Goal: Task Accomplishment & Management: Complete application form

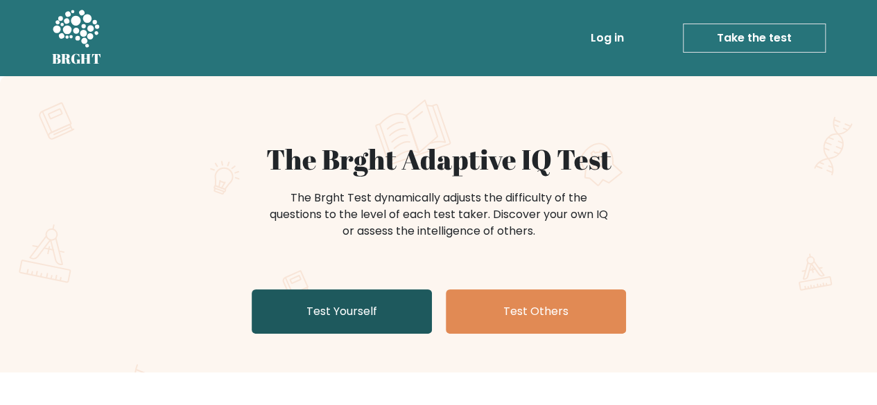
click at [358, 303] on link "Test Yourself" at bounding box center [342, 312] width 180 height 44
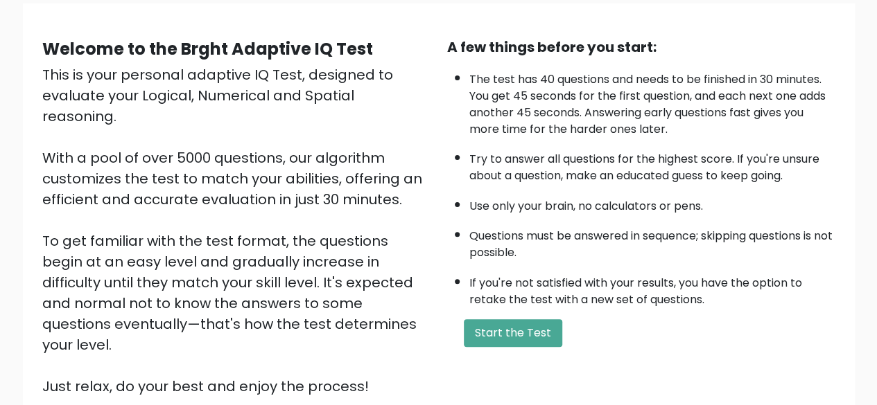
scroll to position [229, 0]
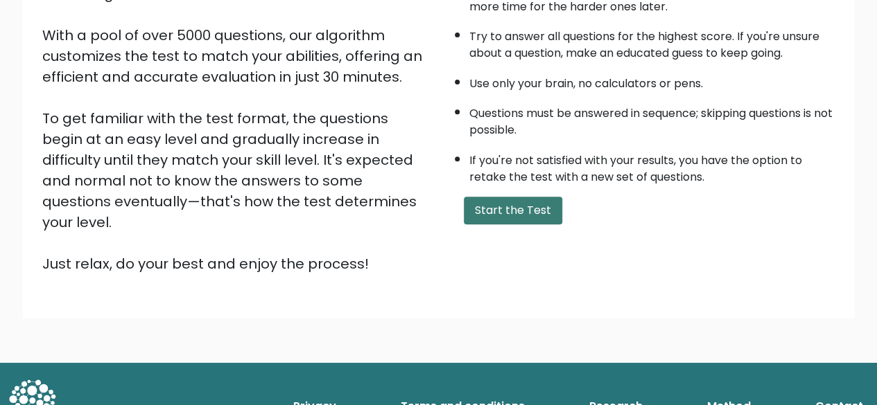
click at [512, 215] on button "Start the Test" at bounding box center [513, 211] width 98 height 28
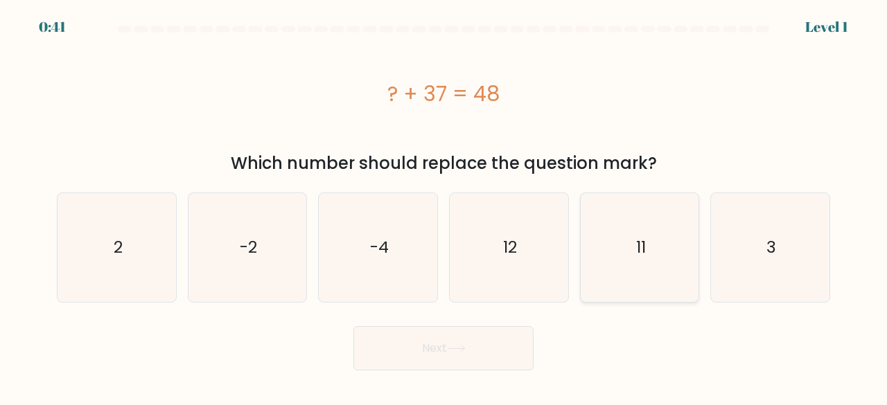
click at [661, 276] on icon "11" at bounding box center [639, 247] width 109 height 109
click at [444, 206] on input "e. 11" at bounding box center [443, 204] width 1 height 3
radio input "true"
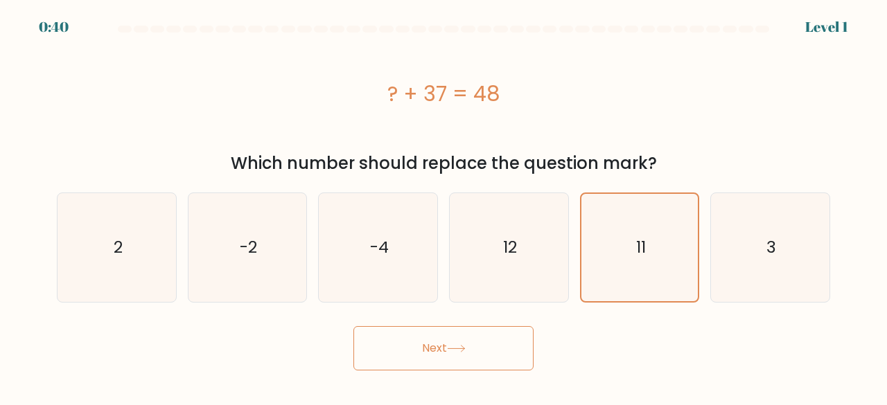
click at [502, 337] on button "Next" at bounding box center [443, 348] width 180 height 44
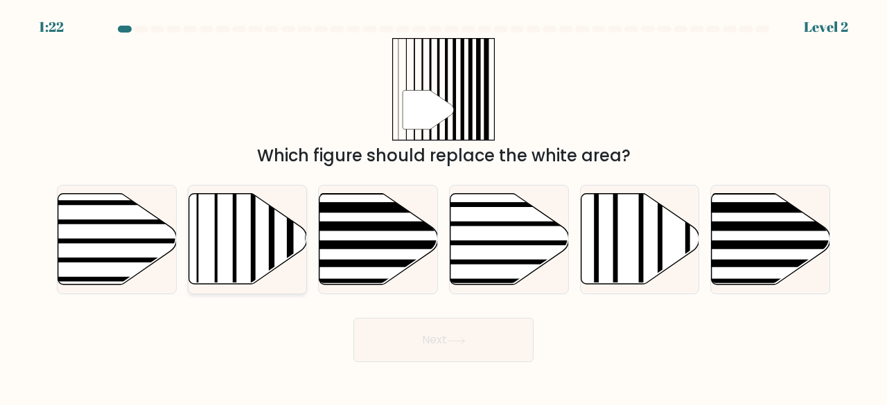
click at [234, 229] on line at bounding box center [234, 192] width 0 height 238
click at [443, 206] on input "b." at bounding box center [443, 204] width 1 height 3
radio input "true"
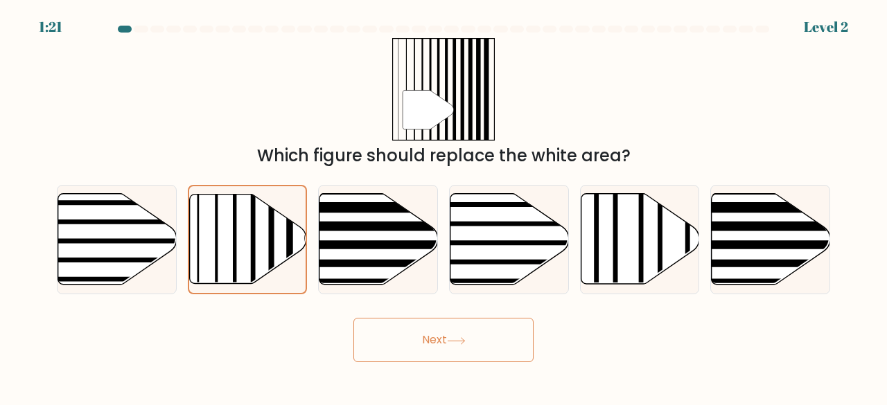
click at [387, 328] on button "Next" at bounding box center [443, 340] width 180 height 44
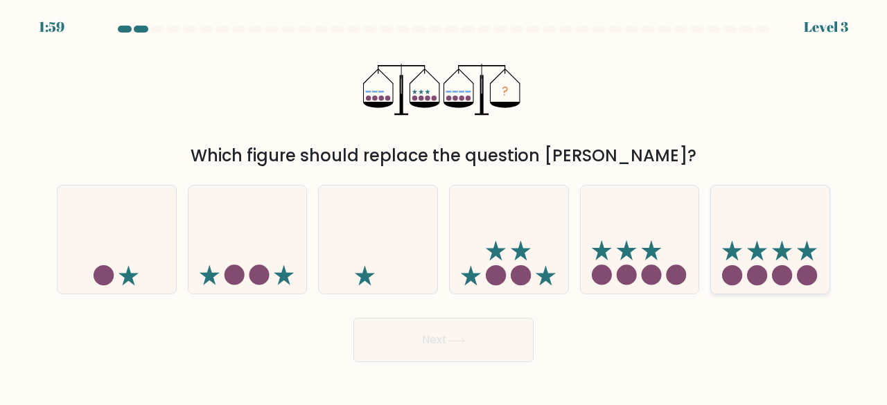
click at [743, 248] on icon at bounding box center [770, 240] width 118 height 98
click at [444, 206] on input "f." at bounding box center [443, 204] width 1 height 3
radio input "true"
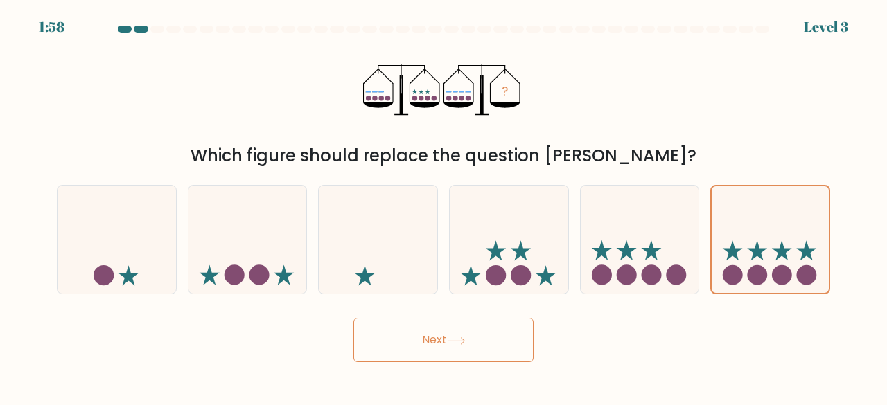
click at [452, 357] on button "Next" at bounding box center [443, 340] width 180 height 44
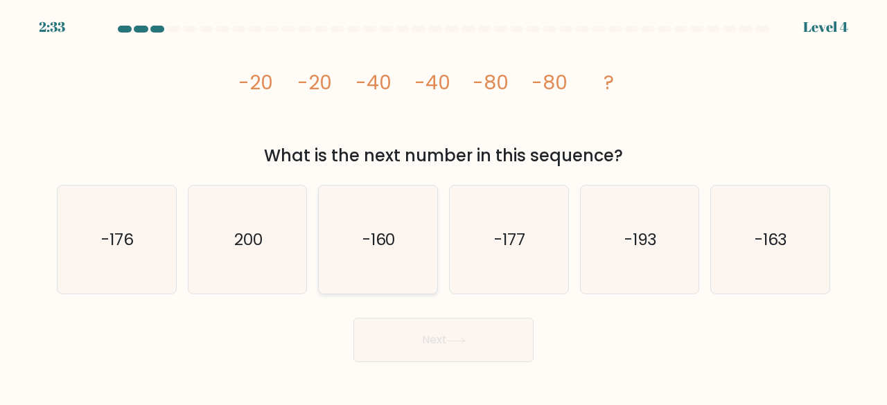
click at [323, 248] on div "-160" at bounding box center [378, 240] width 120 height 110
click at [443, 206] on input "c. -160" at bounding box center [443, 204] width 1 height 3
radio input "true"
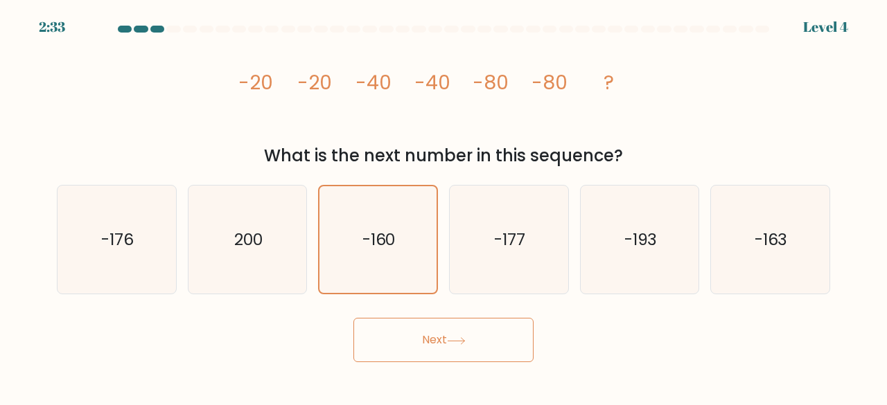
click at [389, 315] on div "Next" at bounding box center [444, 336] width 790 height 51
click at [391, 328] on button "Next" at bounding box center [443, 340] width 180 height 44
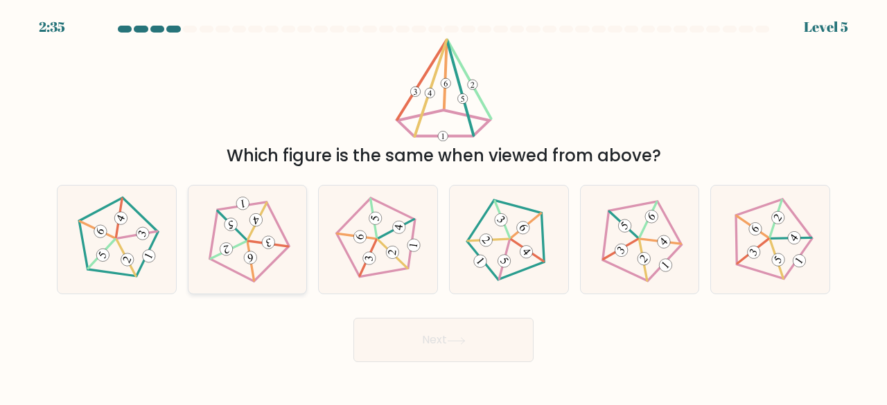
click at [274, 244] on 272 at bounding box center [268, 243] width 15 height 15
click at [443, 206] on input "b." at bounding box center [443, 204] width 1 height 3
radio input "true"
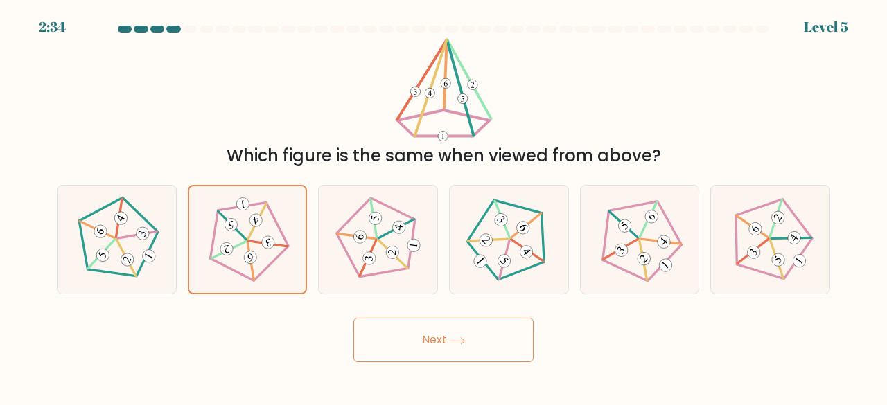
click at [455, 361] on button "Next" at bounding box center [443, 340] width 180 height 44
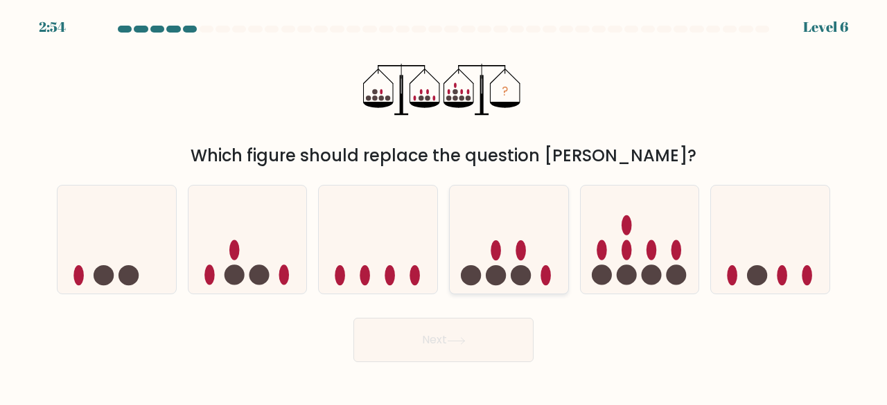
click at [502, 274] on circle at bounding box center [496, 275] width 20 height 20
click at [444, 206] on input "d." at bounding box center [443, 204] width 1 height 3
radio input "true"
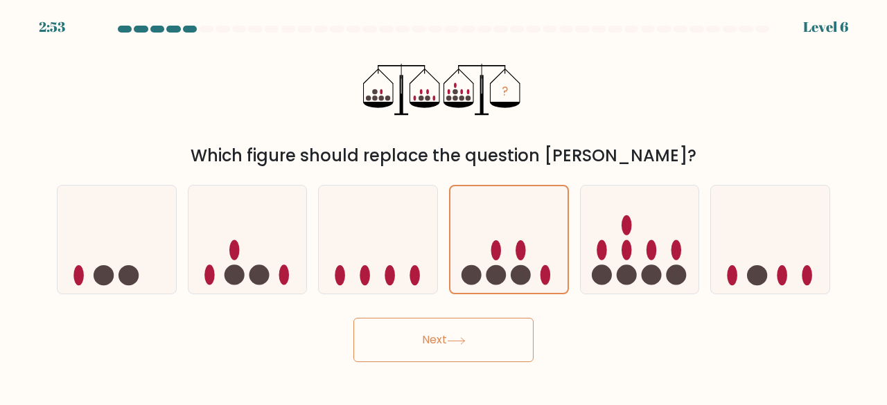
click at [456, 321] on button "Next" at bounding box center [443, 340] width 180 height 44
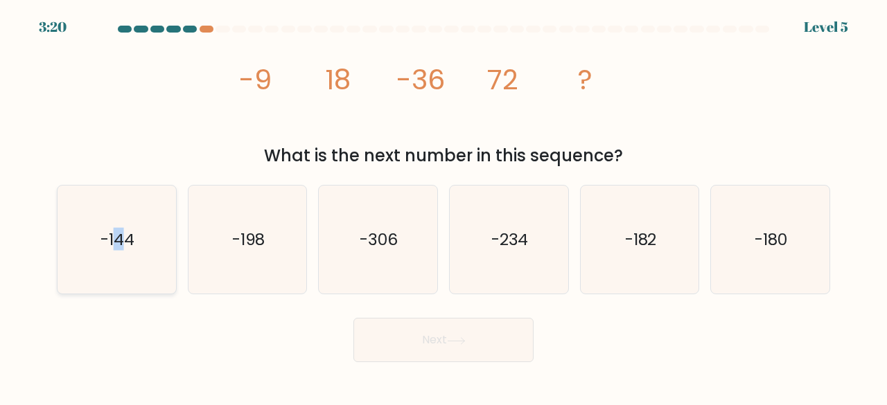
click at [119, 263] on icon "-144" at bounding box center [116, 240] width 109 height 109
click at [475, 350] on button "Next" at bounding box center [443, 340] width 180 height 44
click at [105, 199] on icon "-144" at bounding box center [116, 240] width 109 height 109
click at [443, 203] on input "a. -144" at bounding box center [443, 204] width 1 height 3
radio input "true"
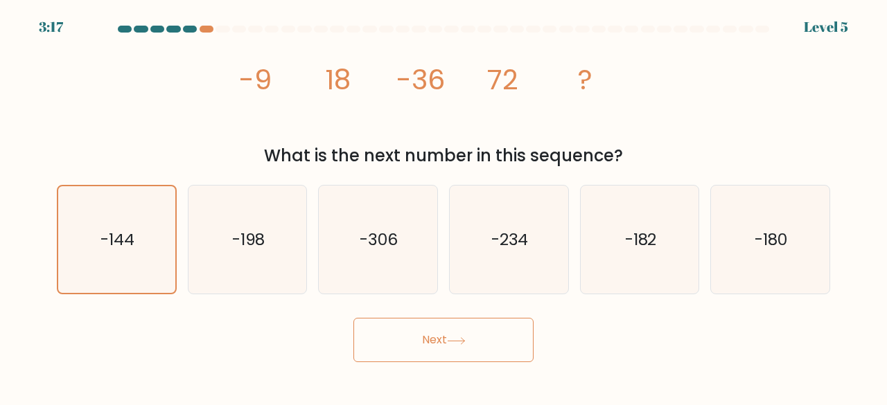
click at [462, 321] on button "Next" at bounding box center [443, 340] width 180 height 44
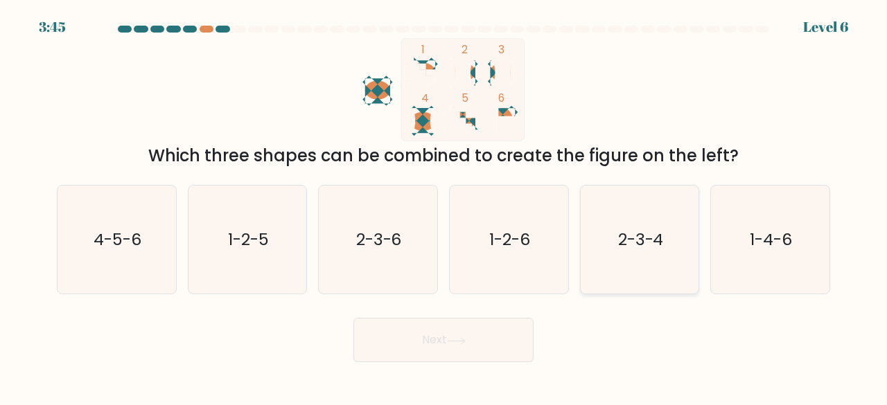
click at [653, 235] on text "2-3-4" at bounding box center [641, 239] width 46 height 23
click at [444, 206] on input "e. 2-3-4" at bounding box center [443, 204] width 1 height 3
radio input "true"
click at [455, 329] on button "Next" at bounding box center [443, 340] width 180 height 44
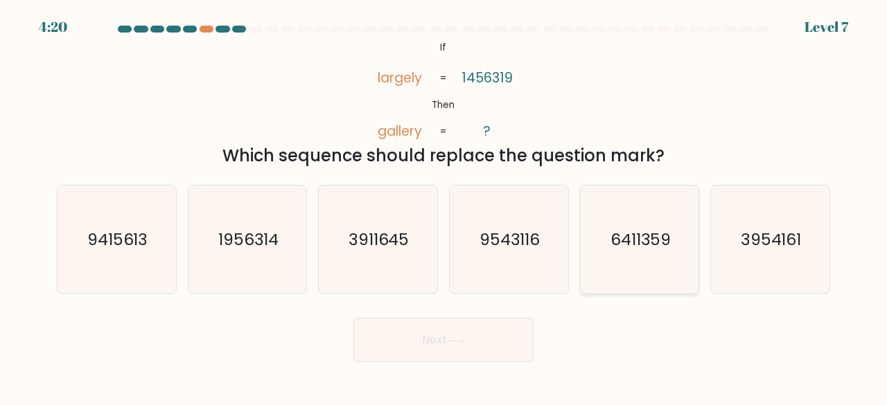
click at [595, 243] on icon "6411359" at bounding box center [639, 240] width 109 height 109
click at [444, 206] on input "e. 6411359" at bounding box center [443, 204] width 1 height 3
radio input "true"
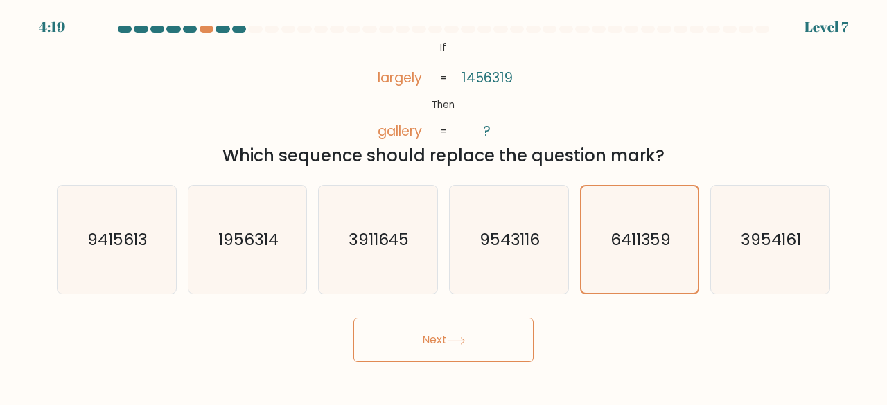
click at [468, 335] on button "Next" at bounding box center [443, 340] width 180 height 44
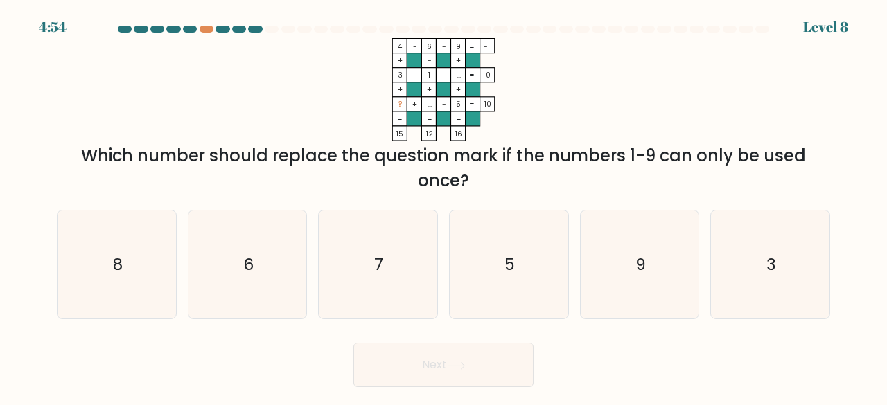
click at [22, 243] on form at bounding box center [443, 207] width 887 height 362
click at [109, 247] on icon "8" at bounding box center [116, 265] width 109 height 109
click at [443, 206] on input "a. 8" at bounding box center [443, 204] width 1 height 3
radio input "true"
click at [389, 371] on button "Next" at bounding box center [443, 365] width 180 height 44
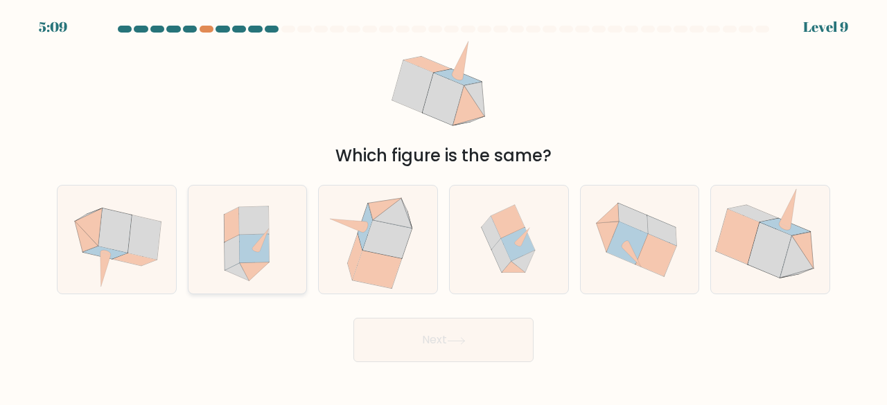
click at [289, 260] on icon at bounding box center [246, 240] width 99 height 109
click at [443, 206] on input "b." at bounding box center [443, 204] width 1 height 3
radio input "true"
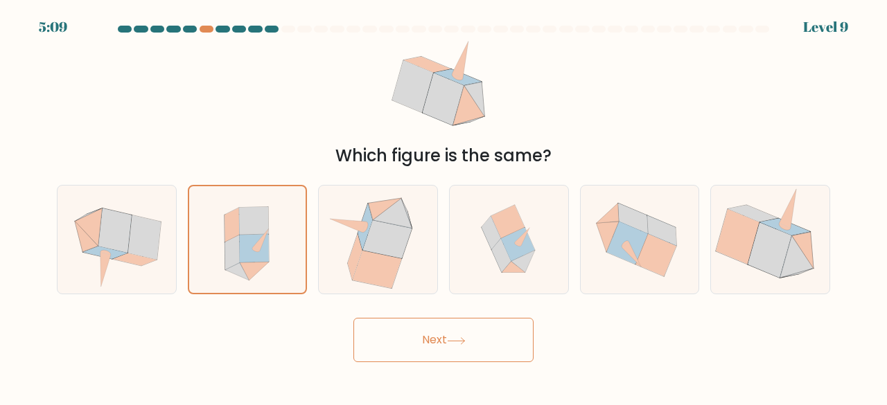
click at [455, 329] on button "Next" at bounding box center [443, 340] width 180 height 44
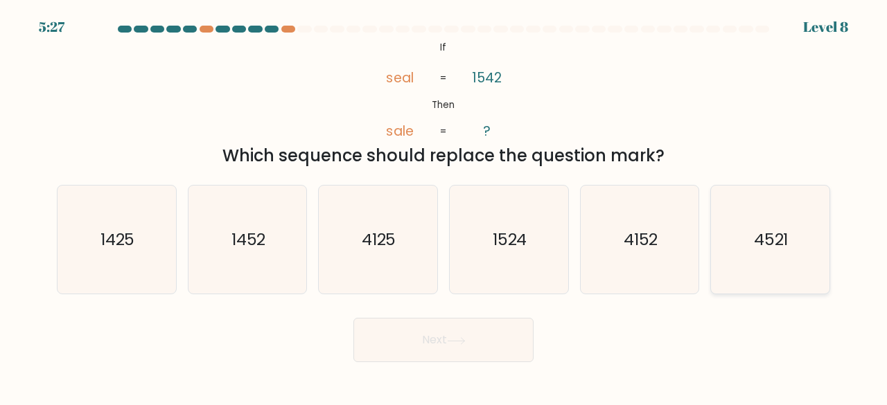
click at [792, 261] on icon "4521" at bounding box center [770, 240] width 109 height 109
click at [444, 206] on input "f. 4521" at bounding box center [443, 204] width 1 height 3
radio input "true"
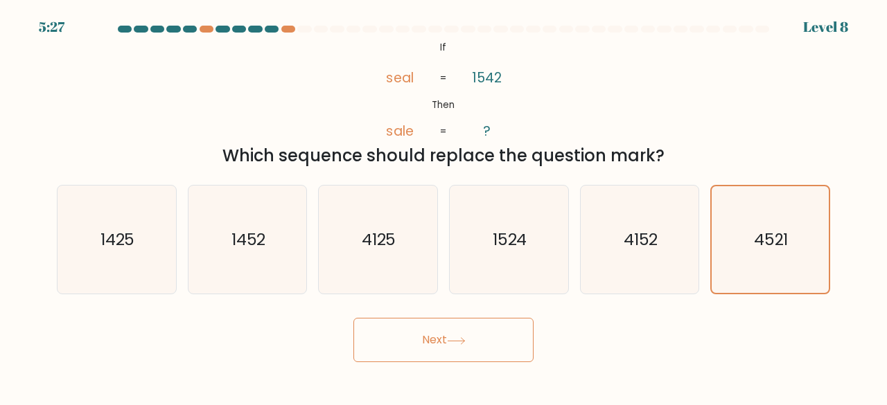
click at [513, 311] on div "Next" at bounding box center [444, 336] width 790 height 51
click at [504, 328] on button "Next" at bounding box center [443, 340] width 180 height 44
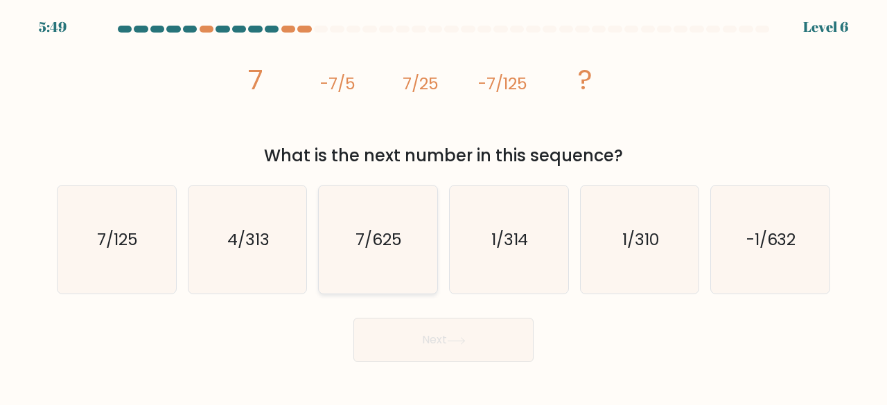
click at [394, 261] on icon "7/625" at bounding box center [378, 240] width 109 height 109
click at [443, 206] on input "c. 7/625" at bounding box center [443, 204] width 1 height 3
radio input "true"
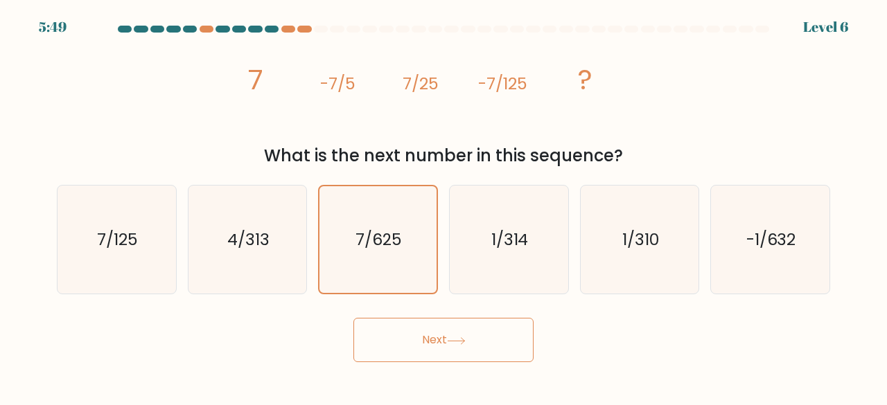
click at [398, 336] on button "Next" at bounding box center [443, 340] width 180 height 44
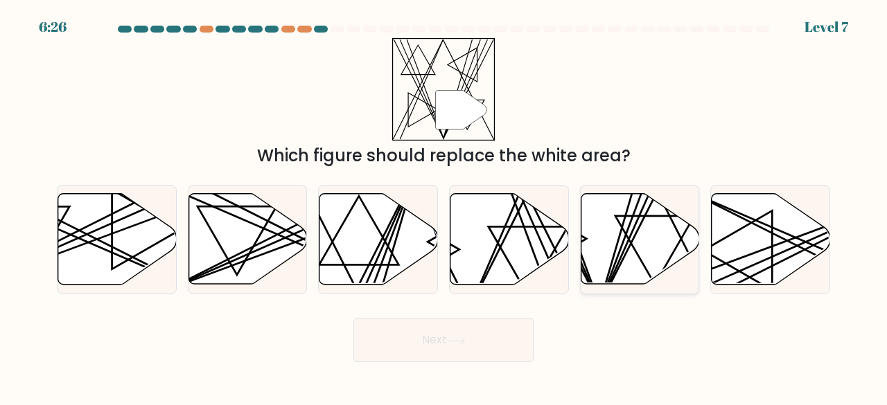
click at [610, 265] on line at bounding box center [633, 191] width 68 height 231
click at [444, 206] on input "e." at bounding box center [443, 204] width 1 height 3
radio input "true"
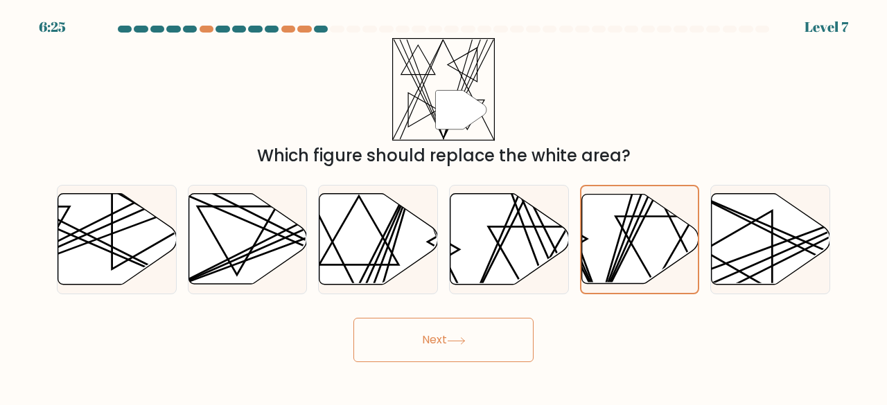
click at [513, 341] on button "Next" at bounding box center [443, 340] width 180 height 44
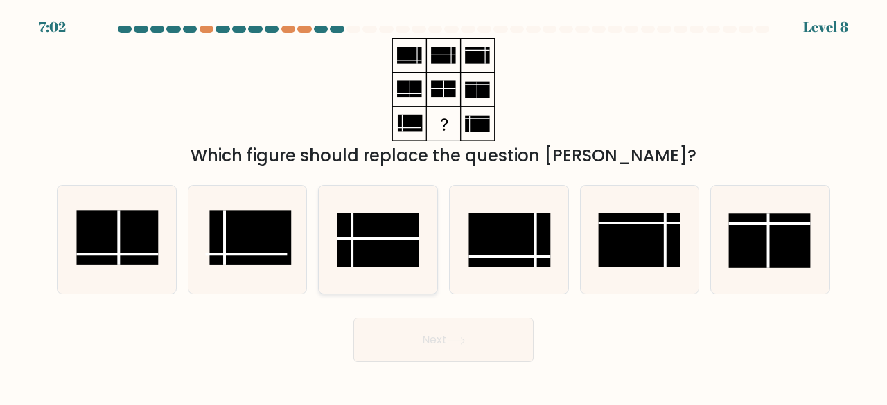
click at [391, 265] on rect at bounding box center [378, 240] width 82 height 55
click at [443, 206] on input "c." at bounding box center [443, 204] width 1 height 3
radio input "true"
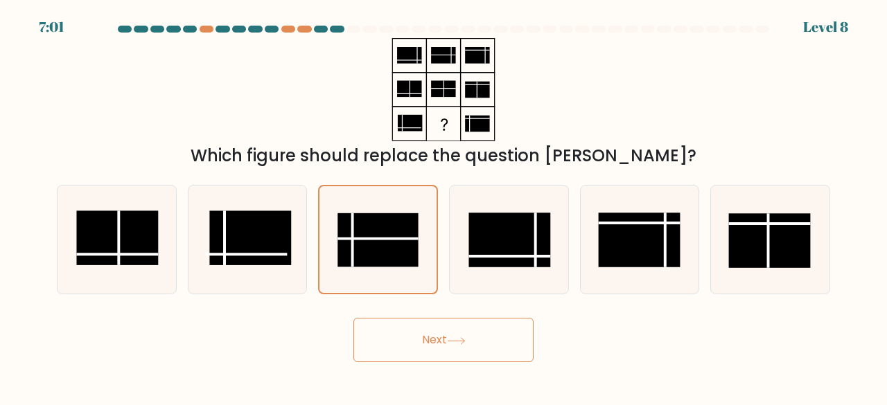
click at [423, 331] on button "Next" at bounding box center [443, 340] width 180 height 44
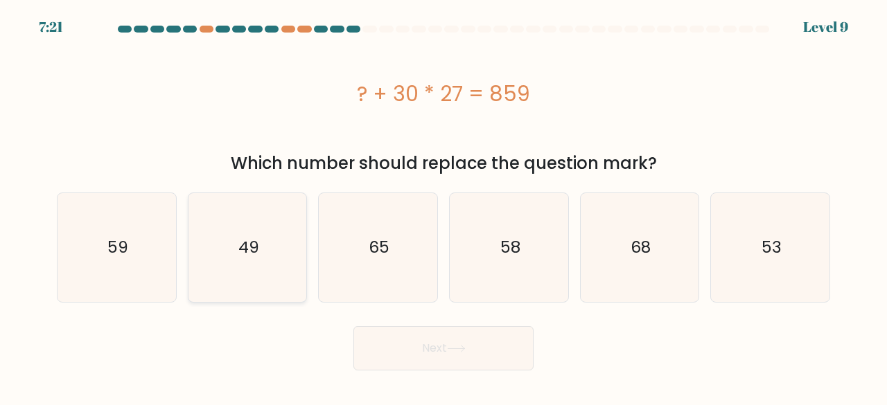
click at [299, 231] on icon "49" at bounding box center [247, 247] width 109 height 109
click at [443, 206] on input "b. 49" at bounding box center [443, 204] width 1 height 3
radio input "true"
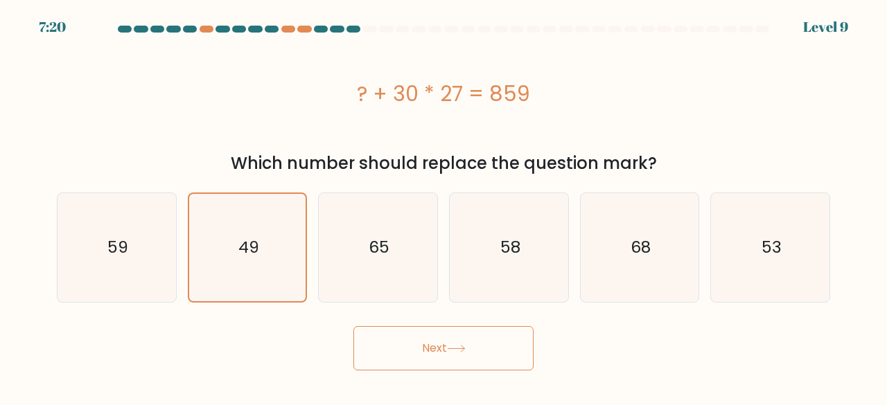
click at [392, 374] on body "7:20 Level 9 a." at bounding box center [443, 202] width 887 height 405
click at [398, 349] on button "Next" at bounding box center [443, 348] width 180 height 44
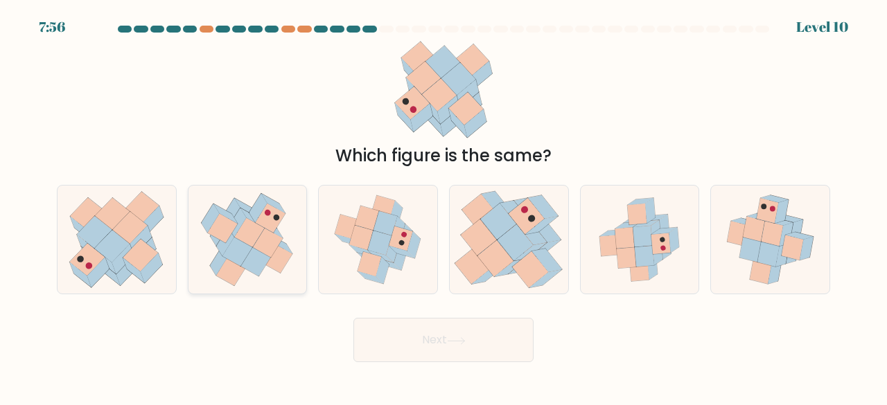
click at [281, 274] on icon at bounding box center [247, 240] width 112 height 109
click at [443, 206] on input "b." at bounding box center [443, 204] width 1 height 3
radio input "true"
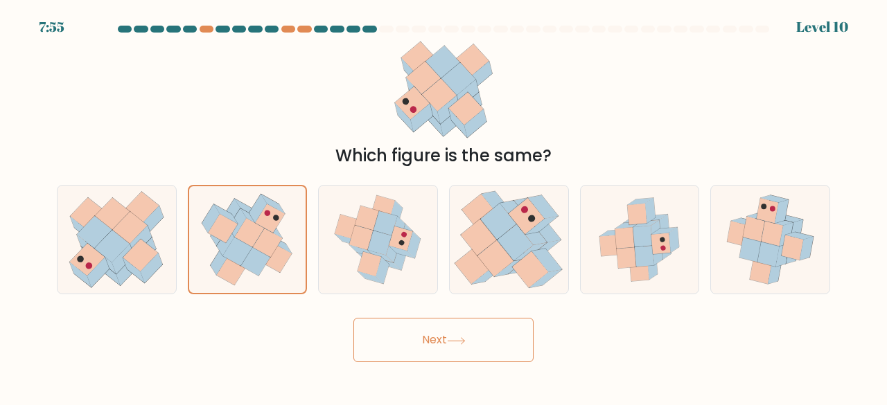
click at [435, 347] on button "Next" at bounding box center [443, 340] width 180 height 44
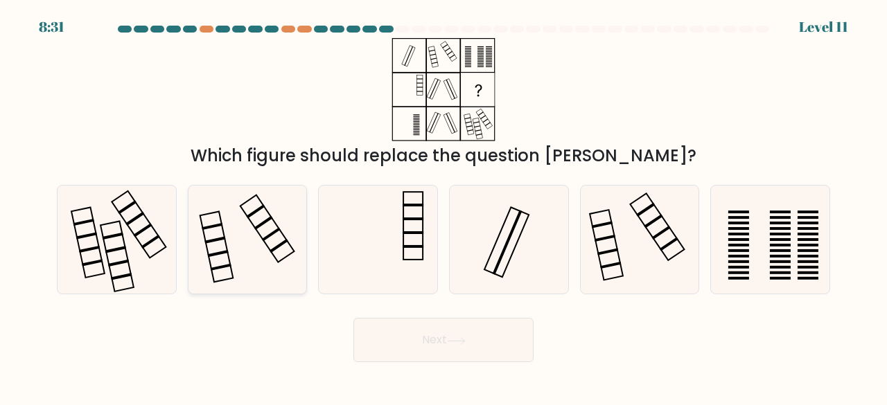
click at [246, 234] on icon at bounding box center [247, 240] width 109 height 109
click at [443, 206] on input "b." at bounding box center [443, 204] width 1 height 3
radio input "true"
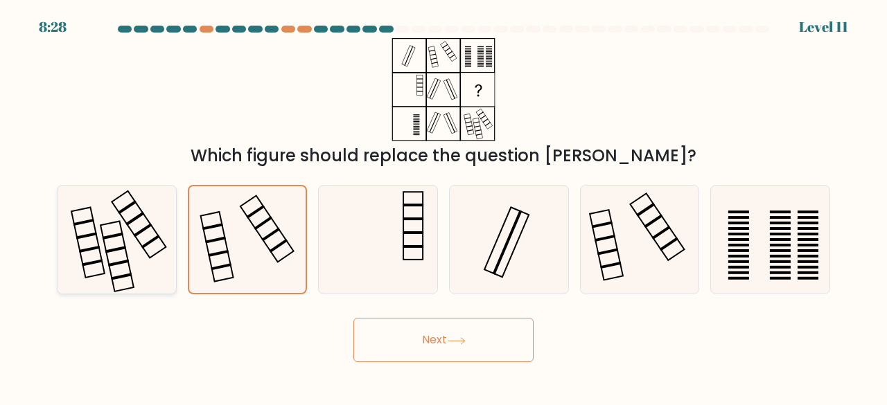
click at [92, 238] on icon at bounding box center [116, 240] width 109 height 109
click at [443, 206] on input "a." at bounding box center [443, 204] width 1 height 3
radio input "true"
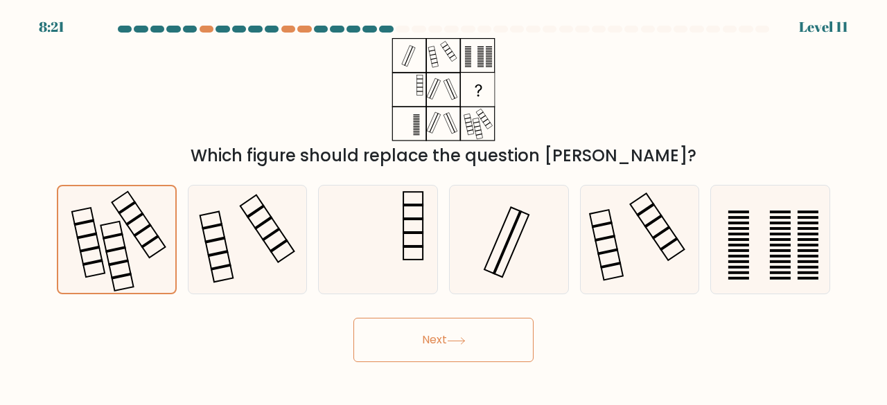
click at [394, 337] on button "Next" at bounding box center [443, 340] width 180 height 44
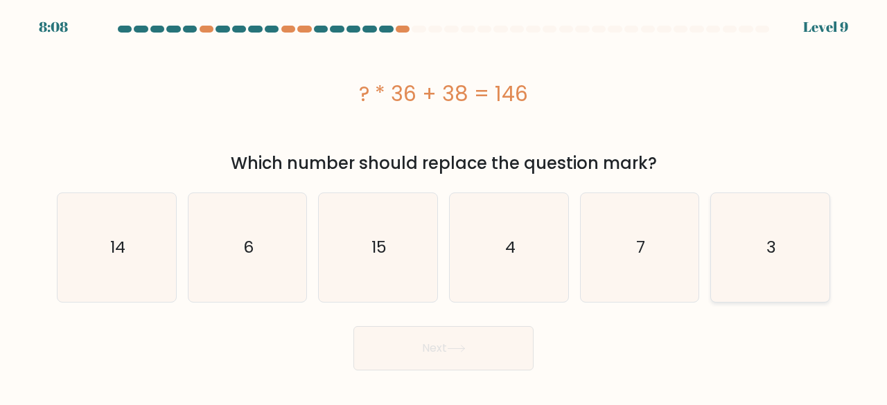
click at [781, 222] on icon "3" at bounding box center [770, 247] width 109 height 109
click at [444, 206] on input "f. 3" at bounding box center [443, 204] width 1 height 3
radio input "true"
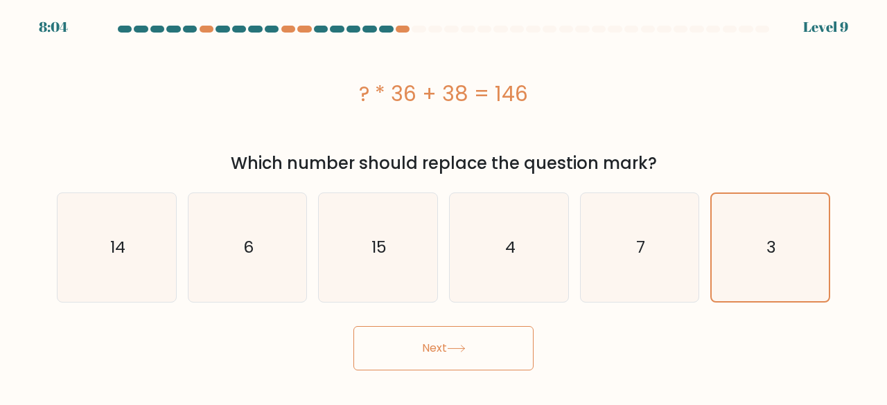
click at [502, 341] on button "Next" at bounding box center [443, 348] width 180 height 44
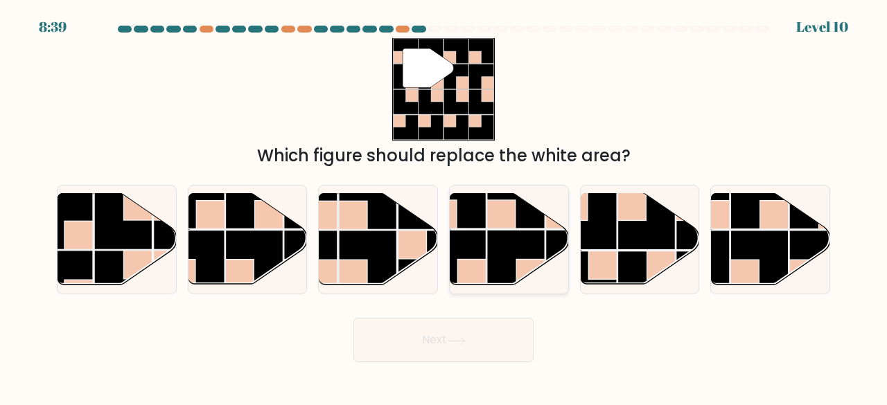
click at [464, 247] on rect at bounding box center [457, 259] width 58 height 58
click at [444, 206] on input "d." at bounding box center [443, 204] width 1 height 3
radio input "true"
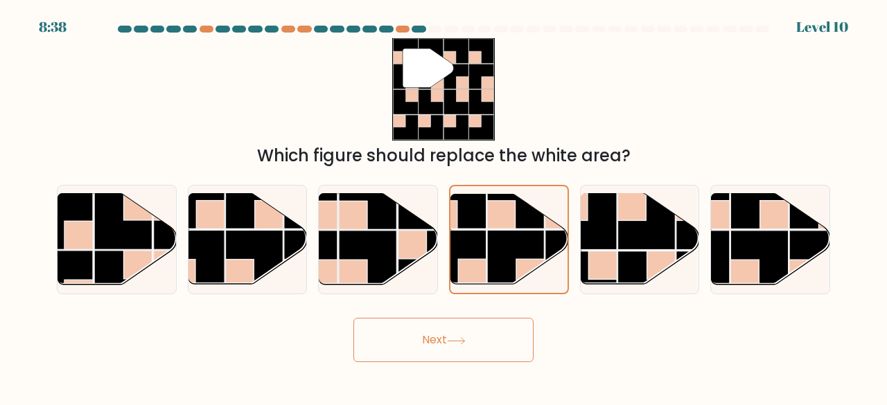
click at [511, 371] on body "8:38 Level 10" at bounding box center [443, 202] width 887 height 405
click at [491, 343] on button "Next" at bounding box center [443, 340] width 180 height 44
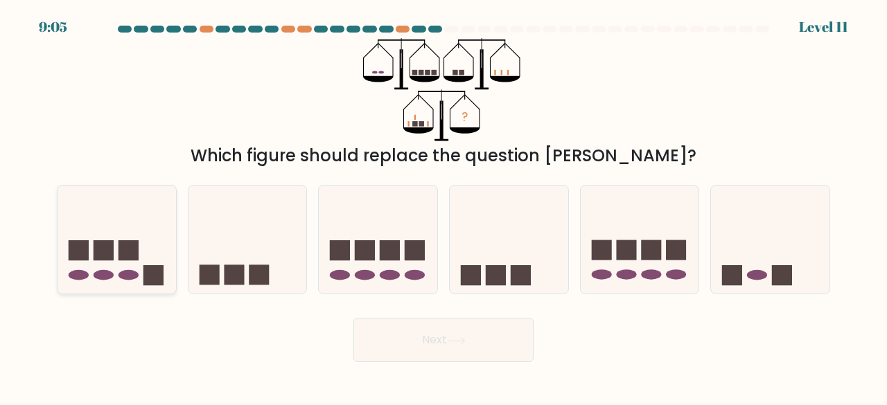
click at [130, 207] on icon at bounding box center [117, 240] width 118 height 98
click at [443, 206] on input "a." at bounding box center [443, 204] width 1 height 3
radio input "true"
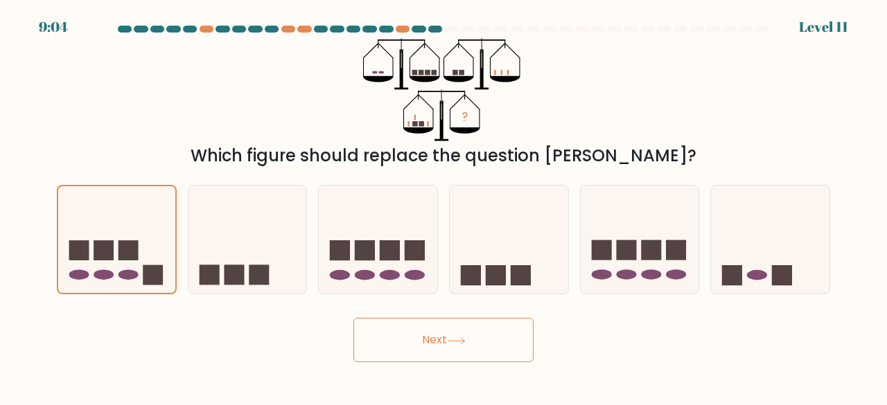
click at [500, 354] on button "Next" at bounding box center [443, 340] width 180 height 44
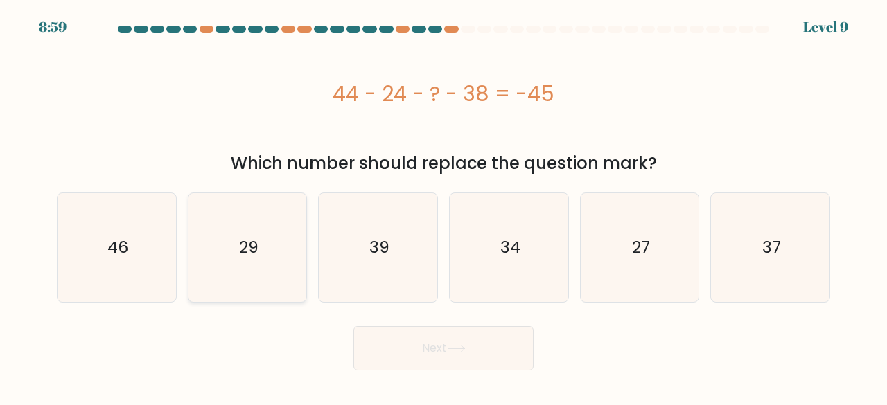
click at [213, 242] on icon "29" at bounding box center [247, 247] width 109 height 109
click at [443, 206] on input "b. 29" at bounding box center [443, 204] width 1 height 3
radio input "true"
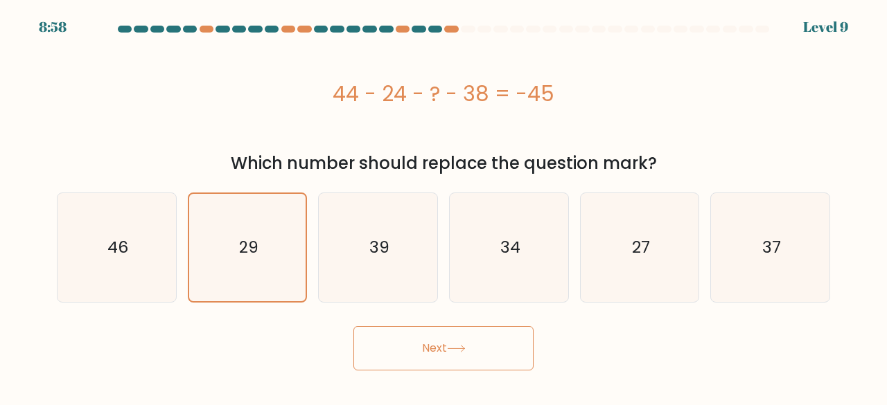
click at [441, 363] on button "Next" at bounding box center [443, 348] width 180 height 44
click at [448, 344] on button "Next" at bounding box center [443, 348] width 180 height 44
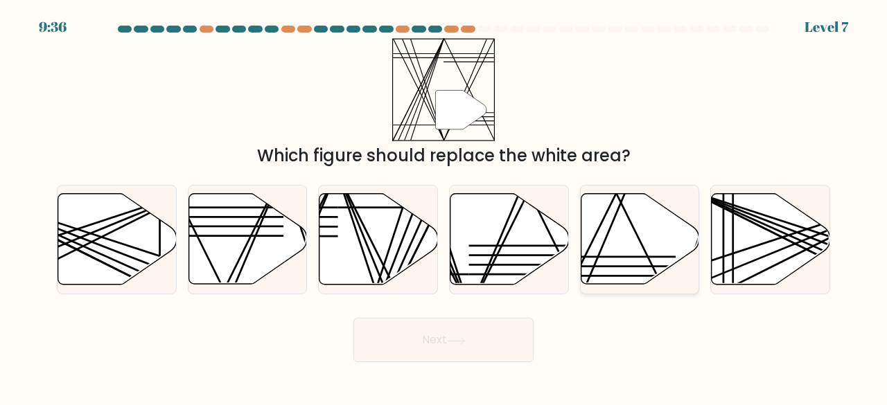
click at [596, 276] on line at bounding box center [616, 276] width 117 height 0
click at [444, 206] on input "e." at bounding box center [443, 204] width 1 height 3
radio input "true"
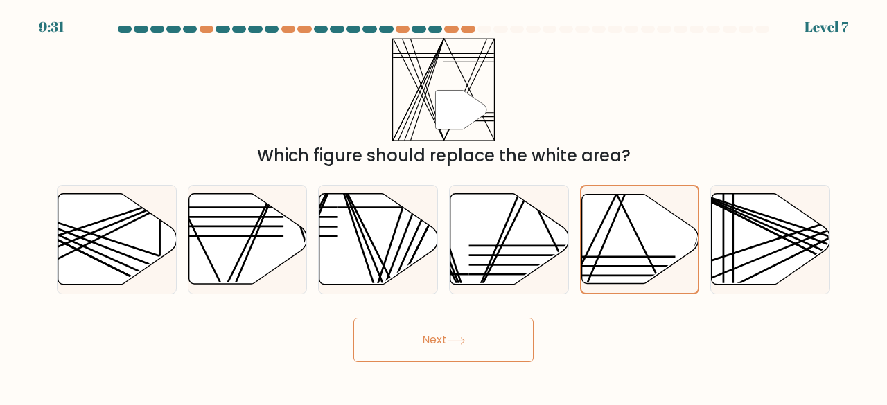
click at [477, 326] on button "Next" at bounding box center [443, 340] width 180 height 44
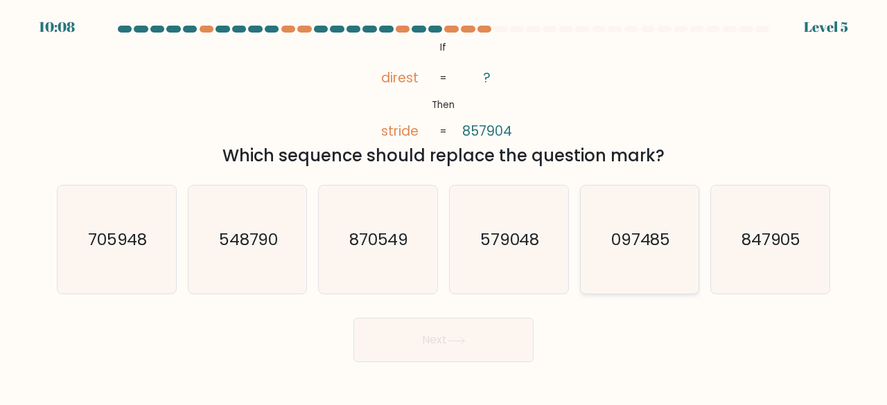
click at [627, 204] on icon "097485" at bounding box center [639, 240] width 109 height 109
click at [444, 204] on input "e. 097485" at bounding box center [443, 204] width 1 height 3
radio input "true"
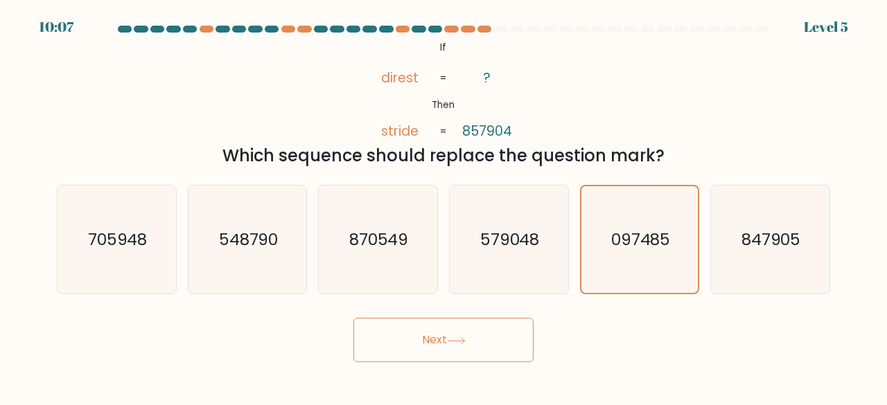
click at [432, 353] on button "Next" at bounding box center [443, 340] width 180 height 44
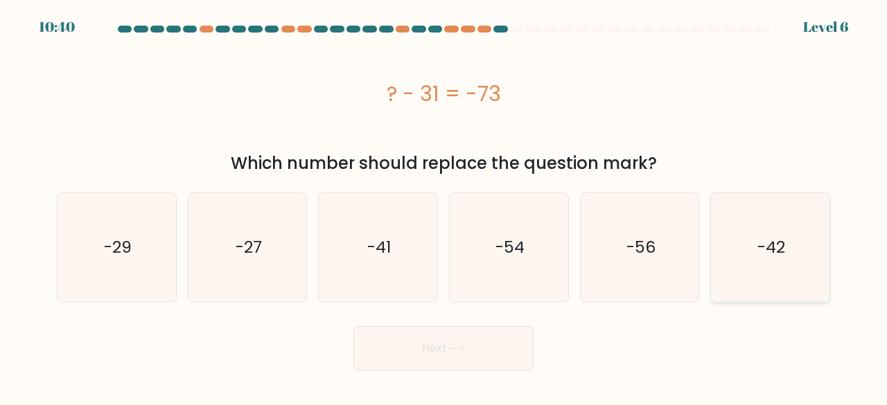
click at [758, 265] on icon "-42" at bounding box center [770, 247] width 109 height 109
click at [444, 206] on input "f. -42" at bounding box center [443, 204] width 1 height 3
radio input "true"
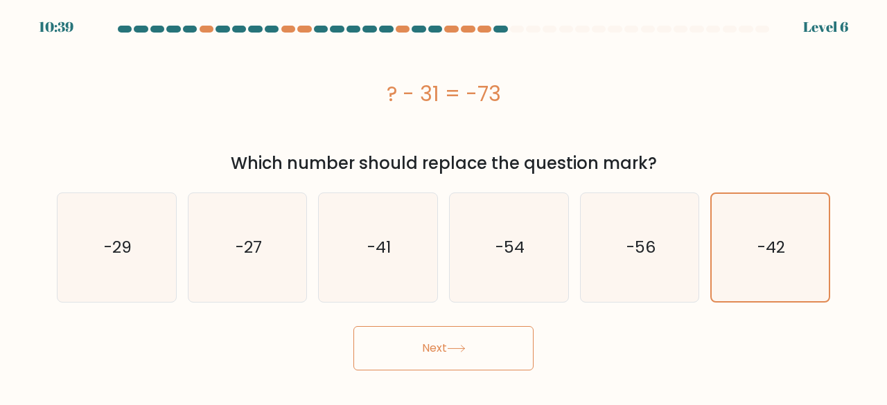
click at [472, 340] on button "Next" at bounding box center [443, 348] width 180 height 44
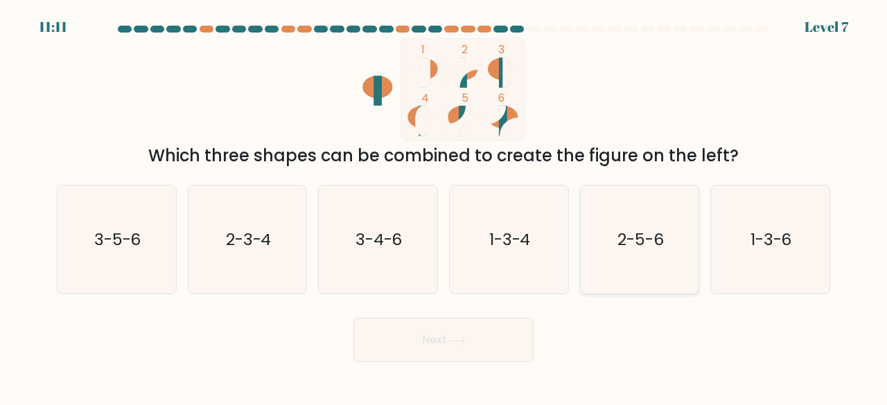
click at [622, 269] on icon "2-5-6" at bounding box center [639, 240] width 109 height 109
click at [444, 206] on input "e. 2-5-6" at bounding box center [443, 204] width 1 height 3
radio input "true"
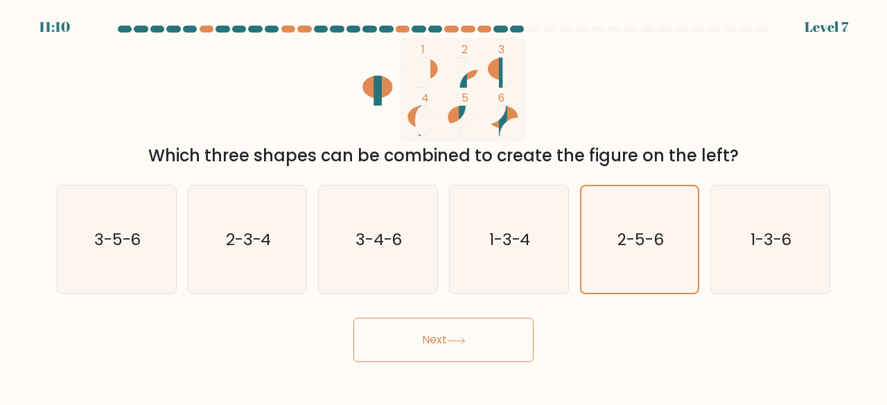
click at [466, 333] on button "Next" at bounding box center [443, 340] width 180 height 44
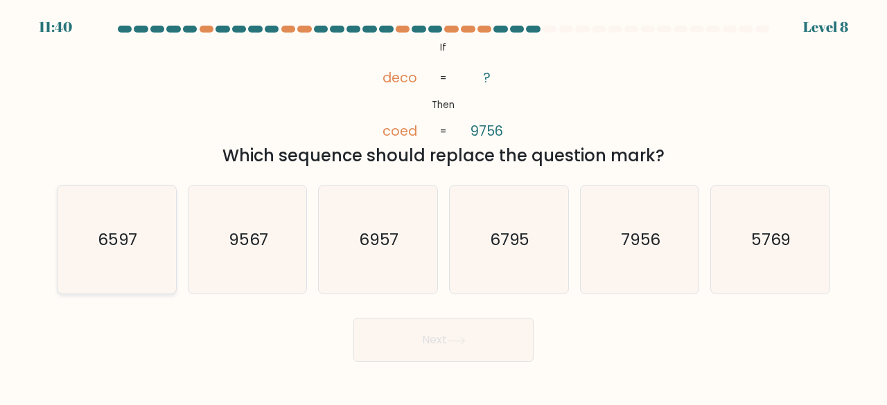
click at [145, 254] on icon "6597" at bounding box center [116, 240] width 109 height 109
click at [443, 206] on input "a. 6597" at bounding box center [443, 204] width 1 height 3
radio input "true"
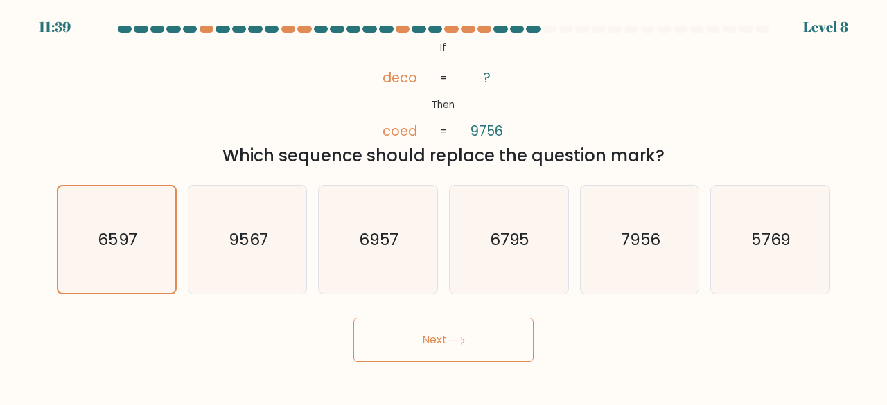
click at [385, 321] on div "Next" at bounding box center [444, 336] width 790 height 51
click at [391, 327] on button "Next" at bounding box center [443, 340] width 180 height 44
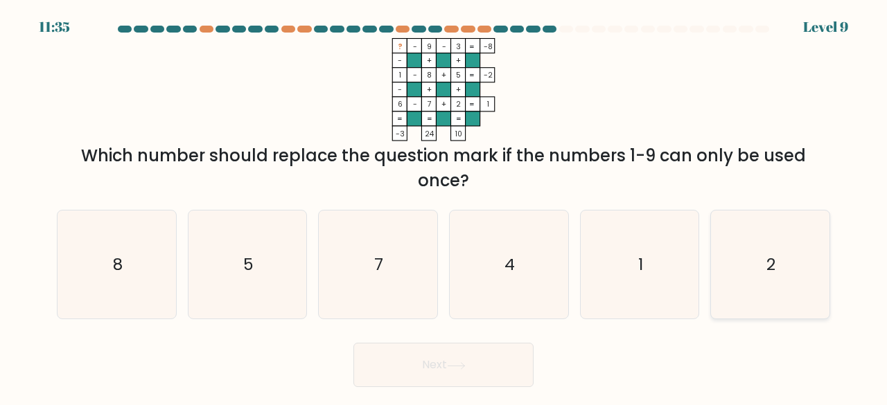
drag, startPoint x: 757, startPoint y: 240, endPoint x: 729, endPoint y: 254, distance: 31.3
click at [758, 243] on icon "2" at bounding box center [770, 265] width 109 height 109
click at [444, 206] on input "f. 2" at bounding box center [443, 204] width 1 height 3
radio input "true"
click at [457, 350] on button "Next" at bounding box center [443, 365] width 180 height 44
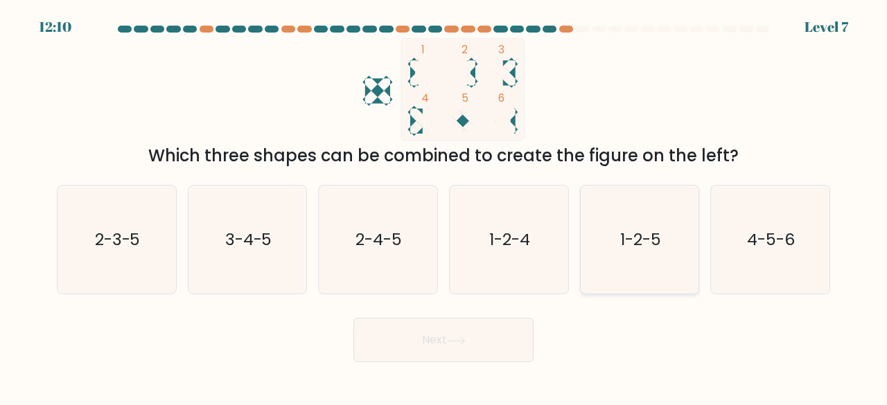
drag, startPoint x: 669, startPoint y: 236, endPoint x: 609, endPoint y: 278, distance: 72.7
click at [668, 237] on icon "1-2-5" at bounding box center [639, 240] width 109 height 109
click at [444, 206] on input "e. 1-2-5" at bounding box center [443, 204] width 1 height 3
radio input "true"
click at [484, 330] on button "Next" at bounding box center [443, 340] width 180 height 44
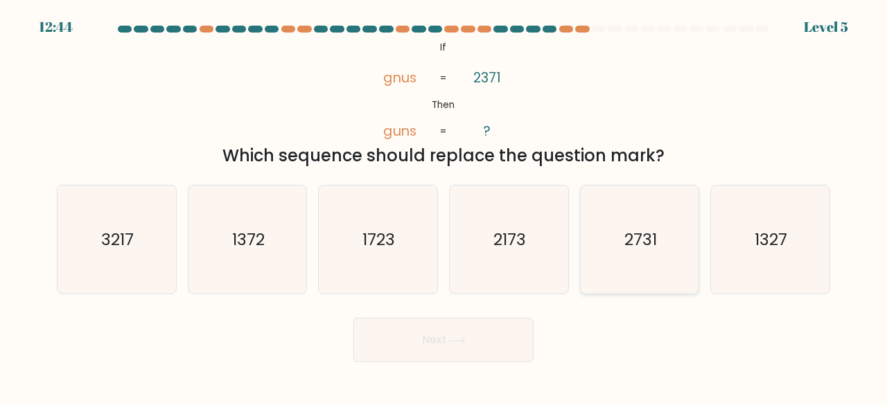
click at [610, 252] on icon "2731" at bounding box center [639, 240] width 109 height 109
click at [444, 206] on input "e. 2731" at bounding box center [443, 204] width 1 height 3
radio input "true"
click at [489, 331] on button "Next" at bounding box center [443, 340] width 180 height 44
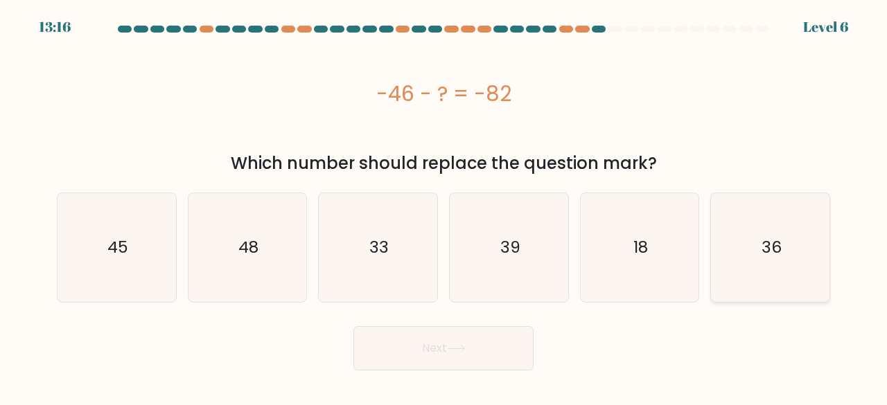
click at [805, 289] on icon "36" at bounding box center [770, 247] width 109 height 109
click at [444, 206] on input "f. 36" at bounding box center [443, 204] width 1 height 3
radio input "true"
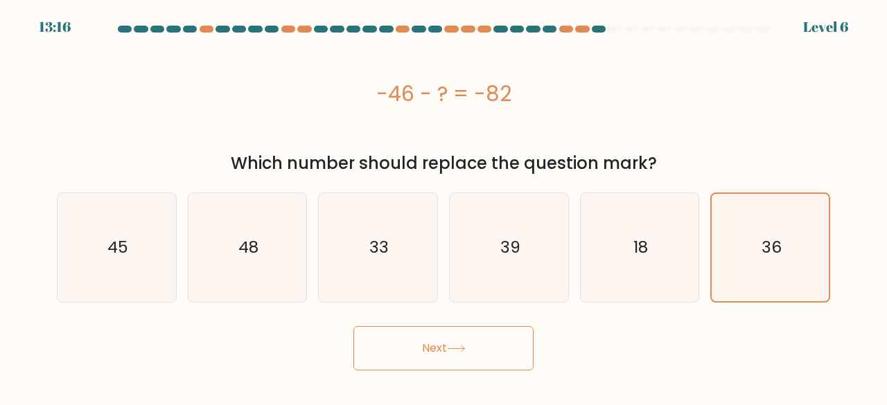
click at [447, 353] on button "Next" at bounding box center [443, 348] width 180 height 44
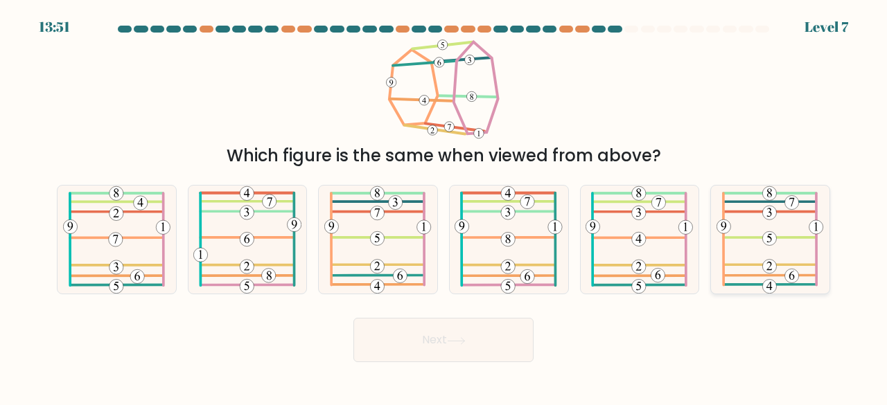
click at [727, 283] on icon at bounding box center [769, 240] width 107 height 109
click at [444, 206] on input "f." at bounding box center [443, 204] width 1 height 3
radio input "true"
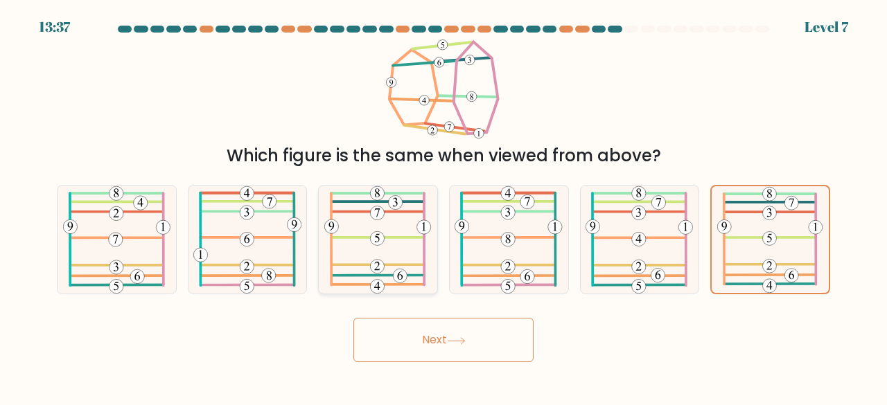
click at [403, 240] on icon at bounding box center [377, 240] width 107 height 109
click at [443, 206] on input "c." at bounding box center [443, 204] width 1 height 3
radio input "true"
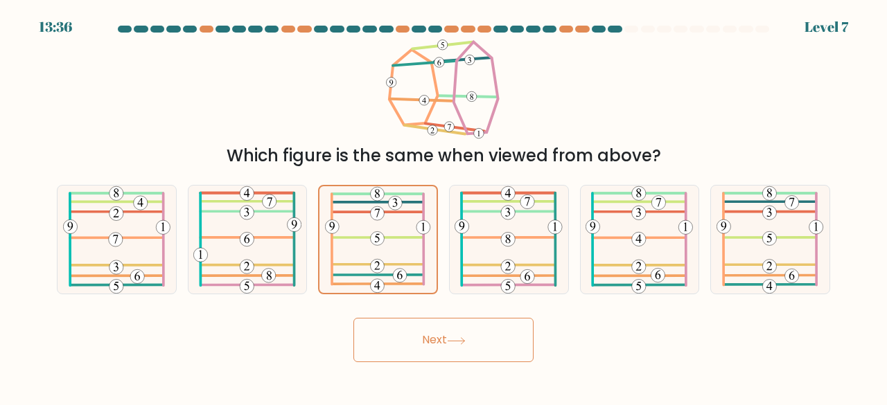
click at [450, 333] on button "Next" at bounding box center [443, 340] width 180 height 44
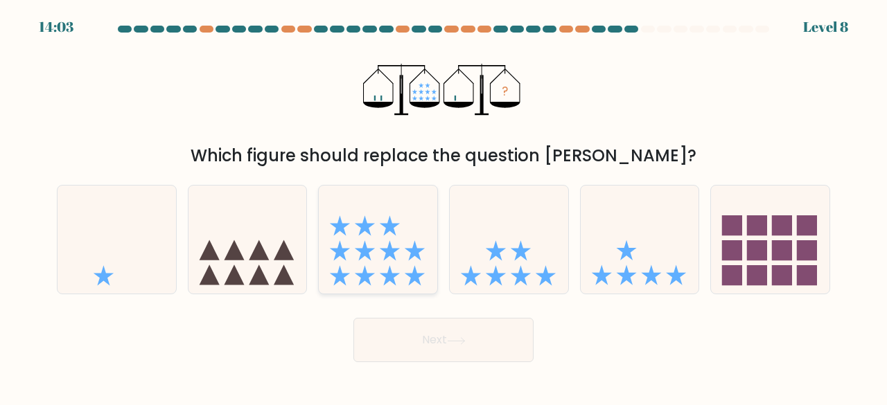
click at [403, 254] on icon at bounding box center [378, 240] width 118 height 98
click at [443, 206] on input "c." at bounding box center [443, 204] width 1 height 3
radio input "true"
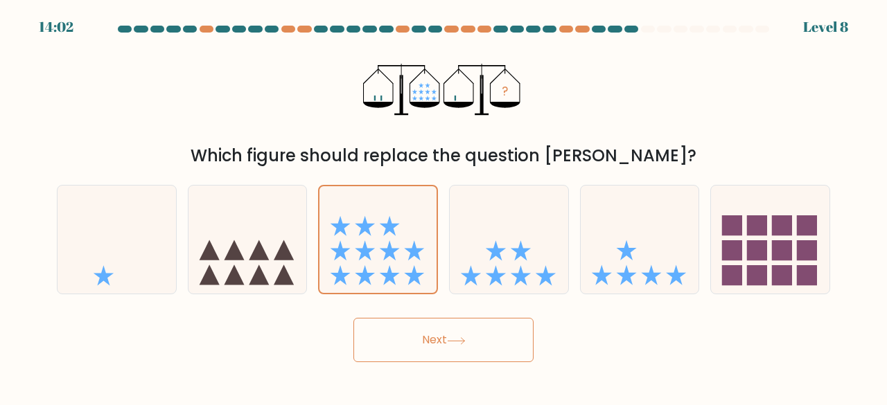
click at [427, 314] on div "Next" at bounding box center [444, 336] width 790 height 51
click at [426, 332] on button "Next" at bounding box center [443, 340] width 180 height 44
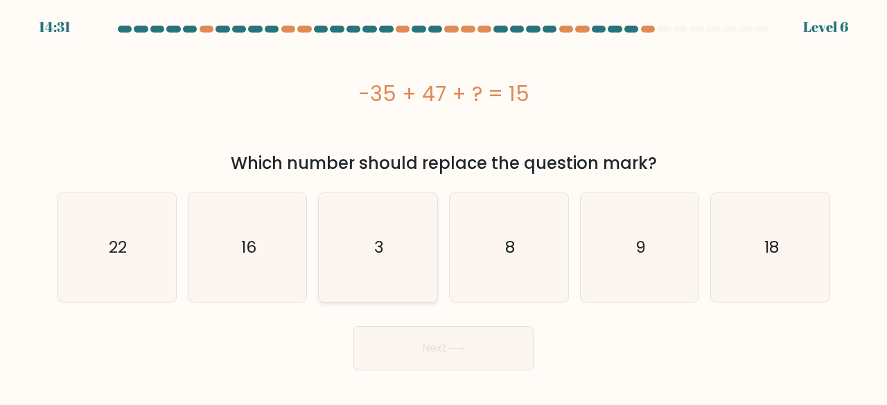
click at [389, 257] on icon "3" at bounding box center [378, 247] width 109 height 109
click at [443, 206] on input "c. 3" at bounding box center [443, 204] width 1 height 3
radio input "true"
click at [464, 362] on button "Next" at bounding box center [443, 348] width 180 height 44
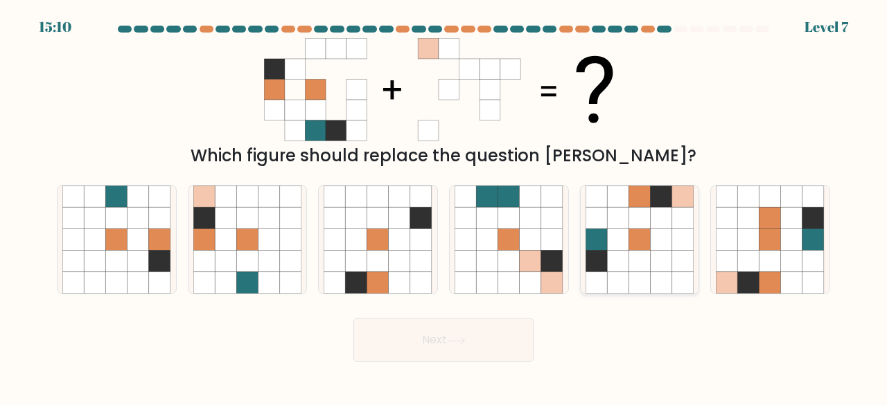
click at [649, 255] on icon at bounding box center [638, 261] width 21 height 21
click at [444, 206] on input "e." at bounding box center [443, 204] width 1 height 3
radio input "true"
click at [439, 340] on button "Next" at bounding box center [443, 340] width 180 height 44
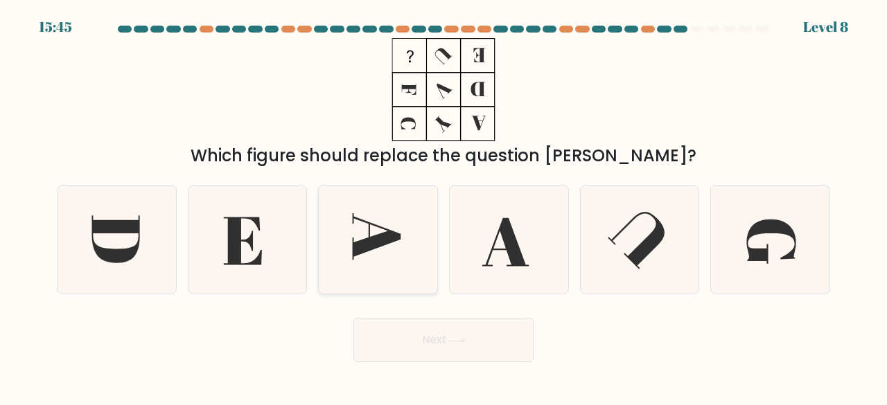
click at [385, 260] on icon at bounding box center [378, 240] width 109 height 109
click at [443, 206] on input "c." at bounding box center [443, 204] width 1 height 3
radio input "true"
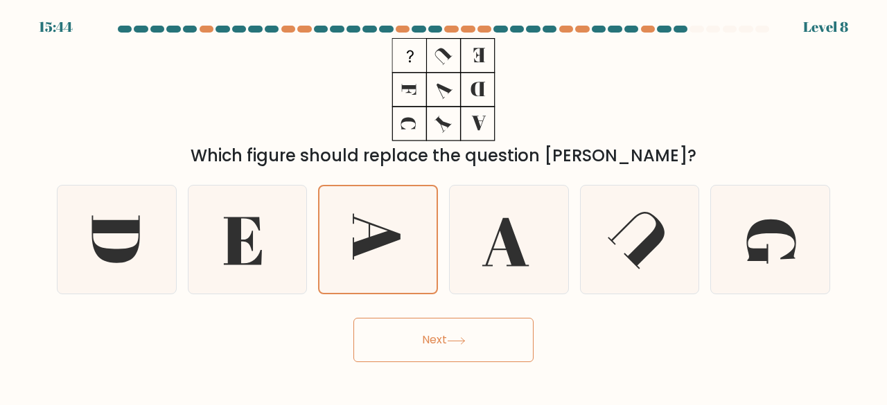
click at [392, 335] on button "Next" at bounding box center [443, 340] width 180 height 44
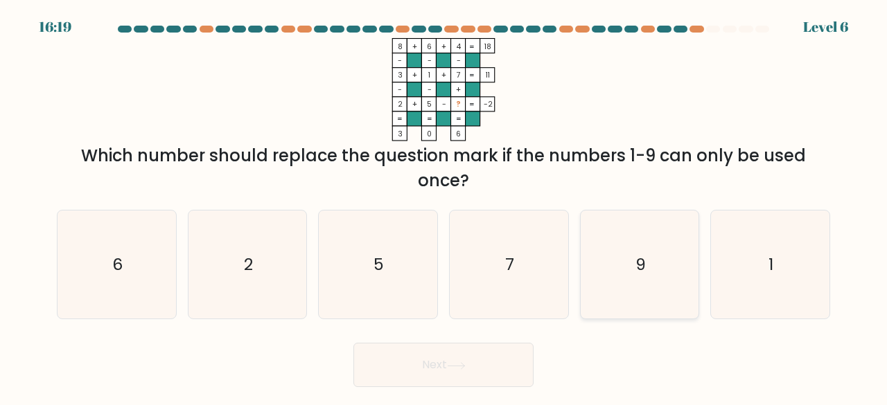
click at [621, 290] on icon "9" at bounding box center [639, 265] width 109 height 109
click at [444, 206] on input "e. 9" at bounding box center [443, 204] width 1 height 3
radio input "true"
click at [524, 364] on button "Next" at bounding box center [443, 365] width 180 height 44
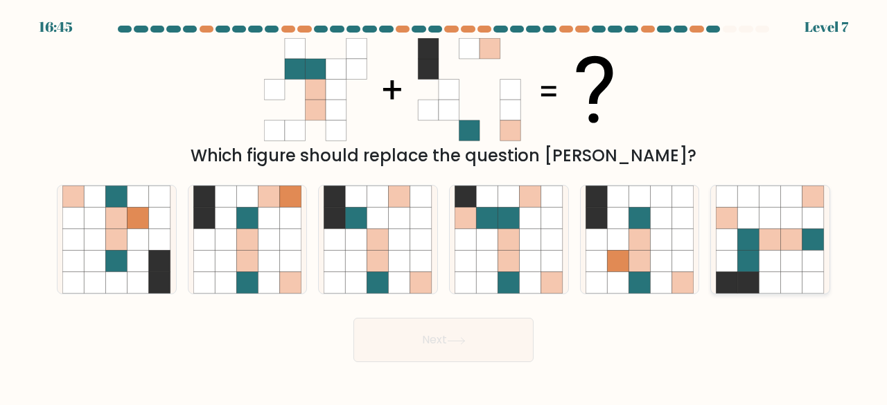
click at [802, 263] on icon at bounding box center [791, 261] width 21 height 21
click at [444, 206] on input "f." at bounding box center [443, 204] width 1 height 3
radio input "true"
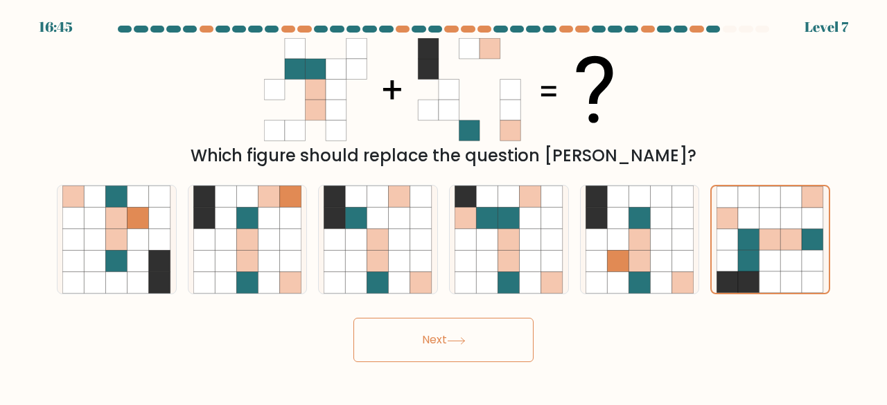
click at [473, 328] on button "Next" at bounding box center [443, 340] width 180 height 44
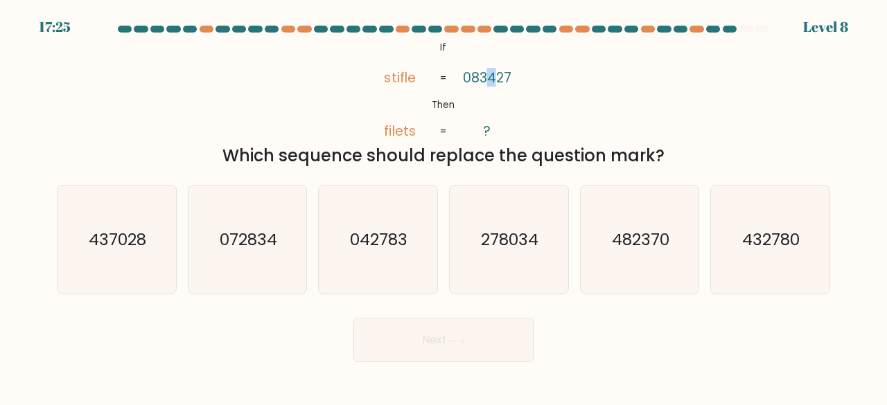
click at [488, 72] on tspan "083427" at bounding box center [487, 77] width 49 height 19
click at [491, 76] on tspan "083427" at bounding box center [487, 77] width 49 height 19
click at [534, 87] on div "@import url('https://fonts.googleapis.com/css?family=Abril+Fatface:400,100,100i…" at bounding box center [444, 103] width 790 height 130
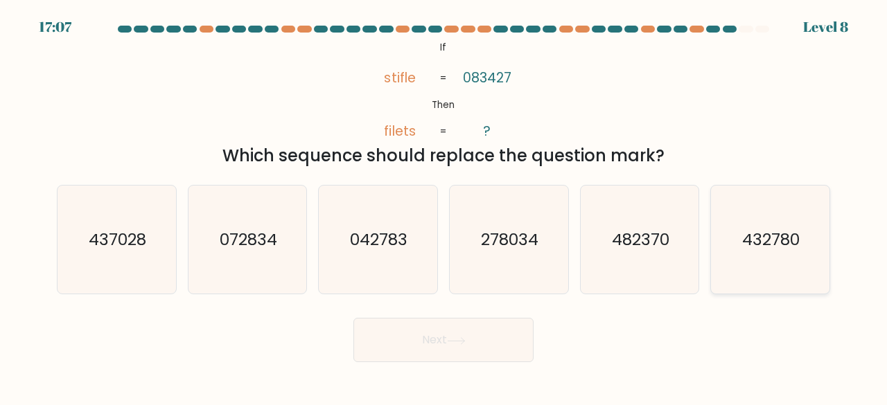
click at [740, 256] on icon "432780" at bounding box center [770, 240] width 109 height 109
click at [444, 206] on input "f. 432780" at bounding box center [443, 204] width 1 height 3
radio input "true"
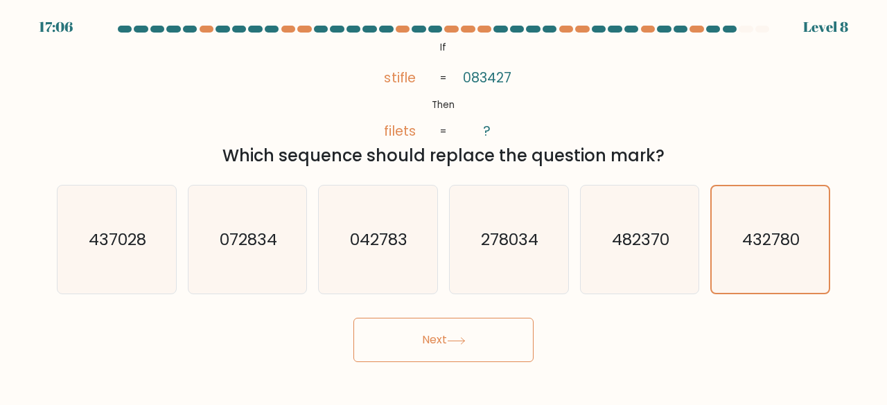
click at [517, 328] on button "Next" at bounding box center [443, 340] width 180 height 44
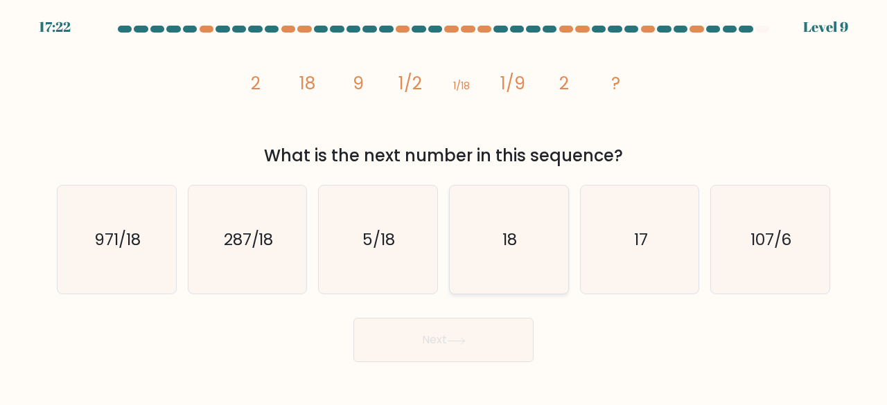
click at [486, 204] on icon "18" at bounding box center [509, 240] width 109 height 109
click at [444, 204] on input "d. 18" at bounding box center [443, 204] width 1 height 3
radio input "true"
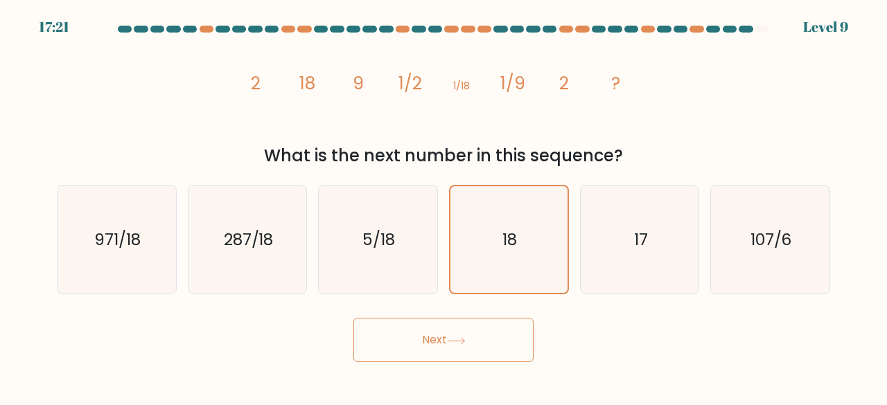
click at [466, 319] on button "Next" at bounding box center [443, 340] width 180 height 44
click at [472, 328] on button "Next" at bounding box center [443, 340] width 180 height 44
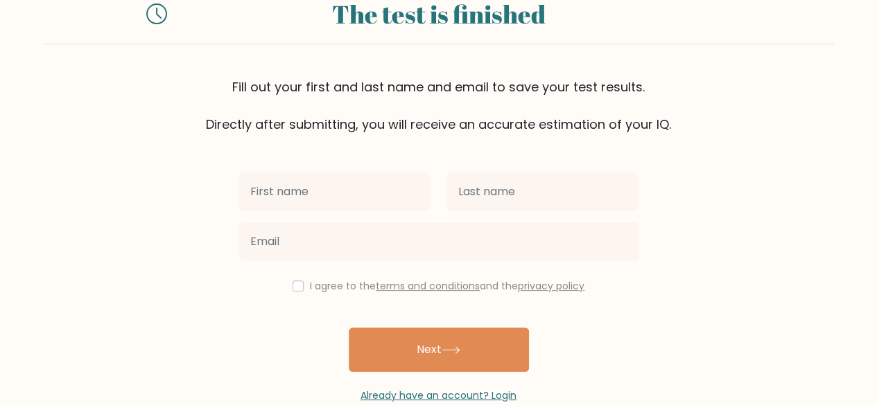
scroll to position [80, 0]
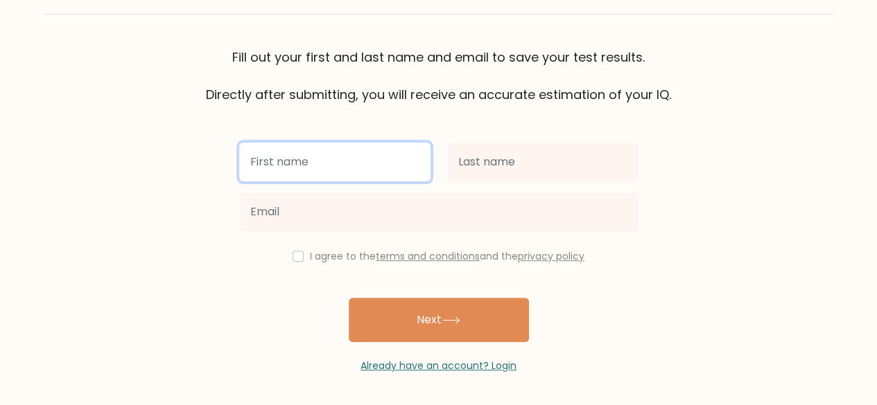
click at [317, 150] on input "text" at bounding box center [334, 162] width 191 height 39
type input "a"
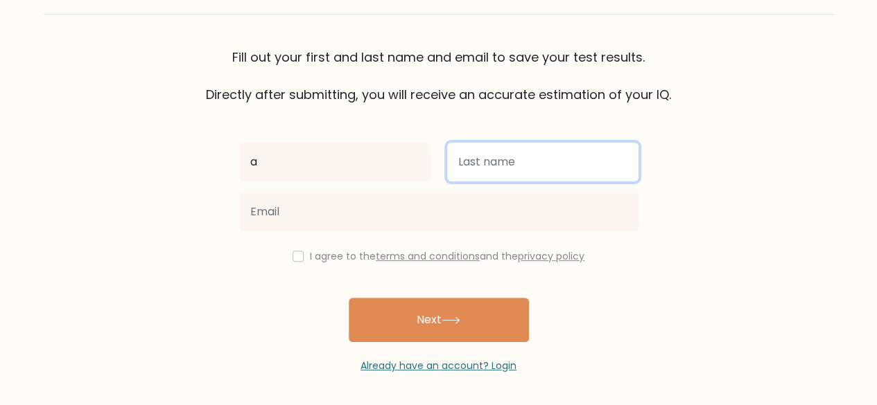
click at [531, 164] on input "text" at bounding box center [542, 162] width 191 height 39
type input "a"
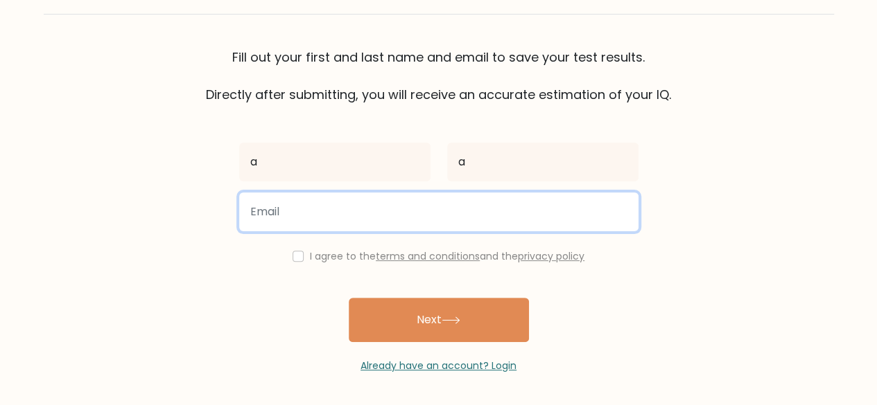
click at [432, 213] on input "email" at bounding box center [438, 212] width 399 height 39
type input "akbar2@gmail.com"
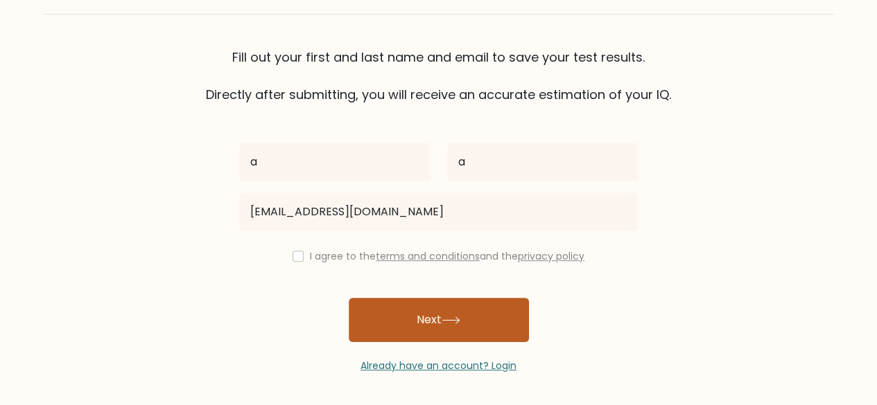
click at [401, 324] on button "Next" at bounding box center [439, 320] width 180 height 44
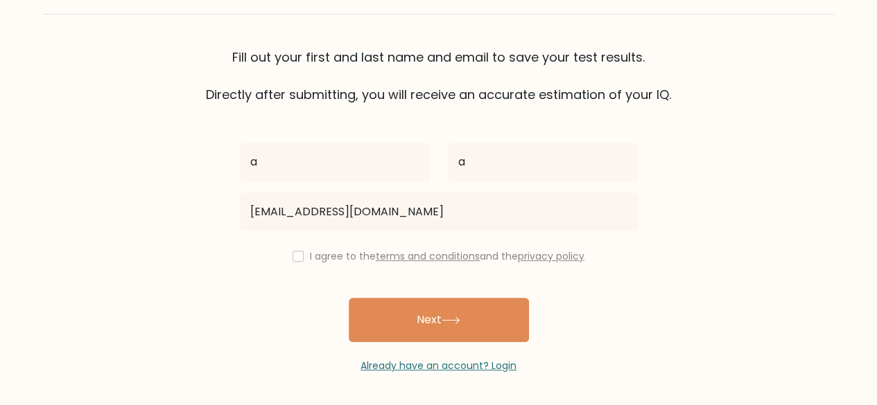
click at [319, 255] on label "I agree to the terms and conditions and the privacy policy" at bounding box center [447, 256] width 274 height 14
click at [302, 254] on div "I agree to the terms and conditions and the privacy policy" at bounding box center [439, 256] width 416 height 17
click at [299, 258] on input "checkbox" at bounding box center [297, 256] width 11 height 11
checkbox input "true"
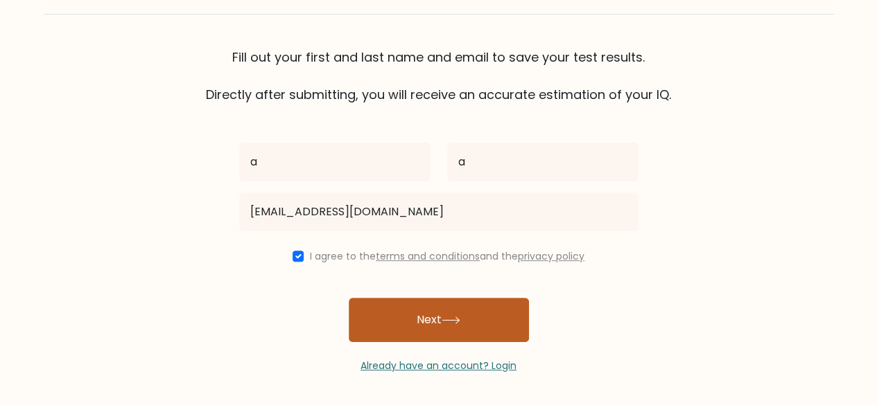
click at [424, 328] on button "Next" at bounding box center [439, 320] width 180 height 44
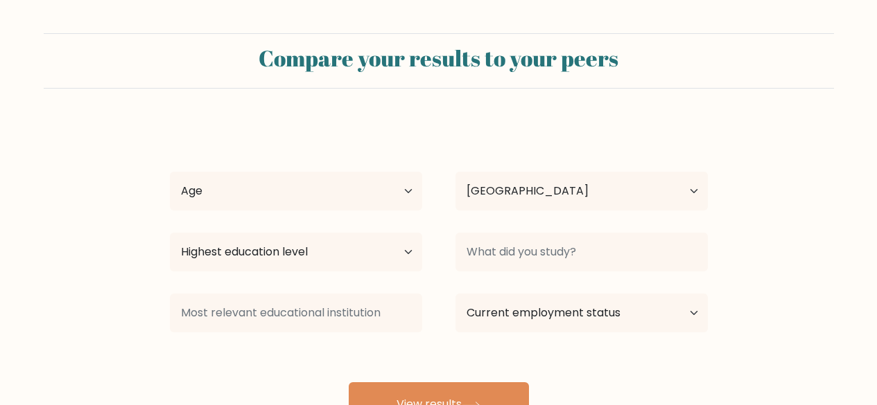
select select "ID"
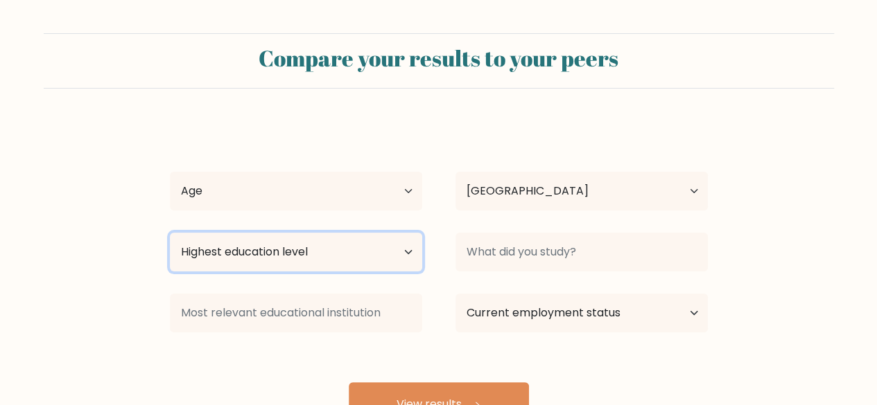
click at [362, 247] on select "Highest education level No schooling Primary Lower Secondary Upper Secondary Oc…" at bounding box center [296, 252] width 252 height 39
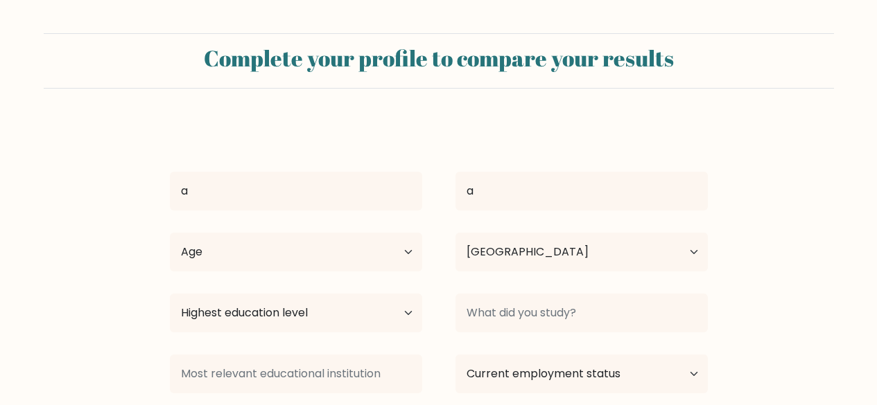
select select "ID"
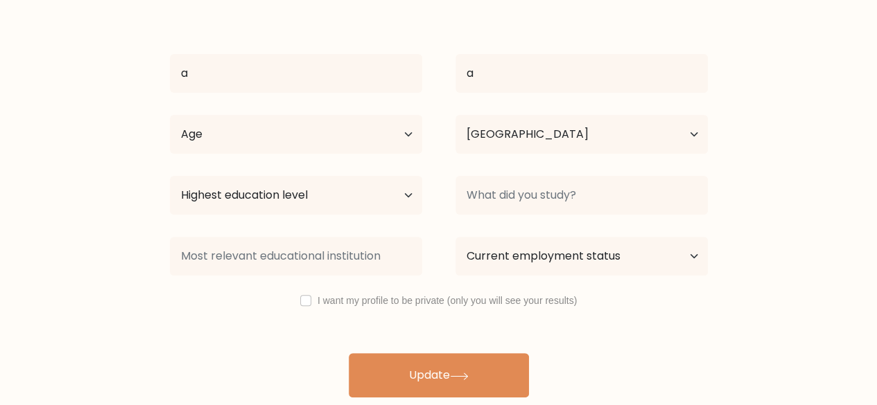
scroll to position [119, 0]
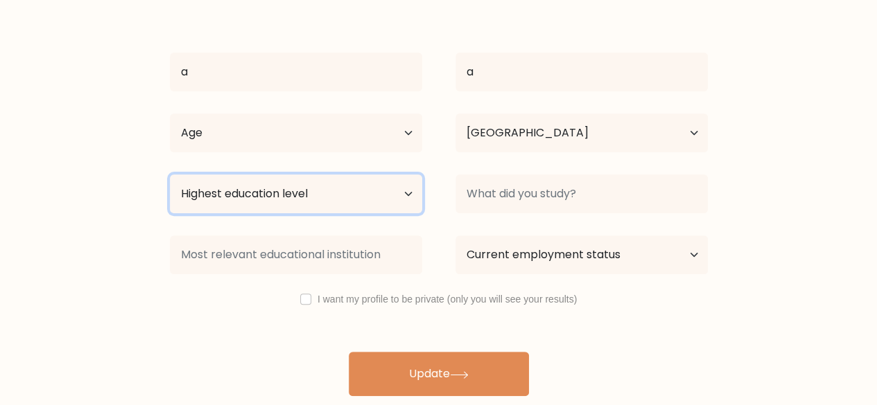
click at [350, 191] on select "Highest education level No schooling Primary Lower Secondary Upper Secondary Oc…" at bounding box center [296, 194] width 252 height 39
select select "bachelors_degree"
click at [170, 175] on select "Highest education level No schooling Primary Lower Secondary Upper Secondary Oc…" at bounding box center [296, 194] width 252 height 39
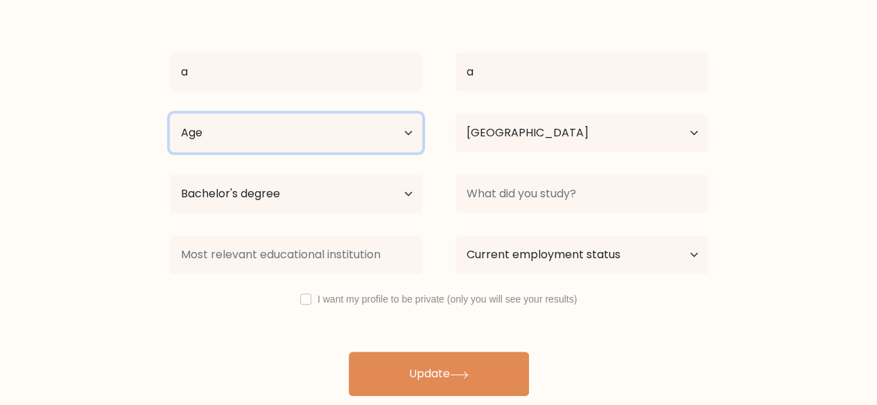
drag, startPoint x: 362, startPoint y: 138, endPoint x: 360, endPoint y: 148, distance: 10.1
click at [362, 138] on select "Age Under [DEMOGRAPHIC_DATA] [DEMOGRAPHIC_DATA] [DEMOGRAPHIC_DATA] [DEMOGRAPHIC…" at bounding box center [296, 133] width 252 height 39
select select "25_34"
click at [170, 114] on select "Age Under [DEMOGRAPHIC_DATA] [DEMOGRAPHIC_DATA] [DEMOGRAPHIC_DATA] [DEMOGRAPHIC…" at bounding box center [296, 133] width 252 height 39
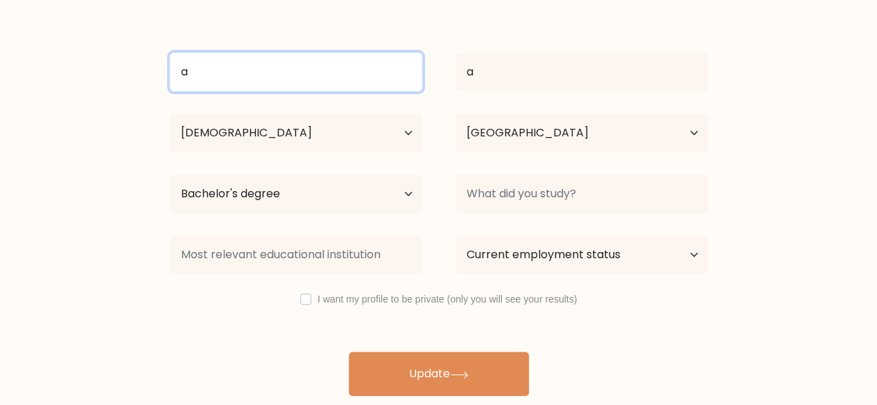
click at [337, 83] on input "a" at bounding box center [296, 72] width 252 height 39
click at [344, 78] on input "a" at bounding box center [296, 72] width 252 height 39
type input "akbar"
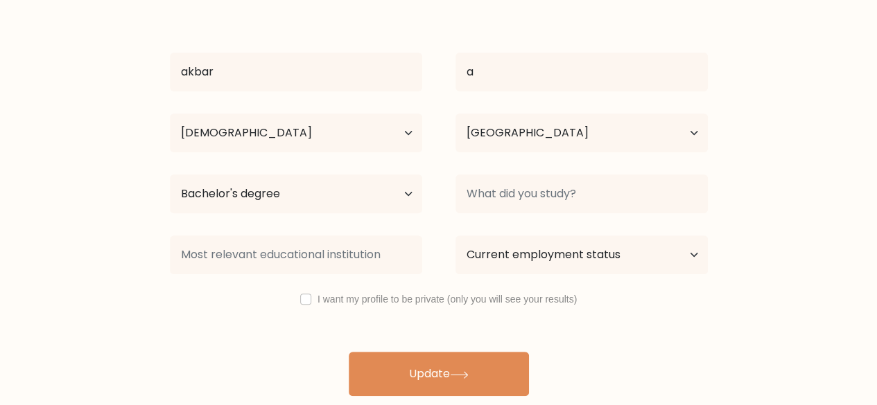
click at [548, 275] on div "Current employment status Employed Student Retired Other / prefer not to answer" at bounding box center [581, 255] width 285 height 50
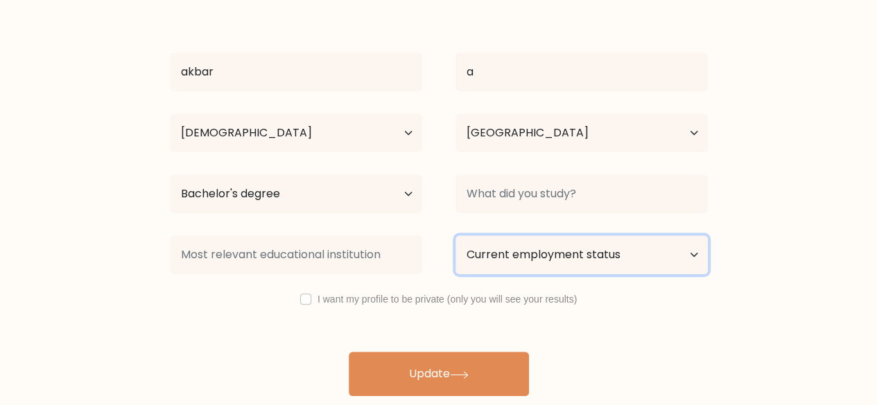
click at [554, 265] on select "Current employment status Employed Student Retired Other / prefer not to answer" at bounding box center [581, 255] width 252 height 39
select select "employed"
click at [455, 236] on select "Current employment status Employed Student Retired Other / prefer not to answer" at bounding box center [581, 255] width 252 height 39
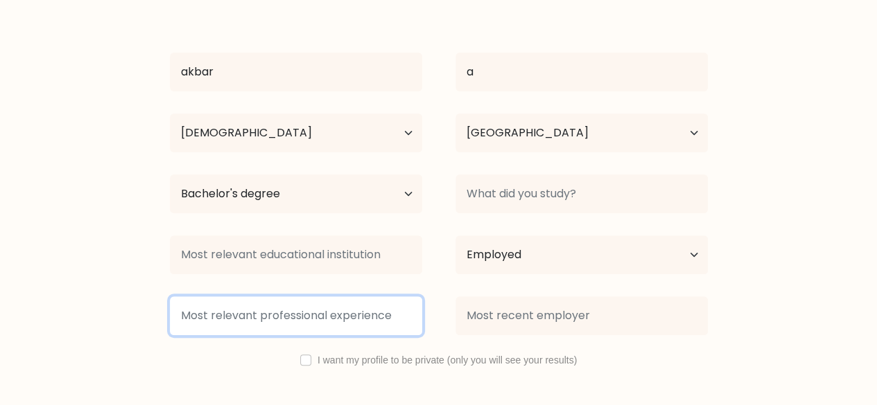
click at [388, 308] on input at bounding box center [296, 316] width 252 height 39
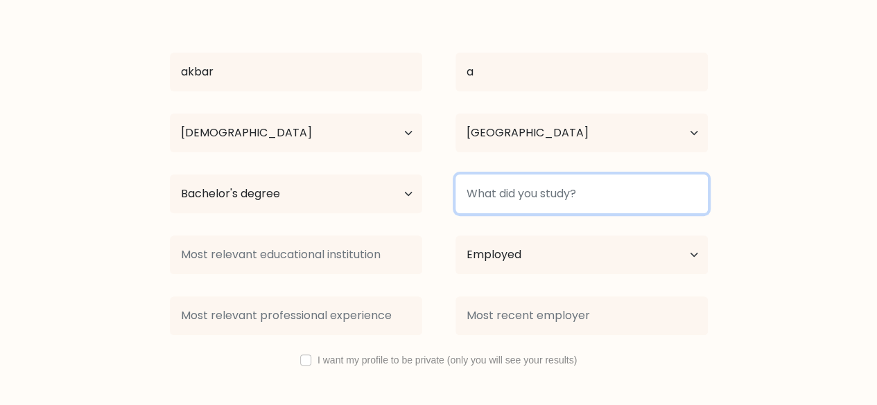
click at [509, 200] on input at bounding box center [581, 194] width 252 height 39
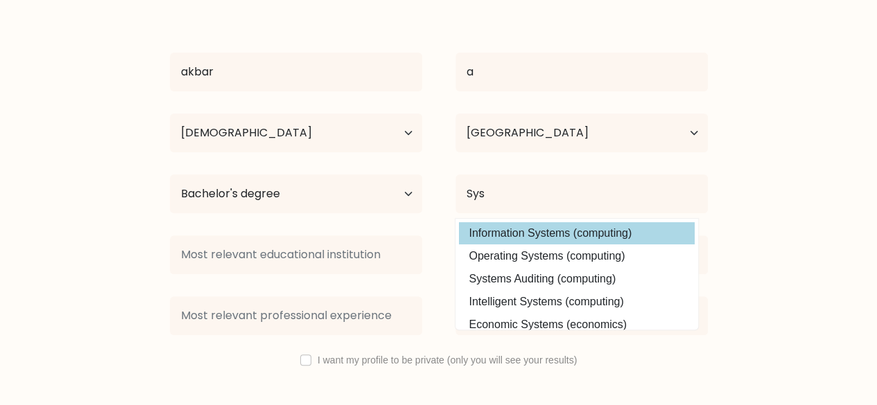
click at [514, 231] on option "Information Systems (computing)" at bounding box center [577, 233] width 236 height 22
type input "Information Systems"
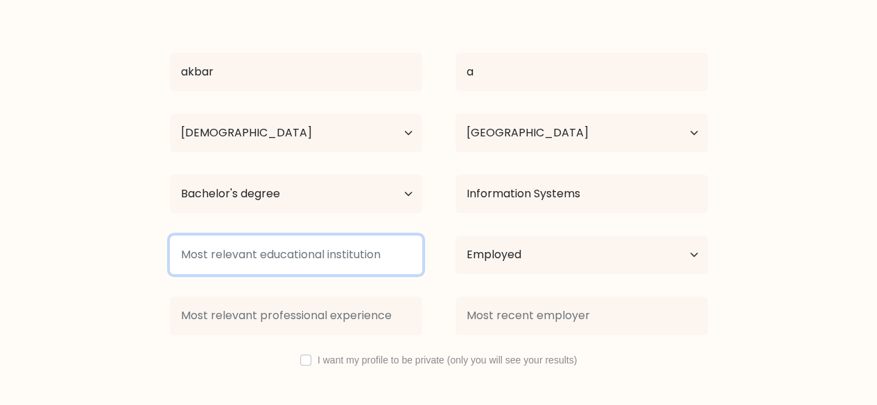
click at [279, 259] on input at bounding box center [296, 255] width 252 height 39
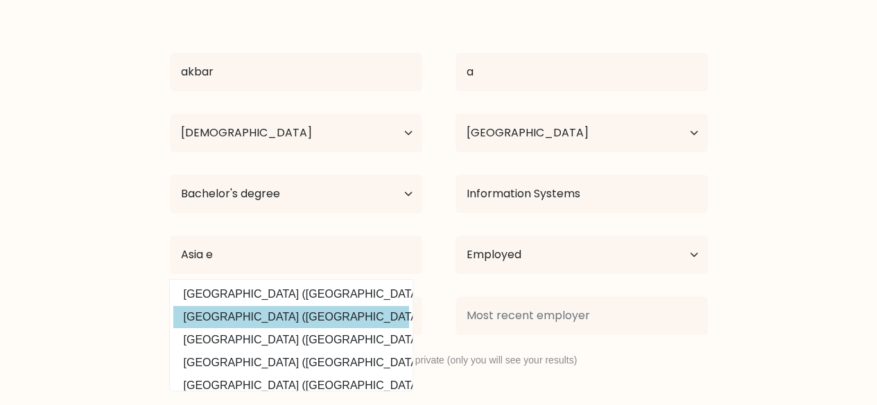
click at [309, 315] on option "Asia e University (Malaysia)" at bounding box center [291, 317] width 236 height 22
type input "Asia e University"
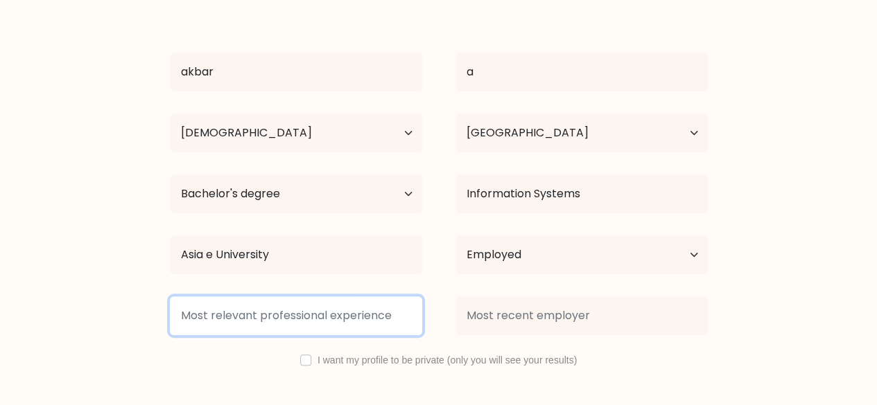
click at [309, 315] on input at bounding box center [296, 316] width 252 height 39
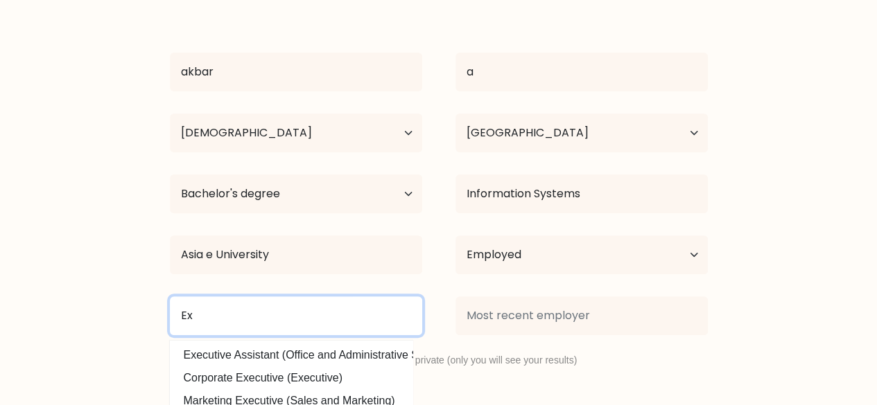
type input "E"
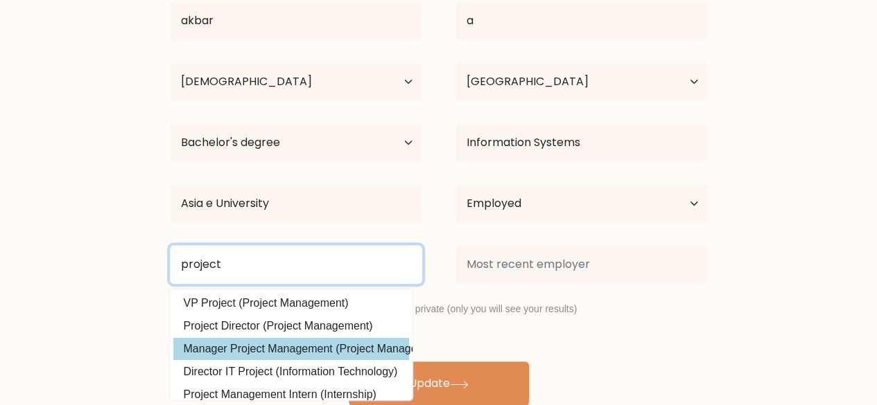
scroll to position [135, 0]
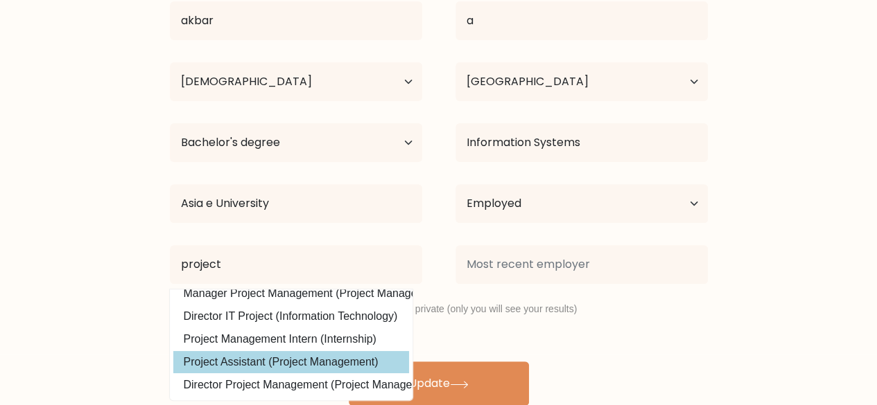
click at [324, 358] on option "Project Assistant (Project Management)" at bounding box center [291, 362] width 236 height 22
type input "Project Assistant"
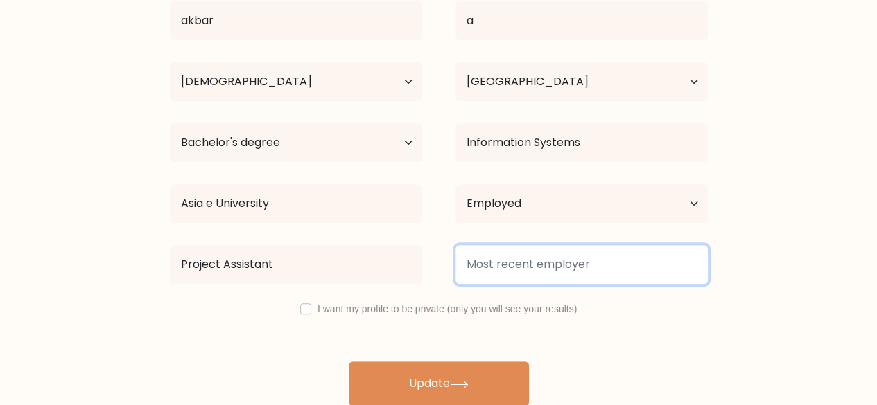
click at [530, 269] on input at bounding box center [581, 264] width 252 height 39
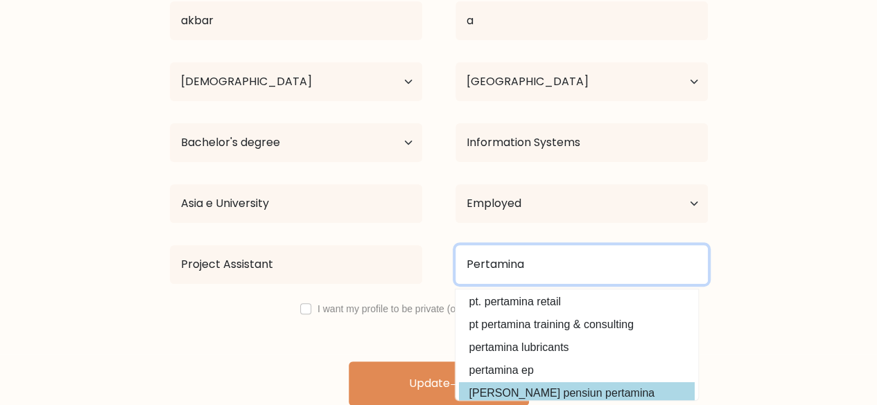
scroll to position [69, 0]
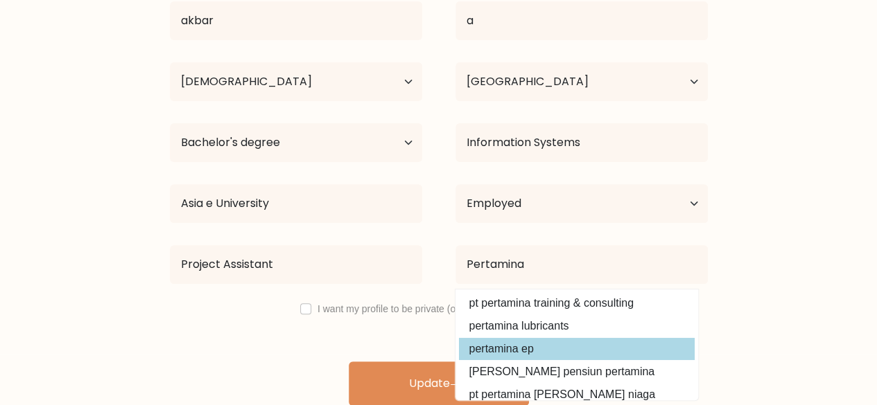
click at [568, 340] on option "pertamina ep" at bounding box center [577, 349] width 236 height 22
type input "pertamina ep"
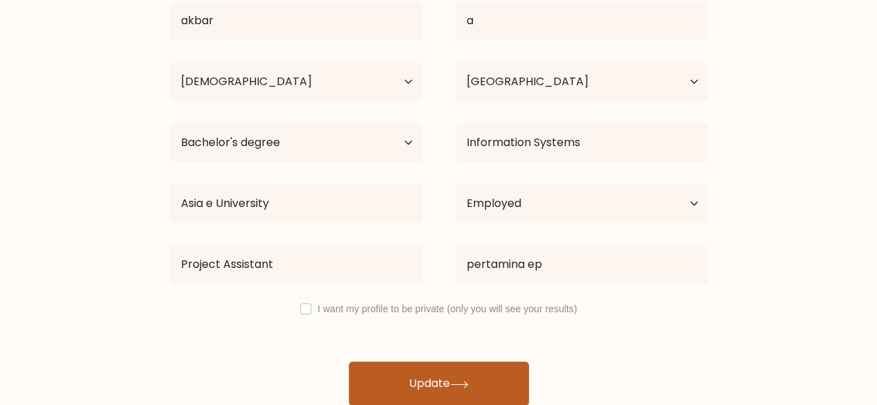
click at [429, 381] on button "Update" at bounding box center [439, 384] width 180 height 44
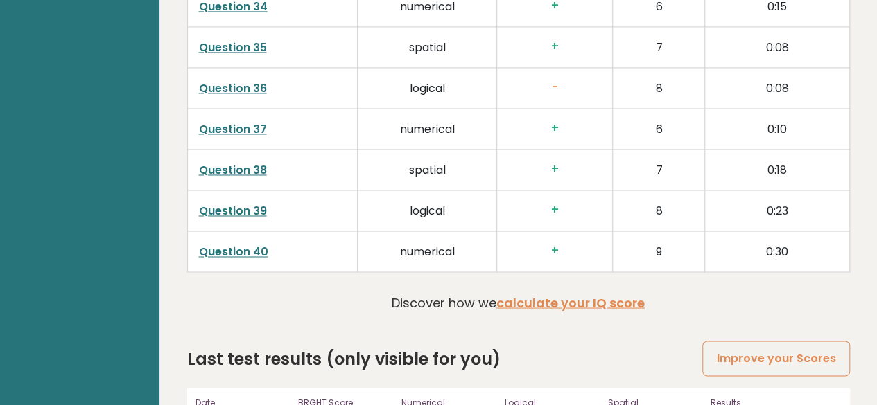
scroll to position [3690, 0]
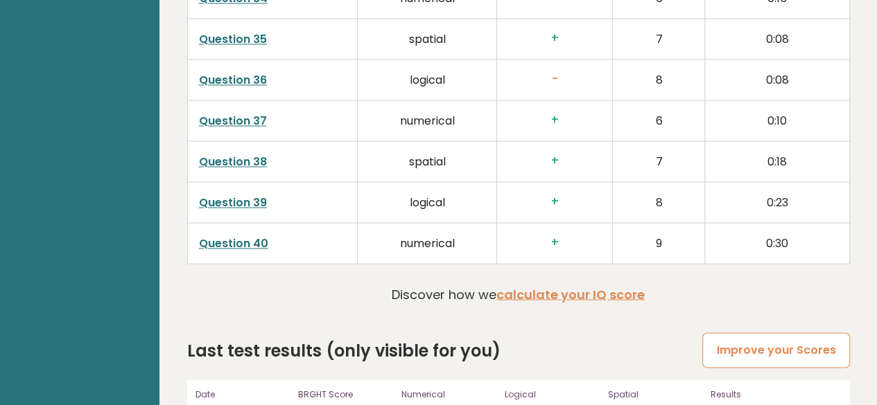
click at [785, 333] on link "Improve your Scores" at bounding box center [775, 350] width 147 height 35
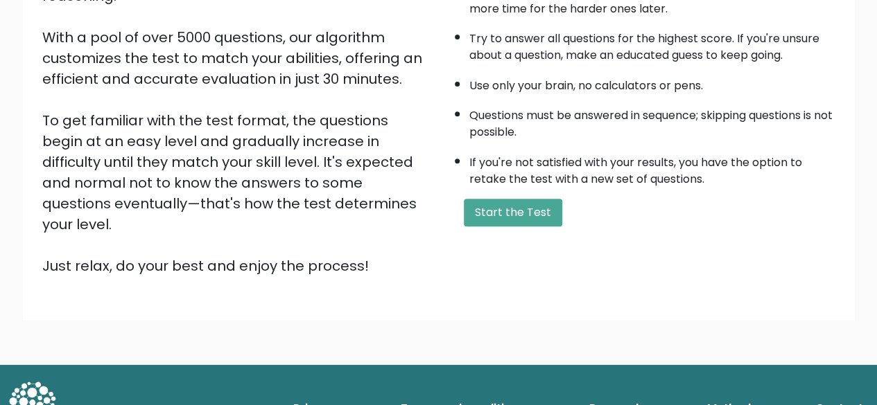
scroll to position [229, 0]
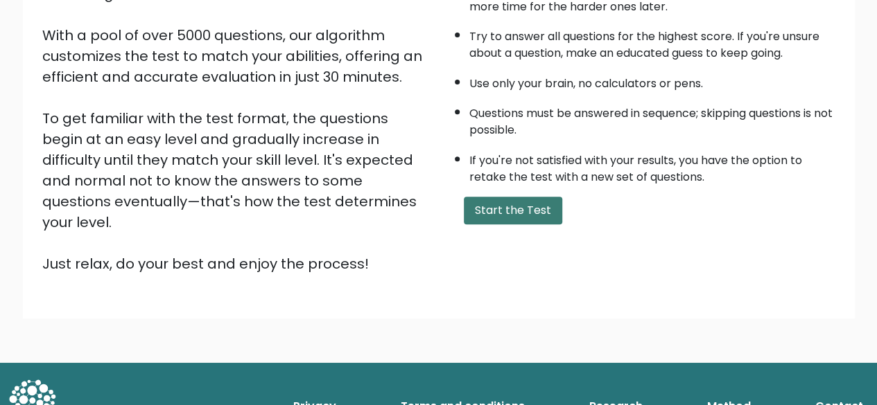
click at [474, 199] on button "Start the Test" at bounding box center [513, 211] width 98 height 28
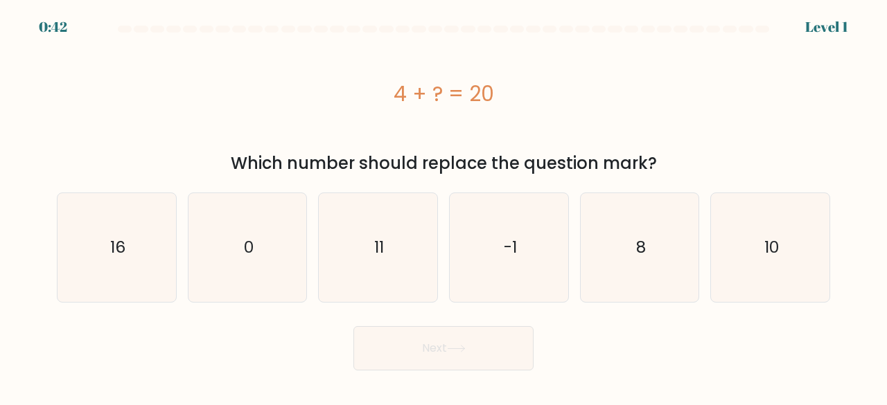
drag, startPoint x: 110, startPoint y: 268, endPoint x: 309, endPoint y: 351, distance: 215.3
click at [111, 269] on icon "16" at bounding box center [116, 247] width 109 height 109
click at [443, 206] on input "a. 16" at bounding box center [443, 204] width 1 height 3
radio input "true"
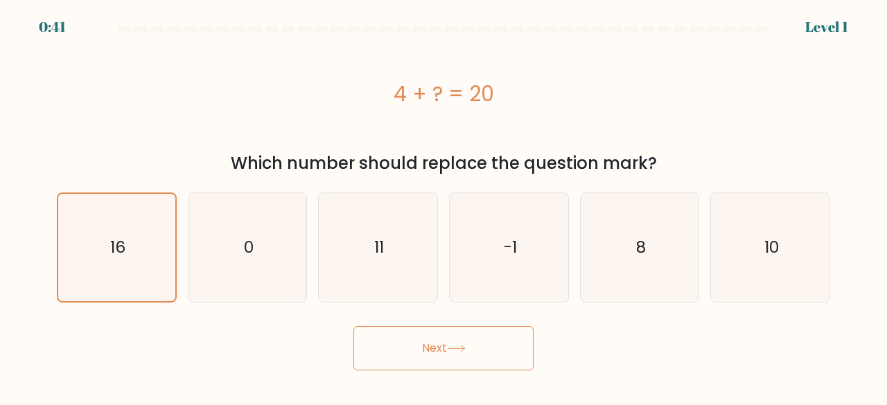
click at [455, 360] on button "Next" at bounding box center [443, 348] width 180 height 44
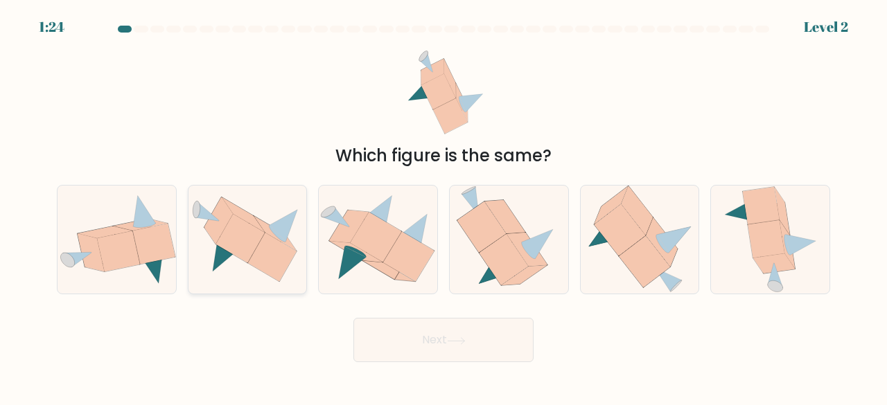
click at [263, 279] on icon at bounding box center [247, 240] width 118 height 86
click at [443, 206] on input "b." at bounding box center [443, 204] width 1 height 3
radio input "true"
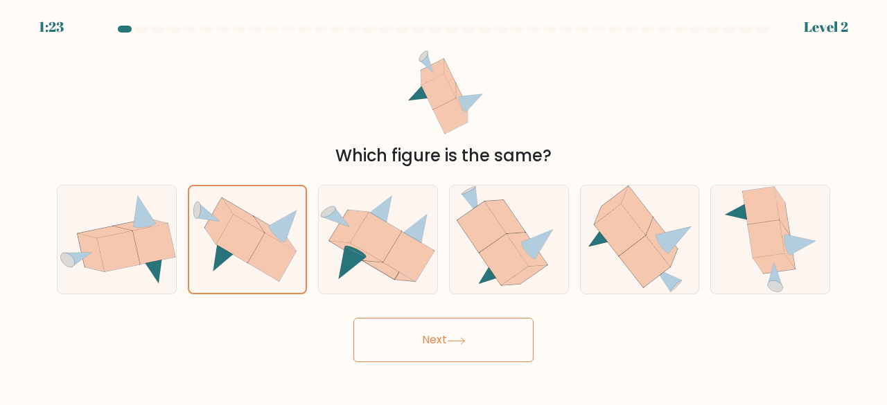
click at [414, 345] on button "Next" at bounding box center [443, 340] width 180 height 44
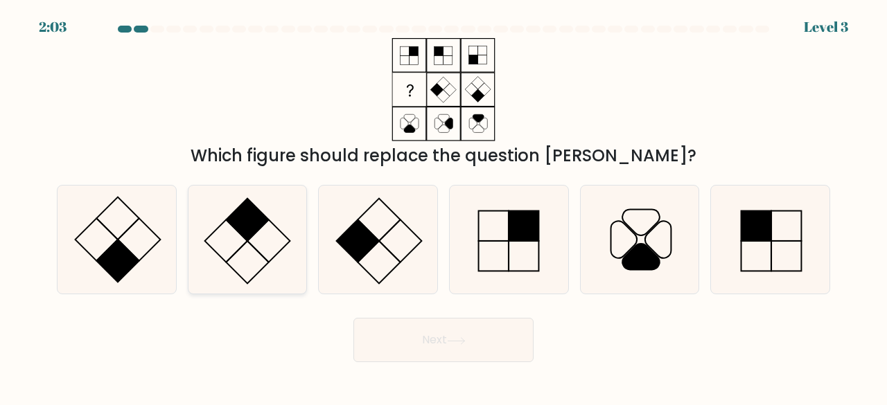
click at [259, 246] on icon at bounding box center [247, 240] width 109 height 109
click at [443, 206] on input "b." at bounding box center [443, 204] width 1 height 3
radio input "true"
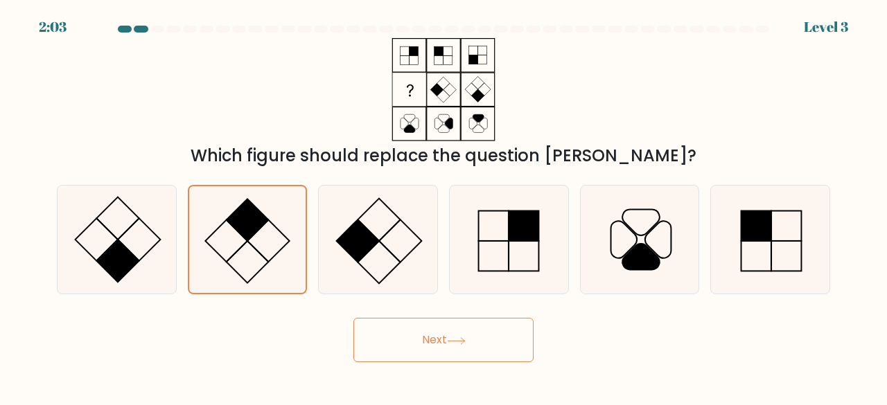
click at [371, 332] on button "Next" at bounding box center [443, 340] width 180 height 44
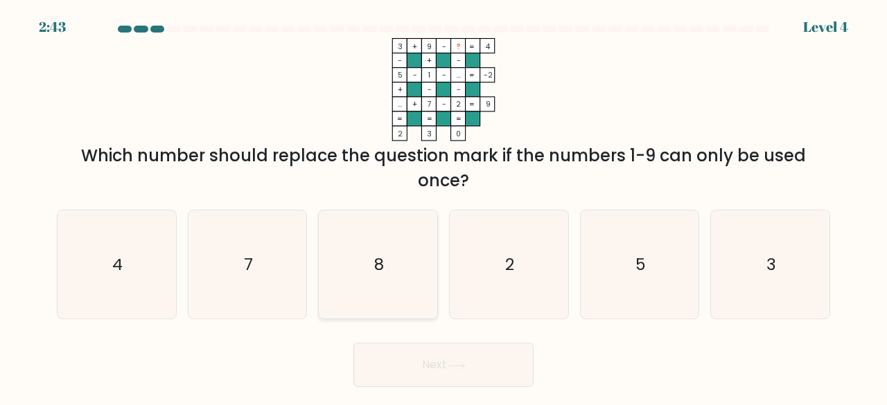
click at [391, 267] on icon "8" at bounding box center [378, 265] width 109 height 109
click at [443, 206] on input "c. 8" at bounding box center [443, 204] width 1 height 3
radio input "true"
click at [441, 360] on button "Next" at bounding box center [443, 365] width 180 height 44
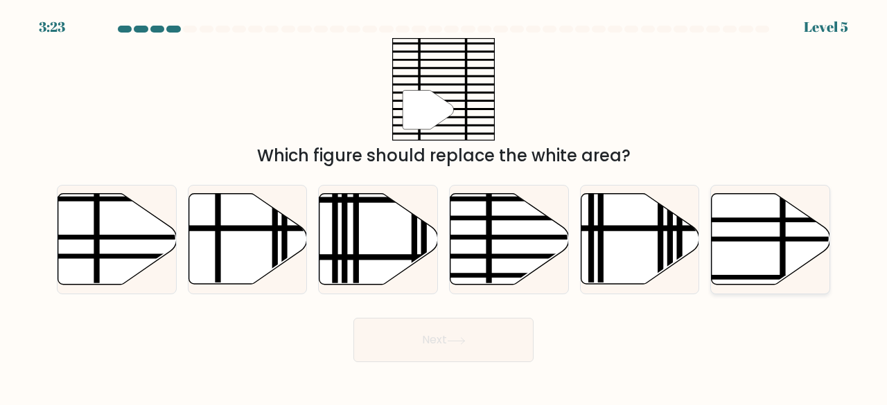
click at [786, 229] on icon at bounding box center [771, 239] width 118 height 91
click at [444, 206] on input "f." at bounding box center [443, 204] width 1 height 3
radio input "true"
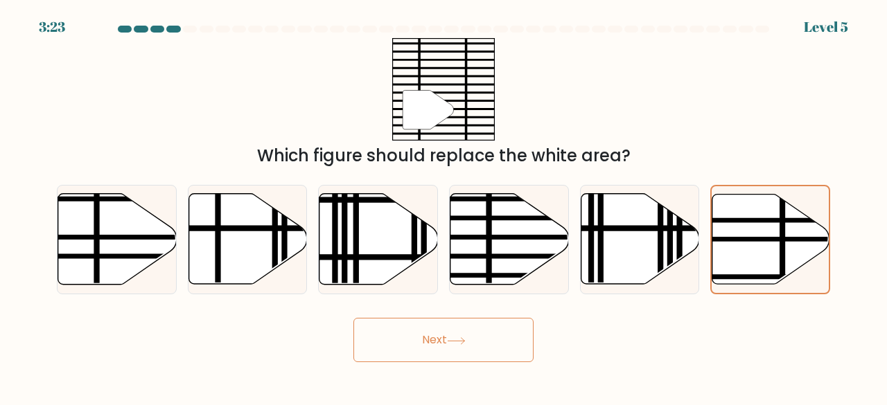
click at [518, 370] on body "3:23 Level 5" at bounding box center [443, 202] width 887 height 405
click at [482, 346] on button "Next" at bounding box center [443, 340] width 180 height 44
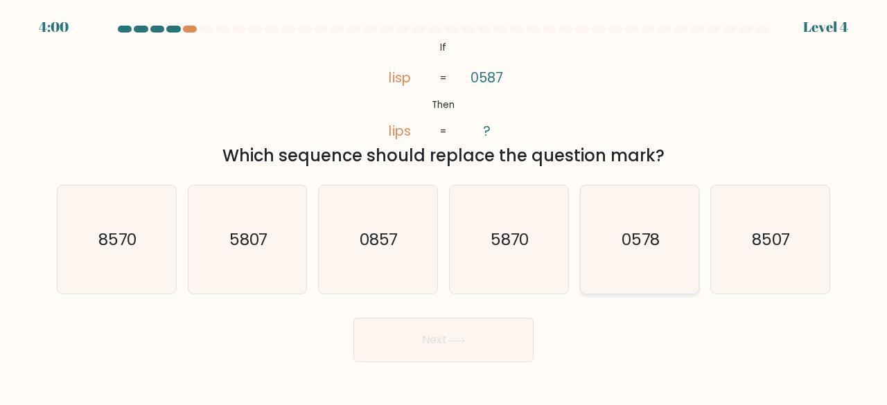
click at [623, 283] on icon "0578" at bounding box center [639, 240] width 109 height 109
click at [444, 206] on input "e. 0578" at bounding box center [443, 204] width 1 height 3
radio input "true"
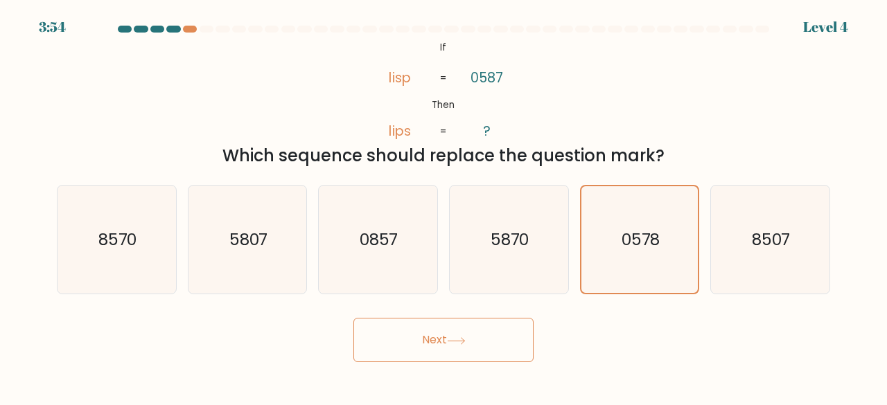
click at [497, 340] on button "Next" at bounding box center [443, 340] width 180 height 44
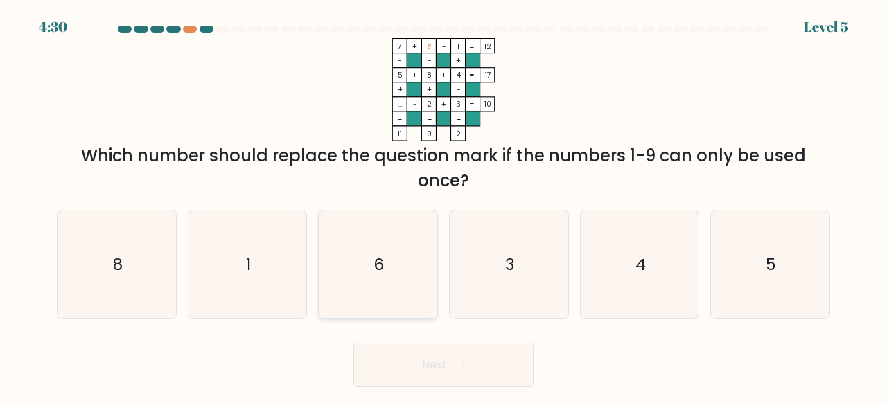
click at [403, 308] on icon "6" at bounding box center [378, 265] width 109 height 109
click at [443, 206] on input "c. 6" at bounding box center [443, 204] width 1 height 3
radio input "true"
click at [452, 362] on icon at bounding box center [456, 366] width 19 height 8
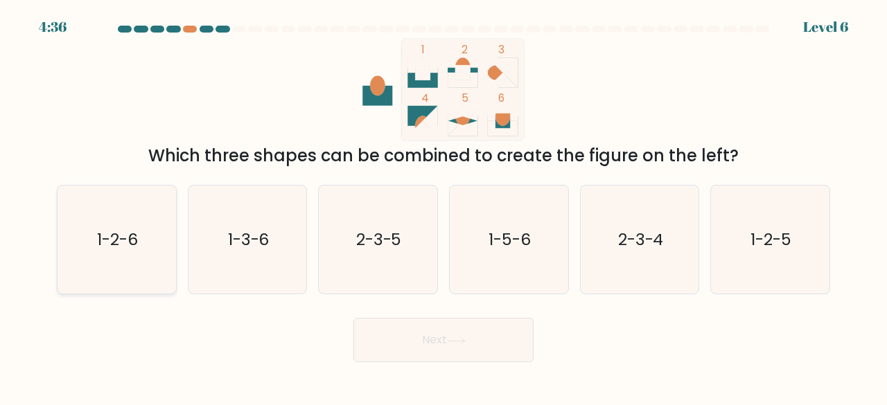
click at [141, 257] on icon "1-2-6" at bounding box center [116, 240] width 109 height 109
click at [443, 206] on input "a. 1-2-6" at bounding box center [443, 204] width 1 height 3
radio input "true"
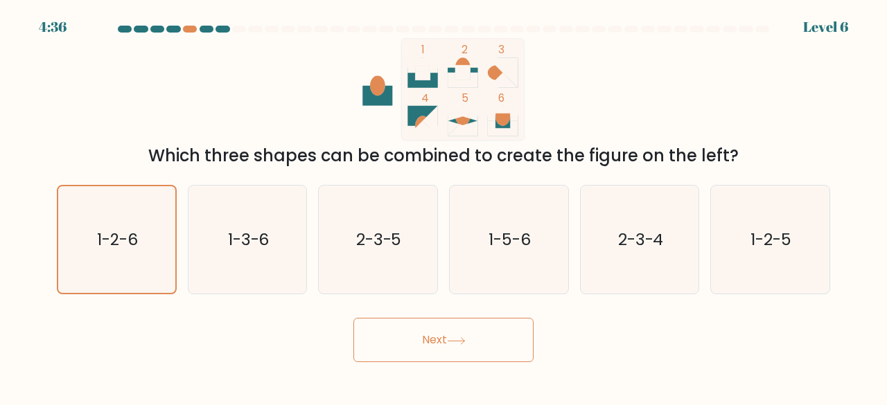
click at [493, 367] on body "4:36 Level 6" at bounding box center [443, 202] width 887 height 405
click at [480, 346] on button "Next" at bounding box center [443, 340] width 180 height 44
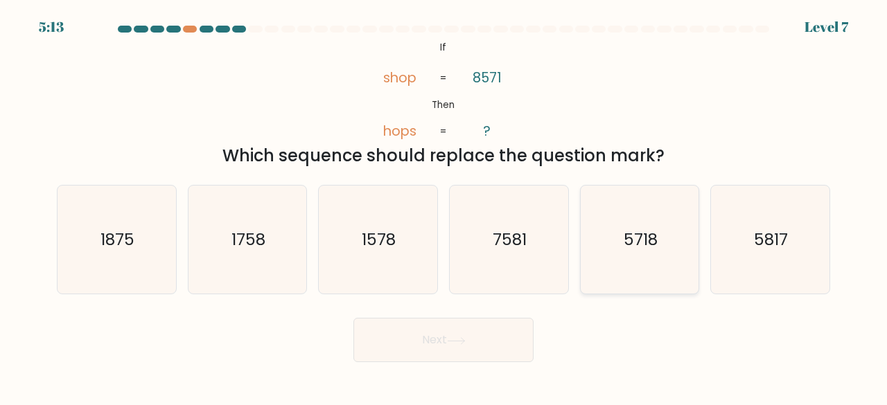
click at [619, 278] on icon "5718" at bounding box center [639, 240] width 109 height 109
click at [444, 206] on input "e. 5718" at bounding box center [443, 204] width 1 height 3
radio input "true"
click at [479, 335] on button "Next" at bounding box center [443, 340] width 180 height 44
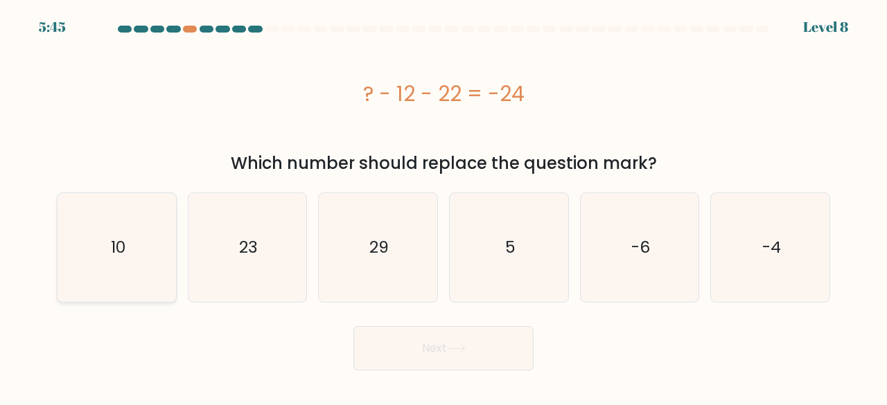
click at [166, 232] on icon "10" at bounding box center [116, 247] width 109 height 109
click at [443, 206] on input "a. 10" at bounding box center [443, 204] width 1 height 3
radio input "true"
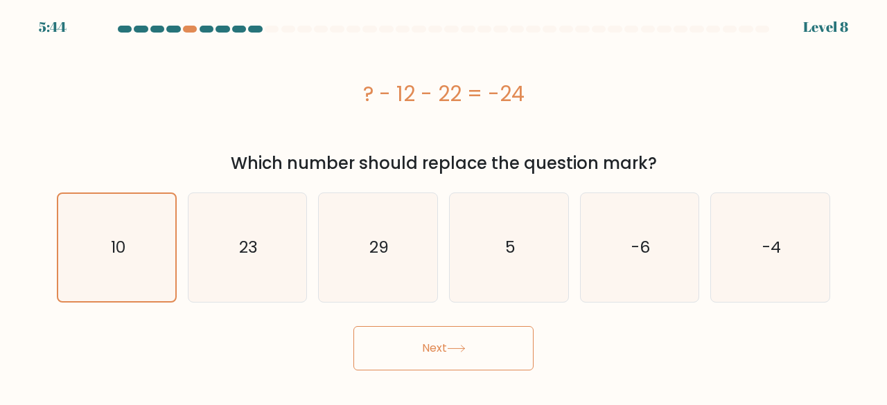
click at [440, 362] on button "Next" at bounding box center [443, 348] width 180 height 44
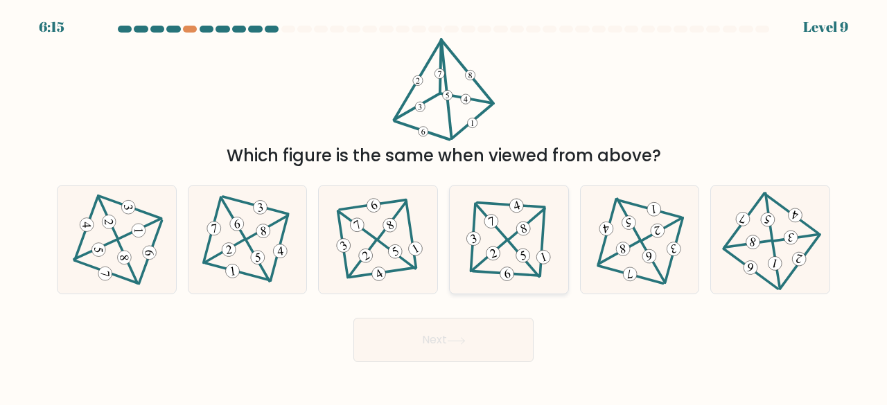
click at [530, 275] on 499 at bounding box center [506, 274] width 67 height 5
click at [444, 206] on input "d." at bounding box center [443, 204] width 1 height 3
radio input "true"
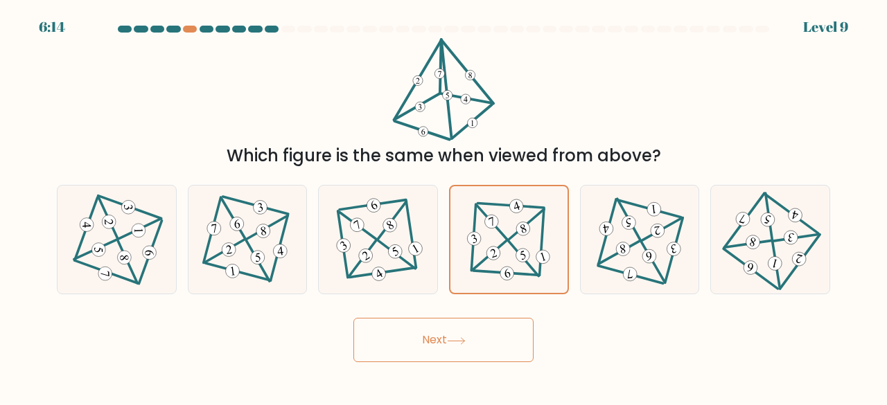
click at [489, 322] on button "Next" at bounding box center [443, 340] width 180 height 44
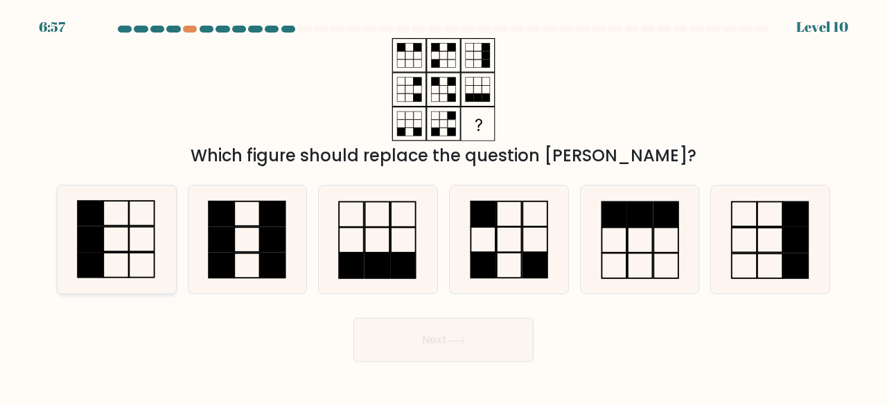
click at [125, 231] on icon at bounding box center [116, 240] width 109 height 109
click at [443, 206] on input "a." at bounding box center [443, 204] width 1 height 3
radio input "true"
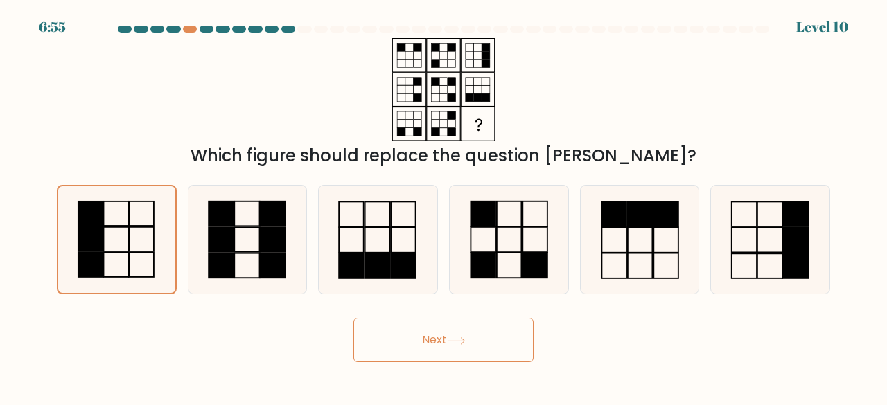
click at [410, 360] on button "Next" at bounding box center [443, 340] width 180 height 44
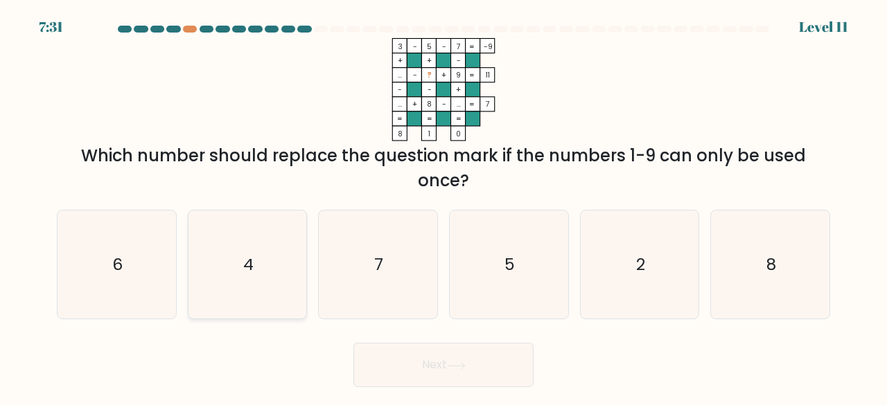
click at [249, 246] on icon "4" at bounding box center [247, 265] width 109 height 109
click at [443, 206] on input "b. 4" at bounding box center [443, 204] width 1 height 3
radio input "true"
click at [407, 364] on button "Next" at bounding box center [443, 365] width 180 height 44
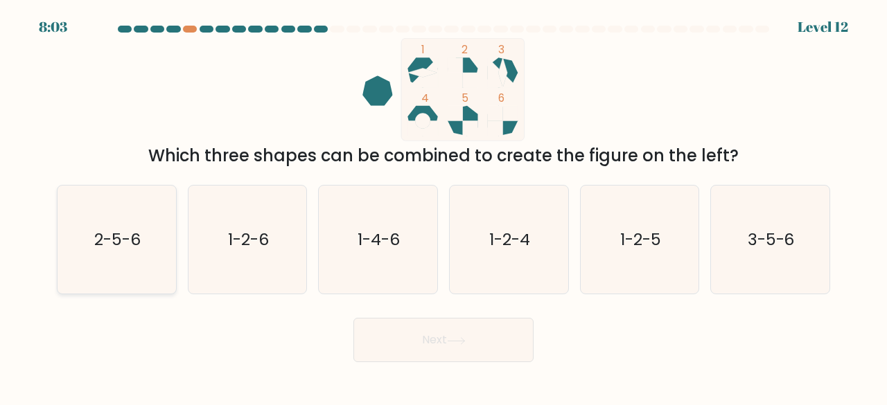
click at [121, 243] on text "2-5-6" at bounding box center [117, 239] width 46 height 23
click at [443, 206] on input "a. 2-5-6" at bounding box center [443, 204] width 1 height 3
radio input "true"
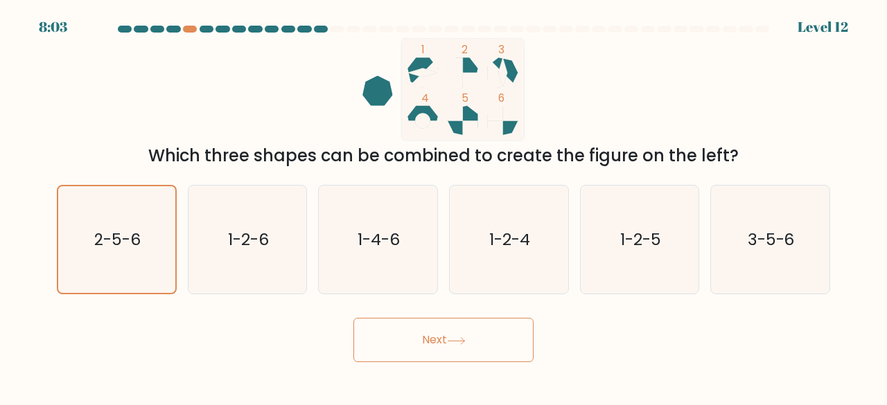
click at [447, 353] on button "Next" at bounding box center [443, 340] width 180 height 44
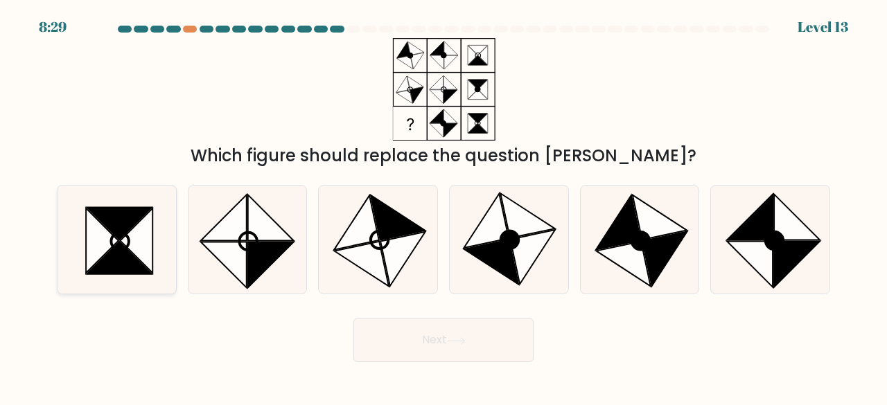
click at [112, 215] on icon at bounding box center [119, 223] width 65 height 33
click at [443, 206] on input "a." at bounding box center [443, 204] width 1 height 3
radio input "true"
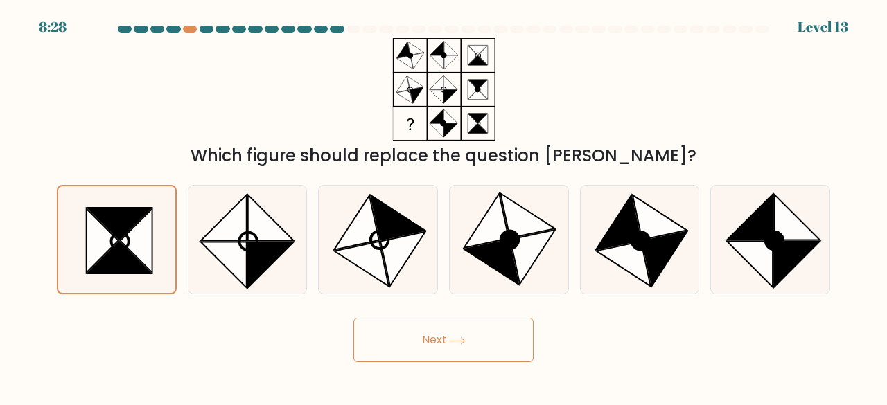
click at [426, 340] on button "Next" at bounding box center [443, 340] width 180 height 44
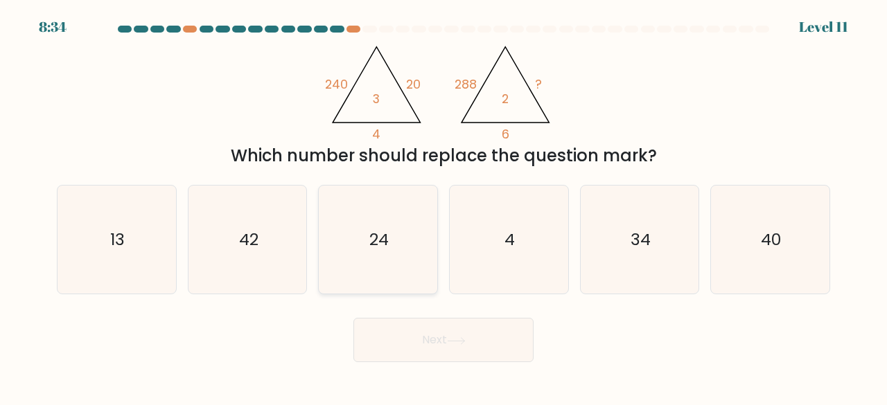
click at [384, 285] on icon "24" at bounding box center [378, 240] width 109 height 109
click at [443, 206] on input "c. 24" at bounding box center [443, 204] width 1 height 3
radio input "true"
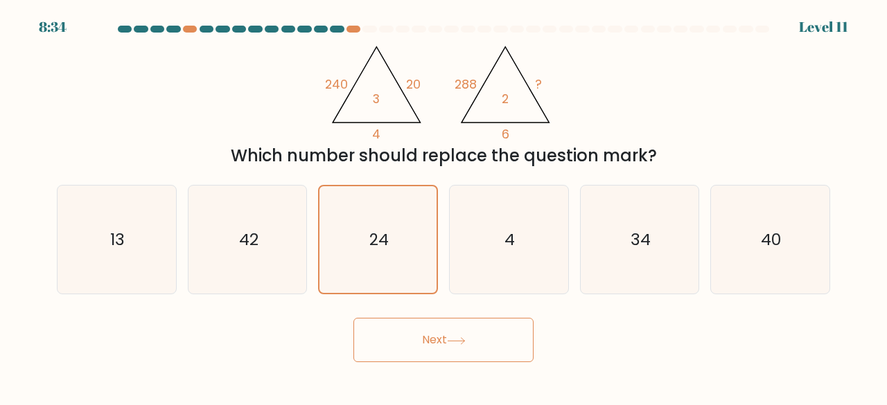
click at [416, 324] on button "Next" at bounding box center [443, 340] width 180 height 44
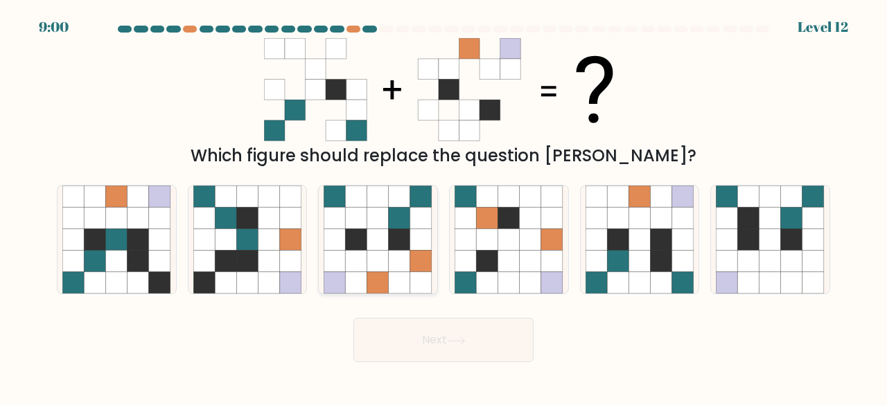
click at [394, 236] on icon at bounding box center [399, 239] width 21 height 21
click at [443, 206] on input "c." at bounding box center [443, 204] width 1 height 3
radio input "true"
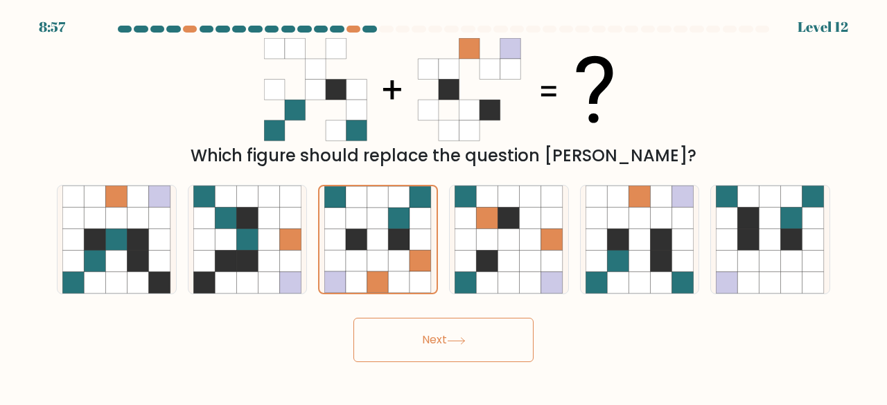
click at [449, 347] on button "Next" at bounding box center [443, 340] width 180 height 44
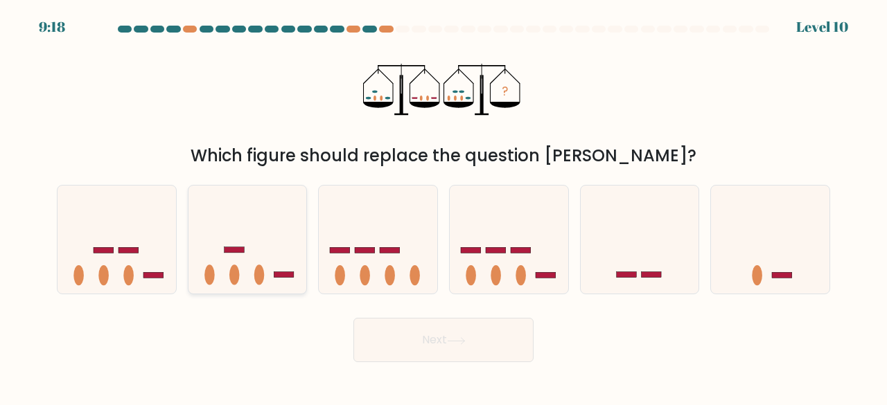
click at [285, 274] on rect at bounding box center [284, 275] width 20 height 6
click at [443, 206] on input "b." at bounding box center [443, 204] width 1 height 3
radio input "true"
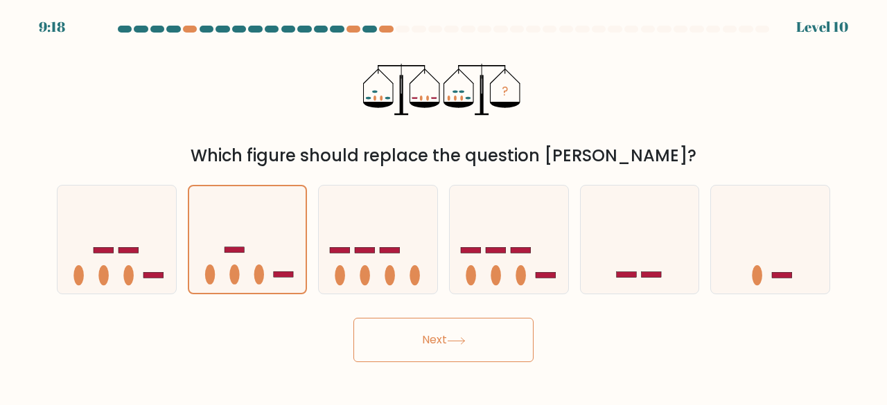
click at [338, 301] on form at bounding box center [443, 194] width 887 height 337
click at [371, 333] on button "Next" at bounding box center [443, 340] width 180 height 44
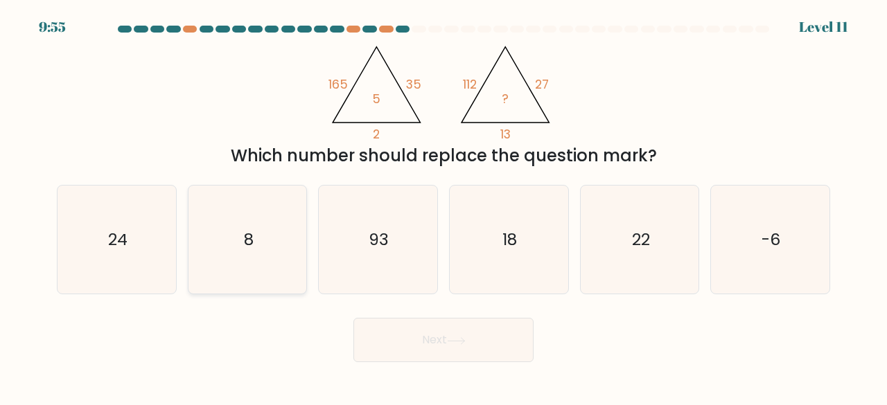
click at [260, 261] on icon "8" at bounding box center [247, 240] width 109 height 109
click at [443, 206] on input "b. 8" at bounding box center [443, 204] width 1 height 3
radio input "true"
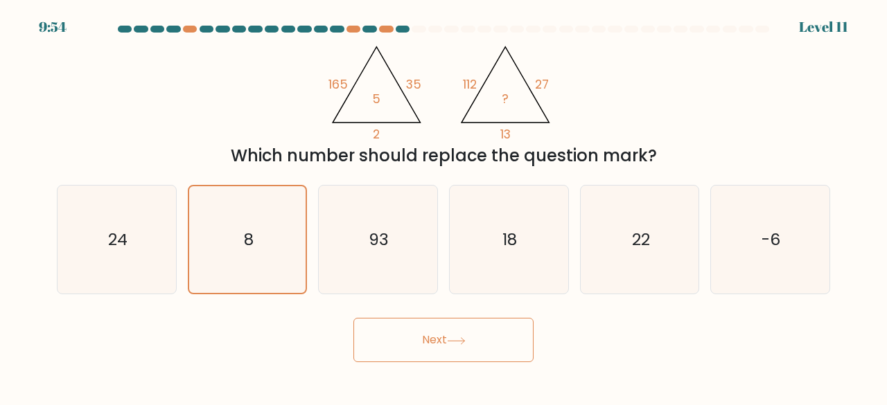
click at [434, 342] on button "Next" at bounding box center [443, 340] width 180 height 44
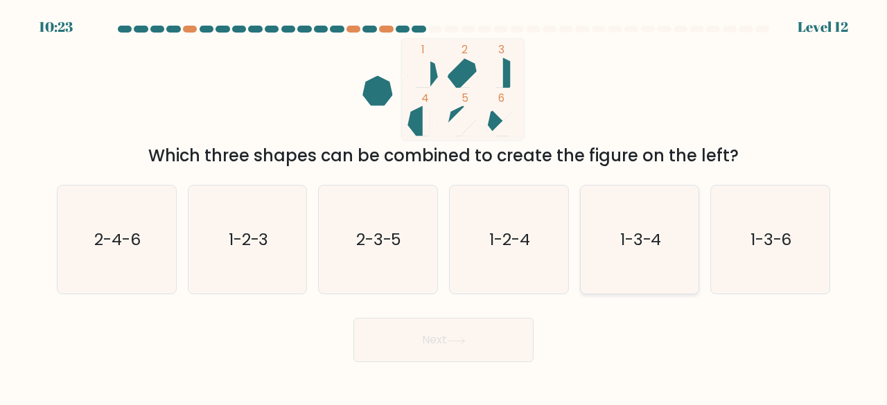
click at [616, 250] on icon "1-3-4" at bounding box center [639, 240] width 109 height 109
click at [444, 206] on input "e. 1-3-4" at bounding box center [443, 204] width 1 height 3
radio input "true"
click at [517, 353] on button "Next" at bounding box center [443, 340] width 180 height 44
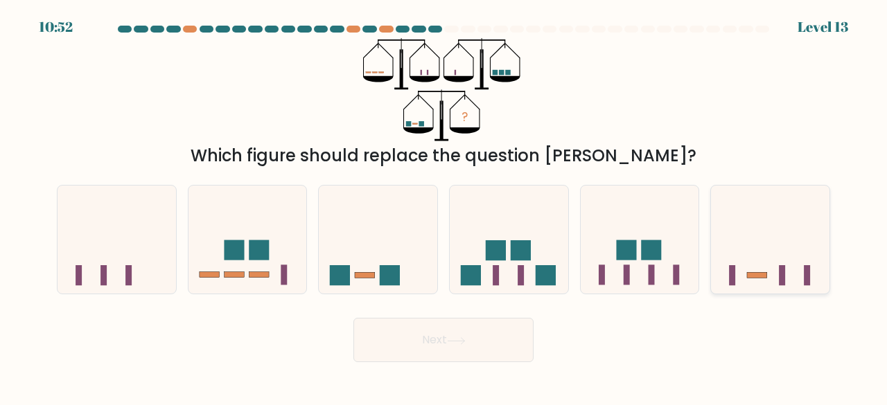
click at [779, 245] on icon at bounding box center [770, 240] width 118 height 98
click at [444, 206] on input "f." at bounding box center [443, 204] width 1 height 3
radio input "true"
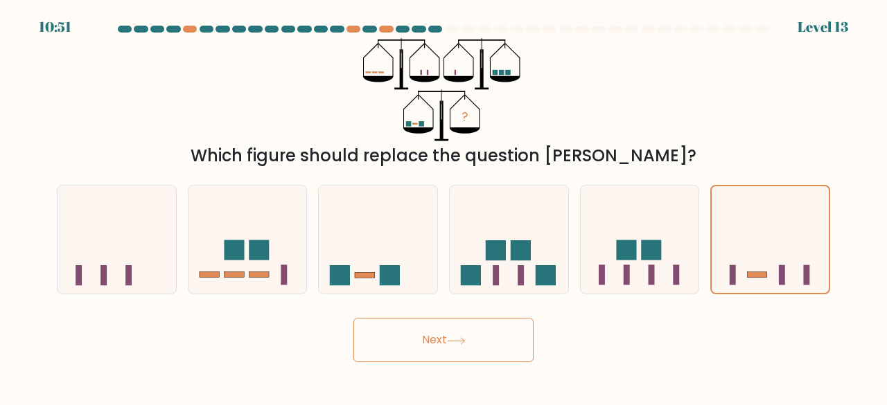
click at [403, 334] on button "Next" at bounding box center [443, 340] width 180 height 44
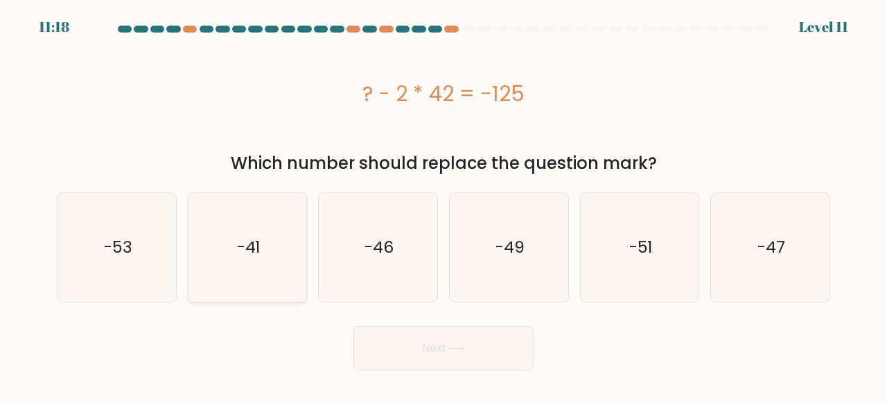
click at [262, 270] on icon "-41" at bounding box center [247, 247] width 109 height 109
click at [443, 206] on input "b. -41" at bounding box center [443, 204] width 1 height 3
radio input "true"
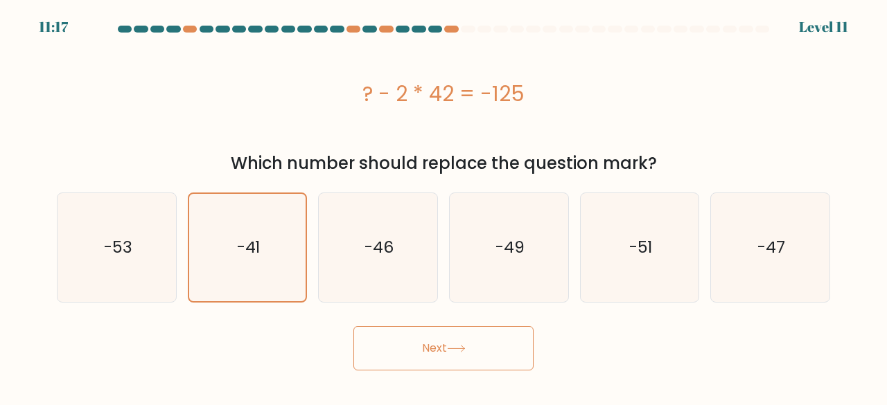
click at [381, 333] on button "Next" at bounding box center [443, 348] width 180 height 44
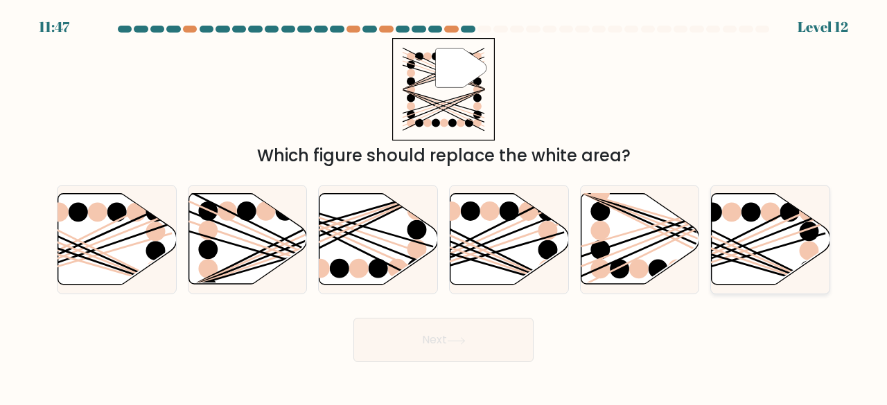
click at [715, 279] on icon at bounding box center [771, 239] width 118 height 91
click at [444, 206] on input "f." at bounding box center [443, 204] width 1 height 3
radio input "true"
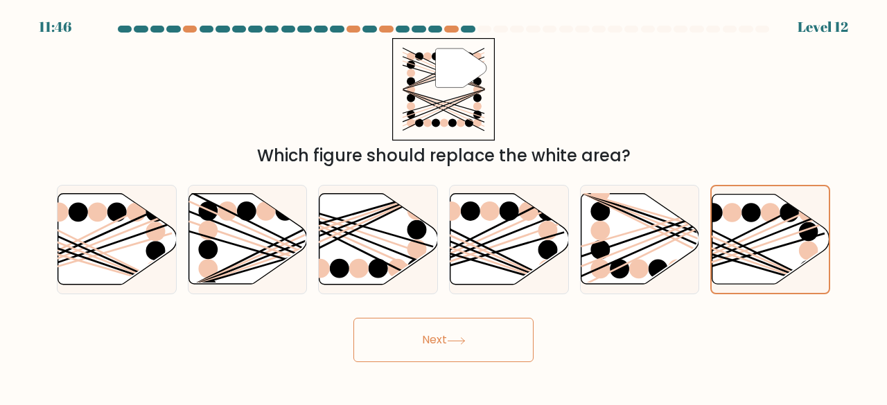
click at [507, 354] on button "Next" at bounding box center [443, 340] width 180 height 44
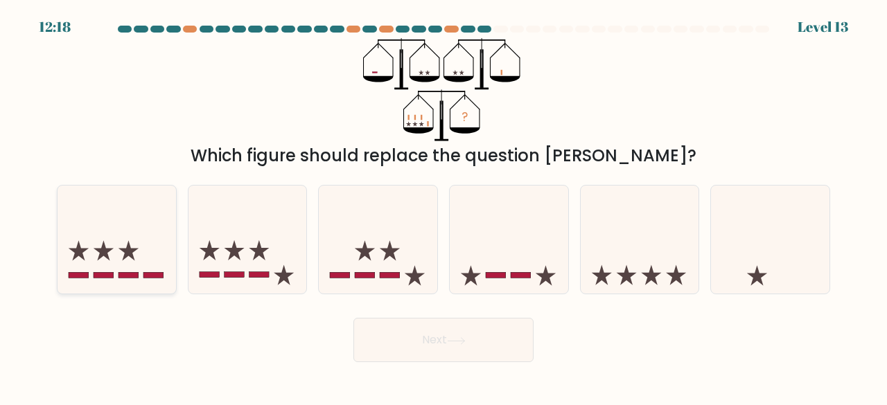
click at [123, 265] on icon at bounding box center [117, 240] width 118 height 98
click at [443, 206] on input "a." at bounding box center [443, 204] width 1 height 3
radio input "true"
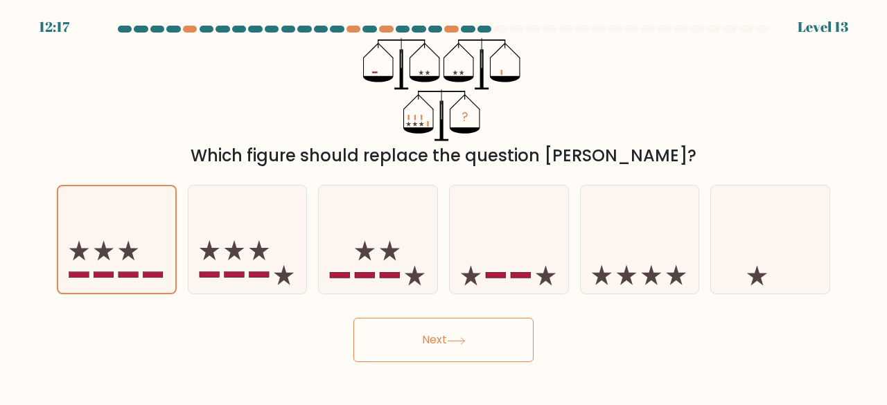
click at [397, 329] on button "Next" at bounding box center [443, 340] width 180 height 44
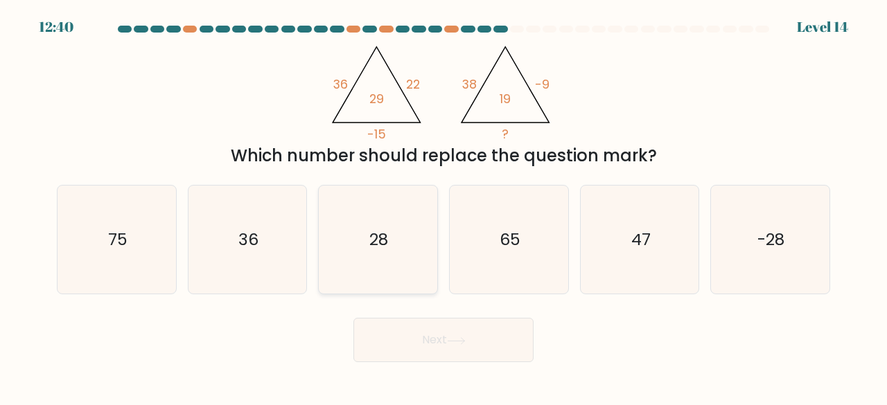
click at [406, 243] on icon "28" at bounding box center [378, 240] width 109 height 109
click at [443, 206] on input "c. 28" at bounding box center [443, 204] width 1 height 3
radio input "true"
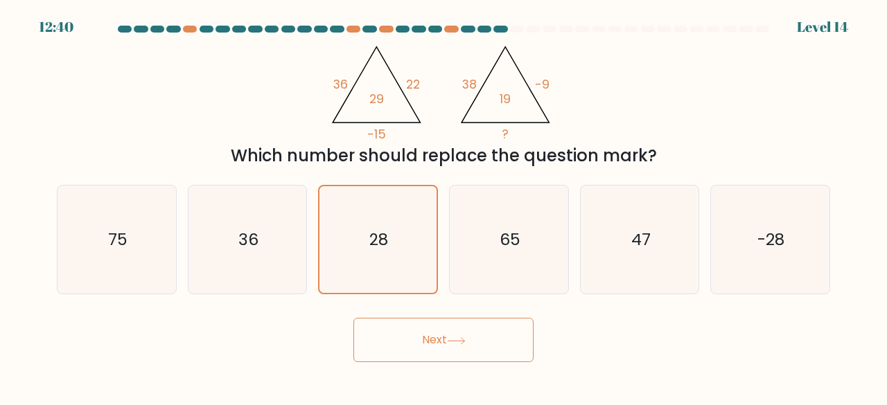
click at [420, 337] on button "Next" at bounding box center [443, 340] width 180 height 44
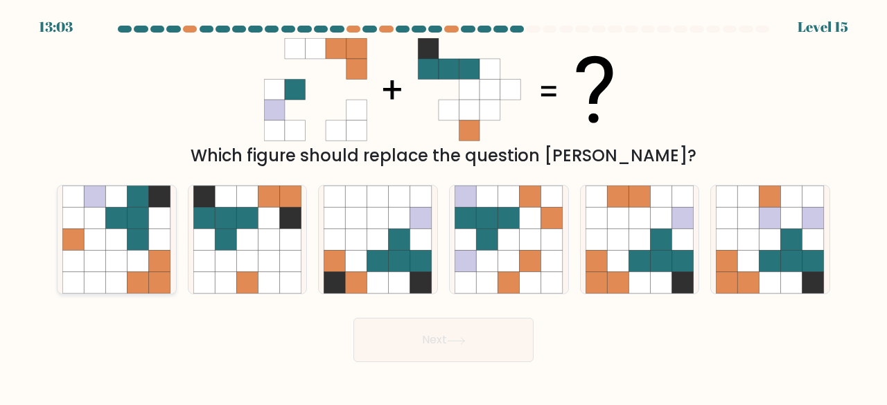
click at [103, 254] on icon at bounding box center [94, 261] width 21 height 21
click at [443, 206] on input "a." at bounding box center [443, 204] width 1 height 3
radio input "true"
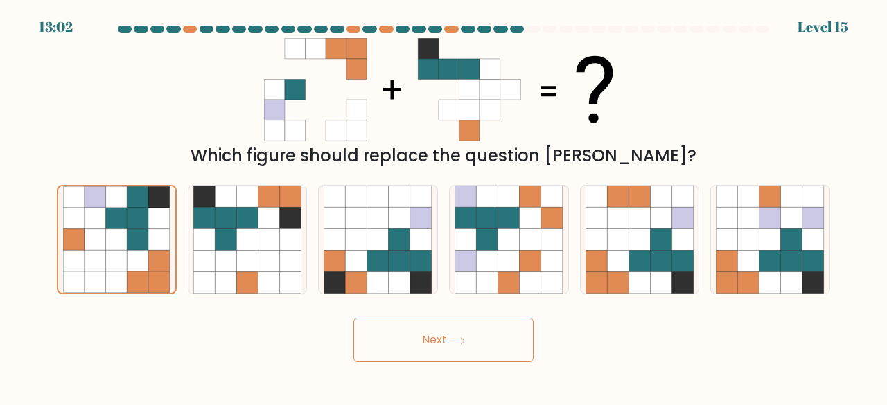
click at [412, 340] on button "Next" at bounding box center [443, 340] width 180 height 44
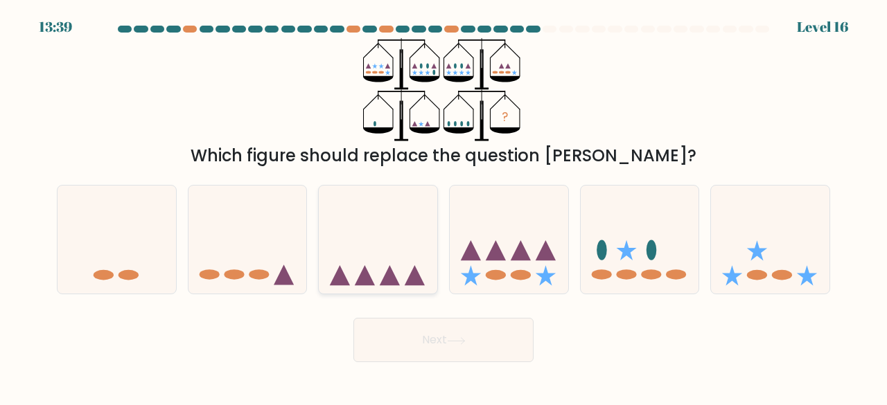
click at [413, 274] on icon at bounding box center [415, 275] width 20 height 20
click at [443, 206] on input "c." at bounding box center [443, 204] width 1 height 3
radio input "true"
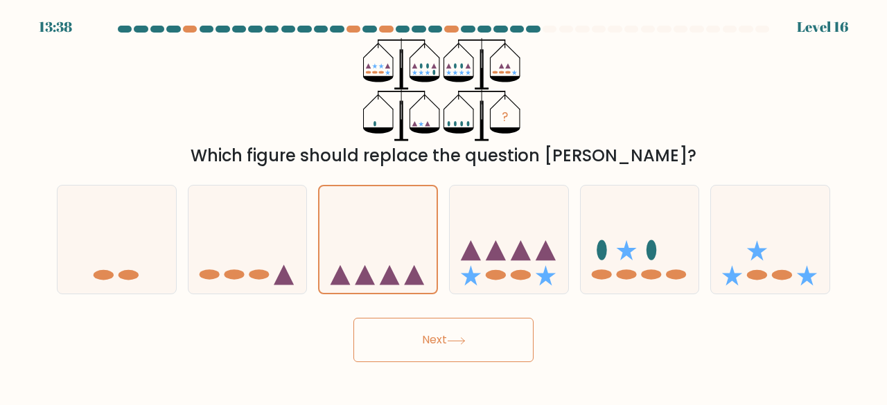
click at [445, 335] on button "Next" at bounding box center [443, 340] width 180 height 44
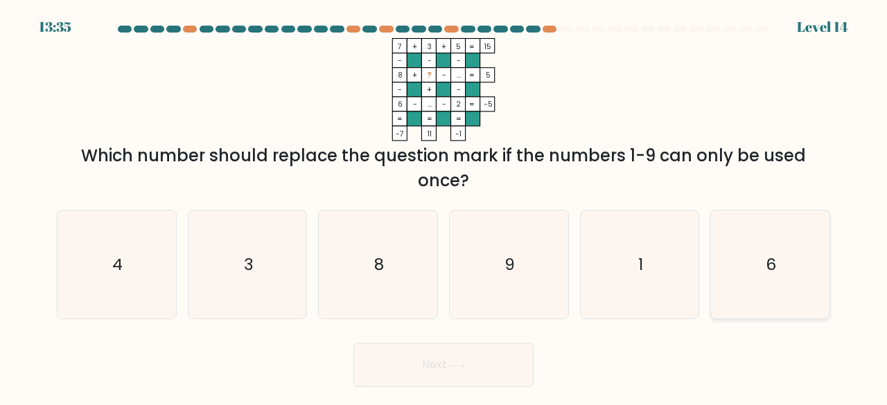
click at [804, 288] on icon "6" at bounding box center [770, 265] width 109 height 109
click at [444, 206] on input "f. 6" at bounding box center [443, 204] width 1 height 3
radio input "true"
click at [466, 365] on icon at bounding box center [456, 366] width 19 height 8
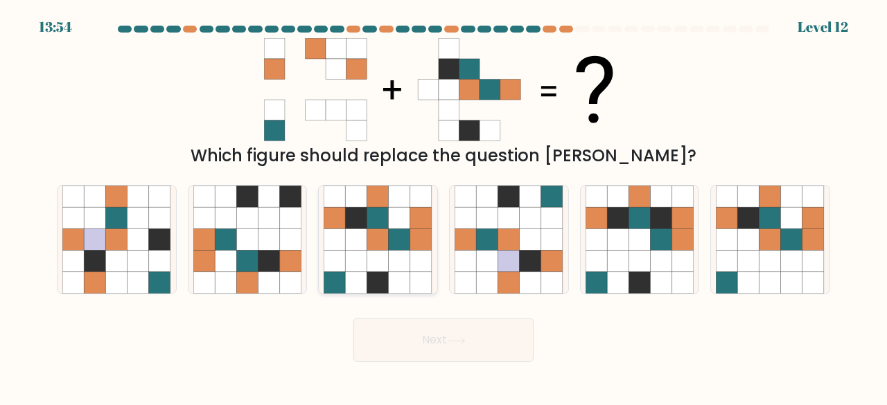
click at [340, 275] on icon at bounding box center [334, 282] width 21 height 21
click at [443, 206] on input "c." at bounding box center [443, 204] width 1 height 3
radio input "true"
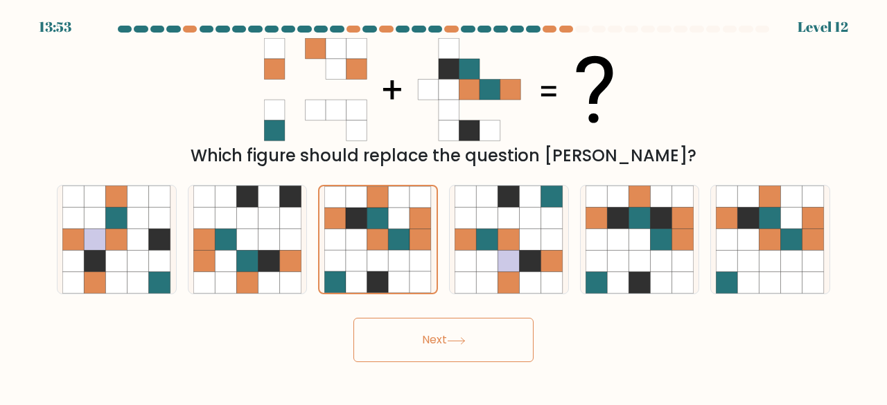
click at [391, 345] on button "Next" at bounding box center [443, 340] width 180 height 44
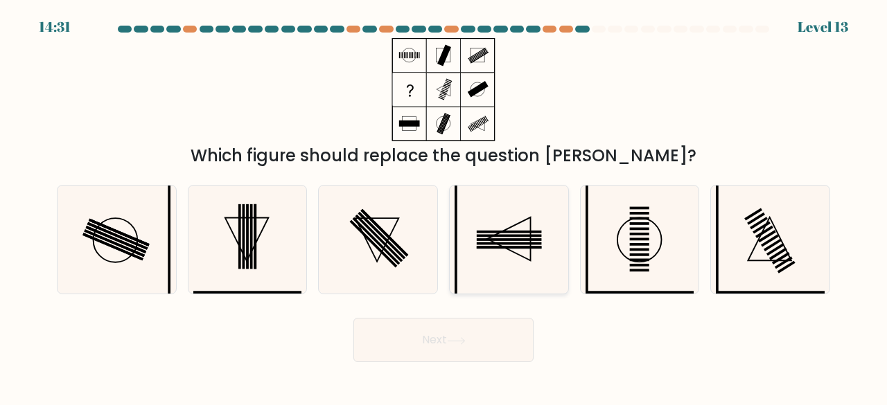
drag, startPoint x: 501, startPoint y: 278, endPoint x: 497, endPoint y: 288, distance: 10.6
click at [502, 278] on icon at bounding box center [509, 240] width 109 height 109
click at [444, 206] on input "d." at bounding box center [443, 204] width 1 height 3
radio input "true"
click at [471, 335] on button "Next" at bounding box center [443, 340] width 180 height 44
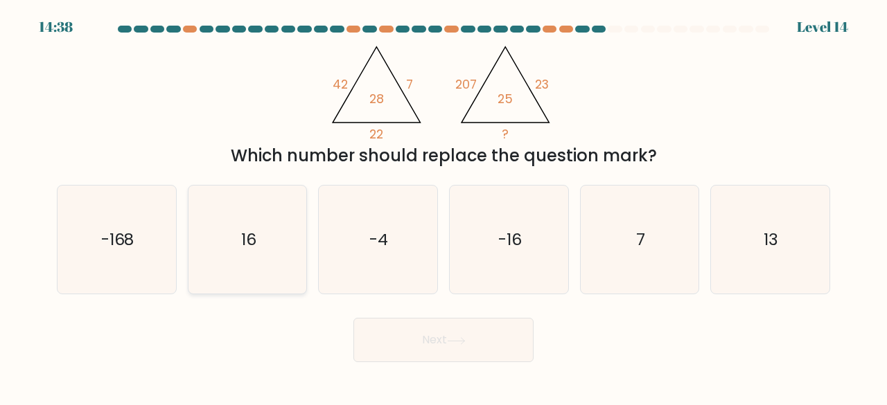
click at [244, 272] on icon "16" at bounding box center [247, 240] width 109 height 109
click at [443, 206] on input "b. 16" at bounding box center [443, 204] width 1 height 3
radio input "true"
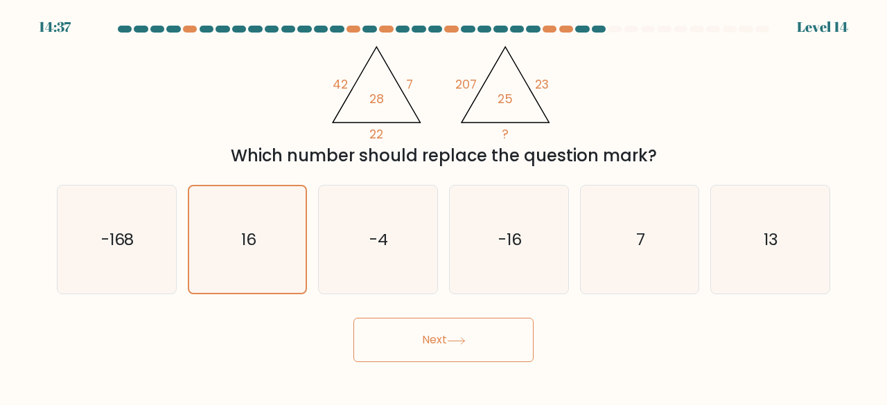
drag, startPoint x: 369, startPoint y: 306, endPoint x: 387, endPoint y: 353, distance: 50.4
click at [369, 310] on form at bounding box center [443, 194] width 887 height 337
click at [387, 353] on button "Next" at bounding box center [443, 340] width 180 height 44
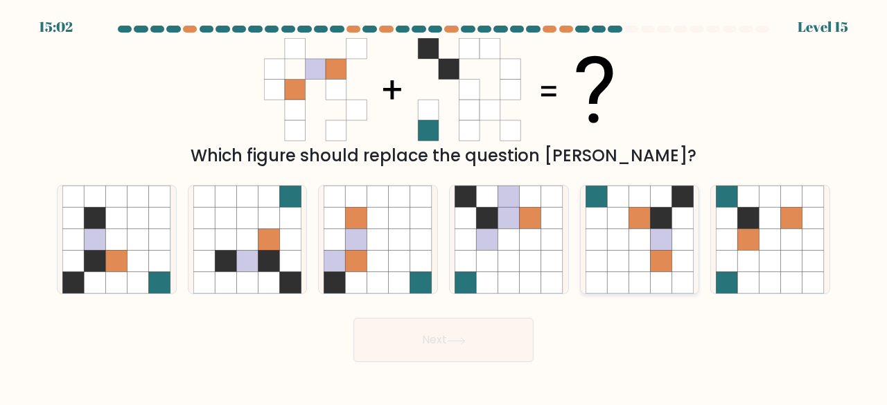
click at [640, 275] on icon at bounding box center [638, 282] width 21 height 21
click at [444, 206] on input "e." at bounding box center [443, 204] width 1 height 3
radio input "true"
click at [498, 332] on button "Next" at bounding box center [443, 340] width 180 height 44
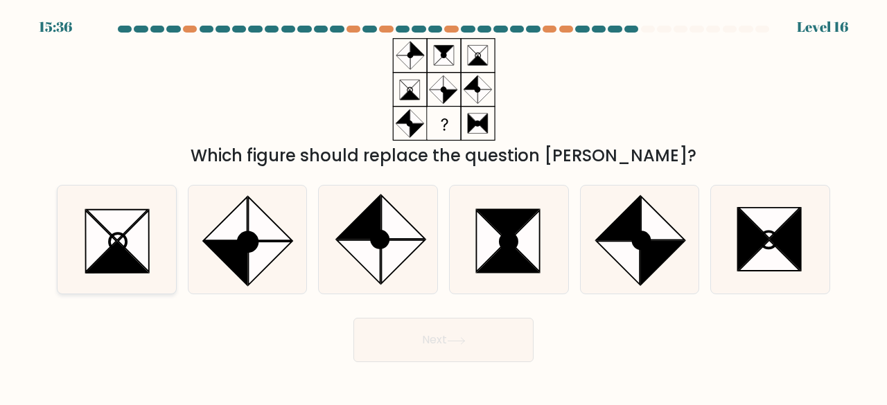
click at [132, 252] on icon at bounding box center [133, 242] width 31 height 62
click at [443, 206] on input "a." at bounding box center [443, 204] width 1 height 3
radio input "true"
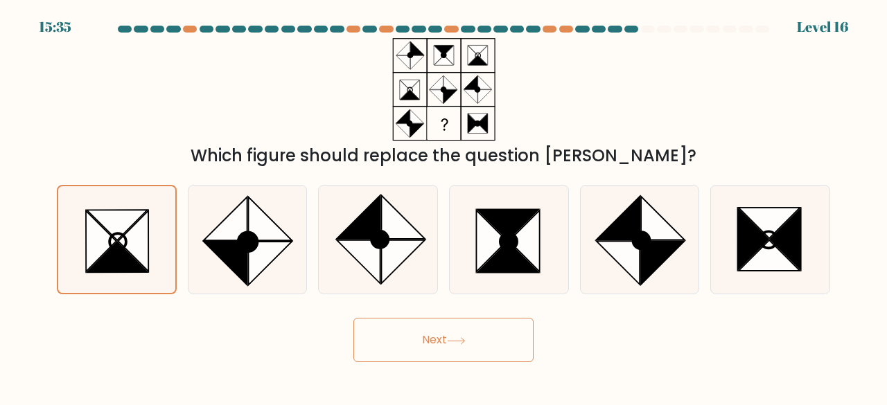
click at [406, 340] on button "Next" at bounding box center [443, 340] width 180 height 44
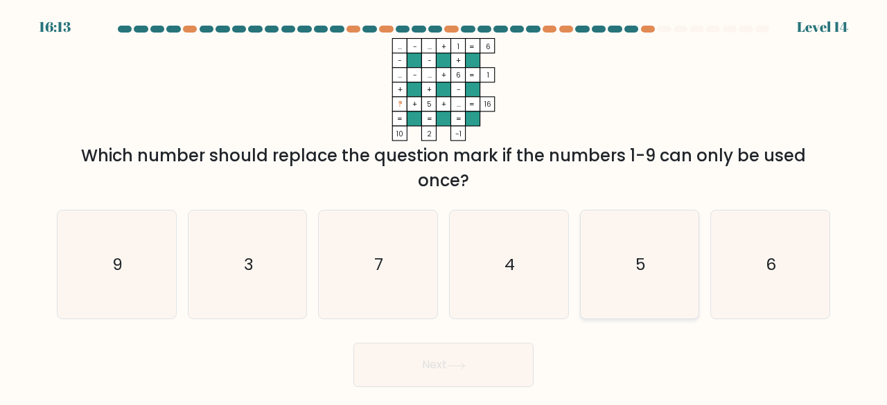
drag, startPoint x: 664, startPoint y: 249, endPoint x: 642, endPoint y: 264, distance: 26.3
click at [661, 250] on icon "5" at bounding box center [639, 265] width 109 height 109
click at [444, 206] on input "e. 5" at bounding box center [443, 204] width 1 height 3
radio input "true"
click at [503, 347] on button "Next" at bounding box center [443, 365] width 180 height 44
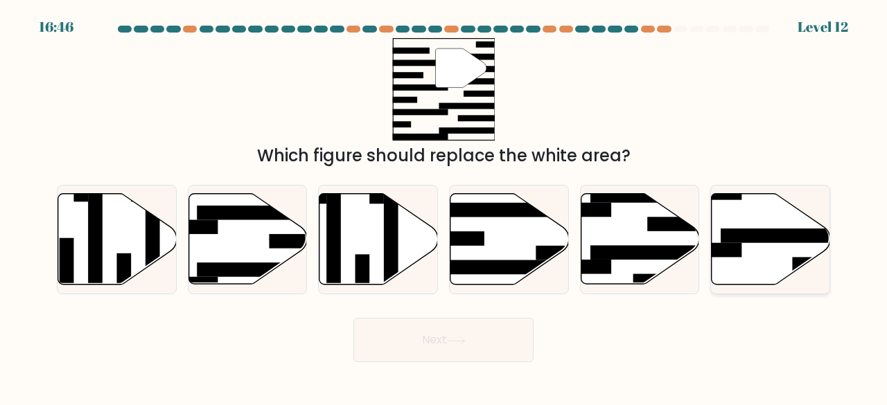
click at [737, 265] on icon at bounding box center [771, 239] width 118 height 91
click at [444, 206] on input "f." at bounding box center [443, 204] width 1 height 3
radio input "true"
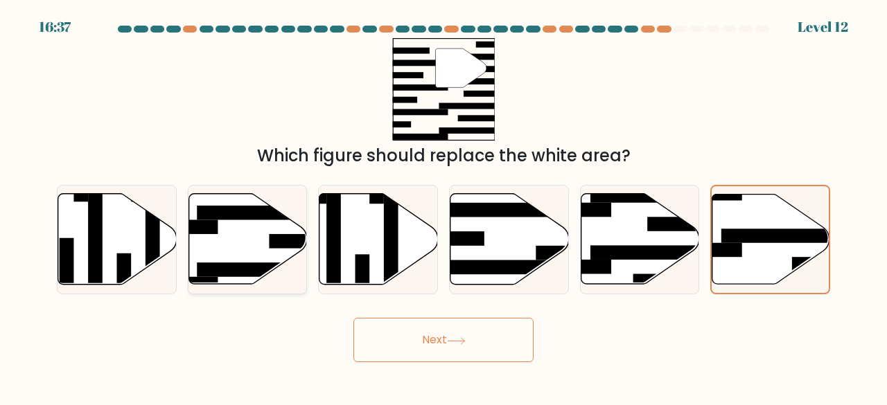
click at [254, 250] on icon at bounding box center [247, 239] width 118 height 91
click at [443, 206] on input "b." at bounding box center [443, 204] width 1 height 3
radio input "true"
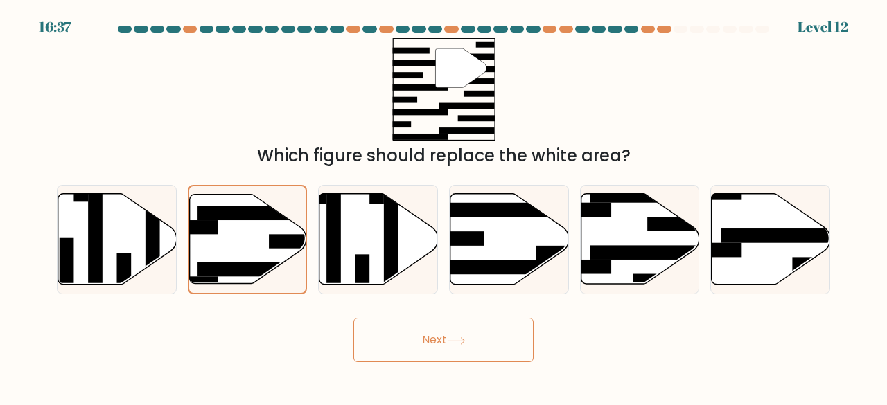
click at [428, 340] on button "Next" at bounding box center [443, 340] width 180 height 44
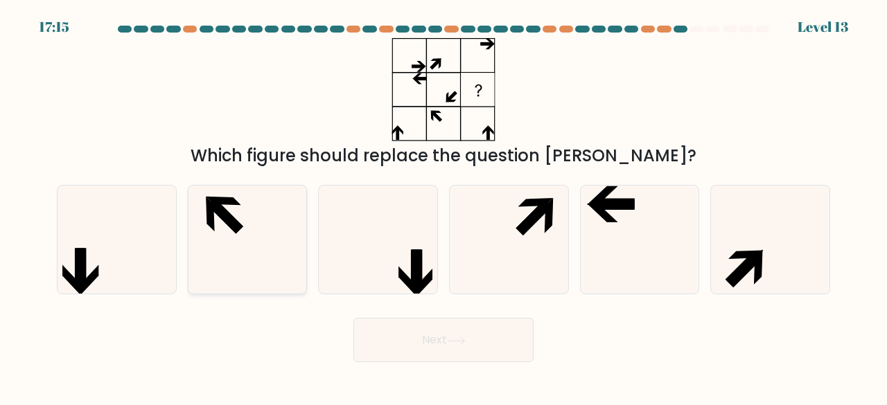
click at [267, 260] on icon at bounding box center [247, 240] width 109 height 109
click at [443, 206] on input "b." at bounding box center [443, 204] width 1 height 3
radio input "true"
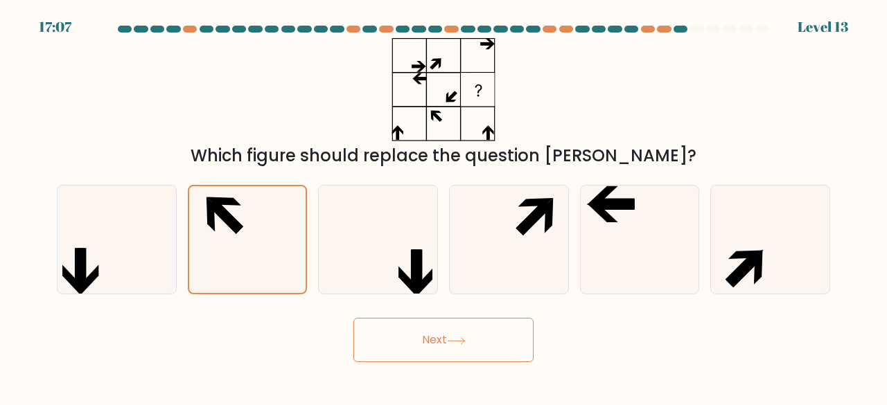
click at [456, 344] on icon at bounding box center [456, 341] width 19 height 8
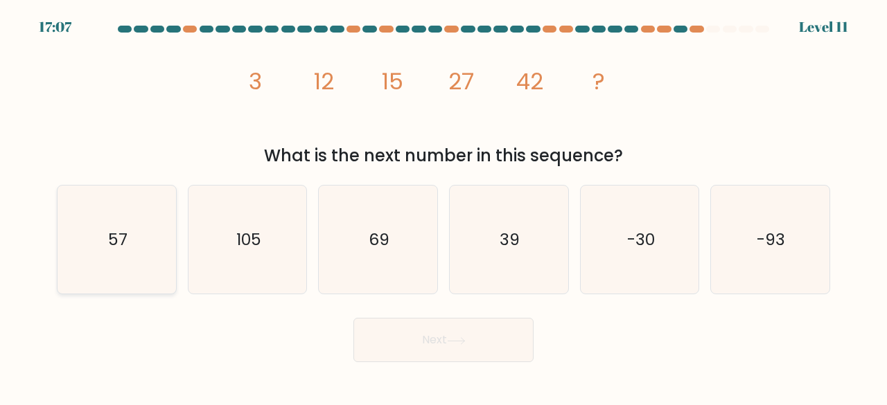
click at [112, 268] on icon "57" at bounding box center [116, 240] width 109 height 109
click at [443, 206] on input "a. 57" at bounding box center [443, 204] width 1 height 3
radio input "true"
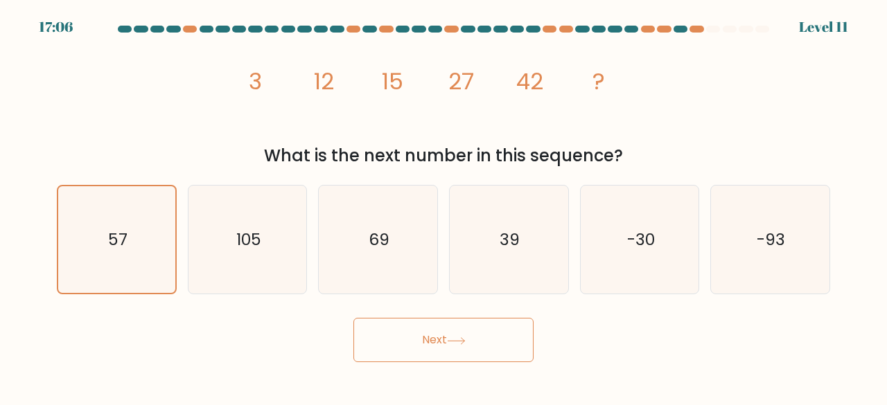
click at [424, 351] on button "Next" at bounding box center [443, 340] width 180 height 44
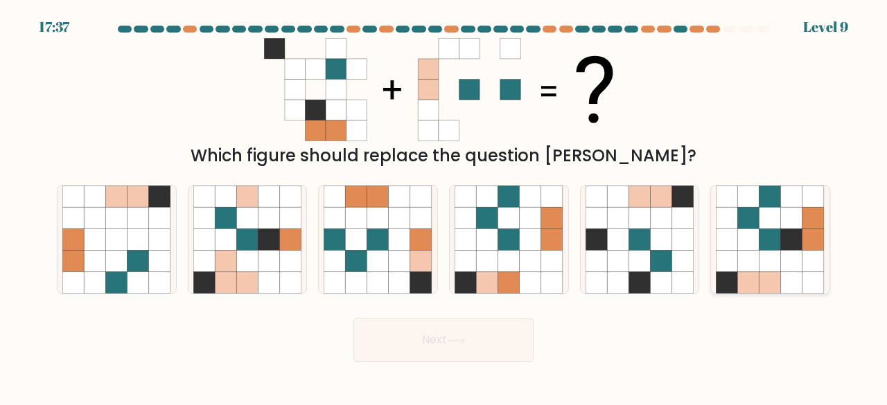
click at [740, 270] on icon at bounding box center [748, 261] width 21 height 21
click at [444, 206] on input "f." at bounding box center [443, 204] width 1 height 3
radio input "true"
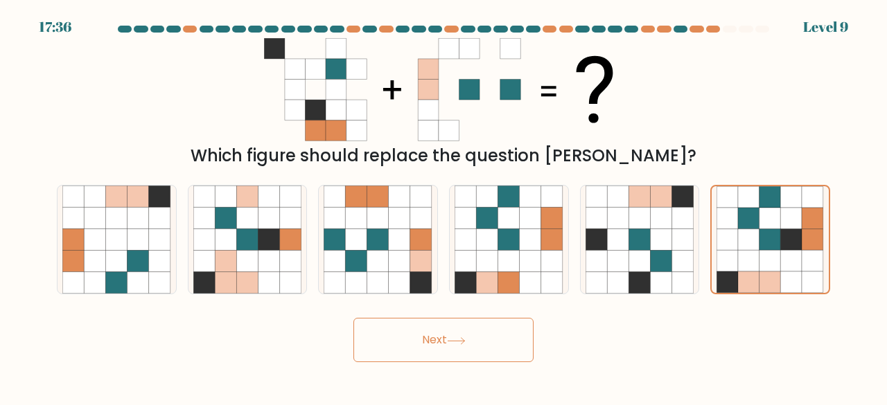
click at [486, 338] on button "Next" at bounding box center [443, 340] width 180 height 44
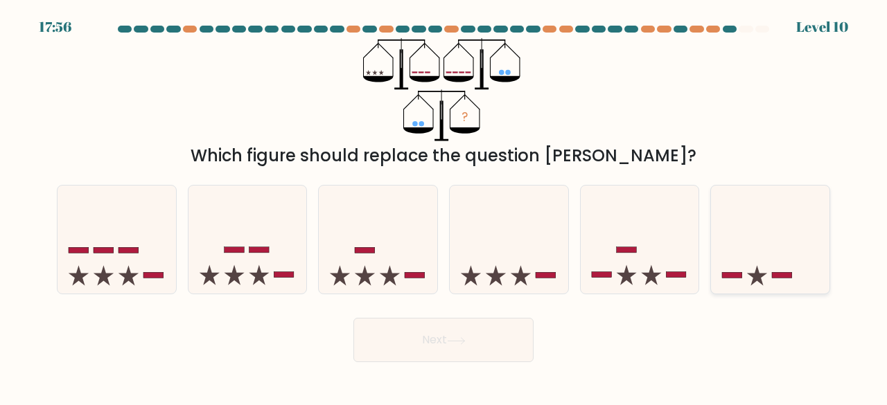
drag, startPoint x: 761, startPoint y: 265, endPoint x: 750, endPoint y: 275, distance: 14.7
click at [761, 267] on icon at bounding box center [770, 240] width 118 height 98
click at [444, 206] on input "f." at bounding box center [443, 204] width 1 height 3
radio input "true"
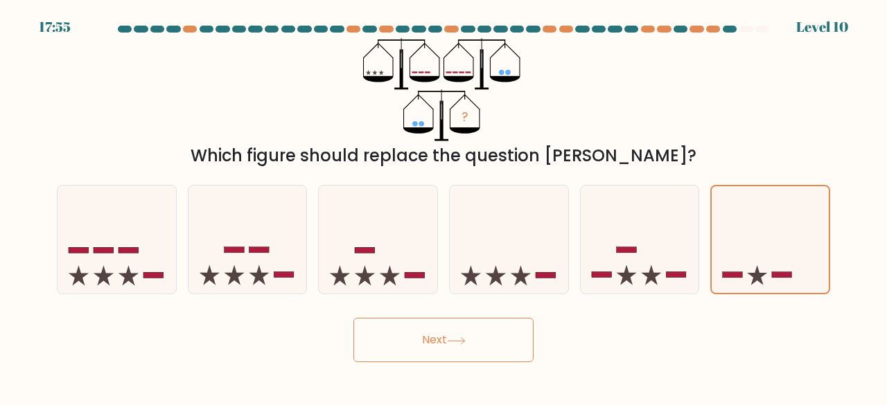
click at [511, 342] on button "Next" at bounding box center [443, 340] width 180 height 44
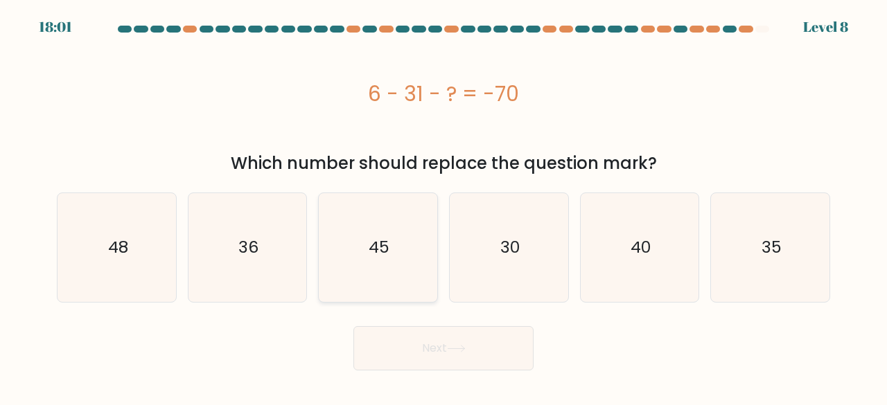
click at [410, 258] on icon "45" at bounding box center [378, 247] width 109 height 109
click at [443, 206] on input "c. 45" at bounding box center [443, 204] width 1 height 3
radio input "true"
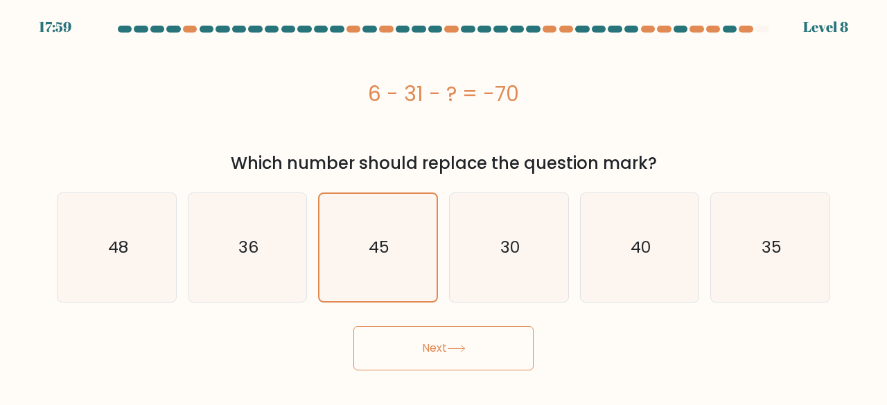
click at [447, 344] on button "Next" at bounding box center [443, 348] width 180 height 44
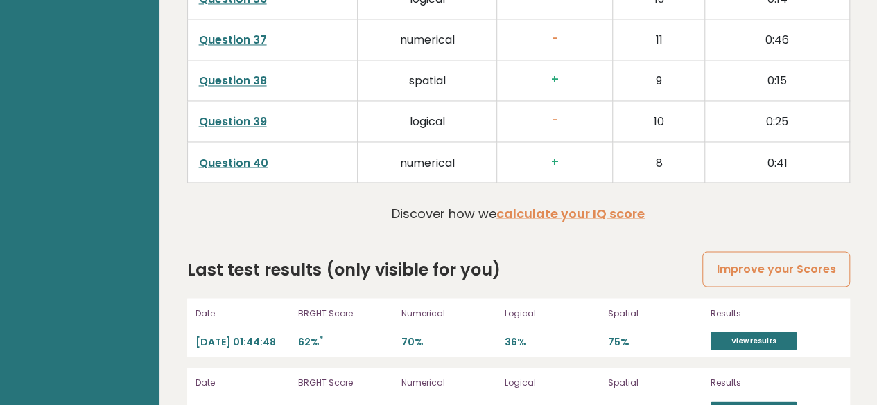
scroll to position [3791, 0]
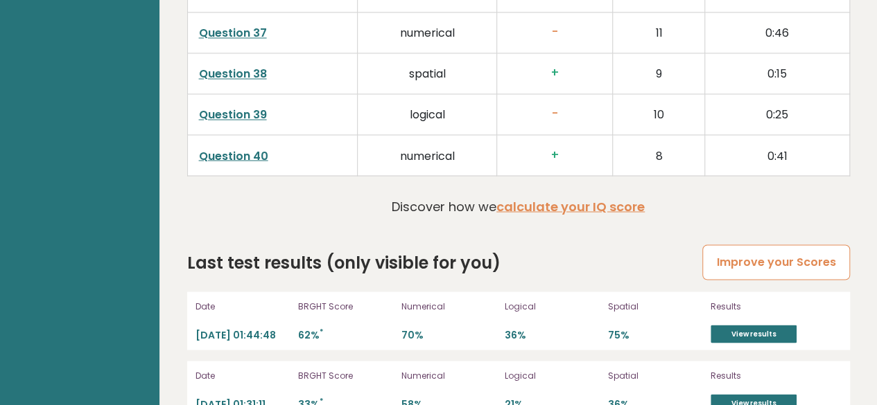
click at [764, 245] on link "Improve your Scores" at bounding box center [775, 262] width 147 height 35
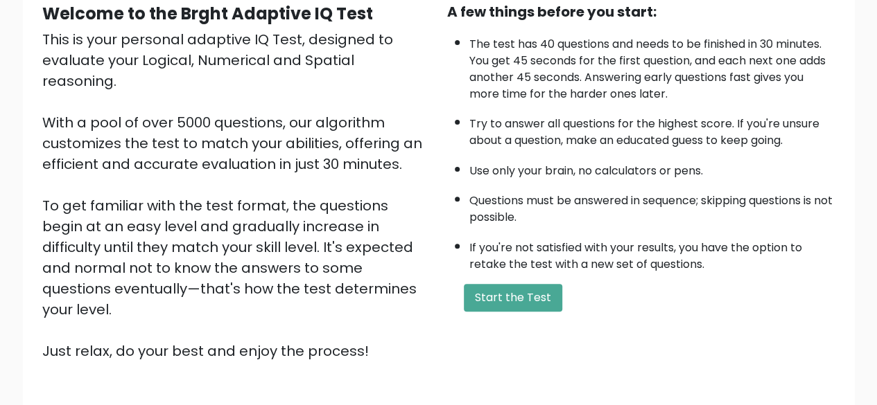
scroll to position [229, 0]
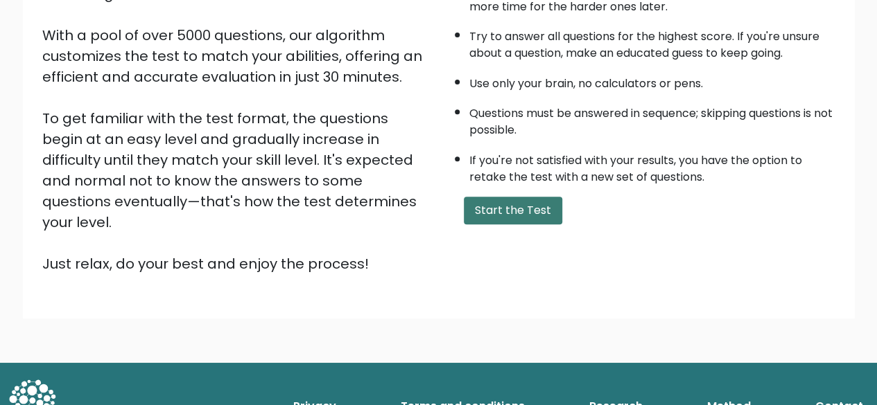
click at [495, 213] on button "Start the Test" at bounding box center [513, 211] width 98 height 28
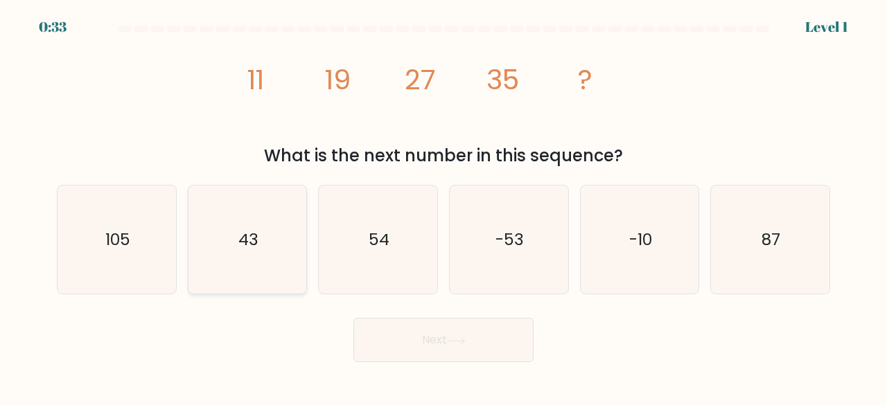
click at [248, 234] on text "43" at bounding box center [248, 239] width 20 height 23
click at [443, 206] on input "b. 43" at bounding box center [443, 204] width 1 height 3
radio input "true"
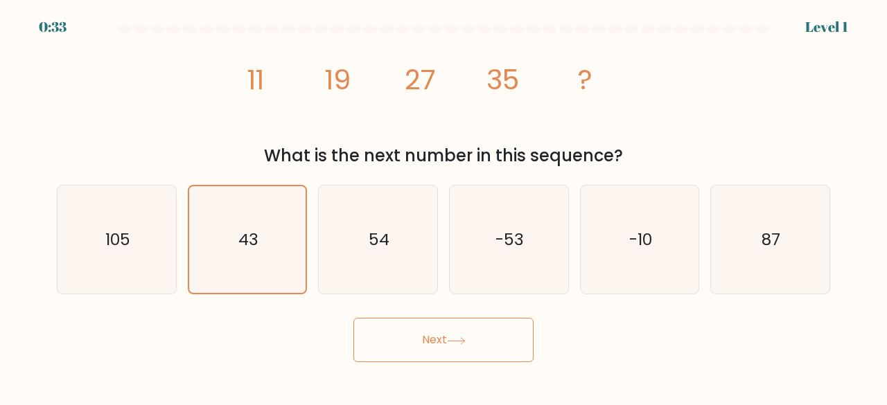
click at [437, 353] on button "Next" at bounding box center [443, 340] width 180 height 44
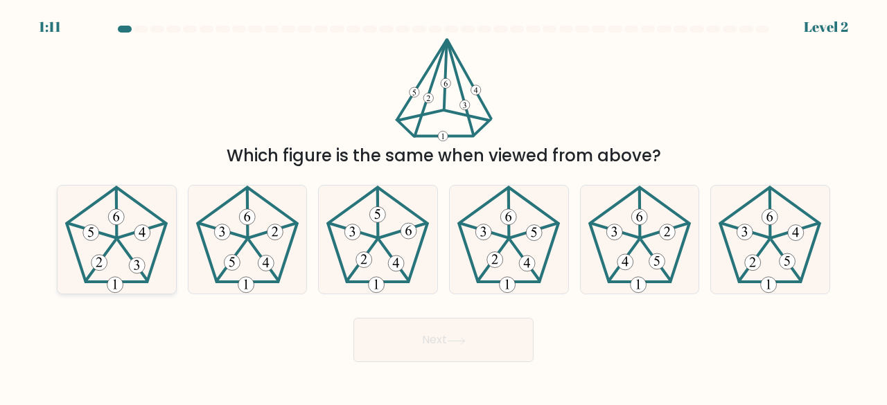
click at [107, 240] on icon at bounding box center [116, 240] width 109 height 109
click at [443, 206] on input "a." at bounding box center [443, 204] width 1 height 3
radio input "true"
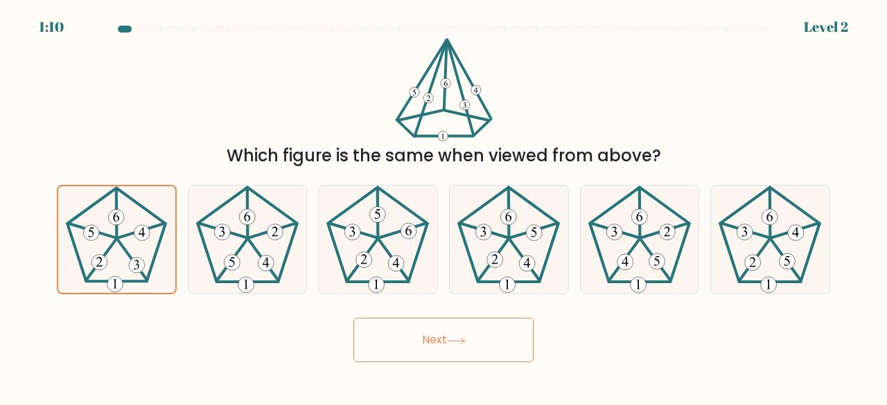
click at [403, 331] on button "Next" at bounding box center [443, 340] width 180 height 44
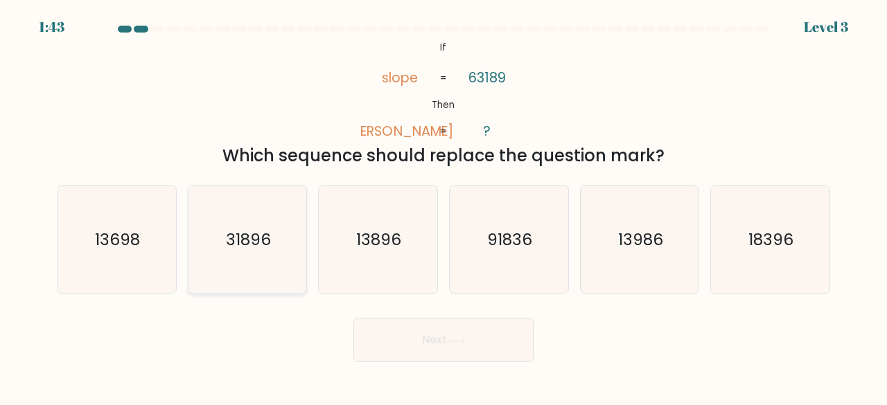
click at [274, 272] on icon "31896" at bounding box center [247, 240] width 109 height 109
click at [443, 206] on input "b. 31896" at bounding box center [443, 204] width 1 height 3
radio input "true"
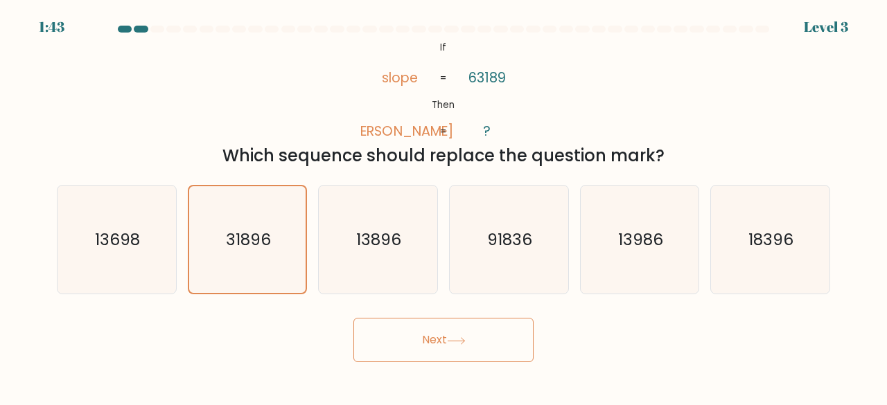
click at [424, 345] on button "Next" at bounding box center [443, 340] width 180 height 44
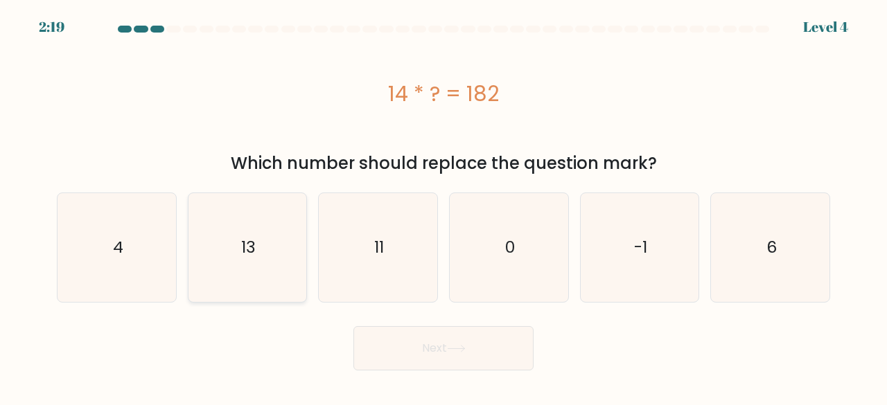
click at [274, 283] on icon "13" at bounding box center [247, 247] width 109 height 109
click at [443, 206] on input "b. 13" at bounding box center [443, 204] width 1 height 3
radio input "true"
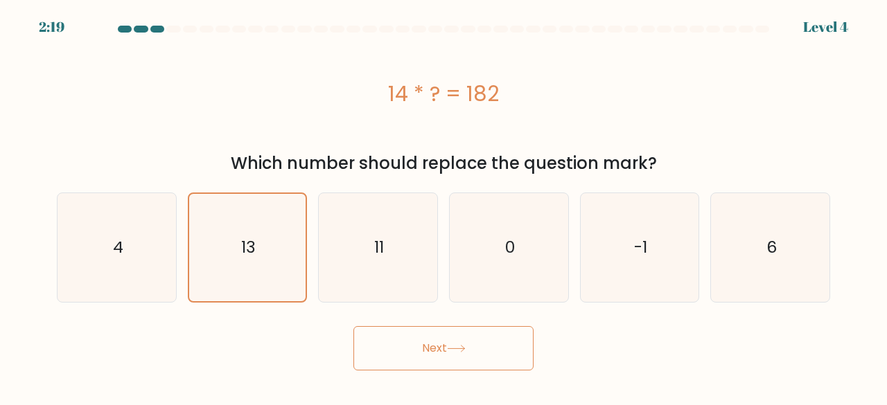
click at [477, 339] on button "Next" at bounding box center [443, 348] width 180 height 44
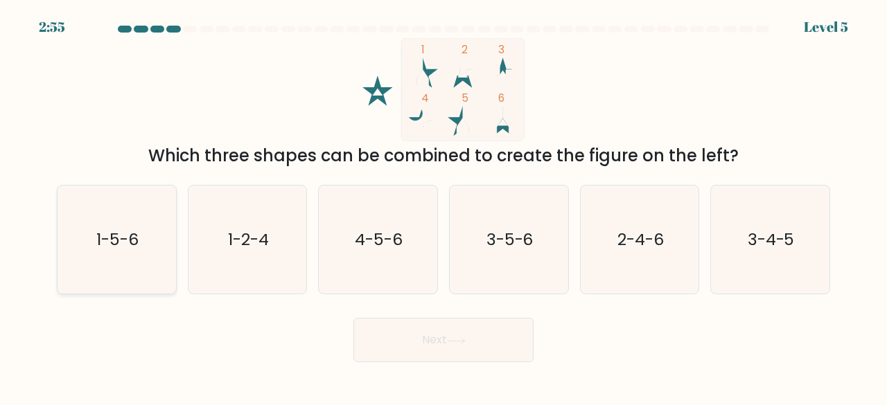
click at [132, 276] on icon "1-5-6" at bounding box center [116, 240] width 109 height 109
click at [443, 206] on input "a. 1-5-6" at bounding box center [443, 204] width 1 height 3
radio input "true"
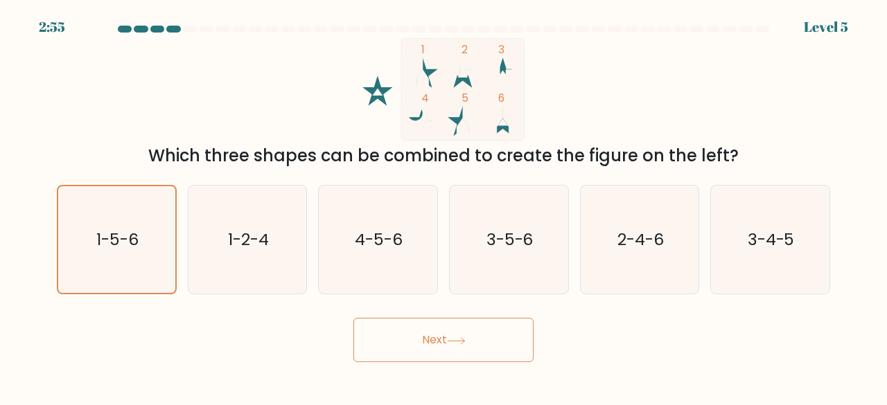
click at [355, 333] on button "Next" at bounding box center [443, 340] width 180 height 44
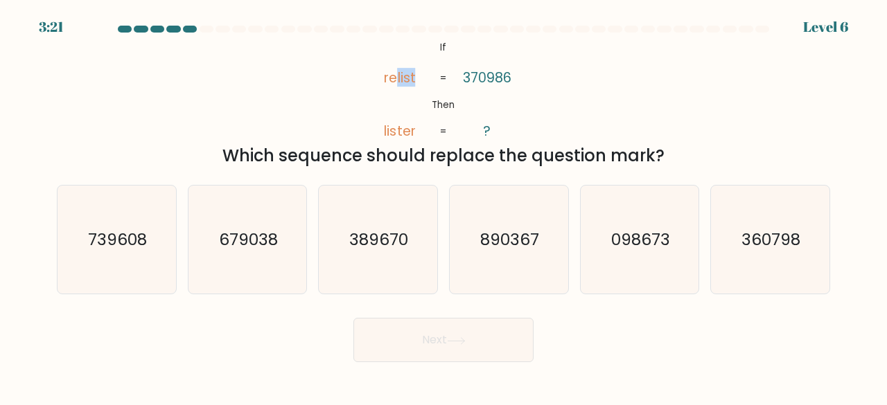
drag, startPoint x: 396, startPoint y: 77, endPoint x: 421, endPoint y: 78, distance: 24.3
click at [421, 78] on icon "@import url('https://fonts.googleapis.com/css?family=Abril+Fatface:400,100,100i…" at bounding box center [443, 89] width 167 height 103
click at [642, 243] on text "098673" at bounding box center [640, 239] width 59 height 23
click at [444, 206] on input "e. 098673" at bounding box center [443, 204] width 1 height 3
radio input "true"
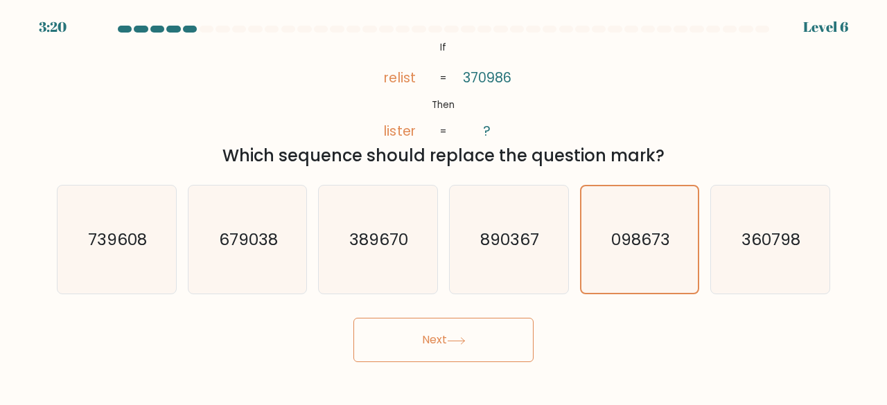
click at [518, 319] on button "Next" at bounding box center [443, 340] width 180 height 44
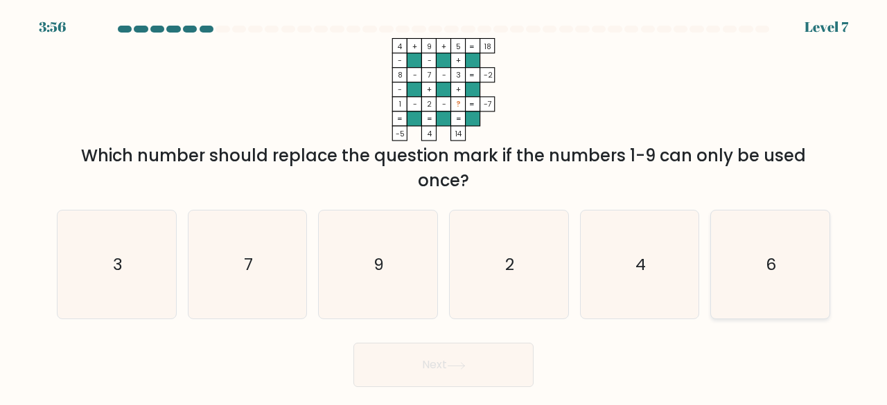
click at [761, 256] on icon "6" at bounding box center [770, 265] width 109 height 109
click at [444, 206] on input "f. 6" at bounding box center [443, 204] width 1 height 3
radio input "true"
click at [493, 382] on button "Next" at bounding box center [443, 365] width 180 height 44
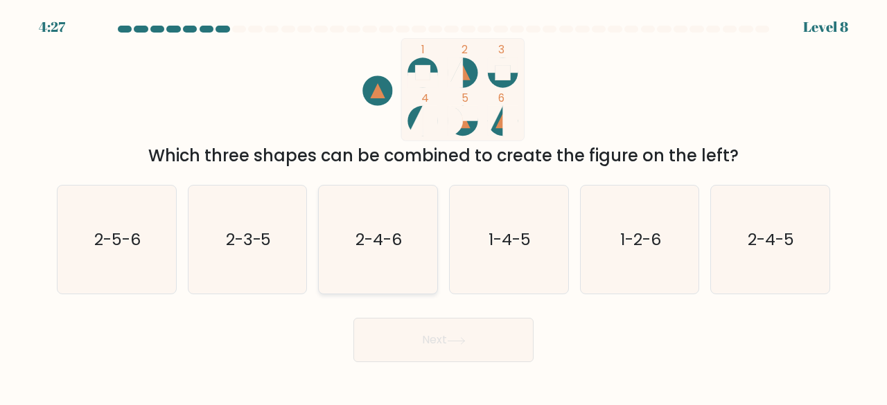
click at [405, 259] on icon "2-4-6" at bounding box center [378, 240] width 109 height 109
click at [443, 206] on input "c. 2-4-6" at bounding box center [443, 204] width 1 height 3
radio input "true"
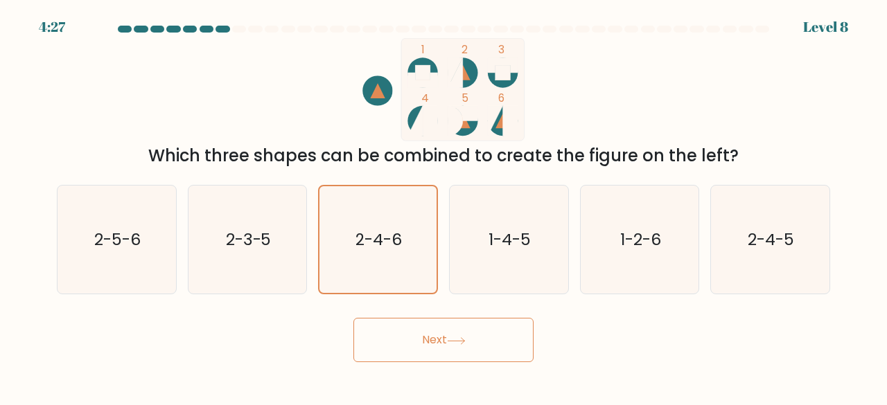
click at [452, 343] on icon at bounding box center [456, 341] width 19 height 8
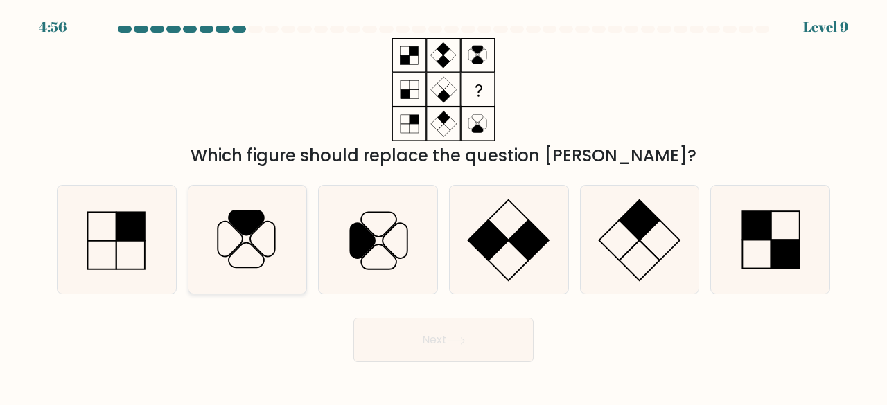
click at [254, 234] on icon at bounding box center [247, 240] width 109 height 109
click at [443, 206] on input "b." at bounding box center [443, 204] width 1 height 3
radio input "true"
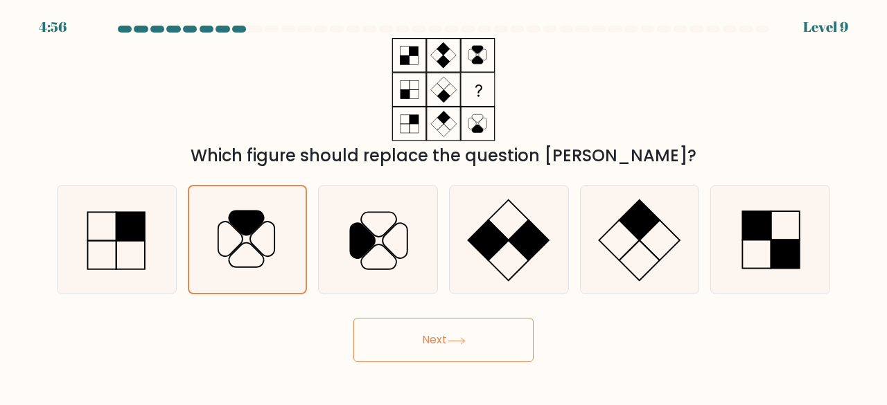
click at [402, 337] on button "Next" at bounding box center [443, 340] width 180 height 44
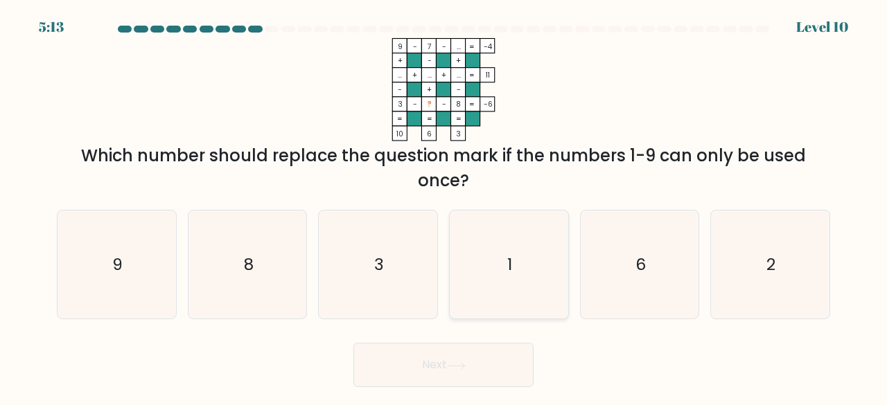
click at [516, 282] on icon "1" at bounding box center [509, 265] width 109 height 109
click at [444, 206] on input "d. 1" at bounding box center [443, 204] width 1 height 3
radio input "true"
click at [482, 351] on button "Next" at bounding box center [443, 365] width 180 height 44
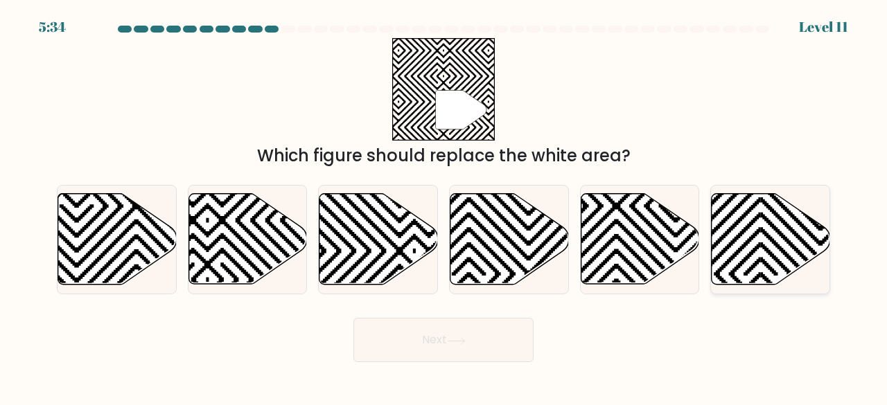
drag, startPoint x: 756, startPoint y: 252, endPoint x: 728, endPoint y: 277, distance: 37.3
click at [755, 253] on icon at bounding box center [771, 239] width 118 height 91
click at [444, 206] on input "f." at bounding box center [443, 204] width 1 height 3
radio input "true"
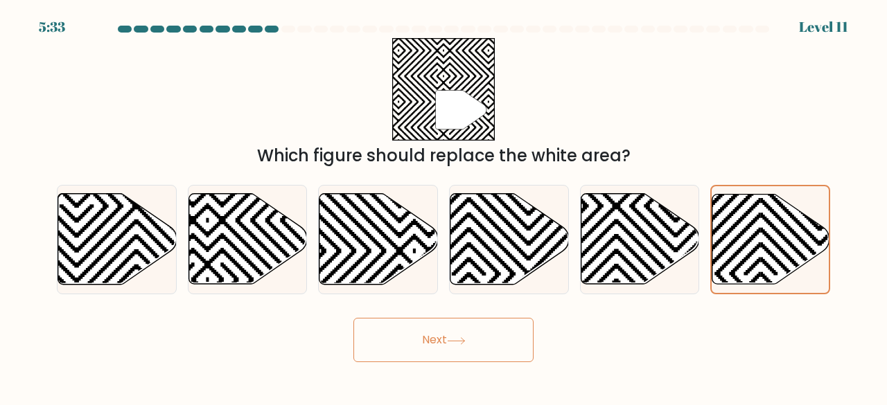
click at [481, 325] on button "Next" at bounding box center [443, 340] width 180 height 44
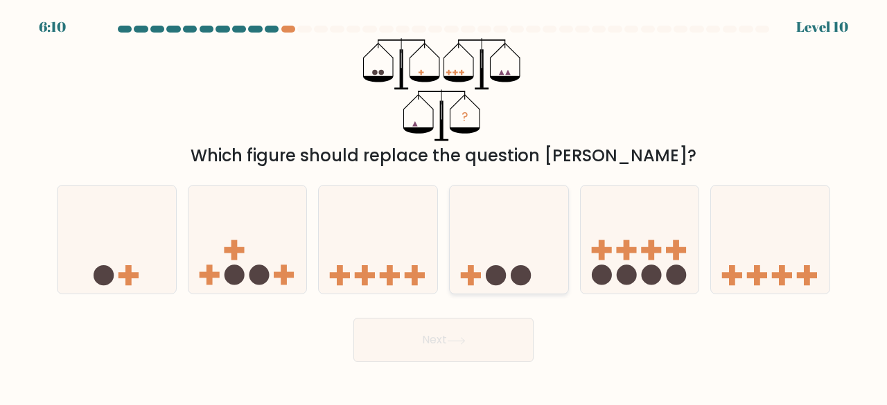
click at [457, 248] on icon at bounding box center [509, 240] width 118 height 98
click at [444, 206] on input "d." at bounding box center [443, 204] width 1 height 3
radio input "true"
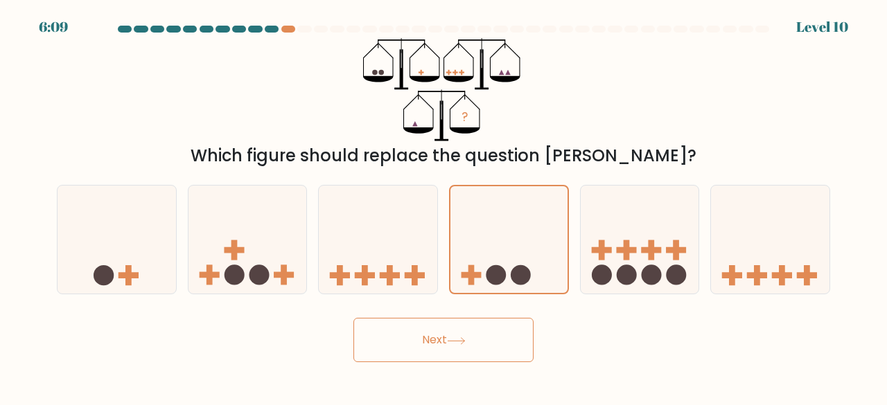
click at [430, 351] on button "Next" at bounding box center [443, 340] width 180 height 44
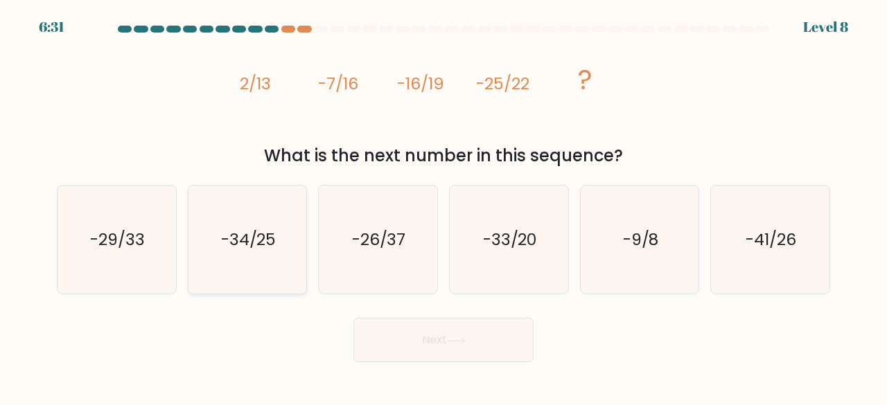
click at [265, 249] on text "-34/25" at bounding box center [248, 239] width 55 height 23
click at [443, 206] on input "b. -34/25" at bounding box center [443, 204] width 1 height 3
radio input "true"
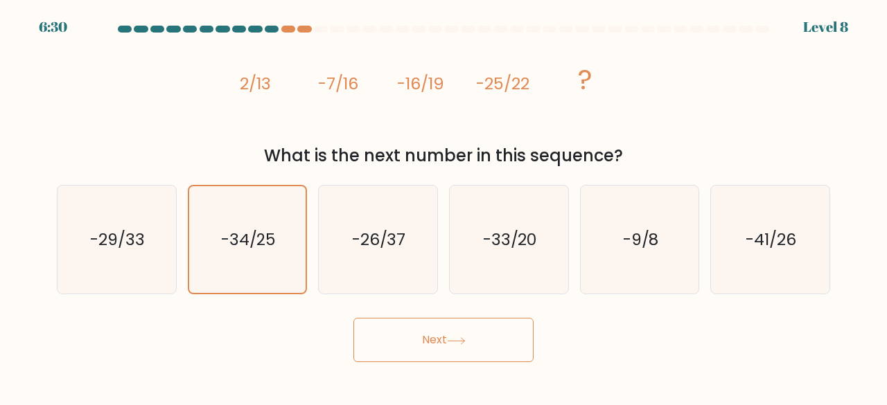
drag, startPoint x: 520, startPoint y: 376, endPoint x: 515, endPoint y: 351, distance: 26.1
click at [518, 377] on body "6:30 Level 8" at bounding box center [443, 202] width 887 height 405
click at [513, 353] on button "Next" at bounding box center [443, 340] width 180 height 44
click at [491, 340] on button "Next" at bounding box center [443, 340] width 180 height 44
click at [392, 315] on div "Next" at bounding box center [444, 336] width 790 height 51
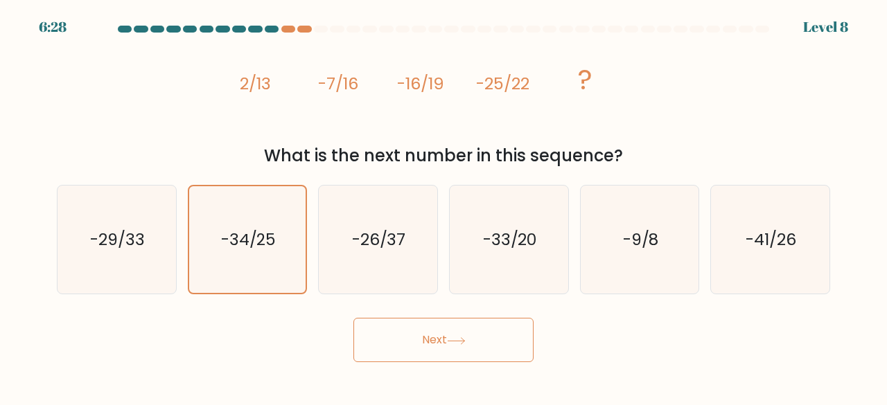
click at [411, 336] on button "Next" at bounding box center [443, 340] width 180 height 44
click at [254, 223] on icon "-34/25" at bounding box center [247, 239] width 107 height 107
click at [443, 206] on input "b. -34/25" at bounding box center [443, 204] width 1 height 3
click at [475, 367] on body "6:27 Level 8" at bounding box center [443, 202] width 887 height 405
click at [478, 354] on button "Next" at bounding box center [443, 340] width 180 height 44
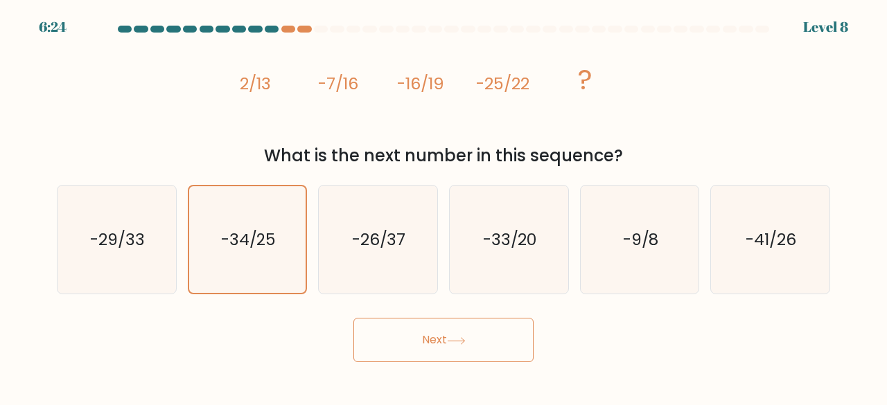
click at [488, 337] on button "Next" at bounding box center [443, 340] width 180 height 44
click at [423, 238] on icon "-26/37" at bounding box center [378, 240] width 109 height 109
click at [443, 206] on input "c. -26/37" at bounding box center [443, 204] width 1 height 3
radio input "true"
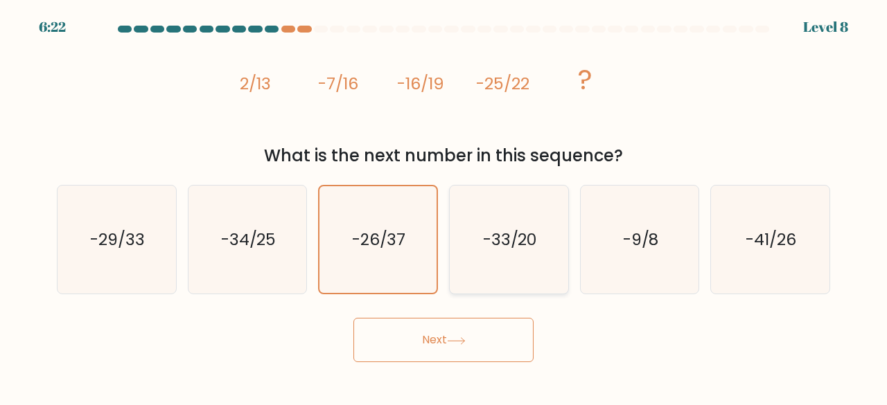
click at [494, 258] on icon "-33/20" at bounding box center [509, 240] width 109 height 109
click at [444, 206] on input "d. -33/20" at bounding box center [443, 204] width 1 height 3
radio input "true"
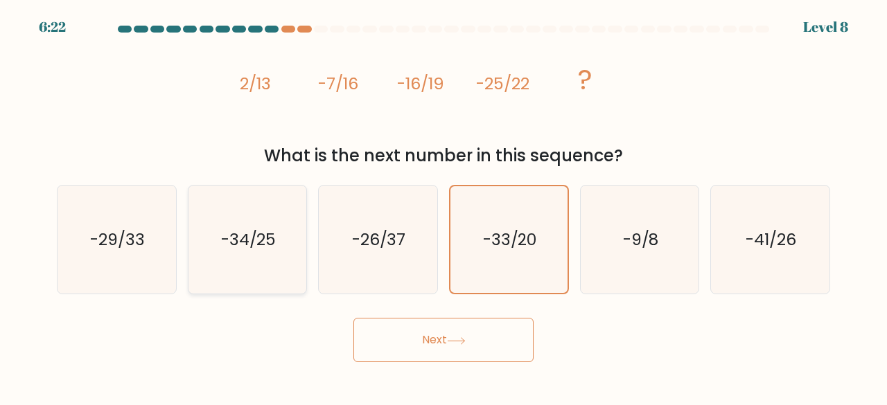
click at [299, 240] on icon "-34/25" at bounding box center [247, 240] width 109 height 109
click at [443, 206] on input "b. -34/25" at bounding box center [443, 204] width 1 height 3
radio input "true"
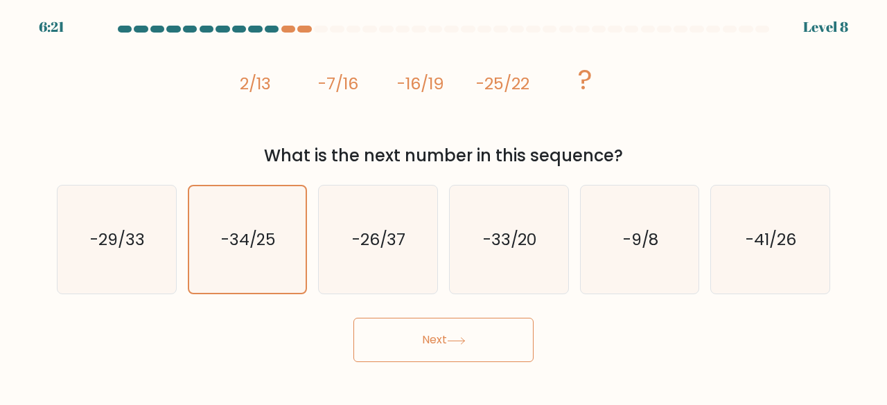
click at [438, 380] on body "6:21 Level 8" at bounding box center [443, 202] width 887 height 405
click at [443, 344] on button "Next" at bounding box center [443, 340] width 180 height 44
click at [441, 344] on button "Next" at bounding box center [443, 340] width 180 height 44
click at [160, 234] on icon "-29/33" at bounding box center [116, 240] width 109 height 109
click at [443, 206] on input "a. -29/33" at bounding box center [443, 204] width 1 height 3
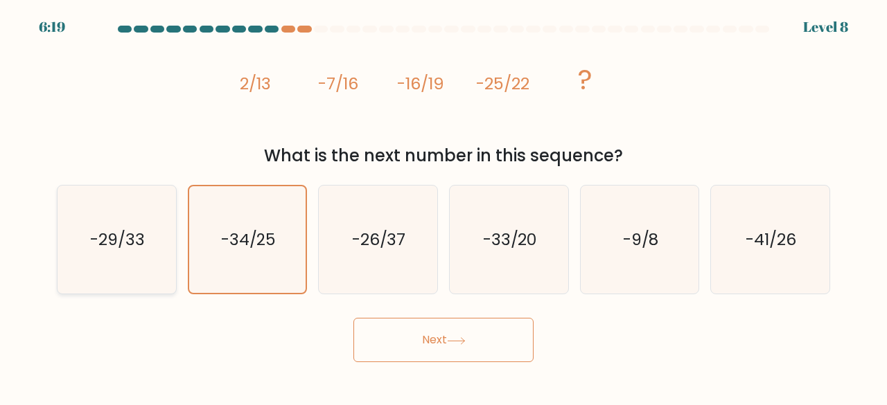
radio input "true"
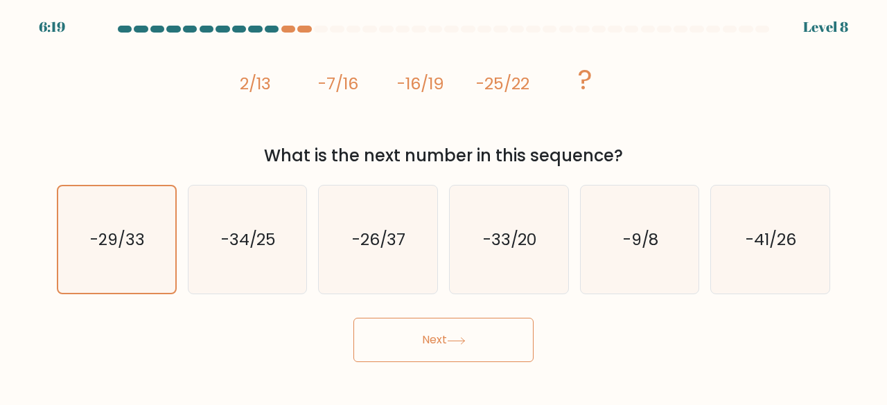
click at [396, 364] on body "6:19 Level 8" at bounding box center [443, 202] width 887 height 405
click at [403, 341] on button "Next" at bounding box center [443, 340] width 180 height 44
click at [254, 225] on icon "-34/25" at bounding box center [247, 240] width 109 height 109
click at [443, 206] on input "b. -34/25" at bounding box center [443, 204] width 1 height 3
radio input "true"
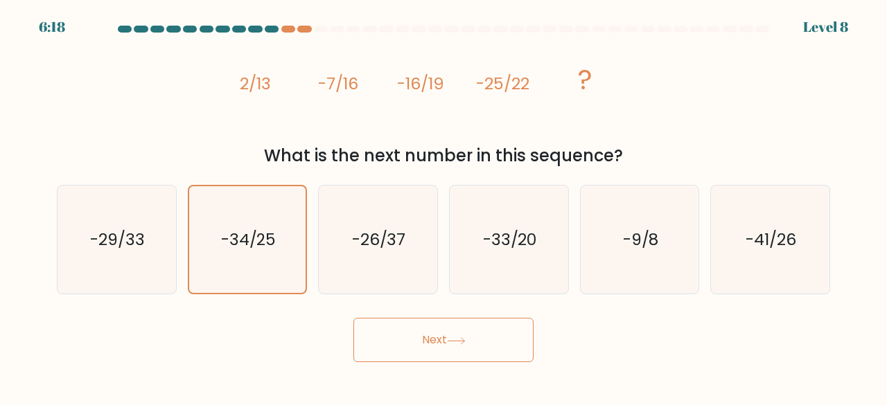
click at [437, 376] on body "6:18 Level 8" at bounding box center [443, 202] width 887 height 405
click at [443, 362] on button "Next" at bounding box center [443, 340] width 180 height 44
click at [445, 358] on button "Next" at bounding box center [443, 340] width 180 height 44
click at [446, 351] on button "Next" at bounding box center [443, 340] width 180 height 44
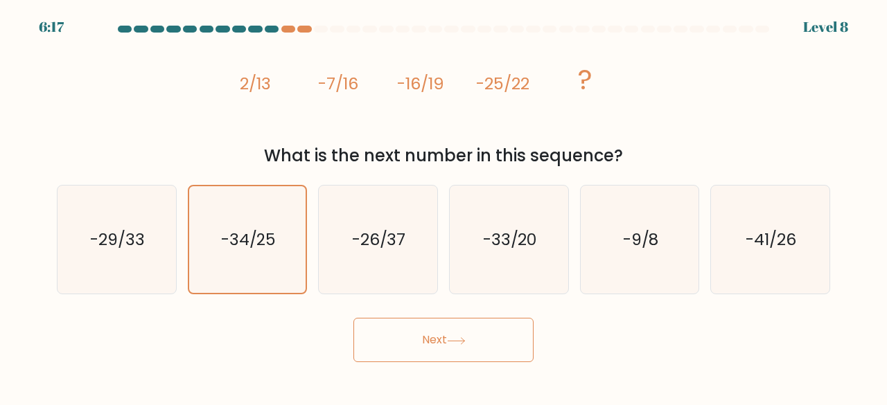
click at [447, 349] on button "Next" at bounding box center [443, 340] width 180 height 44
click at [883, 46] on form at bounding box center [443, 194] width 887 height 337
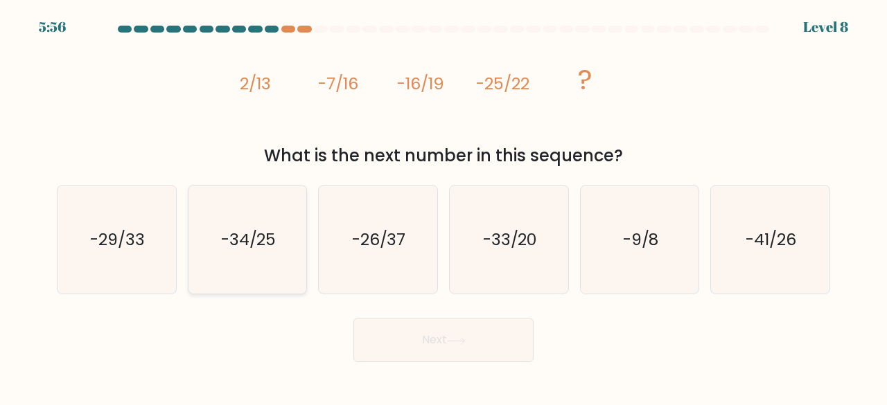
click at [283, 254] on icon "-34/25" at bounding box center [247, 240] width 109 height 109
click at [443, 206] on input "b. -34/25" at bounding box center [443, 204] width 1 height 3
radio input "true"
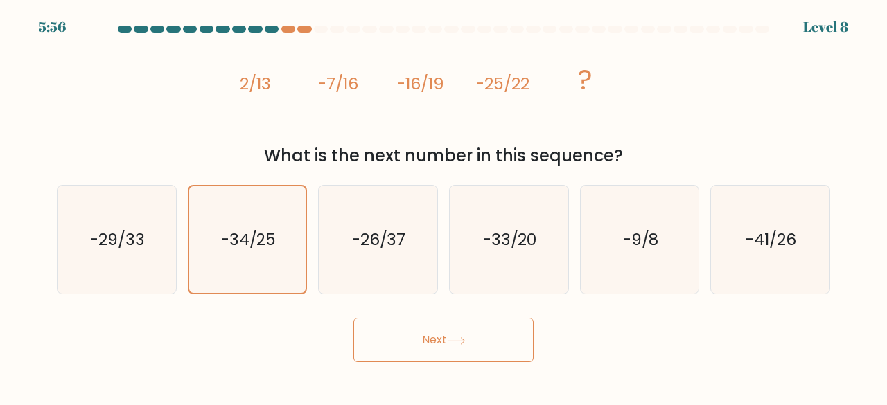
click at [391, 333] on button "Next" at bounding box center [443, 340] width 180 height 44
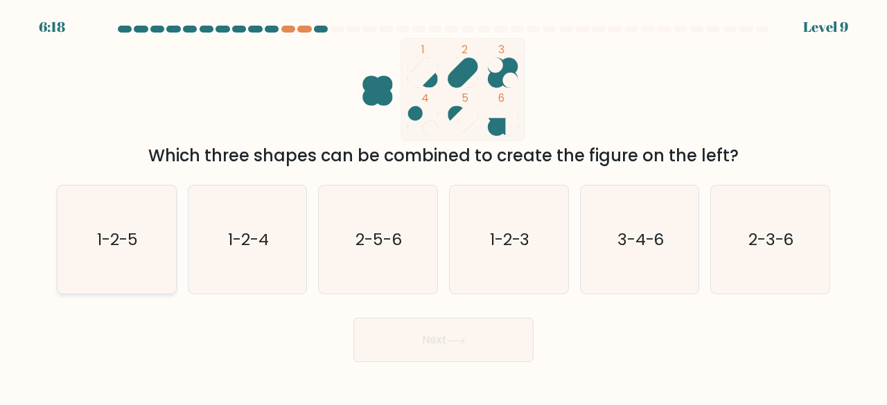
click at [109, 232] on text "1-2-5" at bounding box center [117, 239] width 41 height 23
click at [443, 206] on input "a. 1-2-5" at bounding box center [443, 204] width 1 height 3
radio input "true"
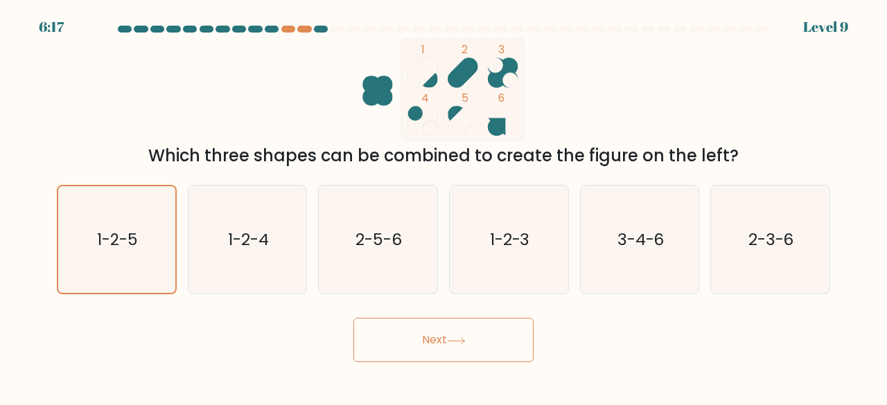
click at [371, 334] on button "Next" at bounding box center [443, 340] width 180 height 44
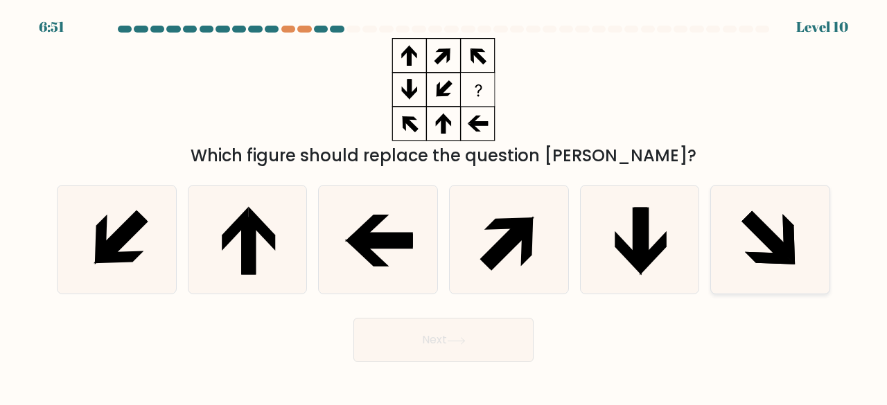
click at [776, 251] on icon at bounding box center [767, 236] width 51 height 51
click at [444, 206] on input "f." at bounding box center [443, 204] width 1 height 3
radio input "true"
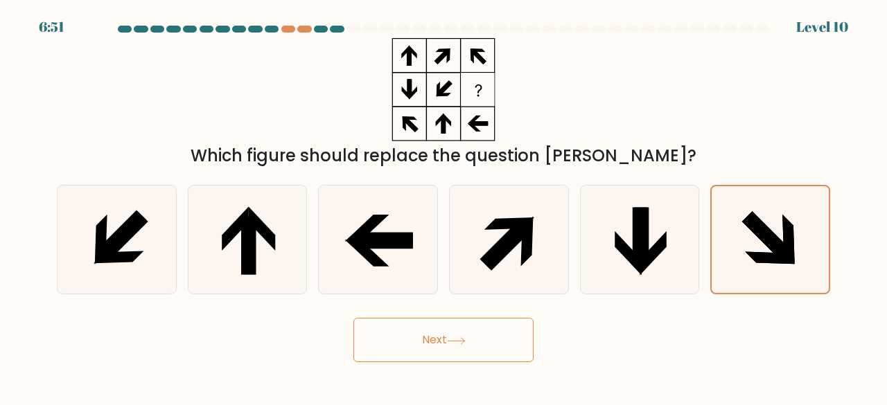
click at [465, 349] on button "Next" at bounding box center [443, 340] width 180 height 44
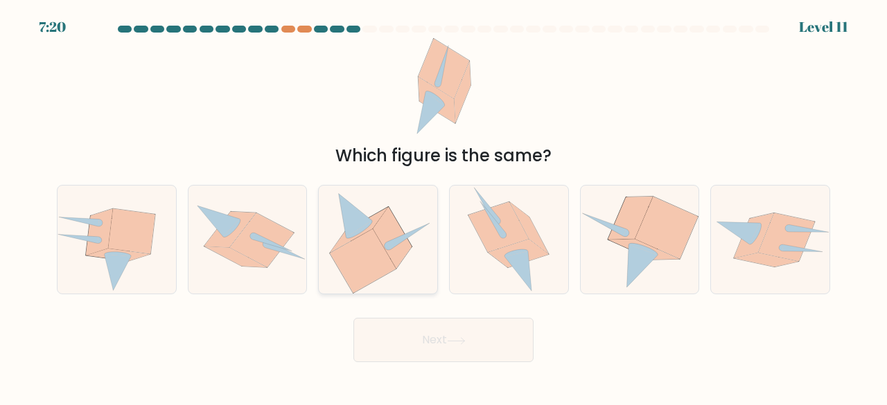
click at [412, 240] on icon at bounding box center [378, 240] width 108 height 109
click at [443, 206] on input "c." at bounding box center [443, 204] width 1 height 3
radio input "true"
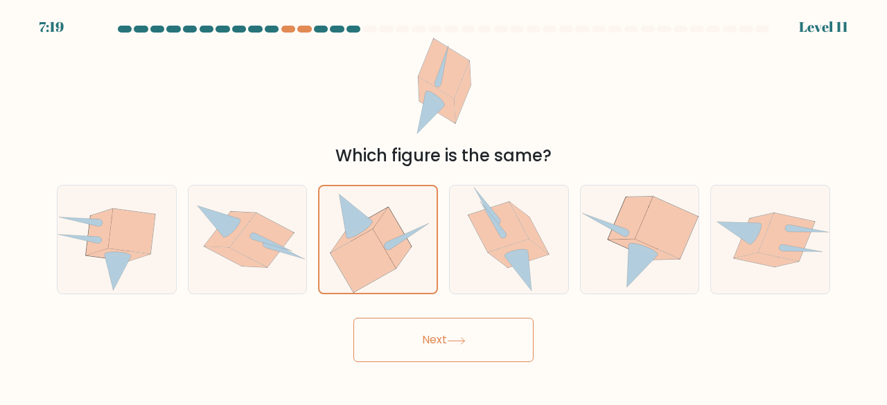
click at [397, 331] on button "Next" at bounding box center [443, 340] width 180 height 44
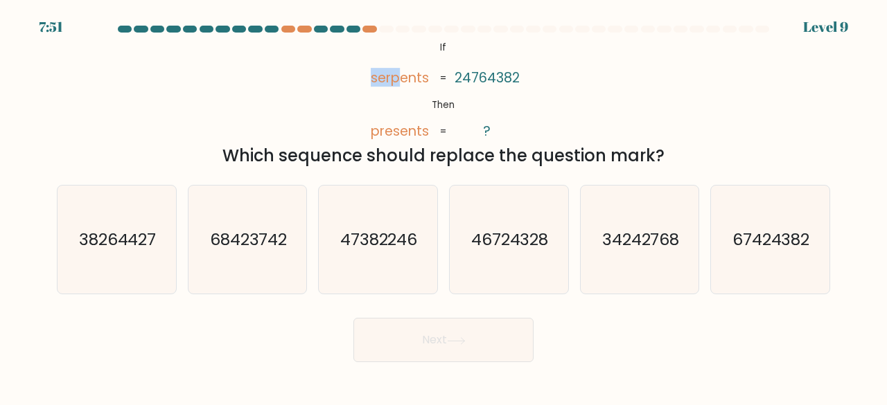
drag, startPoint x: 401, startPoint y: 76, endPoint x: 371, endPoint y: 71, distance: 30.8
click at [371, 71] on tspan "serpents" at bounding box center [400, 77] width 58 height 19
click at [758, 252] on icon "67424382" at bounding box center [770, 240] width 109 height 109
click at [444, 206] on input "f. 67424382" at bounding box center [443, 204] width 1 height 3
radio input "true"
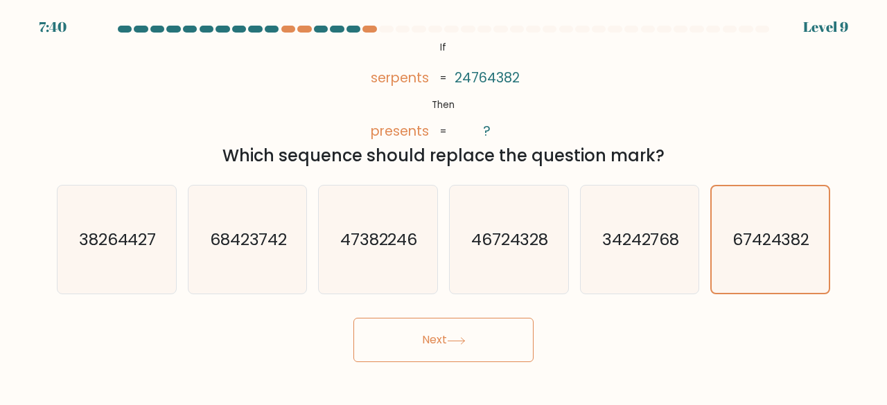
click at [457, 320] on button "Next" at bounding box center [443, 340] width 180 height 44
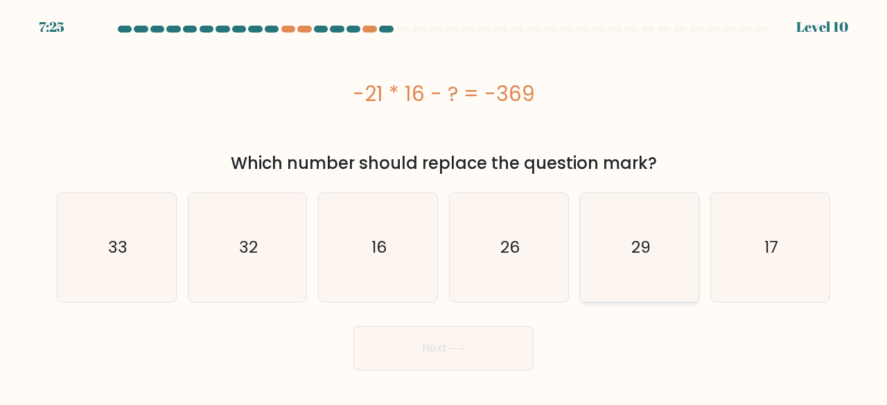
click at [674, 249] on icon "29" at bounding box center [639, 247] width 109 height 109
click at [444, 206] on input "e. 29" at bounding box center [443, 204] width 1 height 3
radio input "true"
click at [506, 317] on form "a." at bounding box center [443, 198] width 887 height 345
click at [500, 340] on button "Next" at bounding box center [443, 348] width 180 height 44
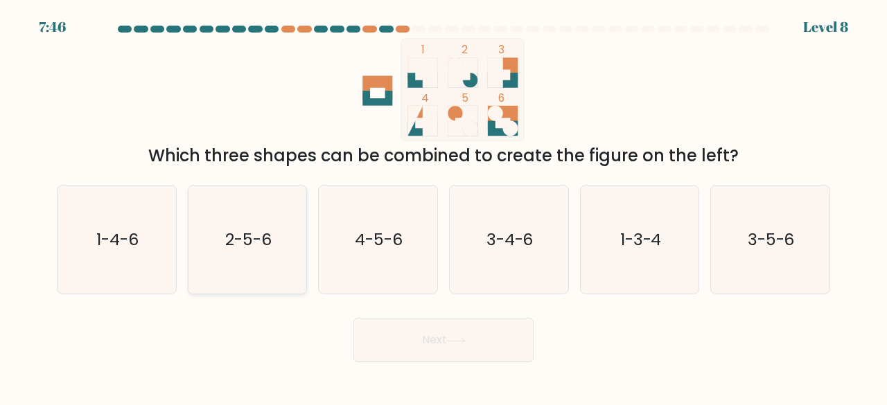
click at [259, 256] on icon "2-5-6" at bounding box center [247, 240] width 109 height 109
click at [443, 206] on input "b. 2-5-6" at bounding box center [443, 204] width 1 height 3
radio input "true"
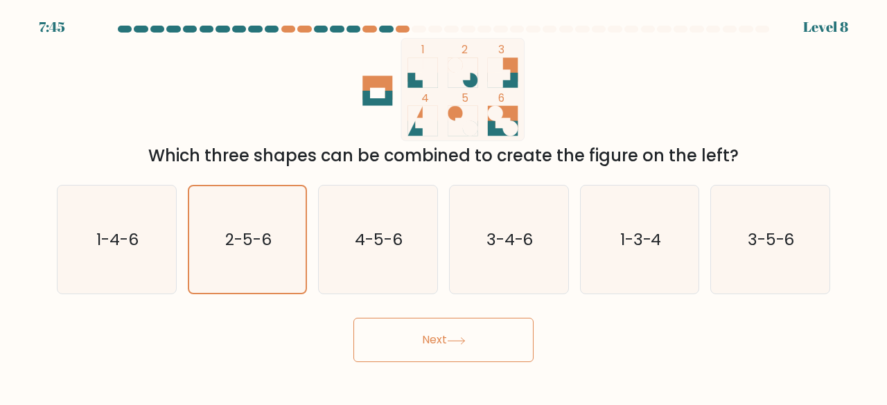
click at [439, 342] on button "Next" at bounding box center [443, 340] width 180 height 44
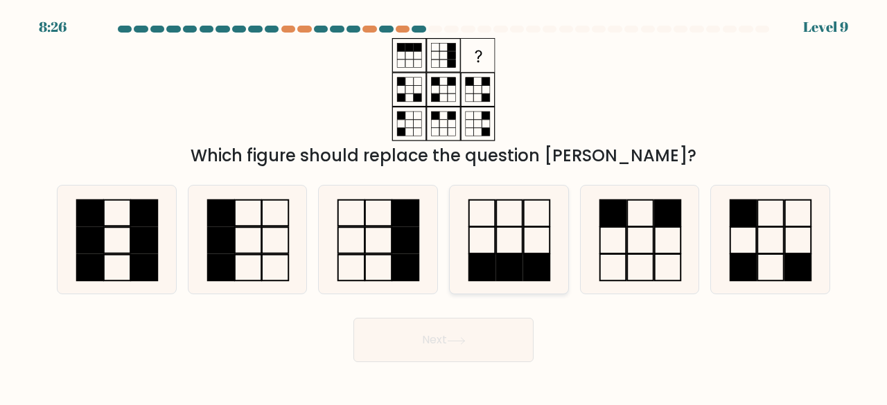
click at [524, 231] on rect at bounding box center [537, 240] width 26 height 26
click at [444, 206] on input "d." at bounding box center [443, 204] width 1 height 3
radio input "true"
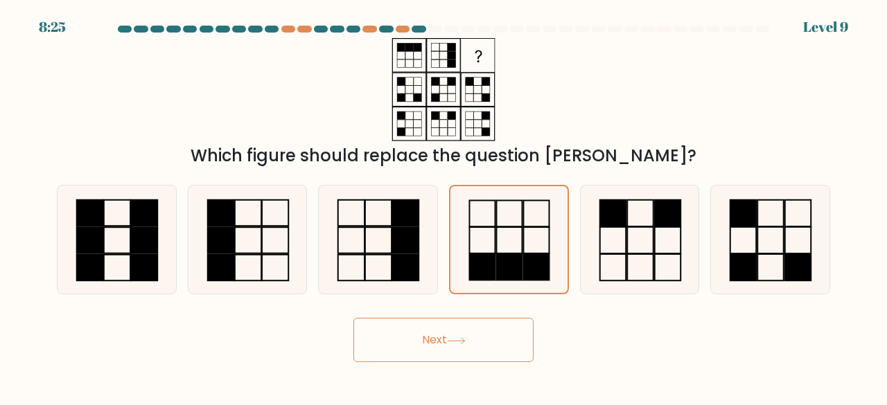
click at [481, 326] on button "Next" at bounding box center [443, 340] width 180 height 44
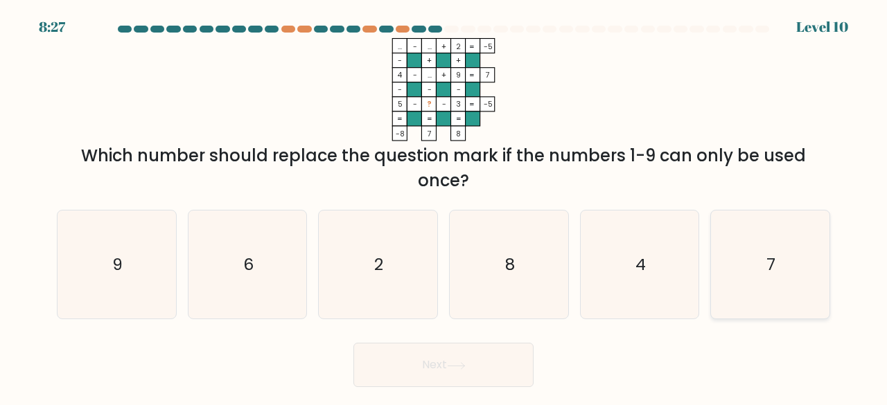
click at [793, 279] on icon "7" at bounding box center [770, 265] width 109 height 109
click at [444, 206] on input "f. 7" at bounding box center [443, 204] width 1 height 3
radio input "true"
click at [479, 349] on button "Next" at bounding box center [443, 365] width 180 height 44
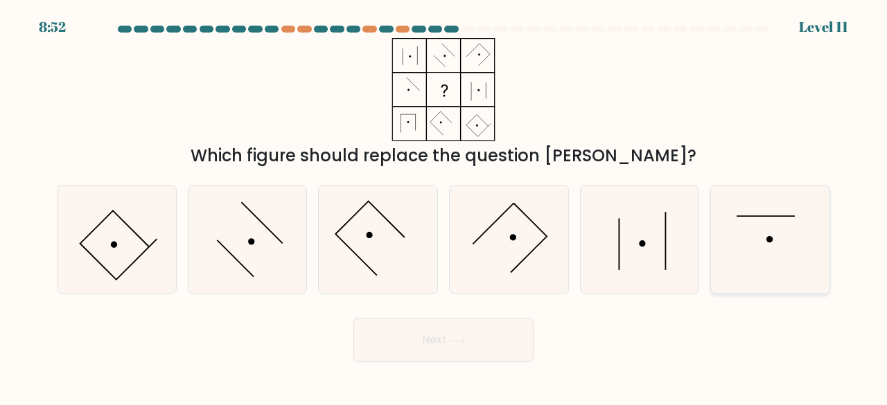
click at [763, 218] on icon at bounding box center [770, 240] width 109 height 109
click at [444, 206] on input "f." at bounding box center [443, 204] width 1 height 3
radio input "true"
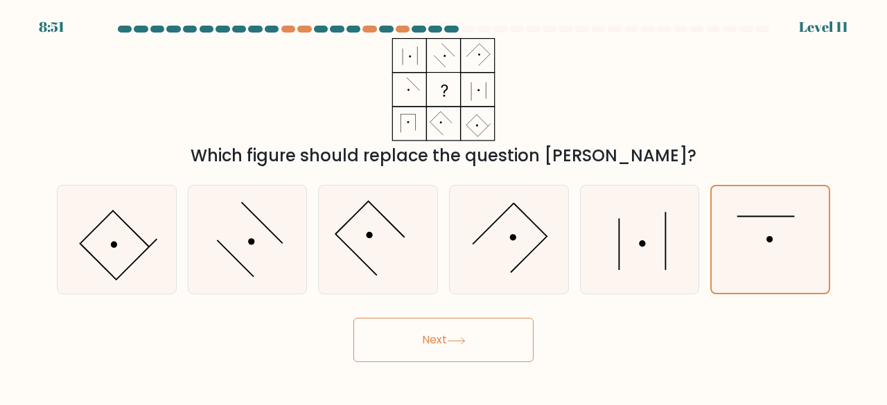
click at [465, 318] on button "Next" at bounding box center [443, 340] width 180 height 44
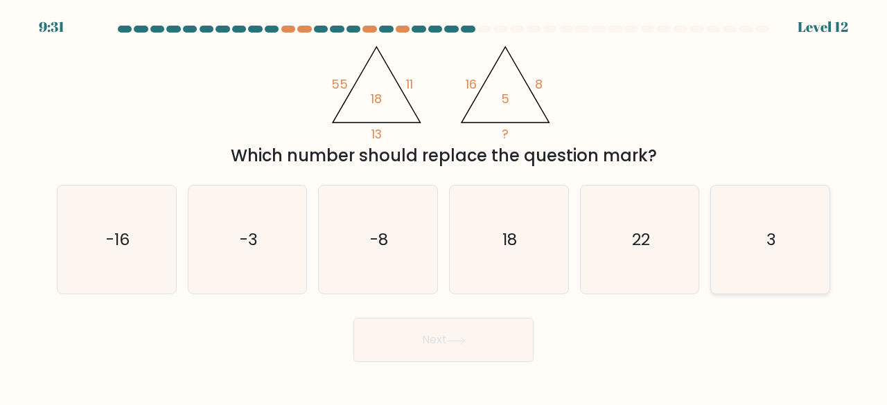
click at [752, 256] on icon "3" at bounding box center [770, 240] width 109 height 109
click at [444, 206] on input "f. 3" at bounding box center [443, 204] width 1 height 3
radio input "true"
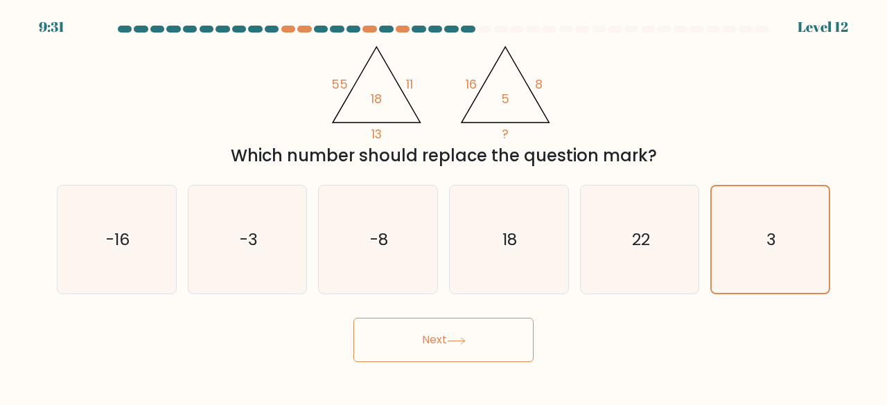
click at [440, 330] on button "Next" at bounding box center [443, 340] width 180 height 44
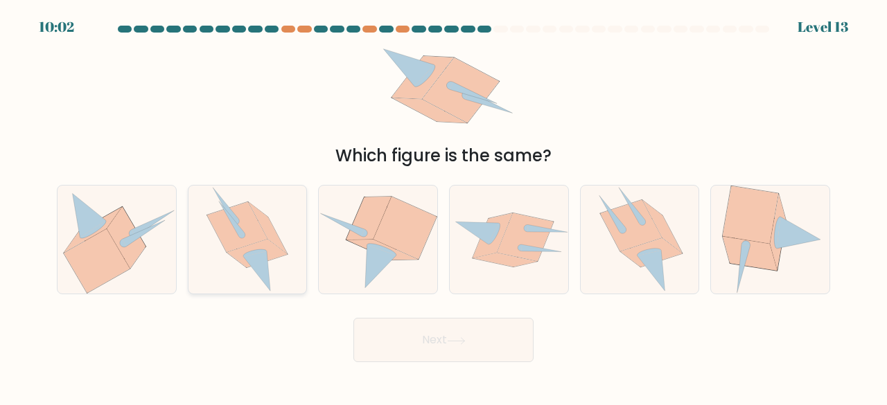
click at [244, 263] on icon at bounding box center [257, 254] width 61 height 28
click at [443, 206] on input "b." at bounding box center [443, 204] width 1 height 3
radio input "true"
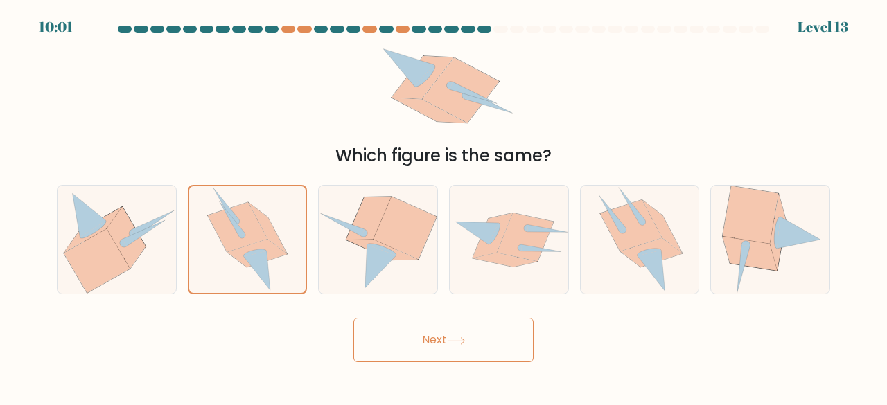
click at [416, 342] on button "Next" at bounding box center [443, 340] width 180 height 44
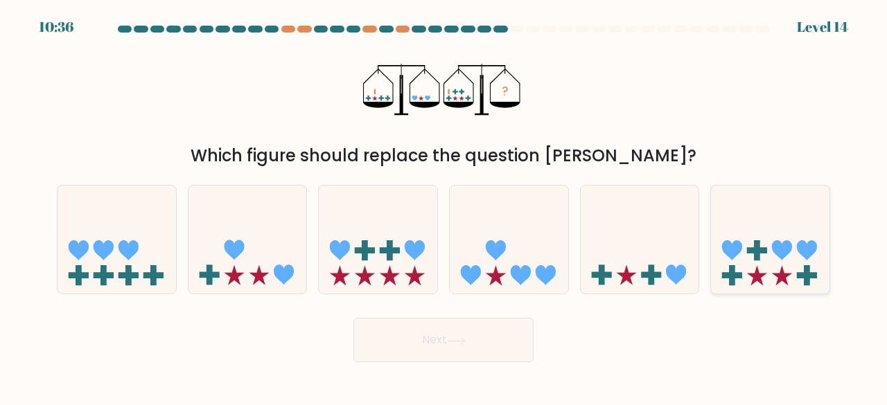
click at [766, 259] on icon at bounding box center [770, 240] width 118 height 98
click at [444, 206] on input "f." at bounding box center [443, 204] width 1 height 3
radio input "true"
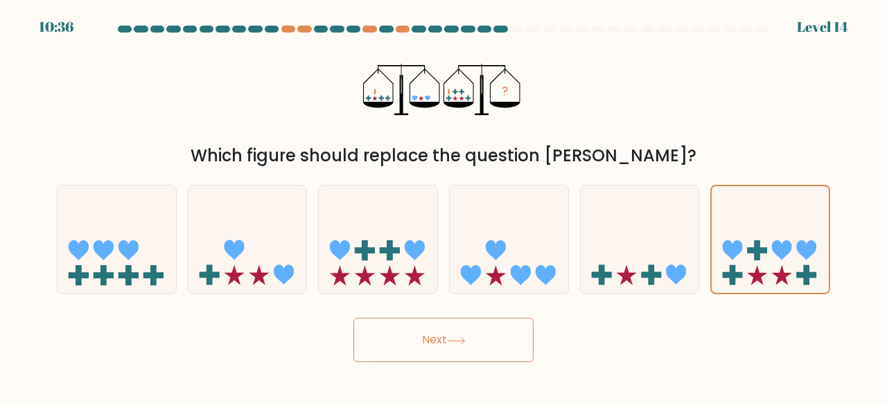
click at [432, 356] on button "Next" at bounding box center [443, 340] width 180 height 44
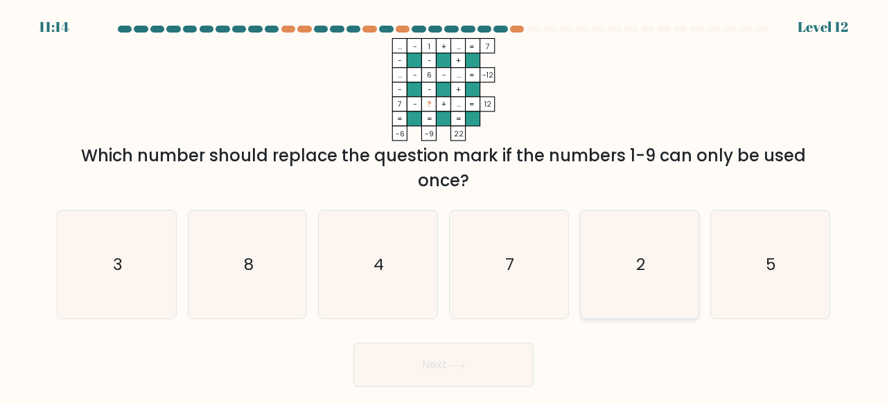
click at [636, 287] on icon "2" at bounding box center [639, 265] width 109 height 109
click at [444, 206] on input "e. 2" at bounding box center [443, 204] width 1 height 3
radio input "true"
click at [471, 374] on button "Next" at bounding box center [443, 365] width 180 height 44
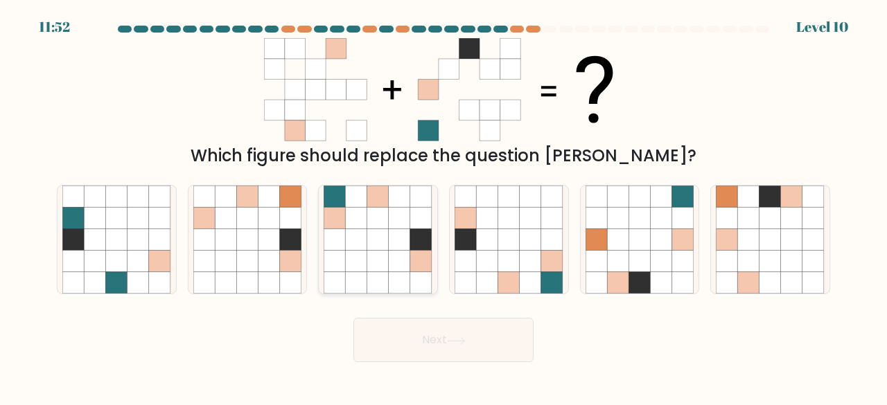
click at [344, 260] on icon at bounding box center [334, 261] width 21 height 21
click at [443, 206] on input "c." at bounding box center [443, 204] width 1 height 3
radio input "true"
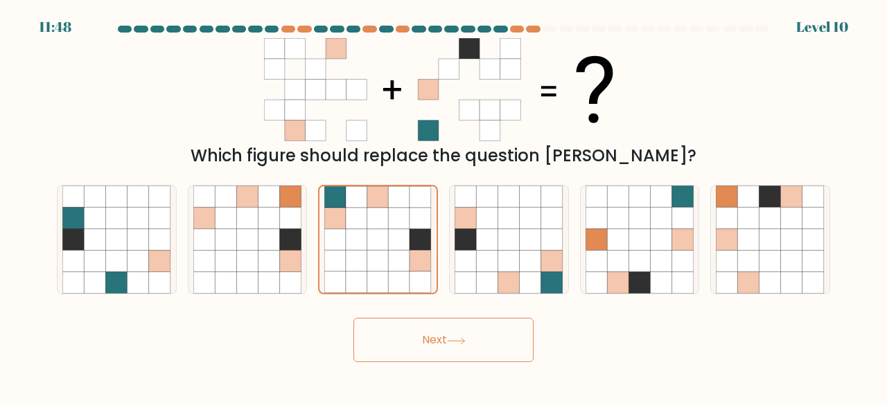
click at [477, 350] on button "Next" at bounding box center [443, 340] width 180 height 44
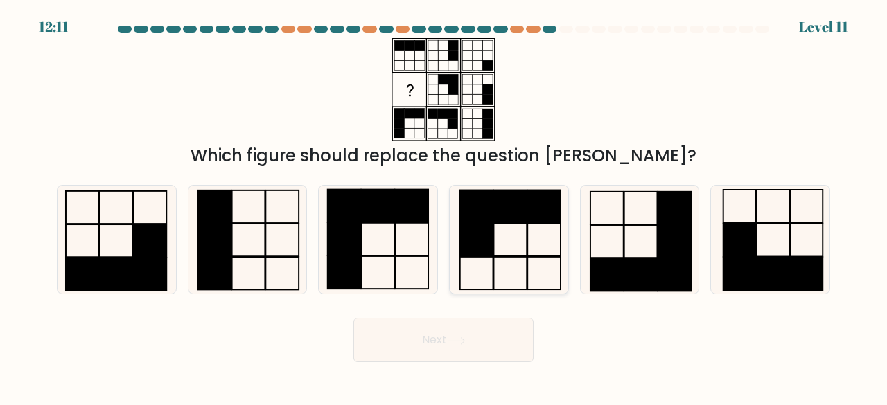
click at [502, 246] on icon at bounding box center [509, 240] width 109 height 109
click at [444, 206] on input "d." at bounding box center [443, 204] width 1 height 3
radio input "true"
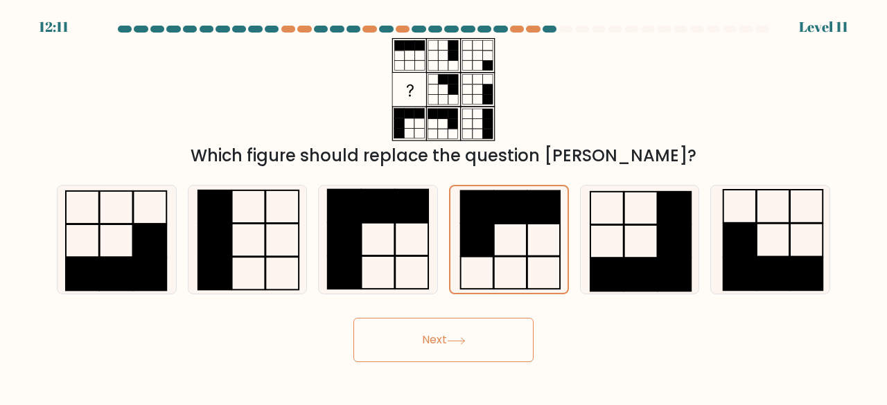
click at [461, 332] on button "Next" at bounding box center [443, 340] width 180 height 44
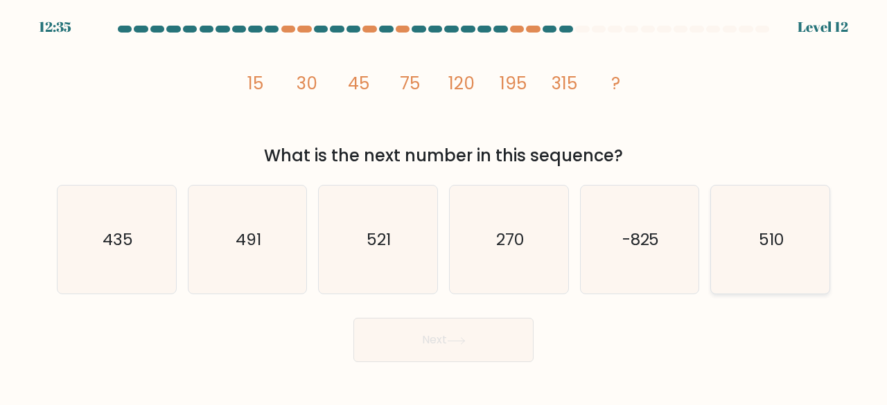
click at [762, 231] on text "510" at bounding box center [771, 239] width 25 height 23
click at [444, 206] on input "f. 510" at bounding box center [443, 204] width 1 height 3
radio input "true"
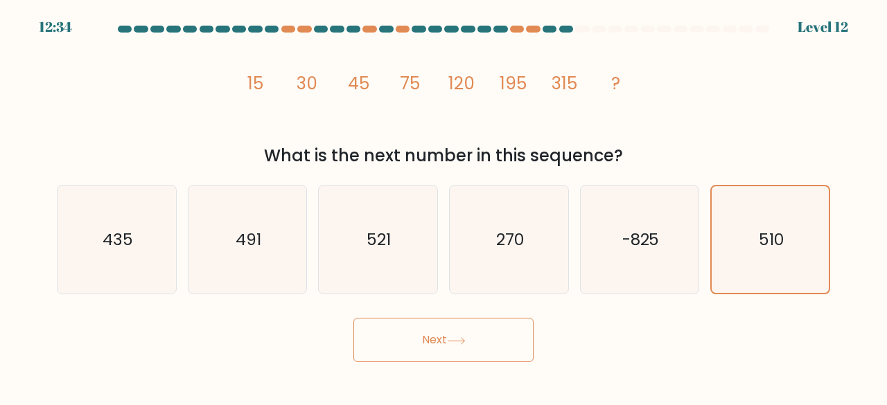
click at [461, 333] on button "Next" at bounding box center [443, 340] width 180 height 44
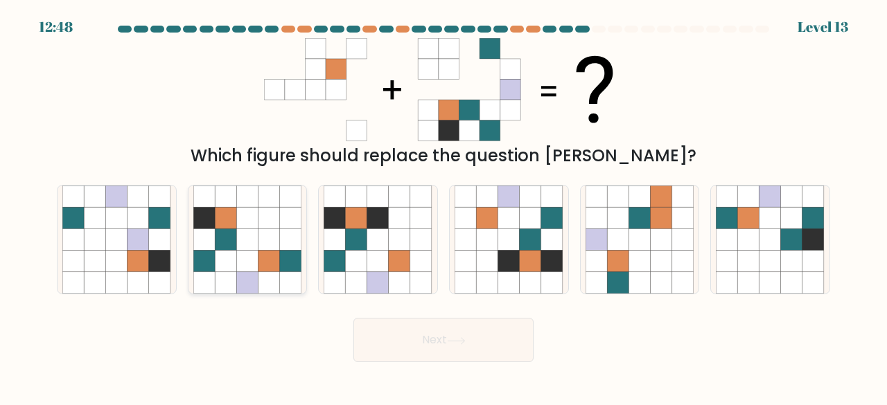
click at [261, 229] on icon at bounding box center [268, 217] width 21 height 21
click at [443, 206] on input "b." at bounding box center [443, 204] width 1 height 3
radio input "true"
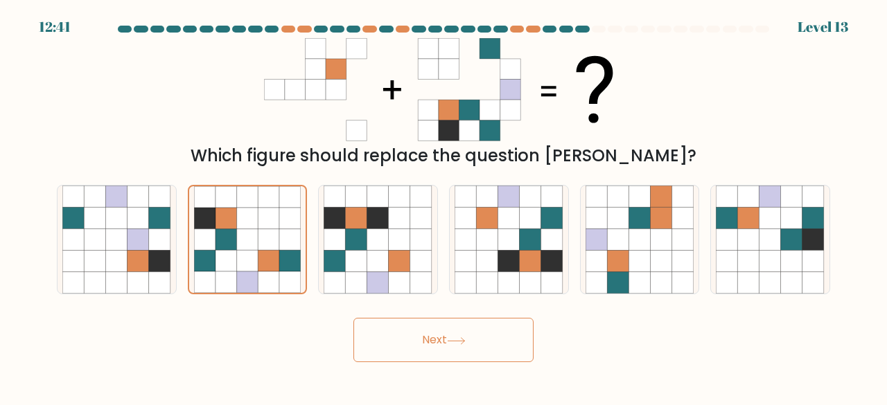
click at [464, 341] on icon at bounding box center [456, 341] width 17 height 6
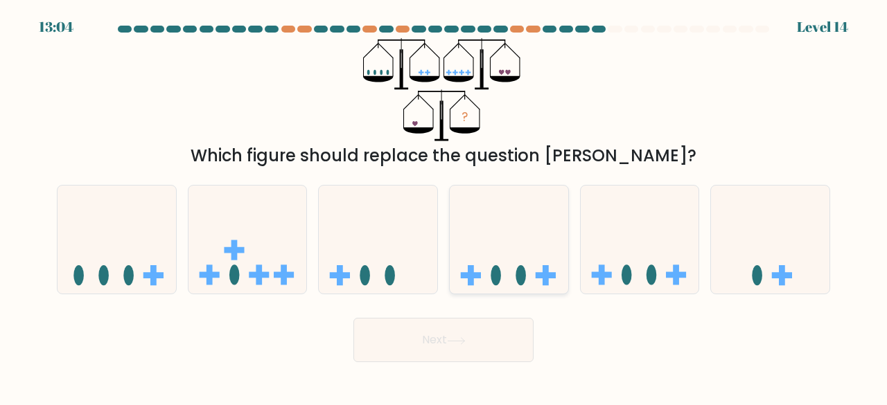
click at [540, 222] on icon at bounding box center [509, 240] width 118 height 98
click at [444, 206] on input "d." at bounding box center [443, 204] width 1 height 3
radio input "true"
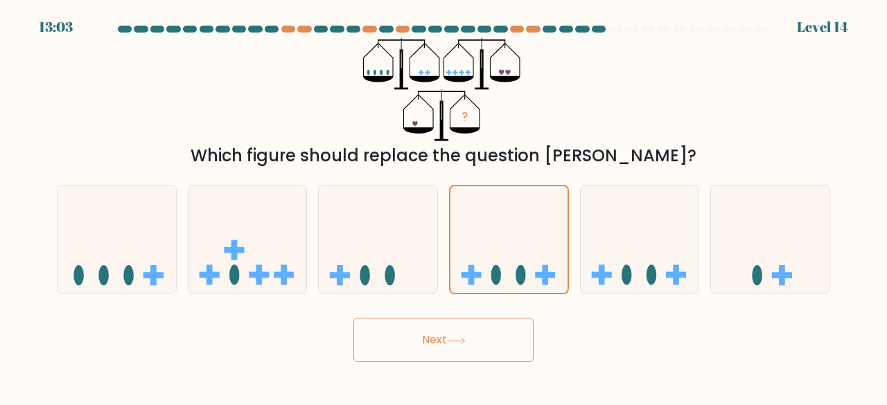
click at [506, 336] on button "Next" at bounding box center [443, 340] width 180 height 44
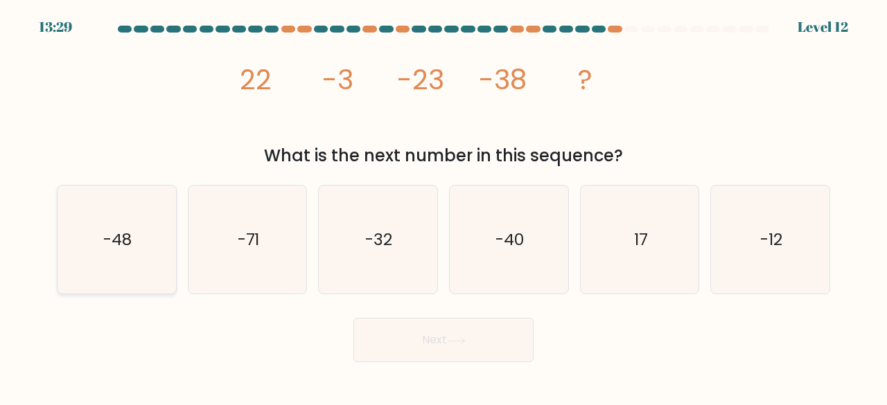
click at [119, 257] on icon "-48" at bounding box center [116, 240] width 109 height 109
click at [443, 206] on input "a. -48" at bounding box center [443, 204] width 1 height 3
radio input "true"
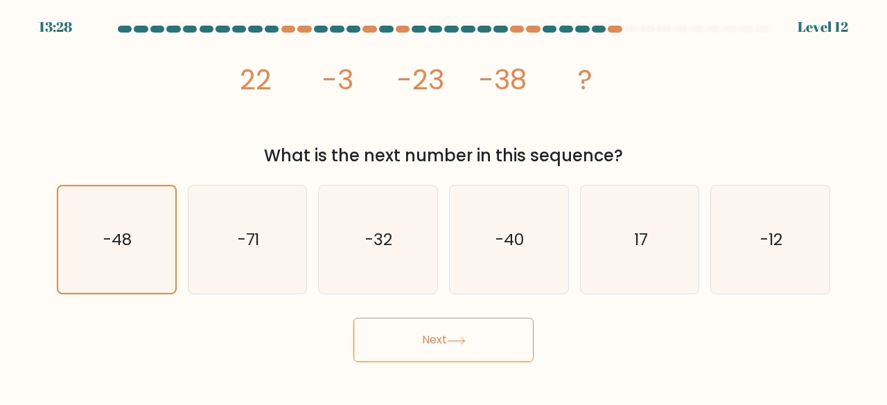
click at [195, 184] on div "a. -48 b. -71" at bounding box center [443, 234] width 784 height 121
click at [252, 228] on text "-71" at bounding box center [249, 239] width 22 height 23
click at [443, 206] on input "b. -71" at bounding box center [443, 204] width 1 height 3
radio input "true"
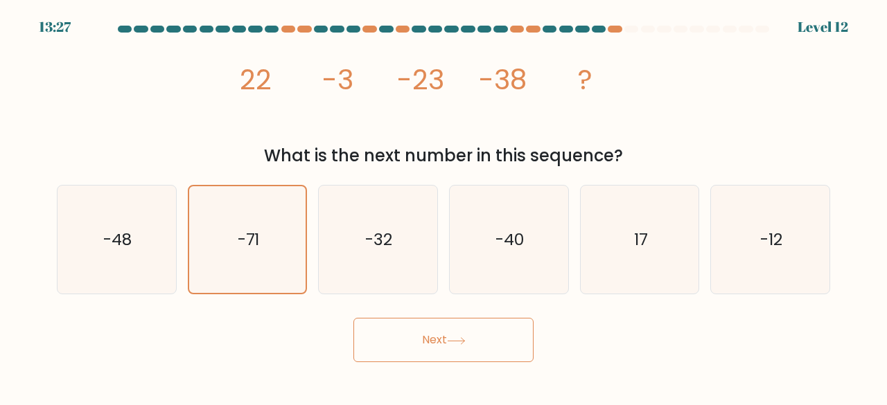
click at [449, 343] on button "Next" at bounding box center [443, 340] width 180 height 44
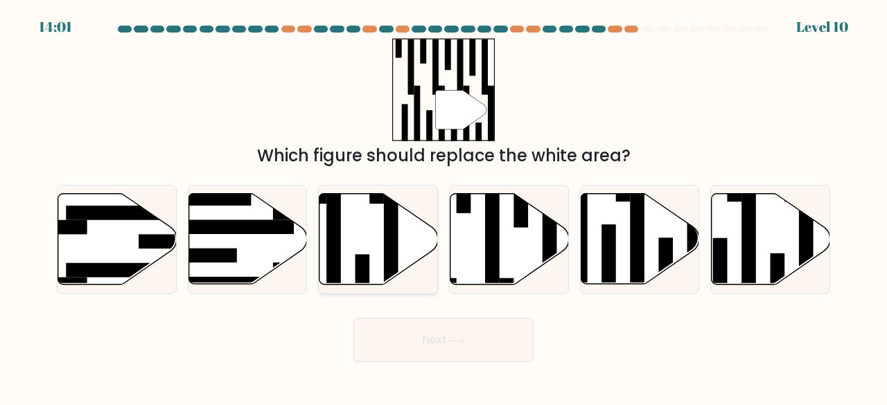
click at [398, 275] on rect at bounding box center [391, 247] width 15 height 129
click at [443, 206] on input "c." at bounding box center [443, 204] width 1 height 3
radio input "true"
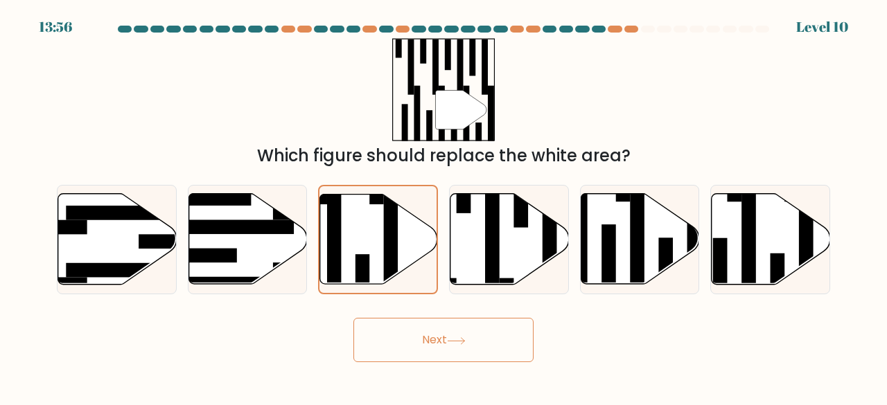
click at [402, 328] on button "Next" at bounding box center [443, 340] width 180 height 44
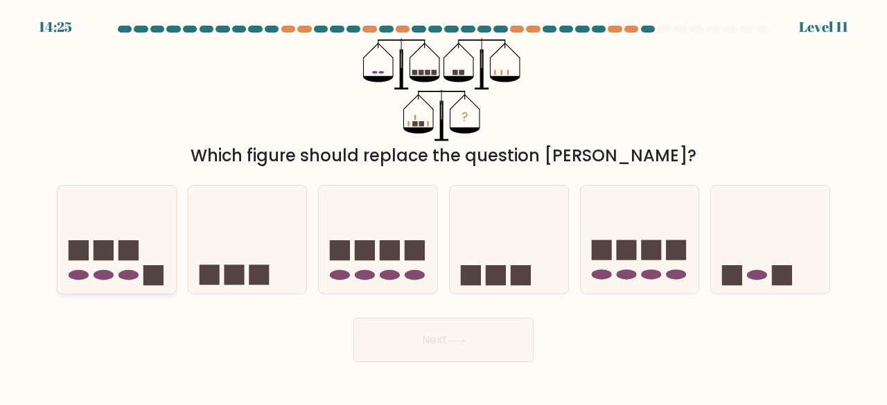
click at [144, 252] on icon at bounding box center [117, 240] width 118 height 98
click at [443, 206] on input "a." at bounding box center [443, 204] width 1 height 3
radio input "true"
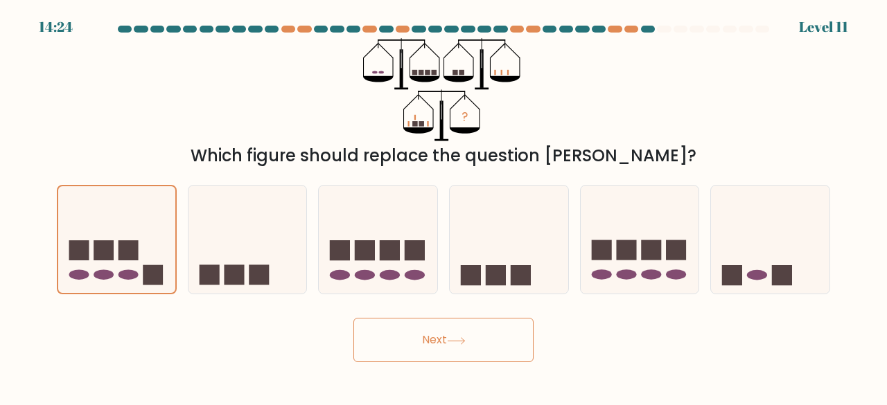
click at [383, 331] on button "Next" at bounding box center [443, 340] width 180 height 44
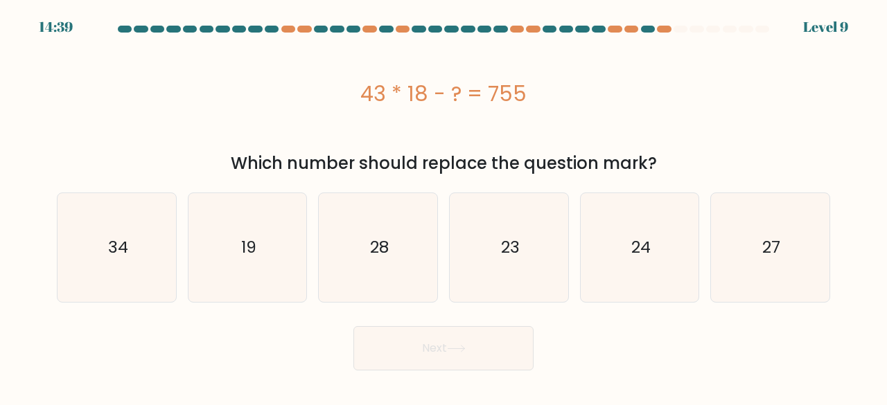
click at [422, 95] on div "43 * 18 - ? = 755" at bounding box center [443, 93] width 773 height 31
click at [259, 220] on icon "19" at bounding box center [247, 247] width 109 height 109
click at [443, 206] on input "b. 19" at bounding box center [443, 204] width 1 height 3
radio input "true"
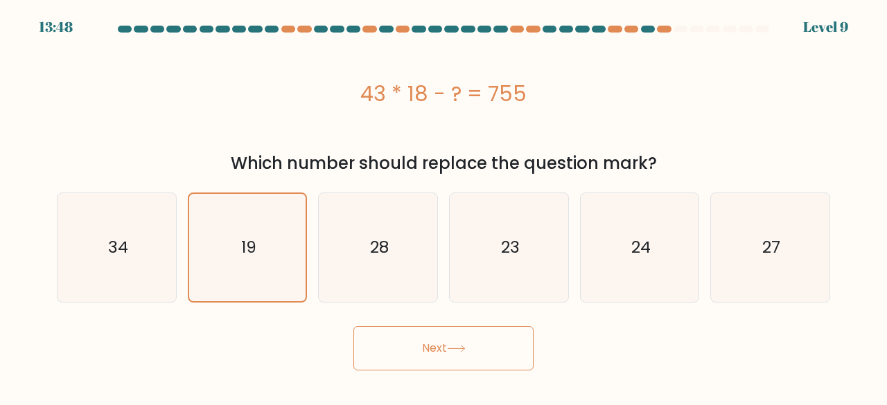
click at [441, 344] on button "Next" at bounding box center [443, 348] width 180 height 44
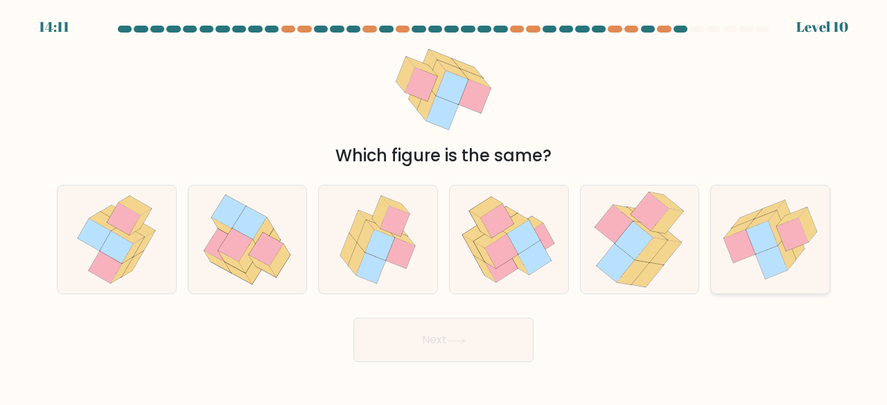
click at [800, 236] on icon at bounding box center [792, 234] width 32 height 33
click at [444, 206] on input "f." at bounding box center [443, 204] width 1 height 3
radio input "true"
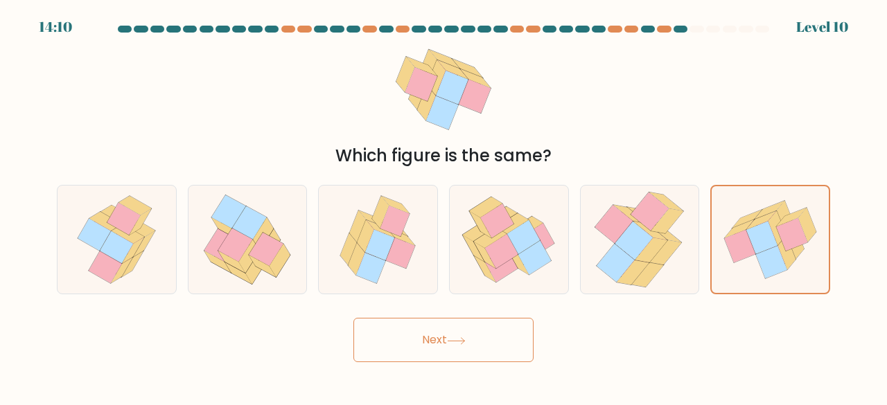
click at [489, 335] on button "Next" at bounding box center [443, 340] width 180 height 44
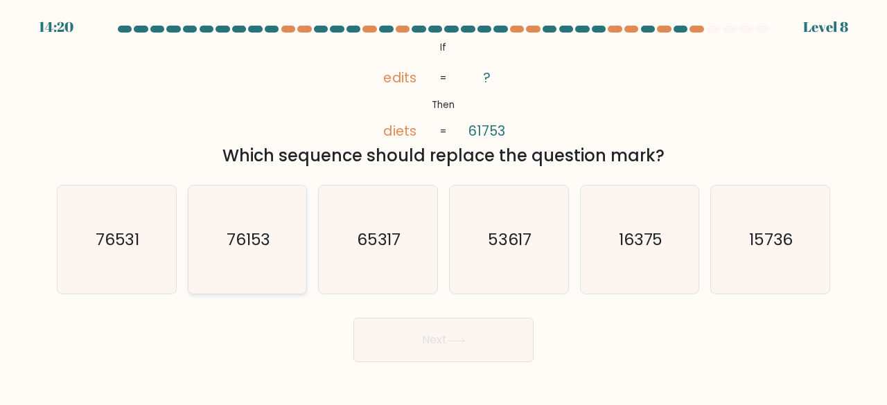
click at [212, 237] on icon "76153" at bounding box center [247, 240] width 109 height 109
click at [443, 206] on input "b. 76153" at bounding box center [443, 204] width 1 height 3
radio input "true"
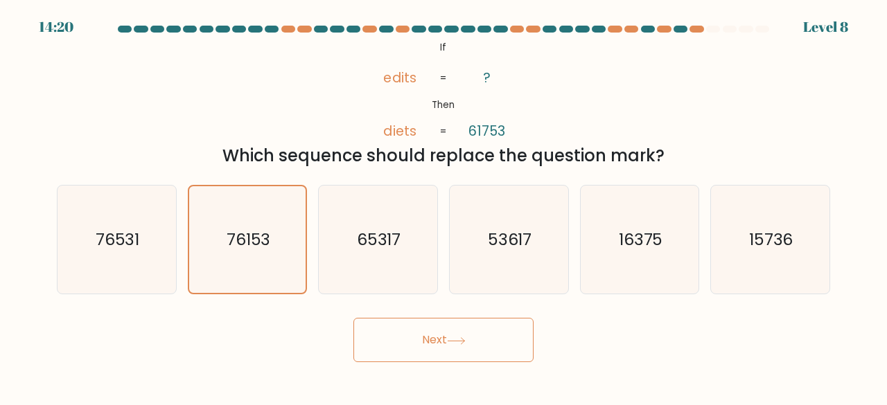
click at [477, 347] on button "Next" at bounding box center [443, 340] width 180 height 44
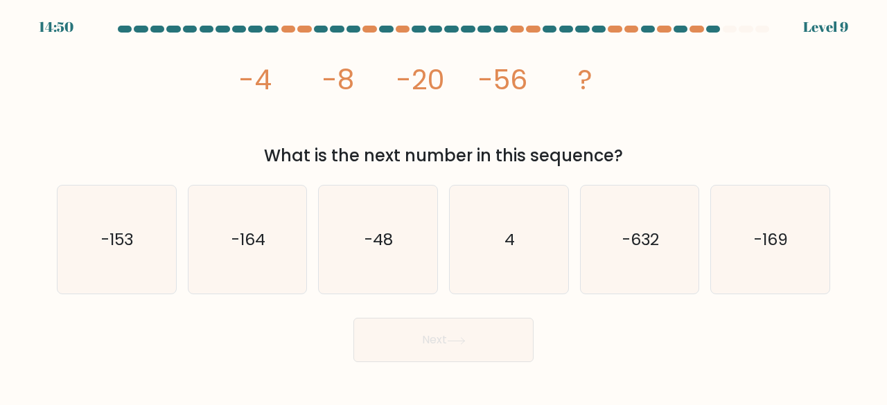
drag, startPoint x: 275, startPoint y: 268, endPoint x: 309, endPoint y: 274, distance: 34.4
click at [276, 270] on icon "-164" at bounding box center [247, 240] width 109 height 109
click at [443, 206] on input "b. -164" at bounding box center [443, 204] width 1 height 3
radio input "true"
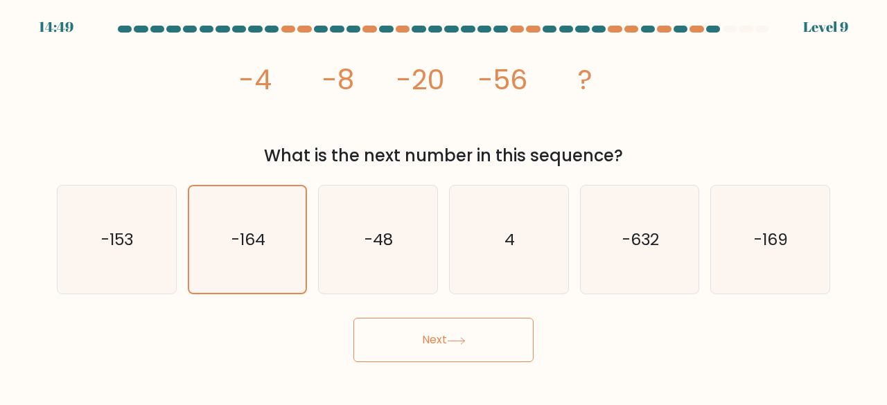
click at [421, 328] on button "Next" at bounding box center [443, 340] width 180 height 44
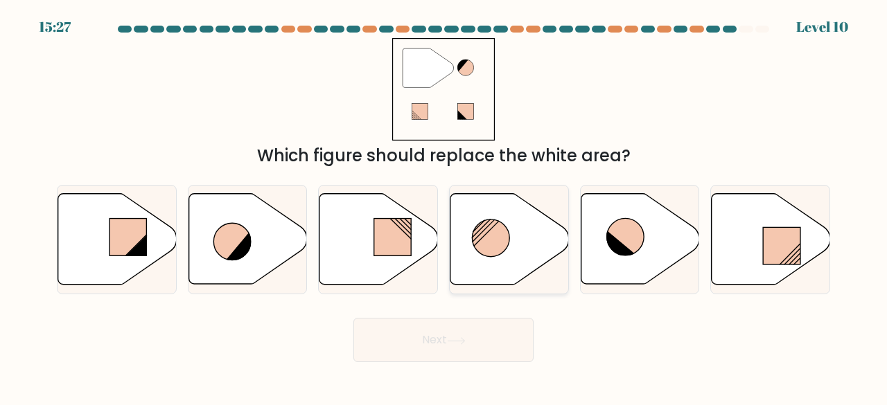
click at [534, 225] on icon at bounding box center [509, 239] width 118 height 91
click at [444, 206] on input "d." at bounding box center [443, 204] width 1 height 3
radio input "true"
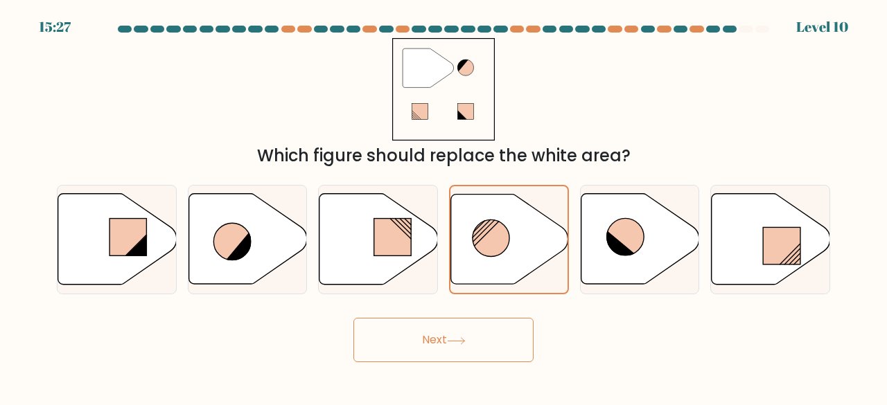
click at [439, 340] on button "Next" at bounding box center [443, 340] width 180 height 44
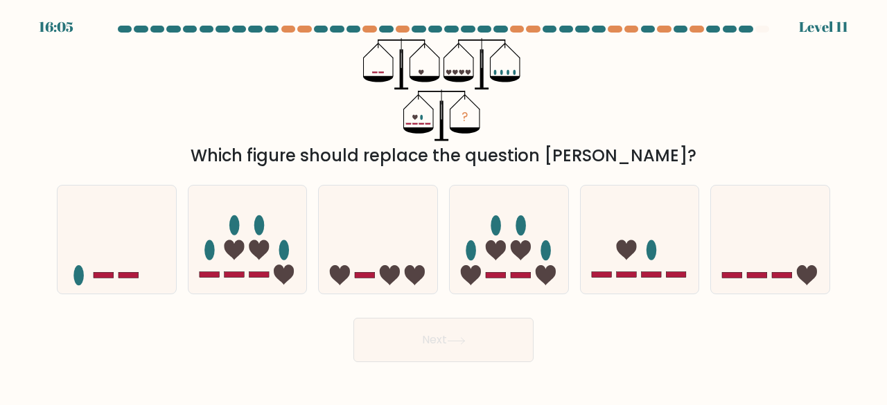
drag, startPoint x: 648, startPoint y: 275, endPoint x: 576, endPoint y: 320, distance: 84.4
click at [646, 276] on rect at bounding box center [651, 275] width 20 height 6
click at [444, 206] on input "e." at bounding box center [443, 204] width 1 height 3
radio input "true"
click at [504, 340] on button "Next" at bounding box center [443, 340] width 180 height 44
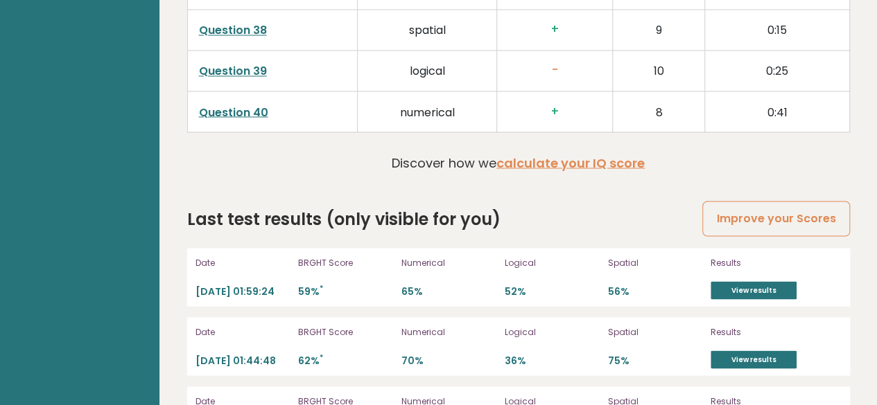
scroll to position [3864, 0]
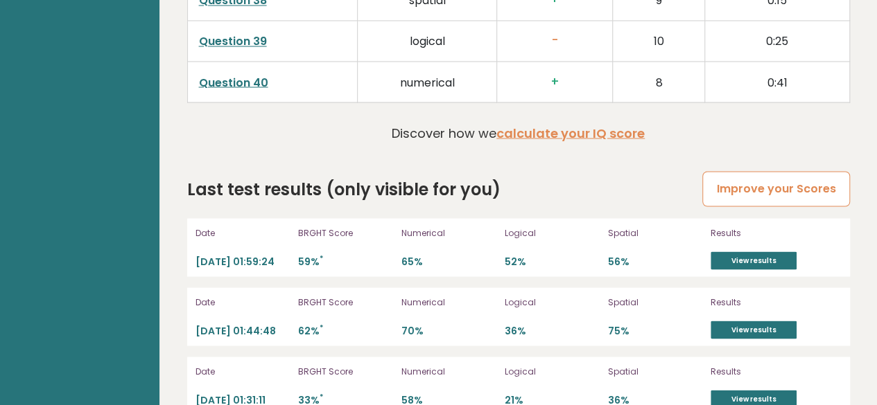
click at [768, 171] on link "Improve your Scores" at bounding box center [775, 188] width 147 height 35
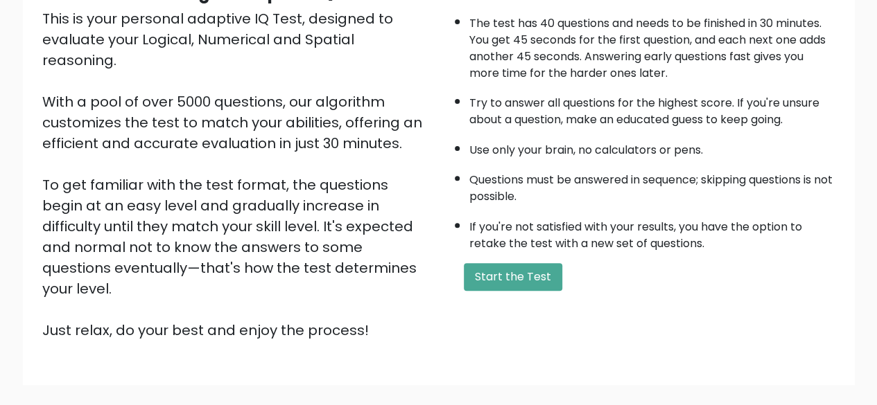
scroll to position [229, 0]
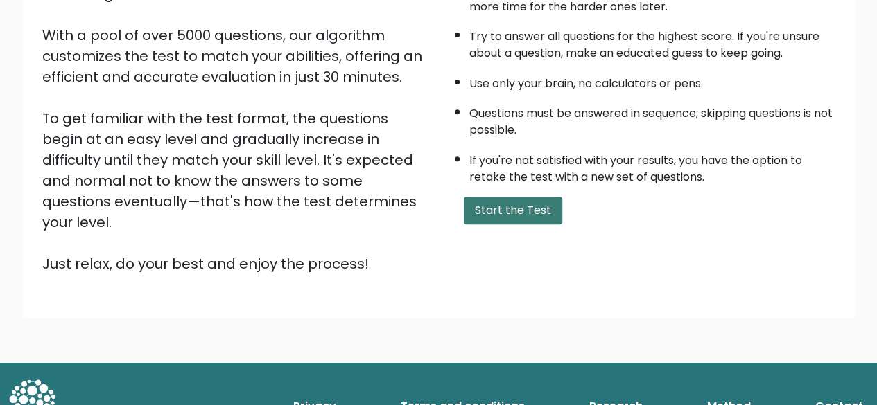
click at [484, 204] on button "Start the Test" at bounding box center [513, 211] width 98 height 28
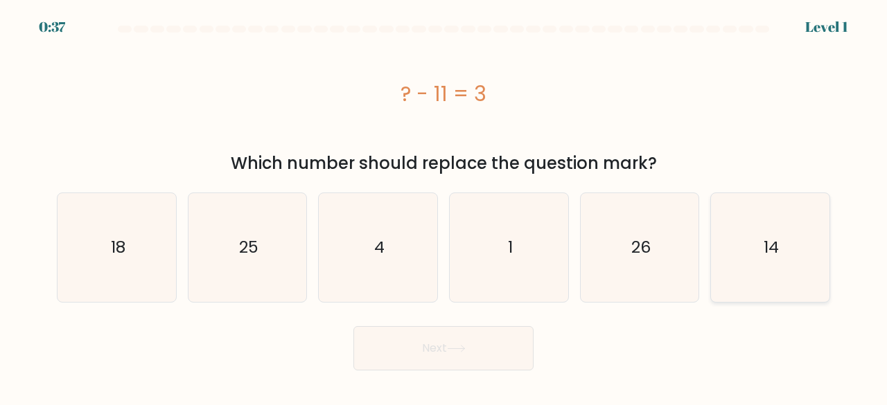
click at [793, 238] on icon "14" at bounding box center [770, 247] width 109 height 109
click at [444, 206] on input "f. 14" at bounding box center [443, 204] width 1 height 3
radio input "true"
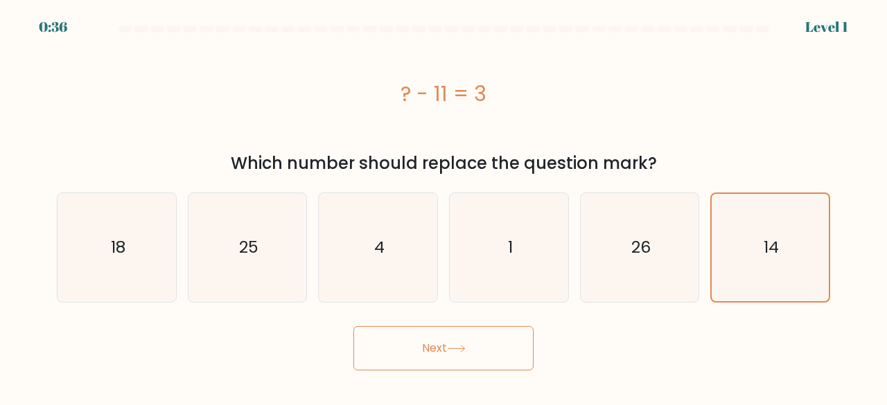
click at [484, 349] on button "Next" at bounding box center [443, 348] width 180 height 44
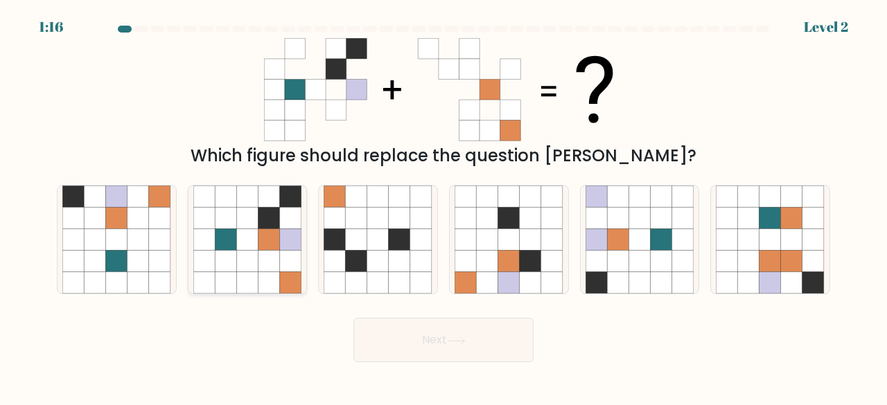
click at [287, 272] on icon at bounding box center [290, 282] width 21 height 21
click at [443, 206] on input "b." at bounding box center [443, 204] width 1 height 3
radio input "true"
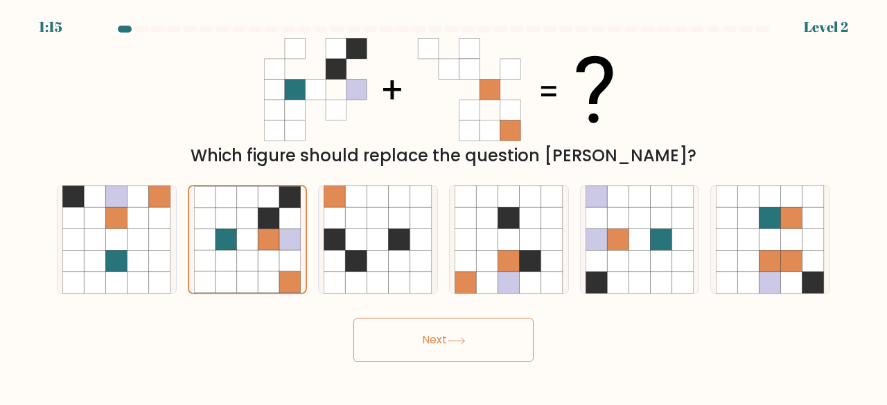
click at [474, 357] on button "Next" at bounding box center [443, 340] width 180 height 44
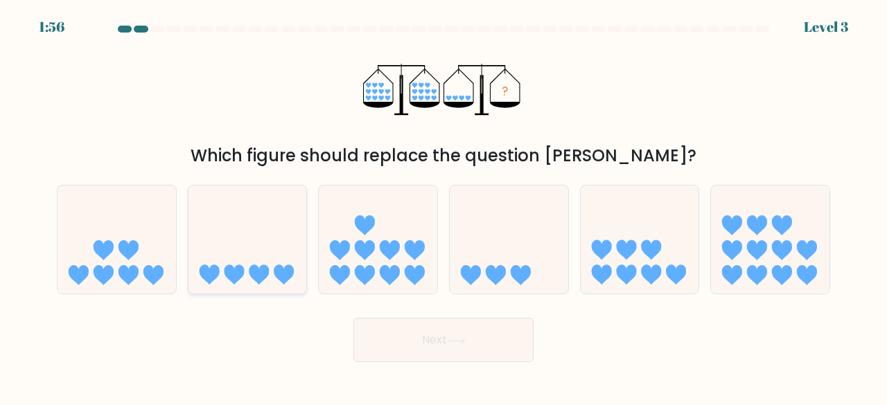
click at [214, 281] on icon at bounding box center [209, 275] width 20 height 20
click at [443, 206] on input "b." at bounding box center [443, 204] width 1 height 3
radio input "true"
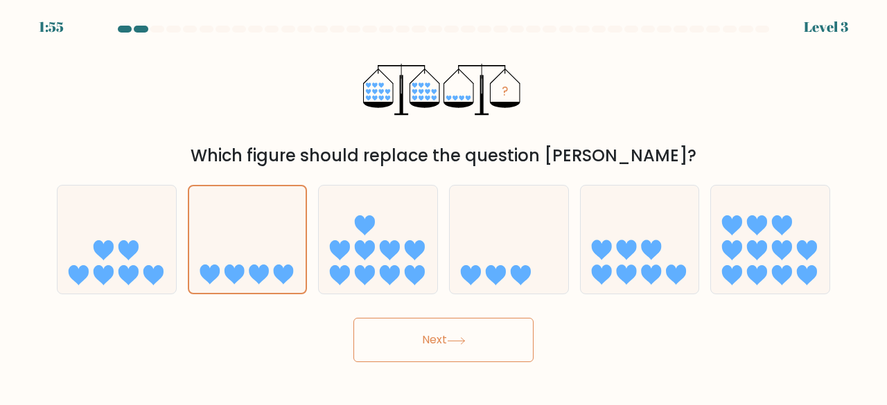
click at [402, 331] on button "Next" at bounding box center [443, 340] width 180 height 44
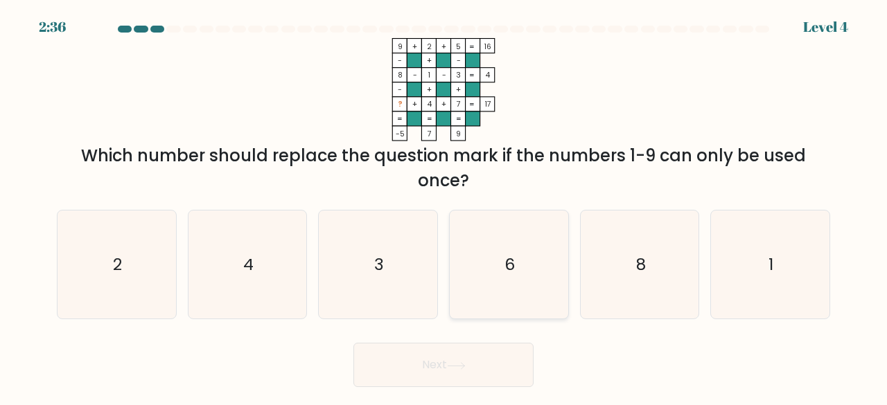
click at [536, 263] on icon "6" at bounding box center [509, 265] width 109 height 109
click at [444, 206] on input "d. 6" at bounding box center [443, 204] width 1 height 3
radio input "true"
click at [473, 358] on button "Next" at bounding box center [443, 365] width 180 height 44
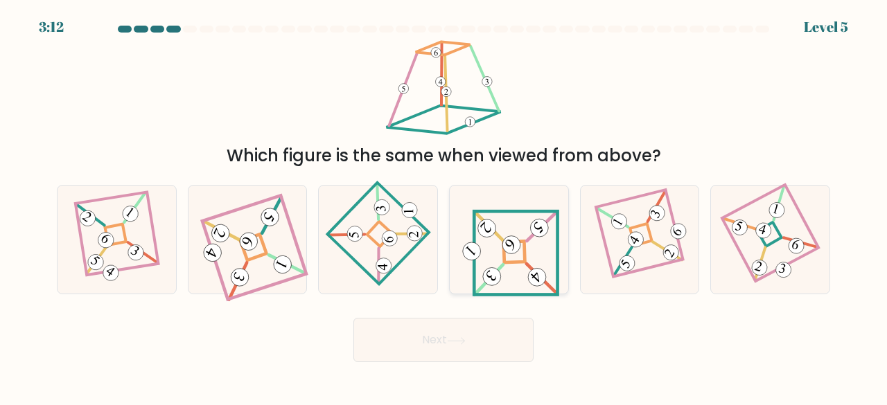
click at [511, 263] on 271 at bounding box center [514, 252] width 21 height 21
click at [444, 206] on input "d." at bounding box center [443, 204] width 1 height 3
radio input "true"
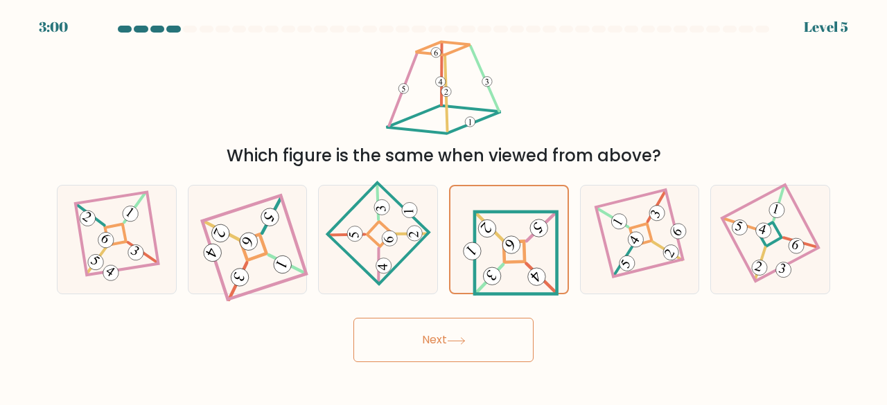
click at [462, 343] on icon at bounding box center [456, 341] width 19 height 8
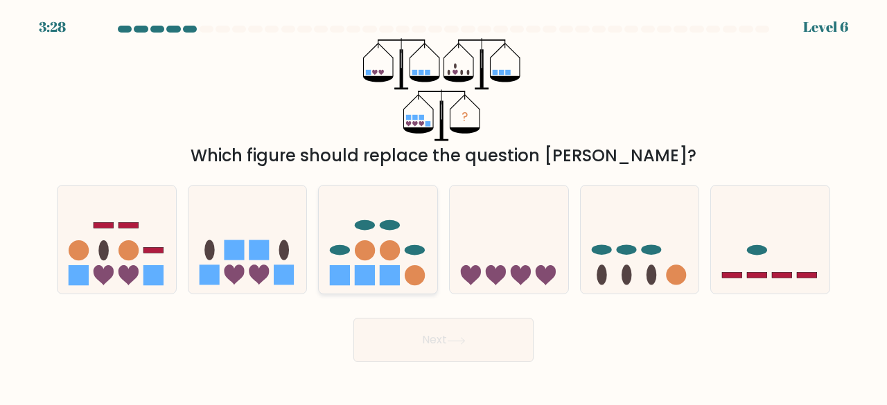
click at [382, 252] on circle at bounding box center [390, 250] width 20 height 20
click at [443, 206] on input "c." at bounding box center [443, 204] width 1 height 3
radio input "true"
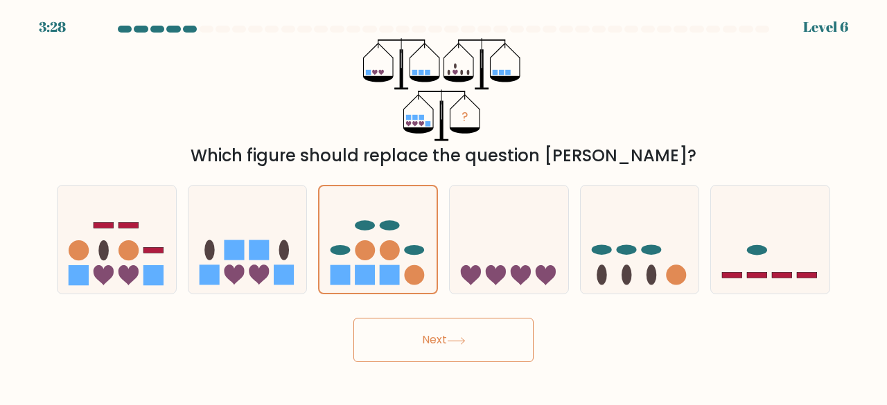
click at [477, 350] on button "Next" at bounding box center [443, 340] width 180 height 44
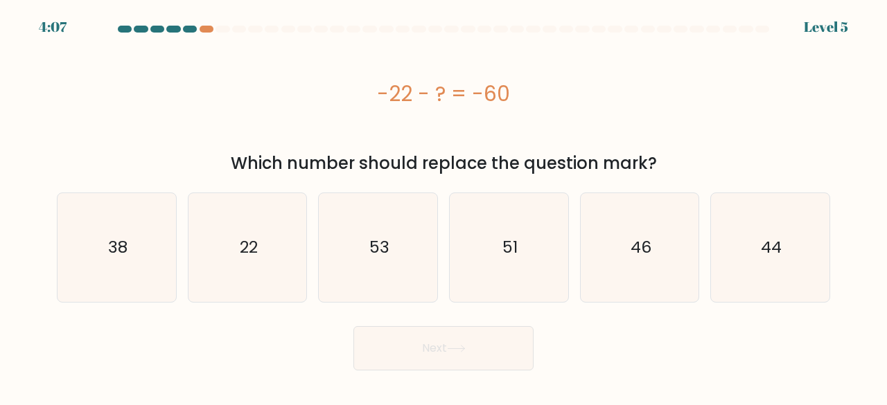
click at [177, 265] on div "a. 38" at bounding box center [116, 248] width 131 height 110
click at [149, 260] on icon "38" at bounding box center [116, 247] width 109 height 109
click at [443, 206] on input "a. 38" at bounding box center [443, 204] width 1 height 3
radio input "true"
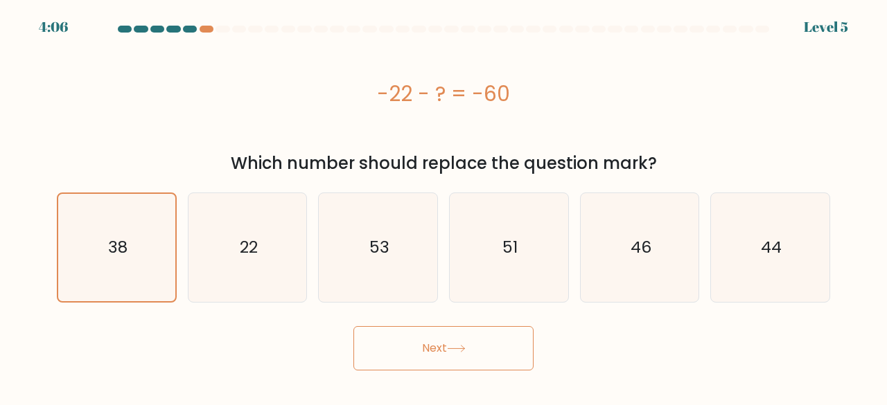
click at [452, 355] on button "Next" at bounding box center [443, 348] width 180 height 44
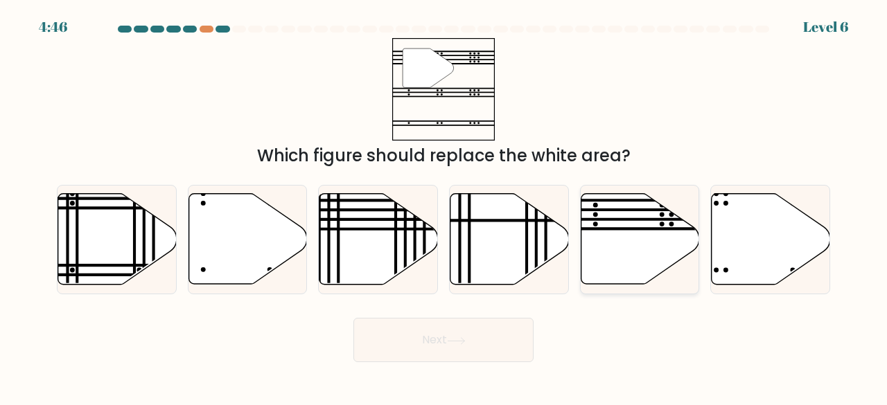
click at [619, 285] on icon at bounding box center [640, 239] width 118 height 91
click at [444, 206] on input "e." at bounding box center [443, 204] width 1 height 3
radio input "true"
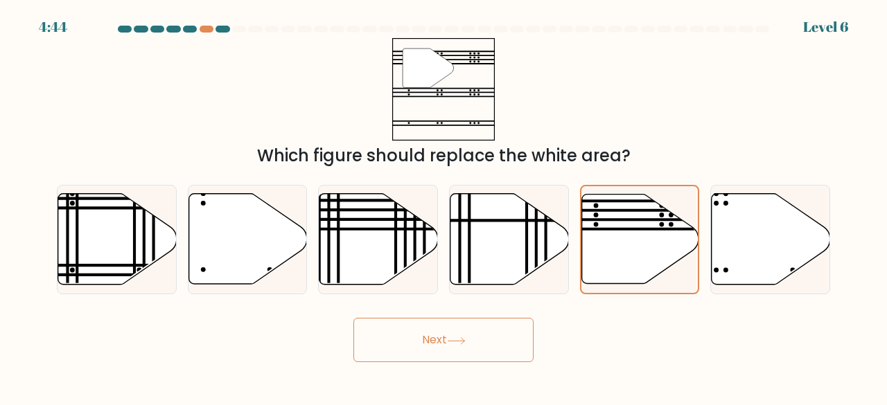
click at [455, 345] on button "Next" at bounding box center [443, 340] width 180 height 44
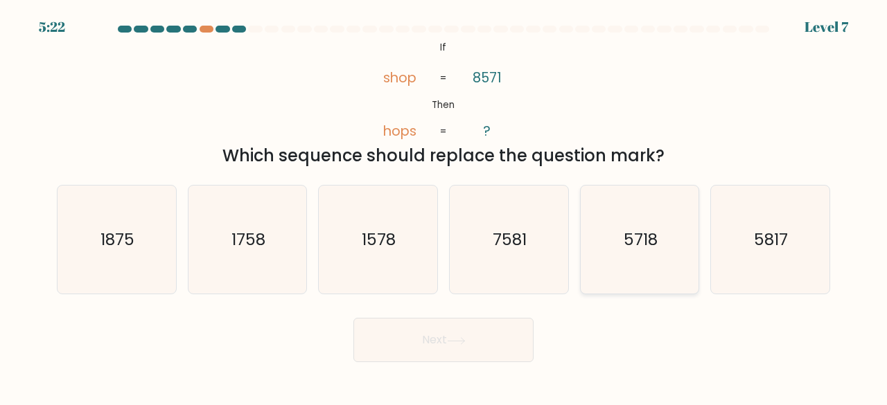
click at [640, 281] on icon "5718" at bounding box center [639, 240] width 109 height 109
click at [444, 206] on input "e. 5718" at bounding box center [443, 204] width 1 height 3
radio input "true"
click at [463, 351] on button "Next" at bounding box center [443, 340] width 180 height 44
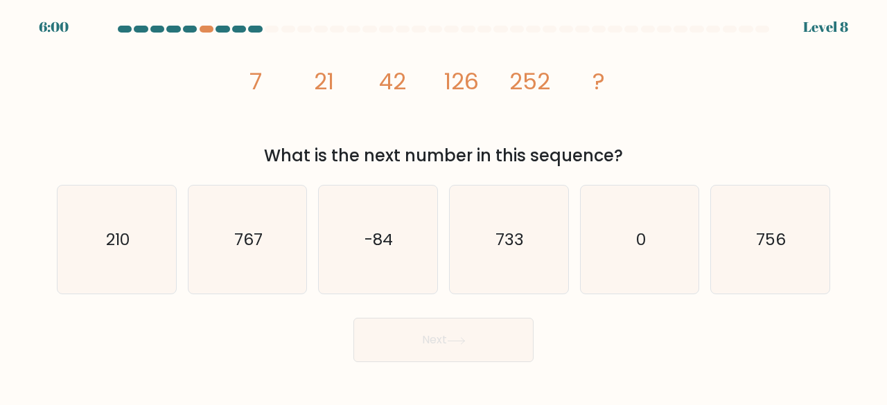
click at [329, 85] on tspan "21" at bounding box center [324, 81] width 20 height 33
click at [346, 80] on icon "image/svg+xml 7 21 42 126 252 ?" at bounding box center [444, 89] width 412 height 103
click at [402, 82] on tspan "42" at bounding box center [392, 81] width 27 height 33
click at [798, 280] on icon "756" at bounding box center [770, 240] width 109 height 109
click at [444, 206] on input "f. 756" at bounding box center [443, 204] width 1 height 3
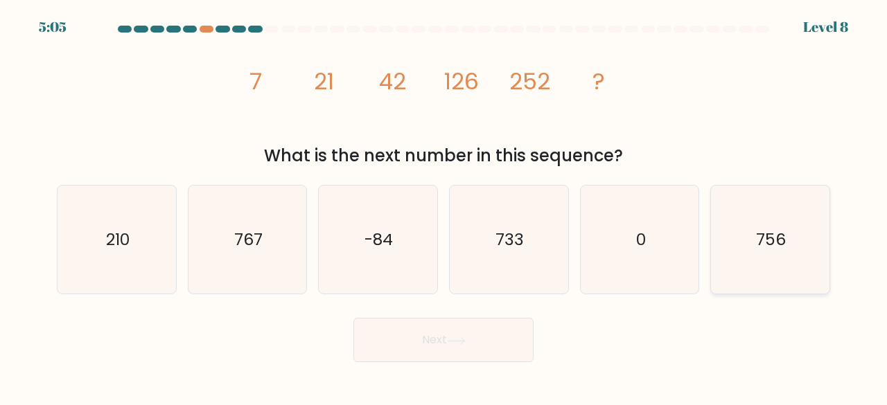
radio input "true"
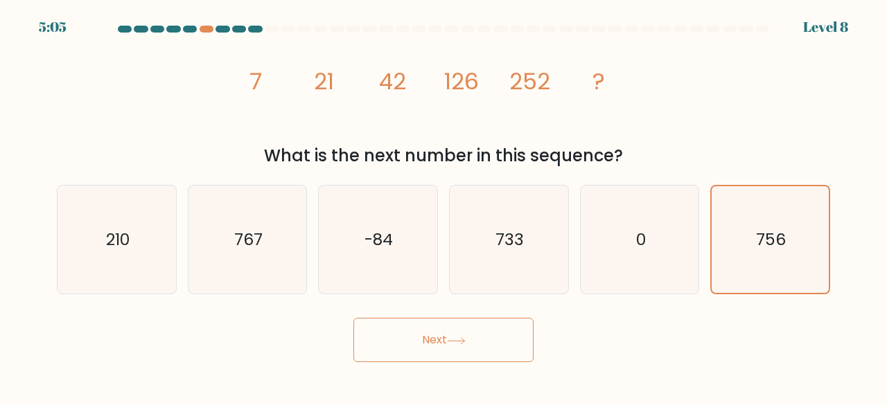
click at [486, 331] on button "Next" at bounding box center [443, 340] width 180 height 44
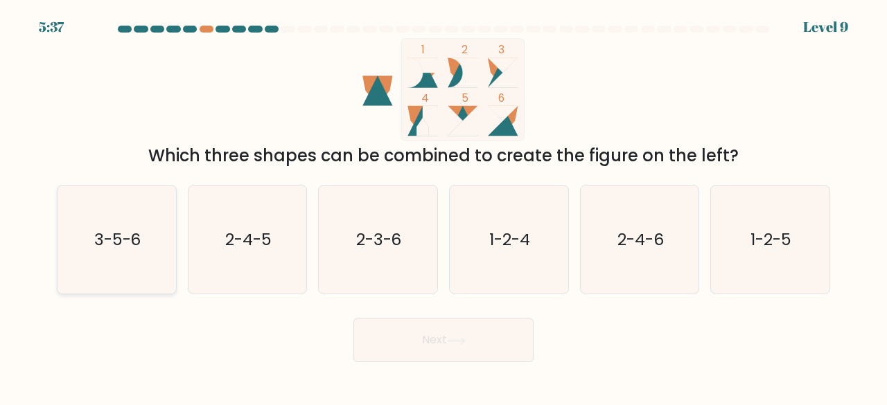
click at [164, 238] on icon "3-5-6" at bounding box center [116, 240] width 109 height 109
click at [443, 206] on input "a. 3-5-6" at bounding box center [443, 204] width 1 height 3
radio input "true"
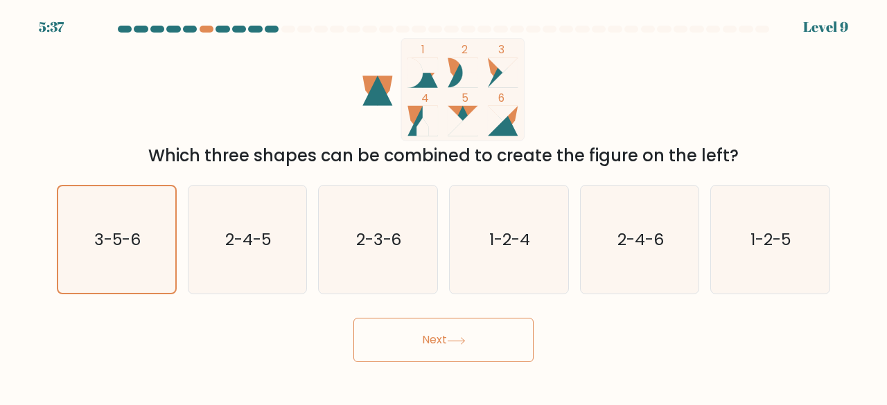
click at [509, 328] on button "Next" at bounding box center [443, 340] width 180 height 44
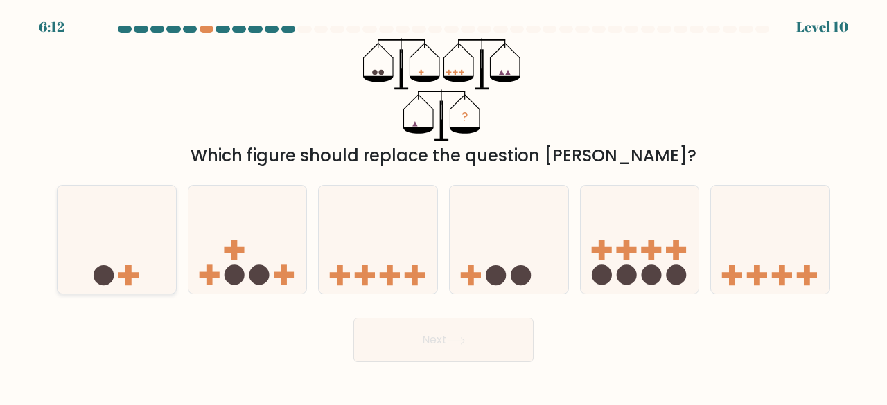
click at [64, 244] on icon at bounding box center [117, 240] width 118 height 98
click at [443, 206] on input "a." at bounding box center [443, 204] width 1 height 3
radio input "true"
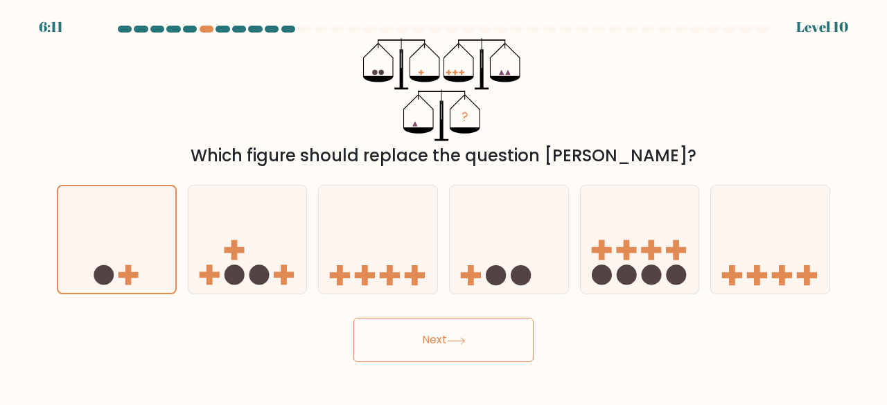
click at [433, 343] on button "Next" at bounding box center [443, 340] width 180 height 44
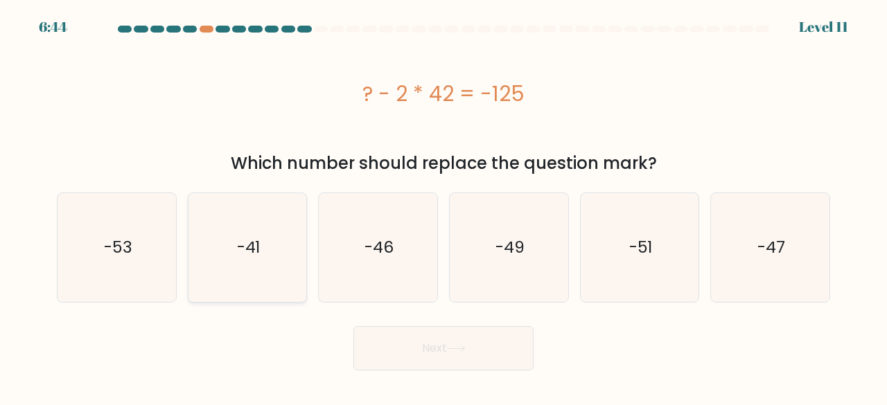
click at [221, 250] on icon "-41" at bounding box center [247, 247] width 109 height 109
click at [443, 206] on input "b. -41" at bounding box center [443, 204] width 1 height 3
radio input "true"
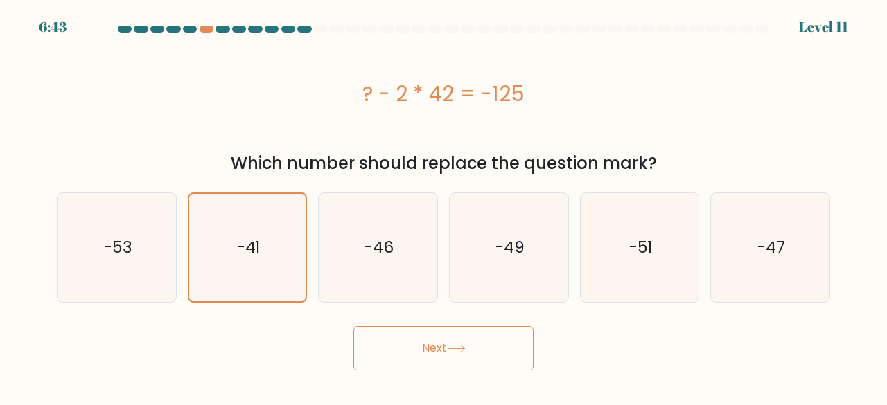
click at [454, 343] on button "Next" at bounding box center [443, 348] width 180 height 44
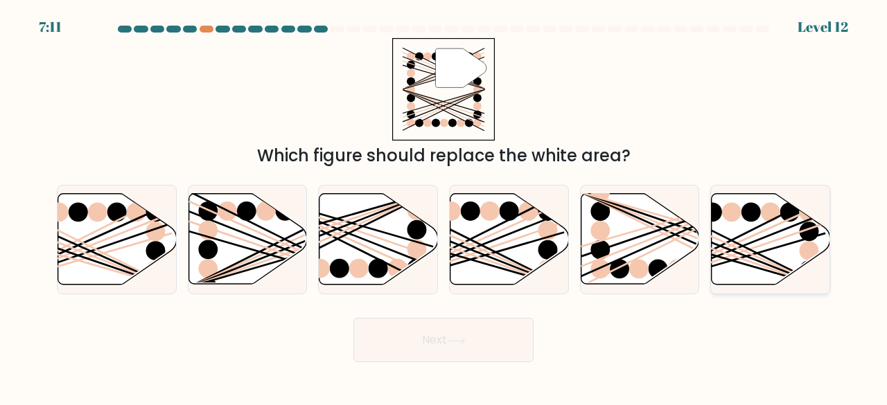
click at [741, 270] on icon at bounding box center [771, 239] width 118 height 91
click at [444, 206] on input "f." at bounding box center [443, 204] width 1 height 3
radio input "true"
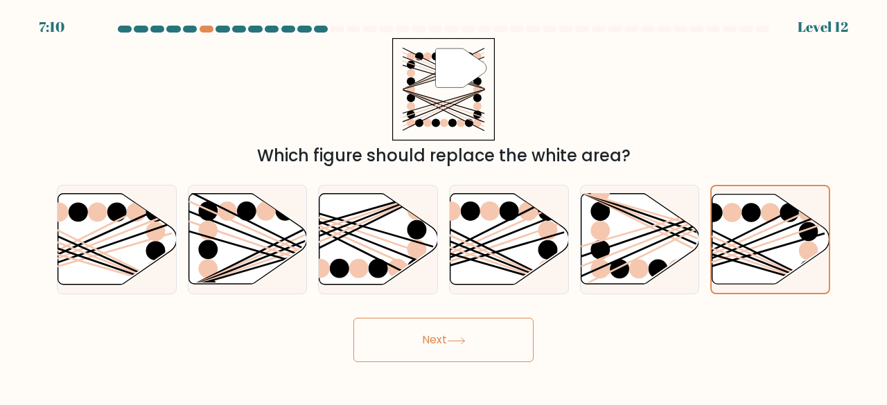
click at [474, 321] on button "Next" at bounding box center [443, 340] width 180 height 44
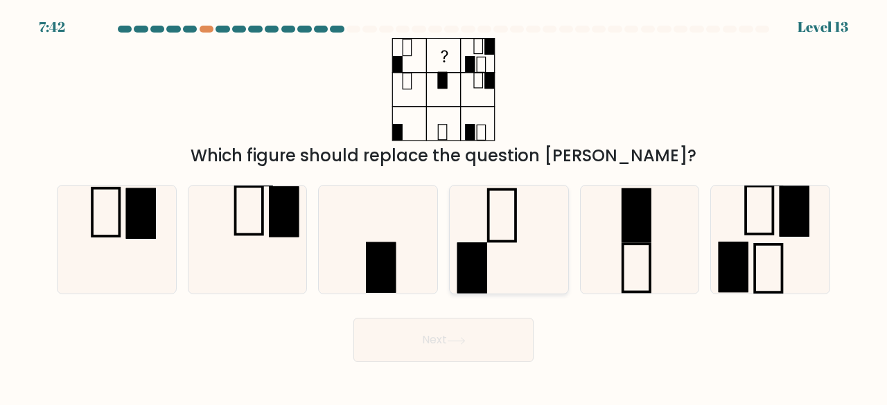
click at [488, 231] on rect at bounding box center [501, 215] width 27 height 52
click at [444, 206] on input "d." at bounding box center [443, 204] width 1 height 3
radio input "true"
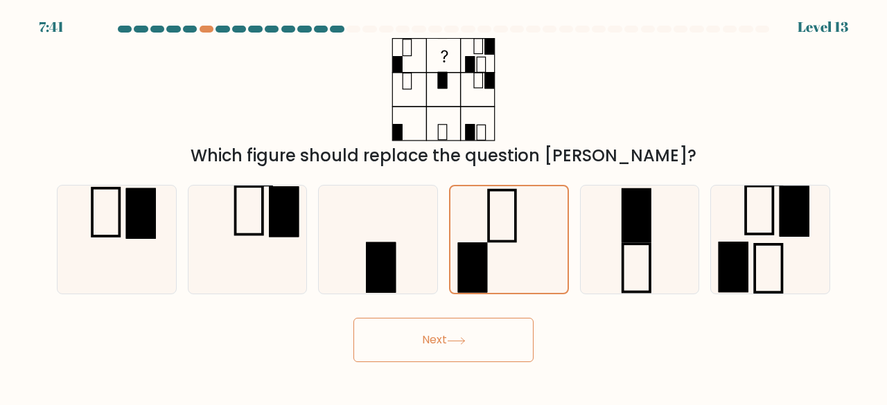
click at [432, 332] on button "Next" at bounding box center [443, 340] width 180 height 44
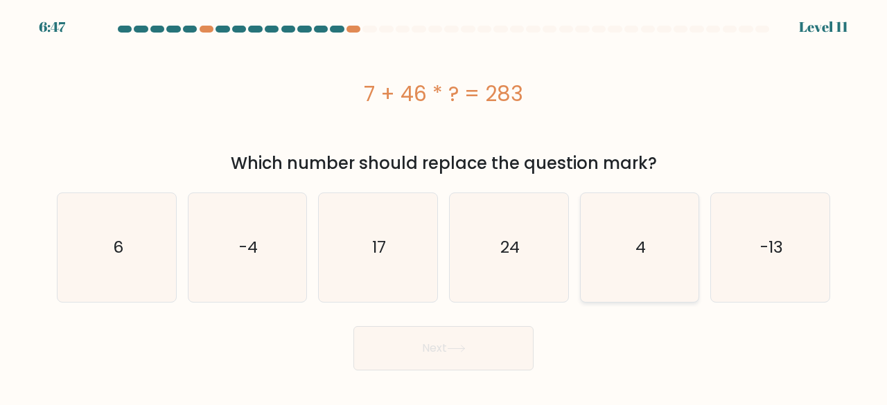
click at [647, 254] on icon "4" at bounding box center [639, 247] width 109 height 109
click at [444, 206] on input "e. 4" at bounding box center [443, 204] width 1 height 3
radio input "true"
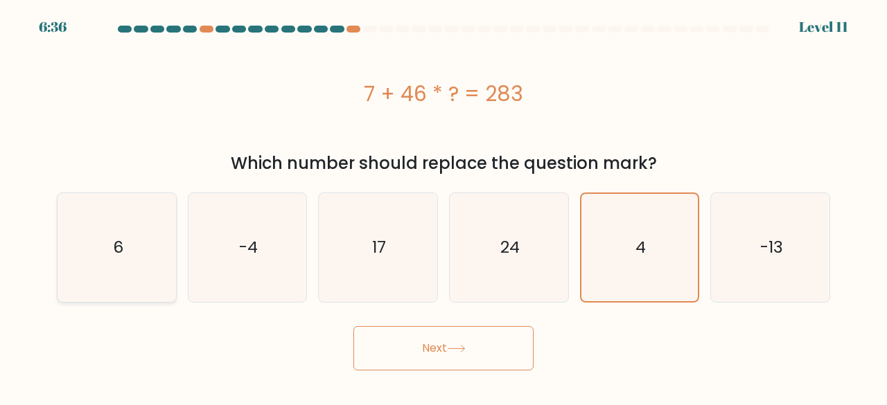
click at [80, 209] on icon "6" at bounding box center [116, 247] width 109 height 109
click at [443, 206] on input "a. 6" at bounding box center [443, 204] width 1 height 3
radio input "true"
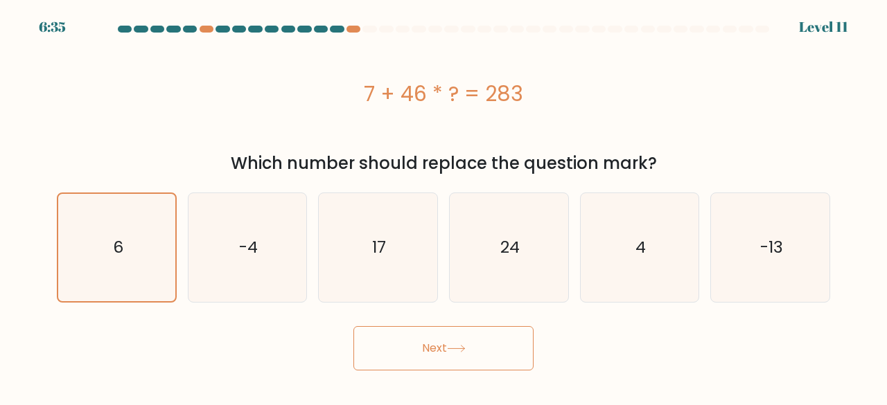
click at [405, 357] on button "Next" at bounding box center [443, 348] width 180 height 44
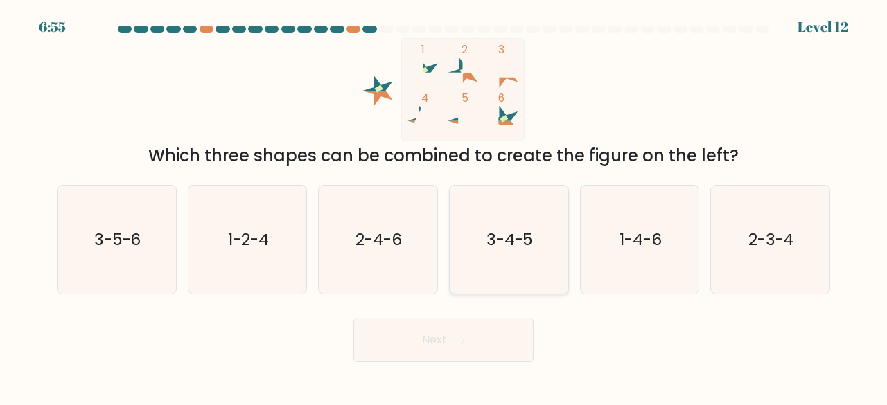
click at [536, 262] on icon "3-4-5" at bounding box center [509, 240] width 109 height 109
click at [444, 206] on input "d. 3-4-5" at bounding box center [443, 204] width 1 height 3
radio input "true"
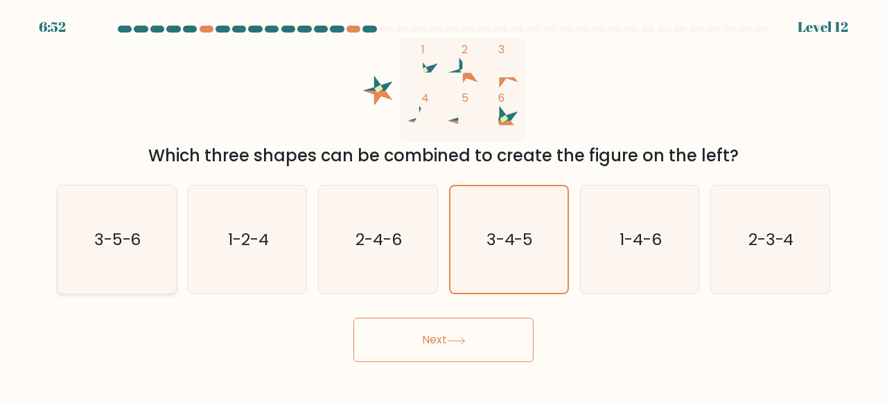
click at [136, 234] on text "3-5-6" at bounding box center [117, 239] width 47 height 23
click at [443, 206] on input "a. 3-5-6" at bounding box center [443, 204] width 1 height 3
radio input "true"
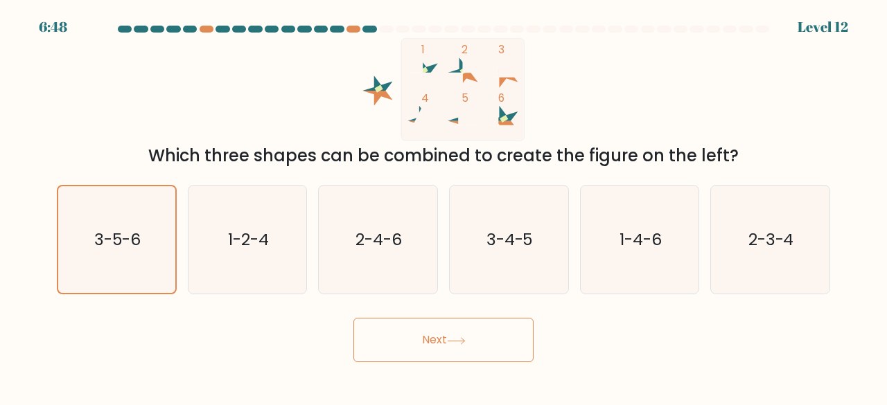
click at [484, 349] on button "Next" at bounding box center [443, 340] width 180 height 44
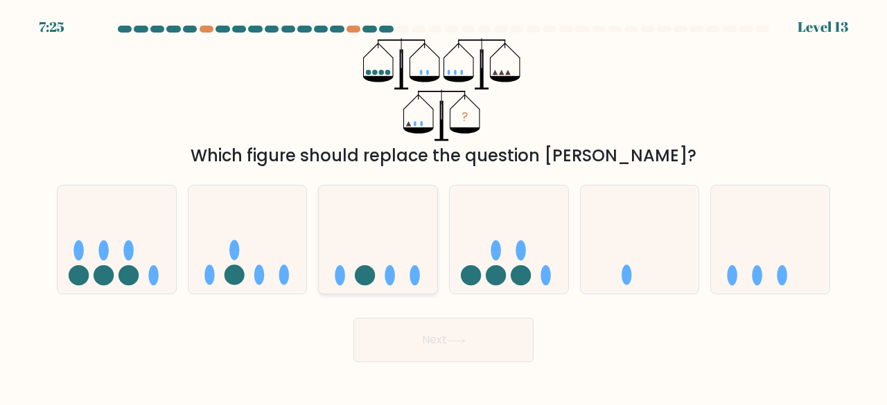
click at [353, 287] on icon at bounding box center [378, 240] width 118 height 98
click at [443, 206] on input "c." at bounding box center [443, 204] width 1 height 3
radio input "true"
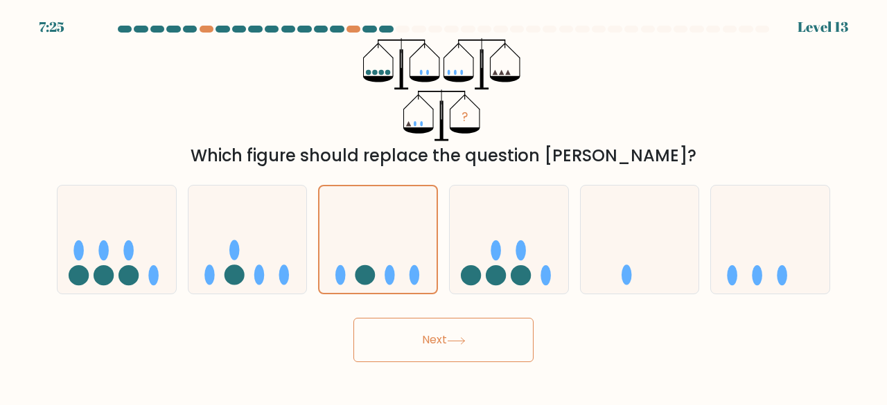
click at [435, 354] on button "Next" at bounding box center [443, 340] width 180 height 44
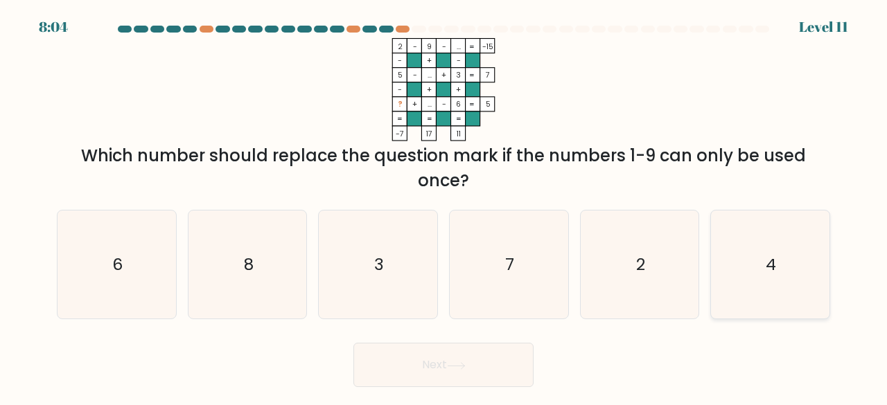
click at [820, 300] on icon "4" at bounding box center [770, 265] width 109 height 109
click at [444, 206] on input "f. 4" at bounding box center [443, 204] width 1 height 3
radio input "true"
click at [441, 363] on button "Next" at bounding box center [443, 365] width 180 height 44
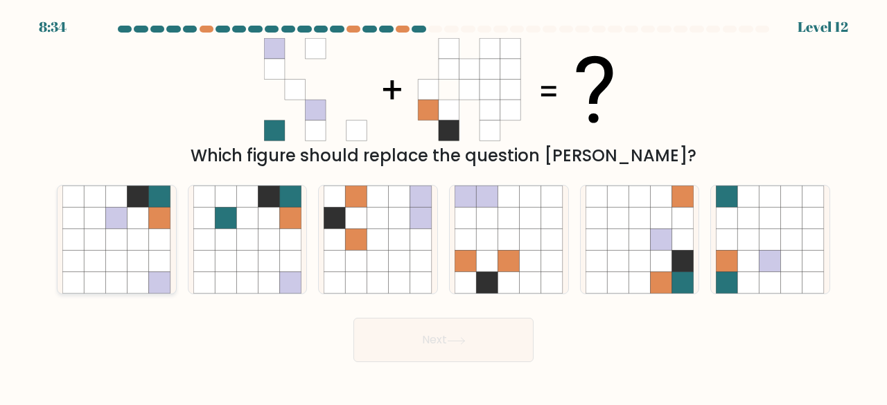
click at [139, 275] on icon at bounding box center [137, 282] width 21 height 21
click at [443, 206] on input "a." at bounding box center [443, 204] width 1 height 3
radio input "true"
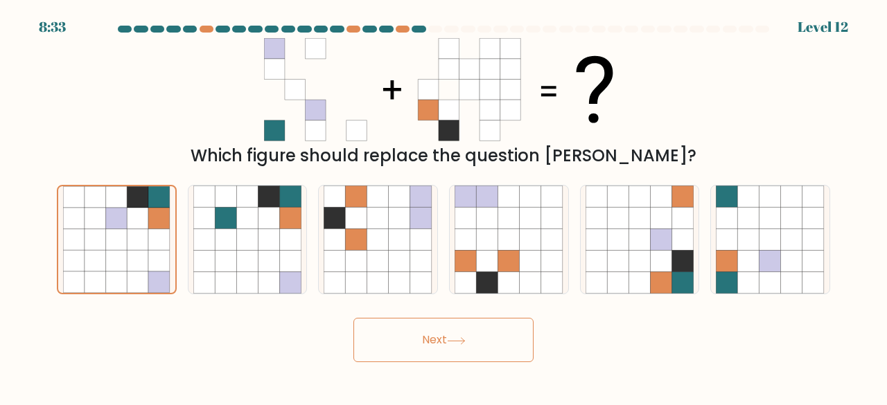
click at [392, 362] on body "8:33 Level 12" at bounding box center [443, 202] width 887 height 405
click at [405, 346] on button "Next" at bounding box center [443, 340] width 180 height 44
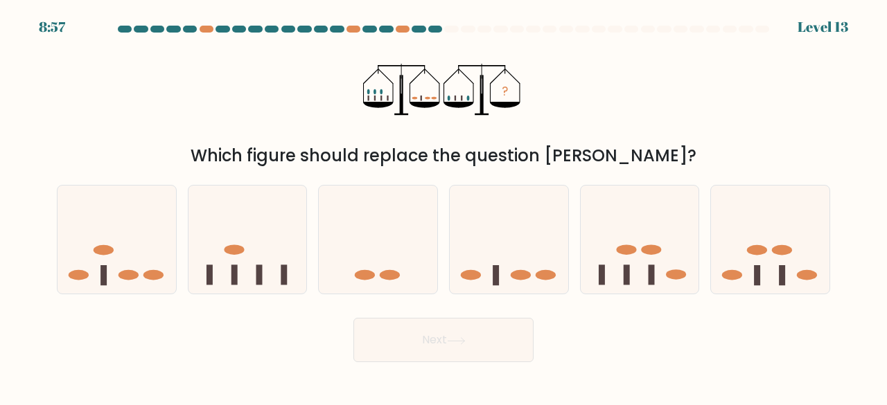
click at [401, 295] on form at bounding box center [443, 194] width 887 height 337
click at [404, 263] on icon at bounding box center [378, 240] width 118 height 98
click at [443, 206] on input "c." at bounding box center [443, 204] width 1 height 3
radio input "true"
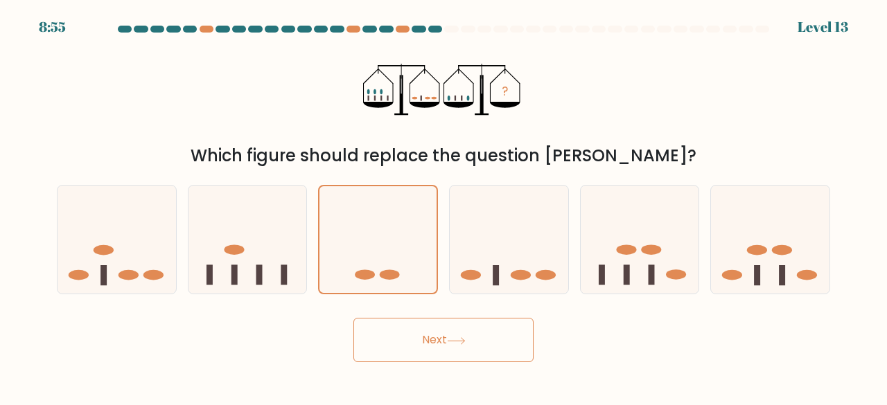
click at [428, 349] on button "Next" at bounding box center [443, 340] width 180 height 44
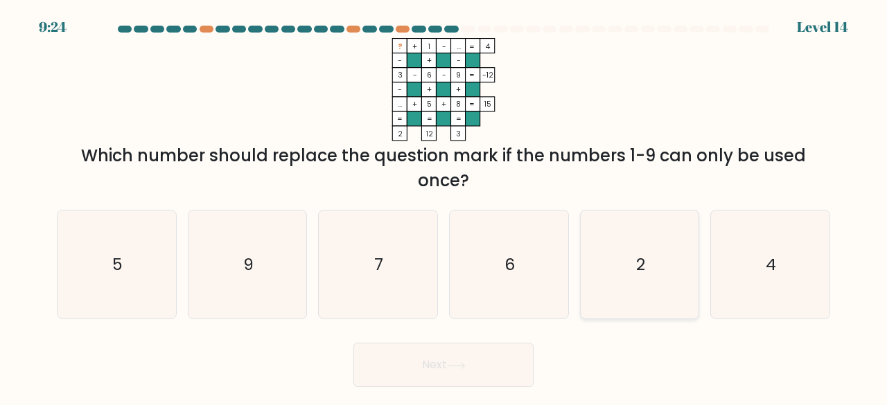
click at [689, 288] on icon "2" at bounding box center [639, 265] width 109 height 109
click at [444, 206] on input "e. 2" at bounding box center [443, 204] width 1 height 3
radio input "true"
click at [500, 359] on button "Next" at bounding box center [443, 365] width 180 height 44
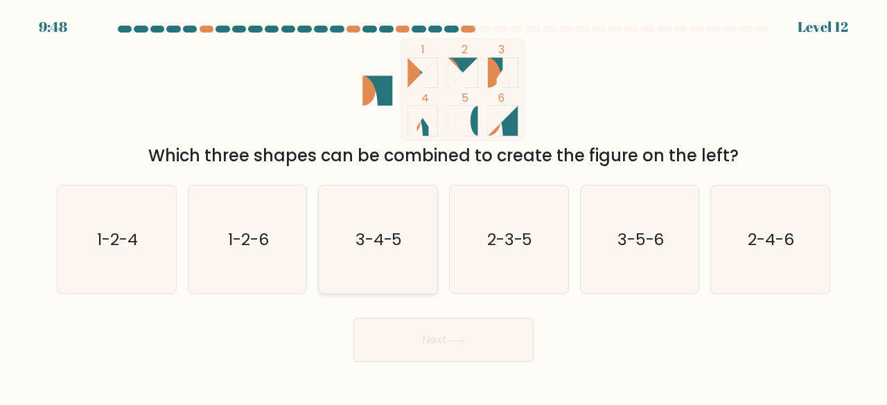
click at [378, 224] on icon "3-4-5" at bounding box center [378, 240] width 109 height 109
click at [443, 206] on input "c. 3-4-5" at bounding box center [443, 204] width 1 height 3
radio input "true"
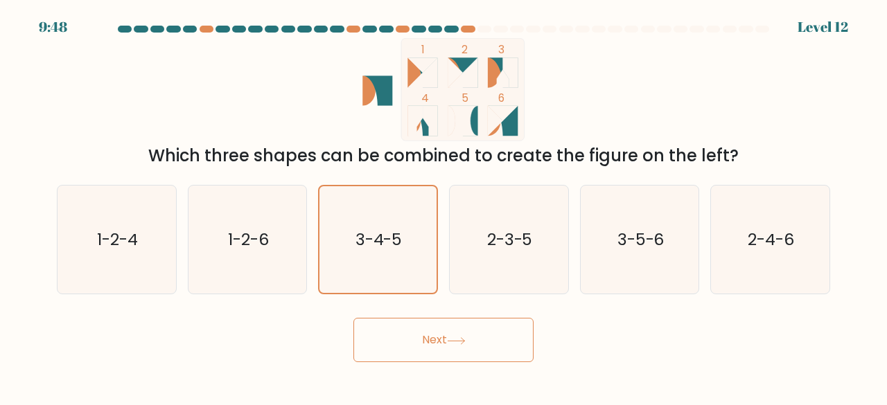
click at [412, 336] on button "Next" at bounding box center [443, 340] width 180 height 44
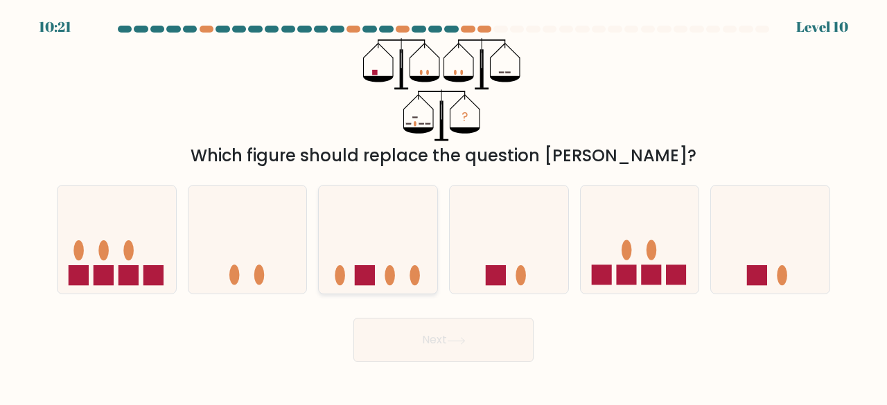
click at [398, 290] on div at bounding box center [378, 240] width 120 height 110
click at [443, 206] on input "c." at bounding box center [443, 204] width 1 height 3
radio input "true"
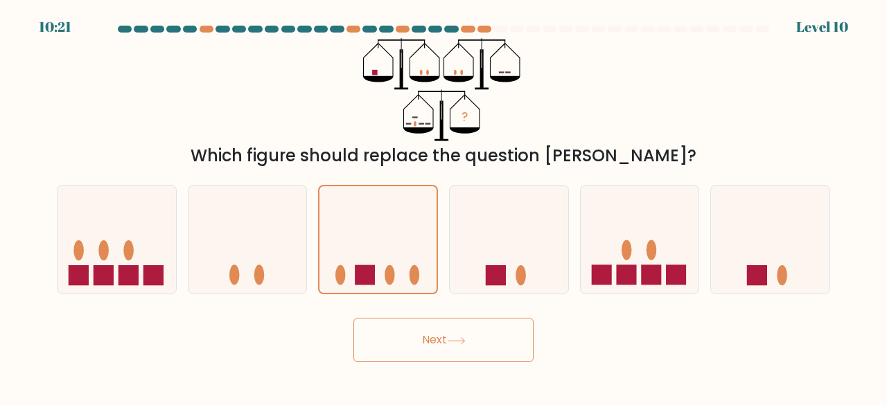
click at [407, 325] on button "Next" at bounding box center [443, 340] width 180 height 44
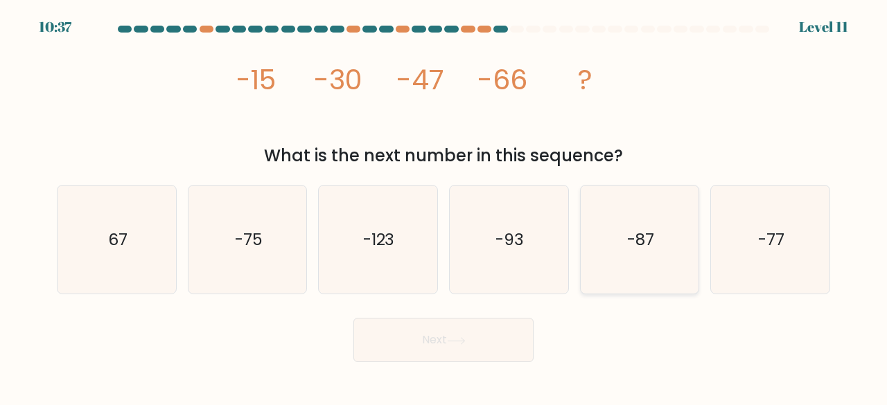
click at [680, 232] on icon "-87" at bounding box center [639, 240] width 109 height 109
click at [444, 206] on input "e. -87" at bounding box center [443, 204] width 1 height 3
radio input "true"
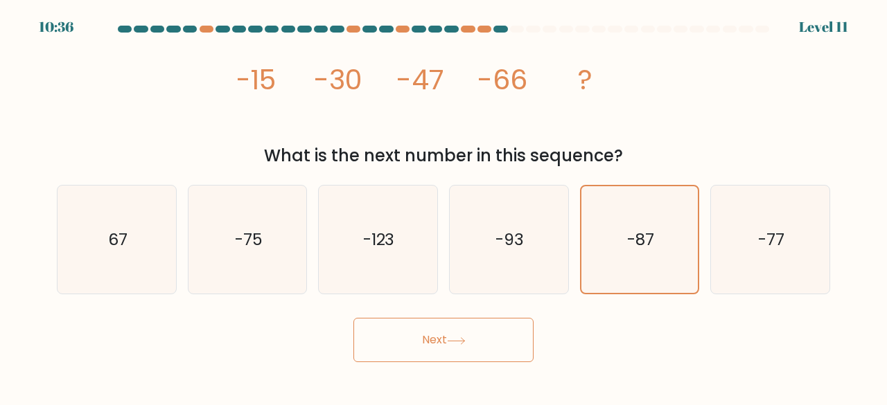
click at [484, 336] on button "Next" at bounding box center [443, 340] width 180 height 44
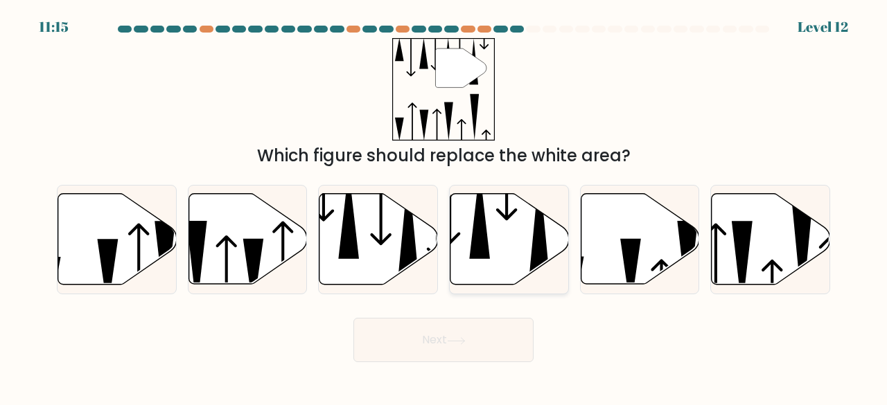
click at [525, 246] on icon at bounding box center [509, 239] width 118 height 91
click at [444, 206] on input "d." at bounding box center [443, 204] width 1 height 3
radio input "true"
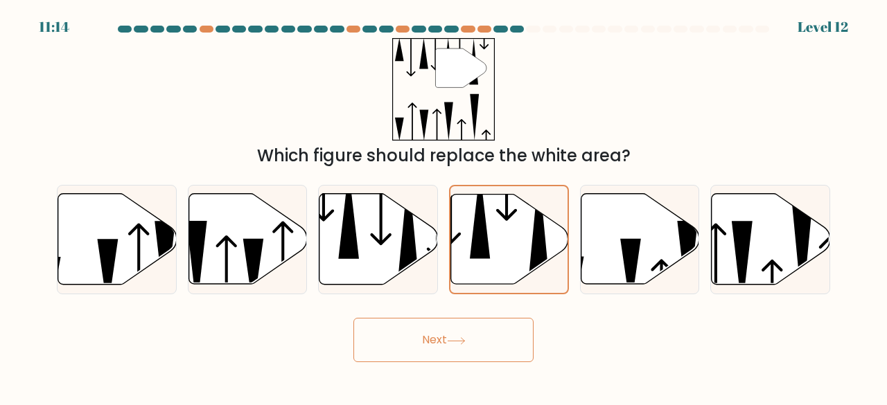
click at [432, 346] on button "Next" at bounding box center [443, 340] width 180 height 44
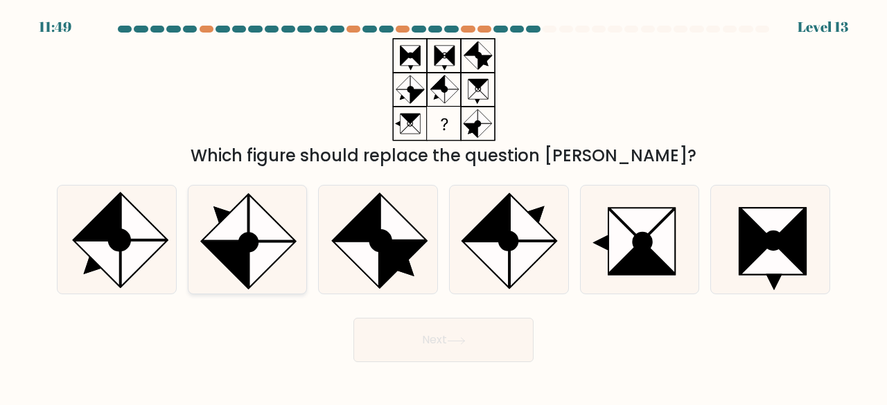
click at [256, 256] on icon at bounding box center [272, 266] width 46 height 46
click at [443, 206] on input "b." at bounding box center [443, 204] width 1 height 3
radio input "true"
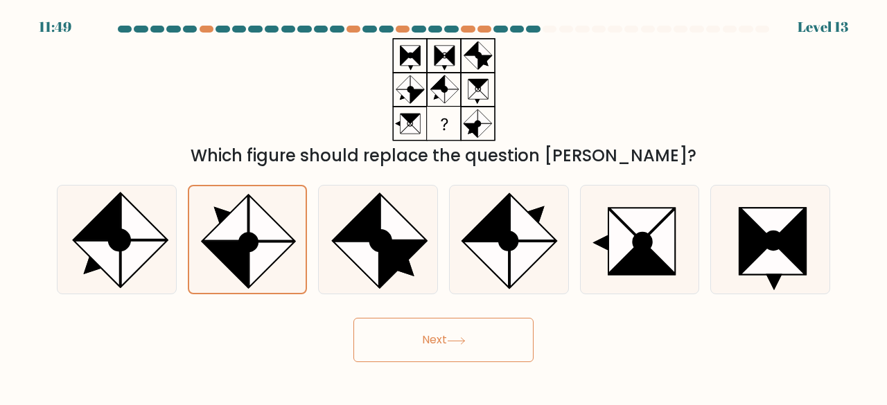
click at [389, 340] on button "Next" at bounding box center [443, 340] width 180 height 44
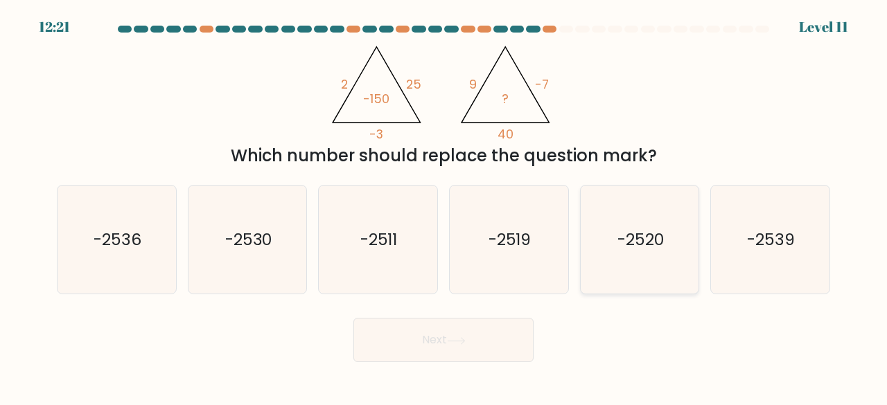
click at [669, 272] on icon "-2520" at bounding box center [639, 240] width 109 height 109
click at [444, 206] on input "e. -2520" at bounding box center [443, 204] width 1 height 3
radio input "true"
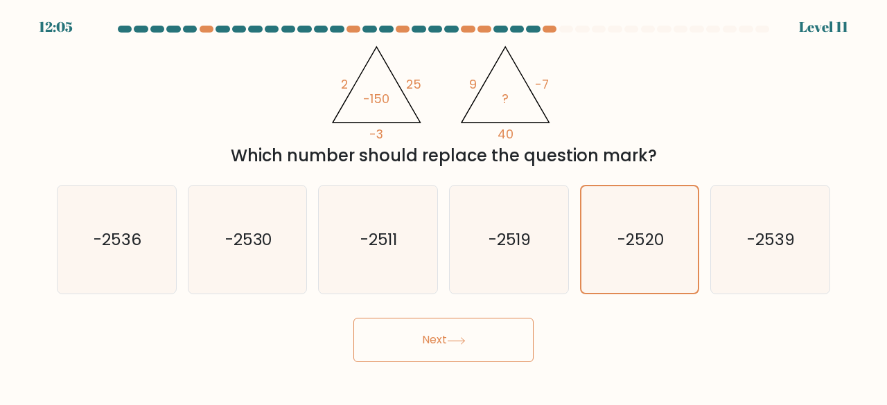
click at [508, 328] on button "Next" at bounding box center [443, 340] width 180 height 44
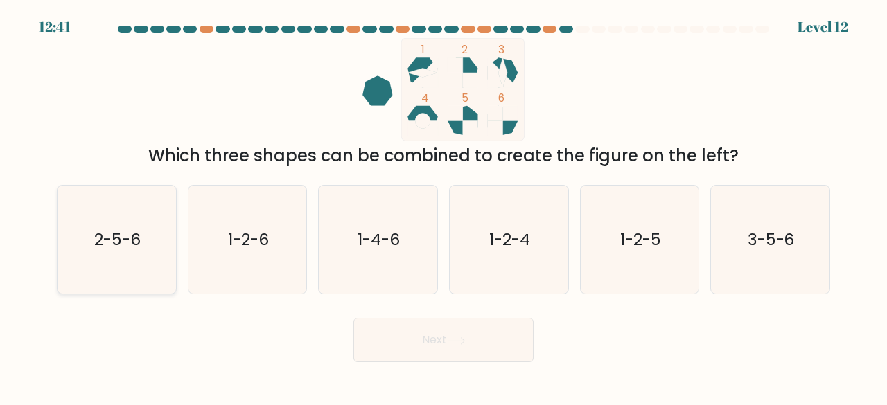
click at [142, 260] on icon "2-5-6" at bounding box center [116, 240] width 109 height 109
click at [443, 206] on input "a. 2-5-6" at bounding box center [443, 204] width 1 height 3
radio input "true"
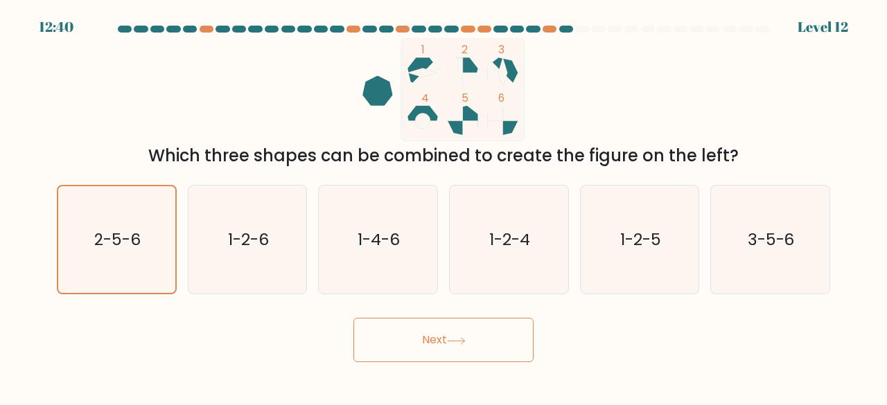
click at [457, 356] on button "Next" at bounding box center [443, 340] width 180 height 44
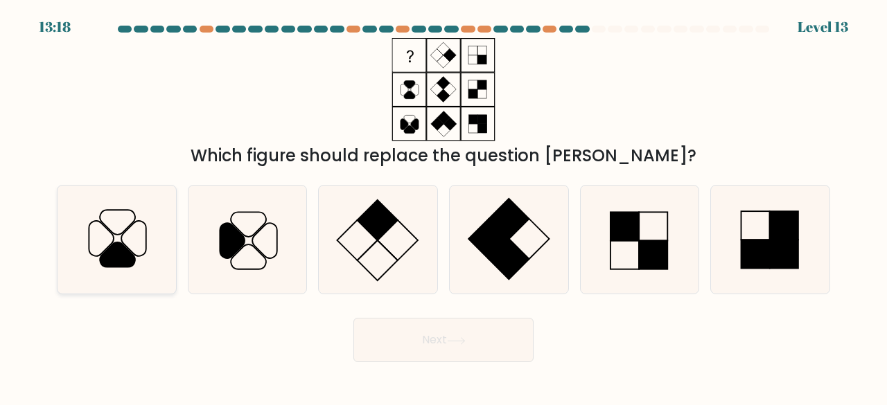
click at [141, 252] on icon at bounding box center [116, 240] width 109 height 109
click at [443, 206] on input "a." at bounding box center [443, 204] width 1 height 3
radio input "true"
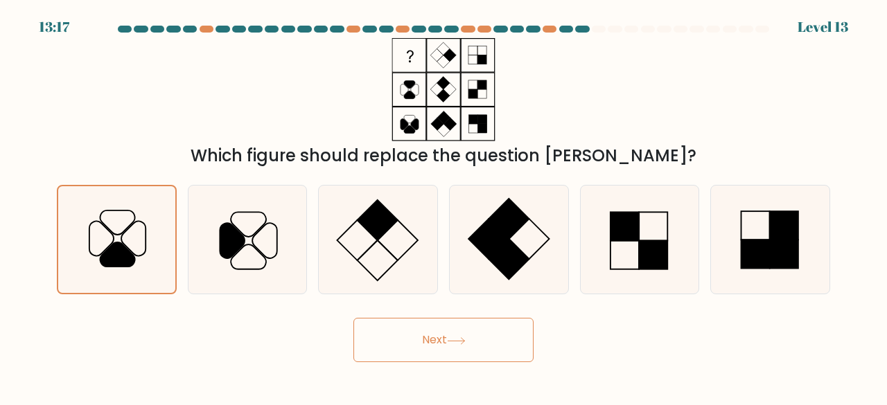
click at [452, 342] on icon at bounding box center [456, 341] width 19 height 8
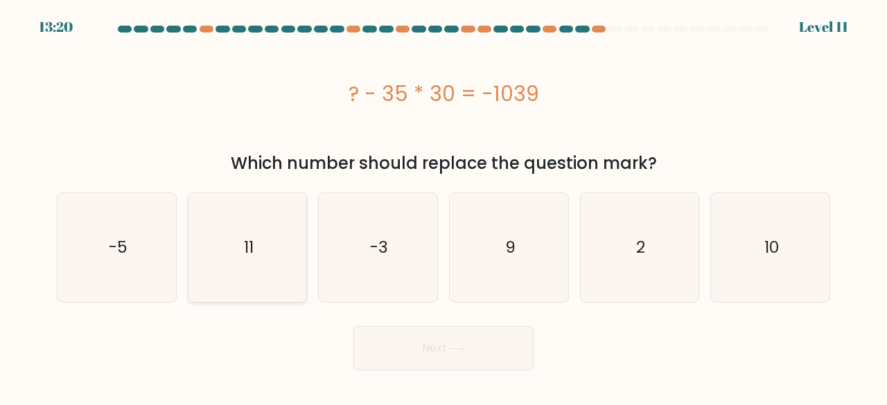
click at [253, 216] on icon "11" at bounding box center [247, 247] width 109 height 109
click at [443, 206] on input "b. 11" at bounding box center [443, 204] width 1 height 3
radio input "true"
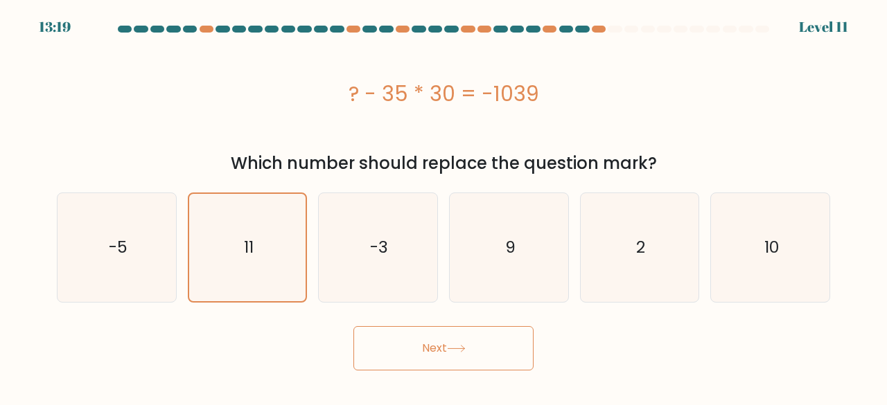
click at [402, 354] on button "Next" at bounding box center [443, 348] width 180 height 44
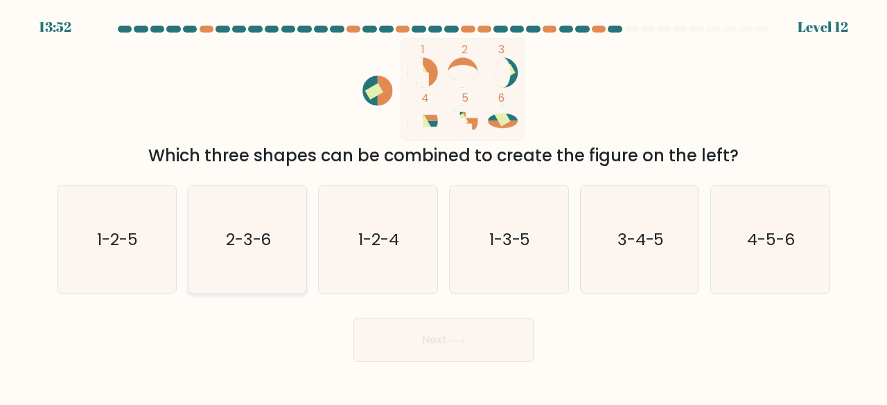
click at [231, 272] on icon "2-3-6" at bounding box center [247, 240] width 109 height 109
click at [443, 206] on input "b. 2-3-6" at bounding box center [443, 204] width 1 height 3
radio input "true"
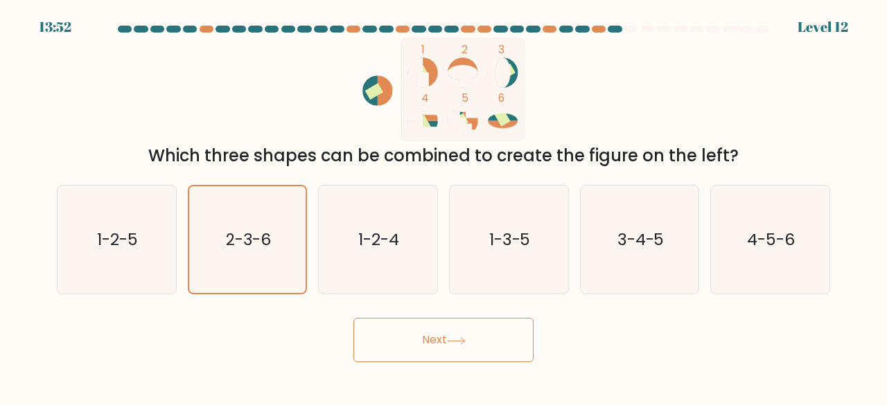
click at [400, 358] on button "Next" at bounding box center [443, 340] width 180 height 44
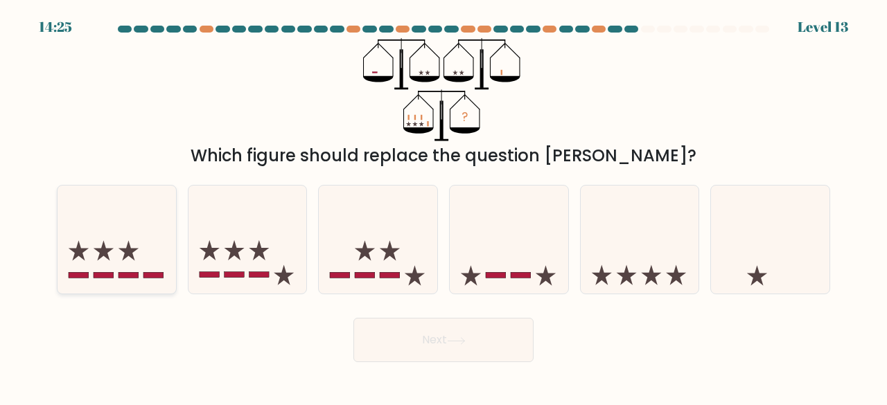
click at [86, 263] on icon at bounding box center [117, 240] width 118 height 98
click at [443, 206] on input "a." at bounding box center [443, 204] width 1 height 3
radio input "true"
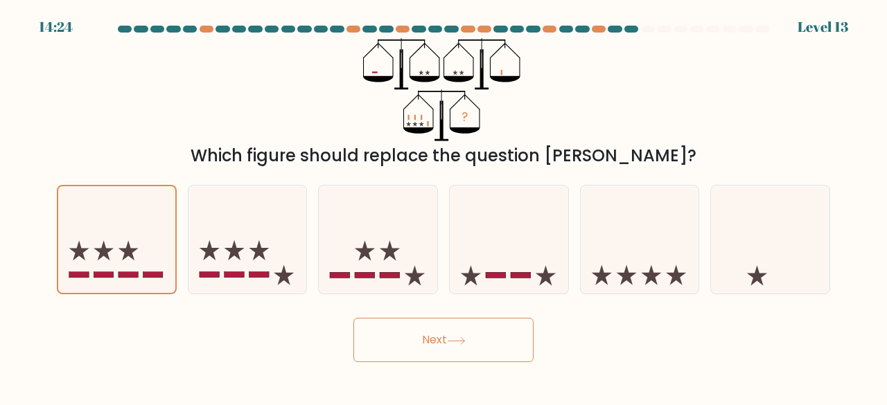
click at [473, 373] on body "14:24 Level 13" at bounding box center [443, 202] width 887 height 405
click at [482, 359] on button "Next" at bounding box center [443, 340] width 180 height 44
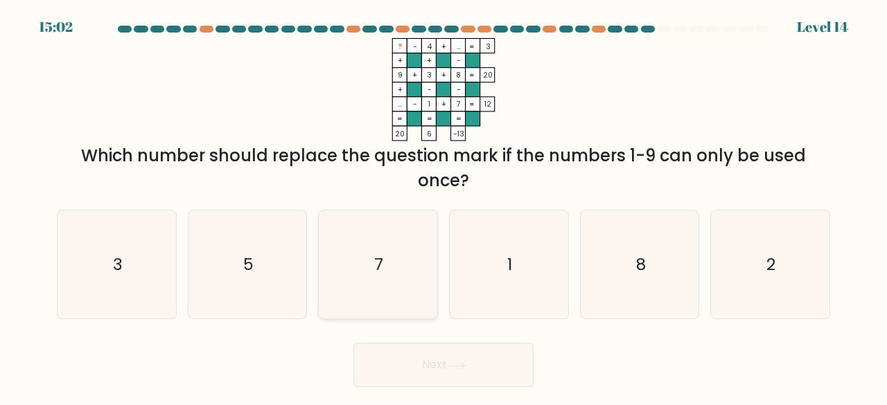
click at [362, 261] on icon "7" at bounding box center [378, 265] width 109 height 109
click at [443, 206] on input "c. 7" at bounding box center [443, 204] width 1 height 3
radio input "true"
click at [431, 355] on button "Next" at bounding box center [443, 365] width 180 height 44
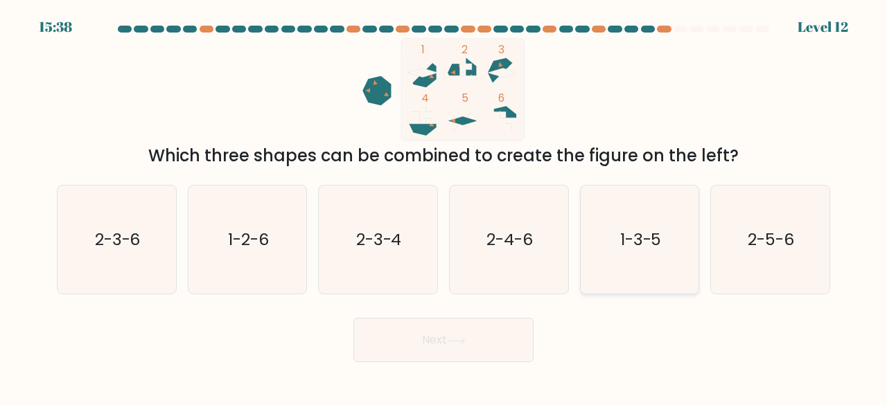
click at [685, 270] on icon "1-3-5" at bounding box center [639, 240] width 109 height 109
click at [444, 206] on input "e. 1-3-5" at bounding box center [443, 204] width 1 height 3
radio input "true"
click at [478, 340] on button "Next" at bounding box center [443, 340] width 180 height 44
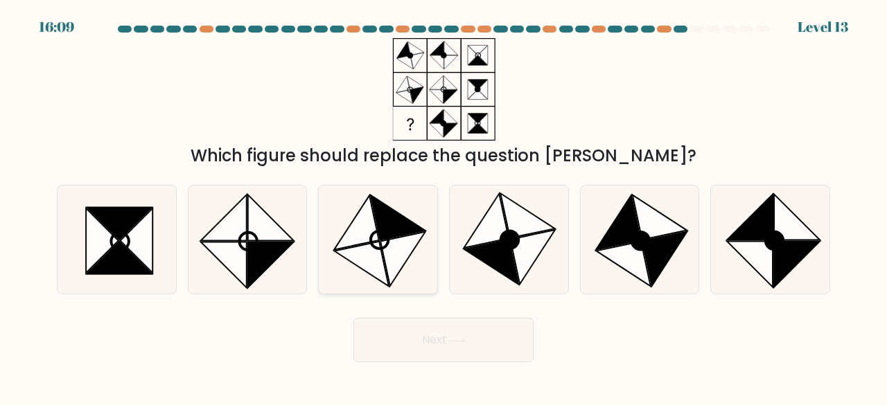
click at [385, 231] on icon at bounding box center [398, 217] width 55 height 45
click at [443, 206] on input "c." at bounding box center [443, 204] width 1 height 3
radio input "true"
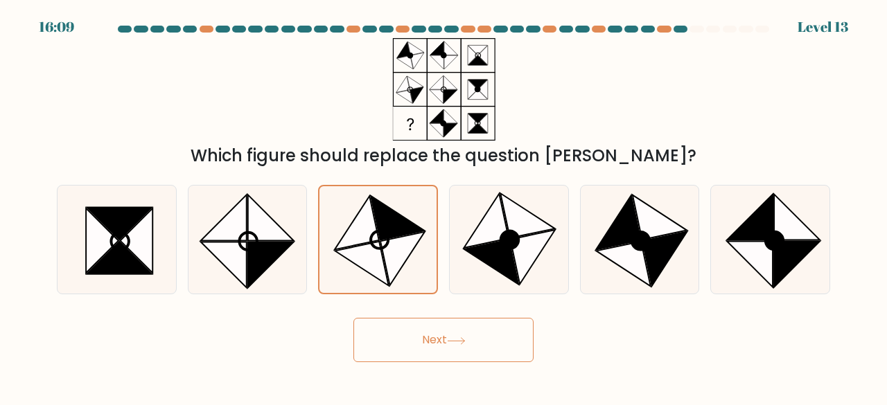
click at [407, 317] on div "Next" at bounding box center [444, 336] width 790 height 51
click at [406, 329] on button "Next" at bounding box center [443, 340] width 180 height 44
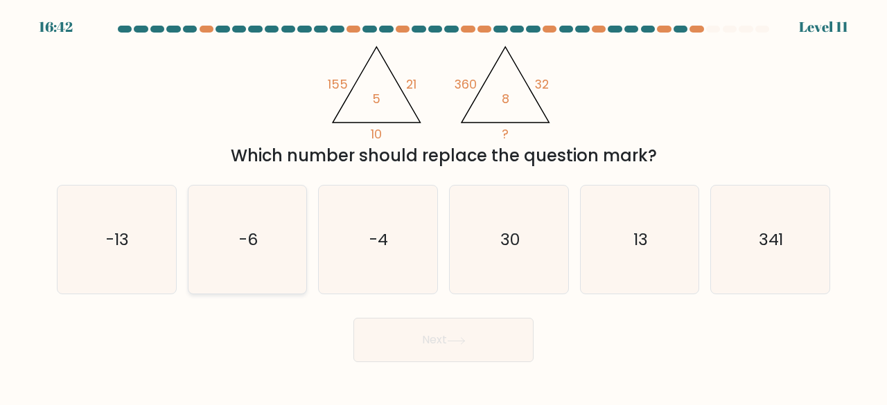
click at [252, 250] on text "-6" at bounding box center [248, 239] width 19 height 23
click at [443, 206] on input "b. -6" at bounding box center [443, 204] width 1 height 3
radio input "true"
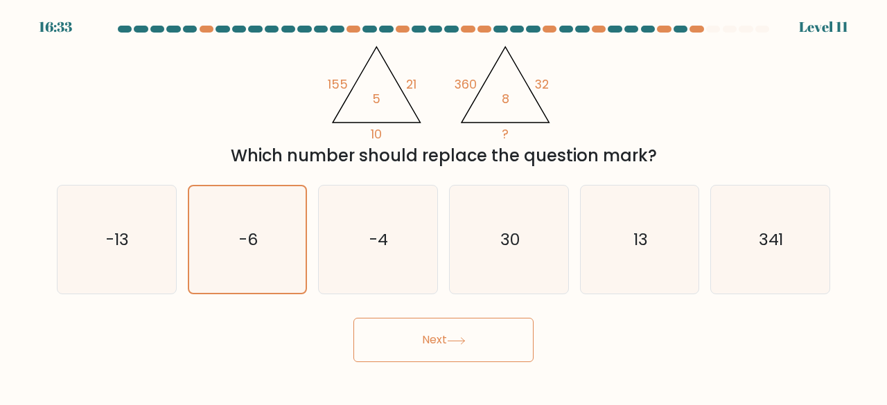
click at [417, 331] on button "Next" at bounding box center [443, 340] width 180 height 44
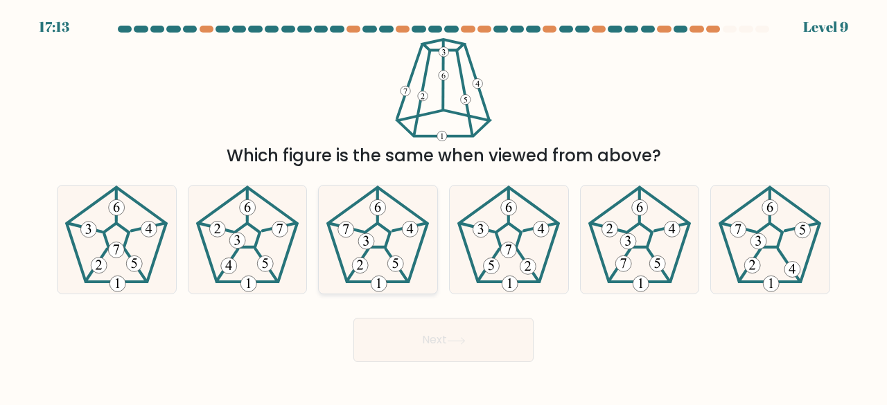
click at [428, 282] on icon at bounding box center [378, 240] width 109 height 109
click at [443, 206] on input "c." at bounding box center [443, 204] width 1 height 3
radio input "true"
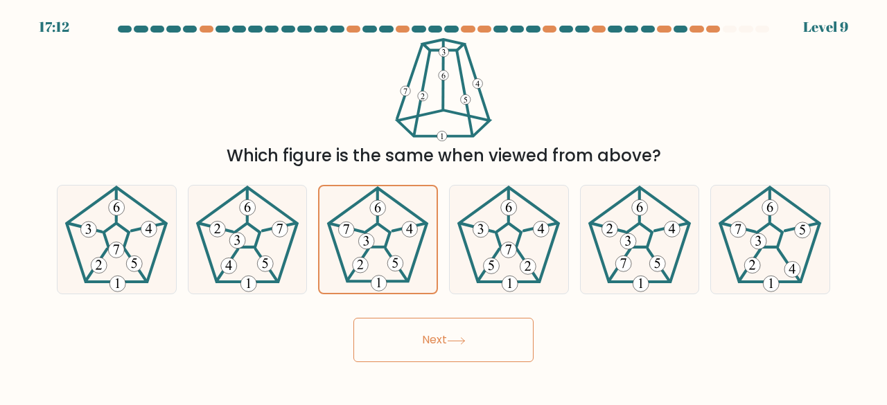
click at [401, 342] on button "Next" at bounding box center [443, 340] width 180 height 44
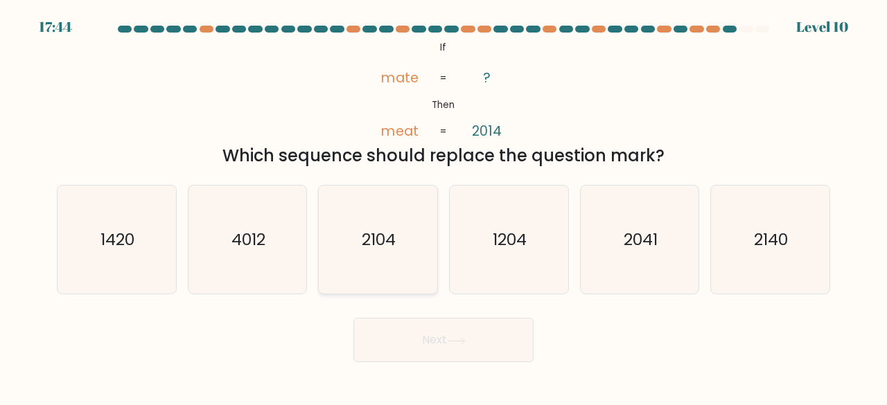
click at [362, 229] on text "2104" at bounding box center [379, 239] width 34 height 23
click at [443, 206] on input "c. 2104" at bounding box center [443, 204] width 1 height 3
radio input "true"
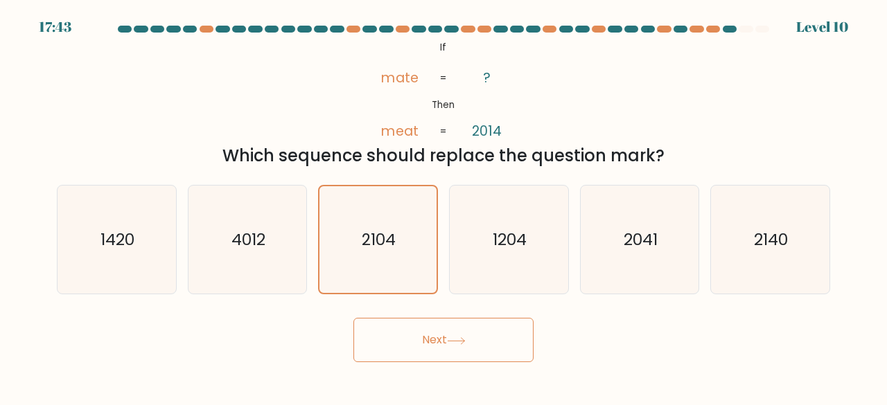
click at [418, 337] on button "Next" at bounding box center [443, 340] width 180 height 44
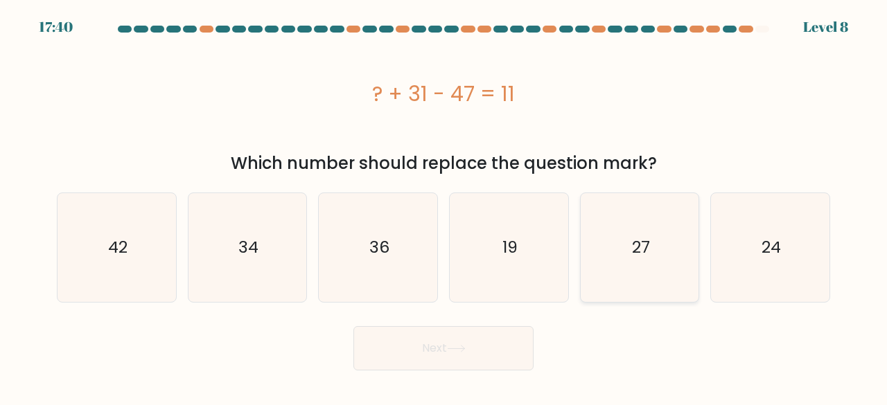
click at [685, 278] on icon "27" at bounding box center [639, 247] width 109 height 109
click at [444, 206] on input "e. 27" at bounding box center [443, 204] width 1 height 3
radio input "true"
click at [534, 330] on div "Next" at bounding box center [444, 344] width 790 height 51
click at [484, 344] on button "Next" at bounding box center [443, 348] width 180 height 44
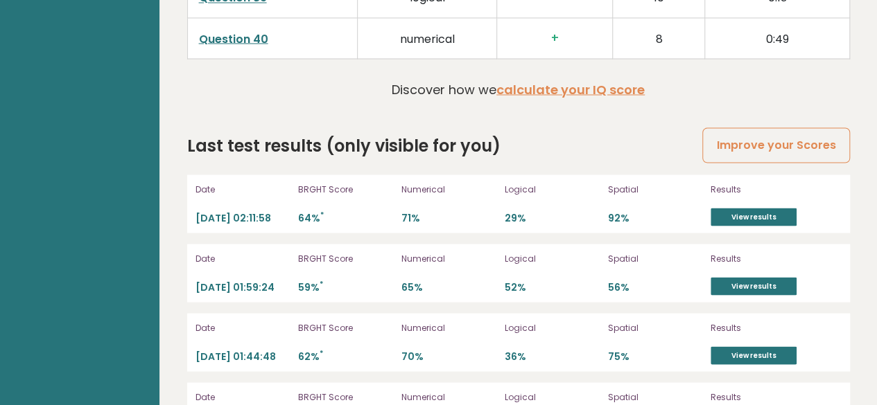
scroll to position [3934, 0]
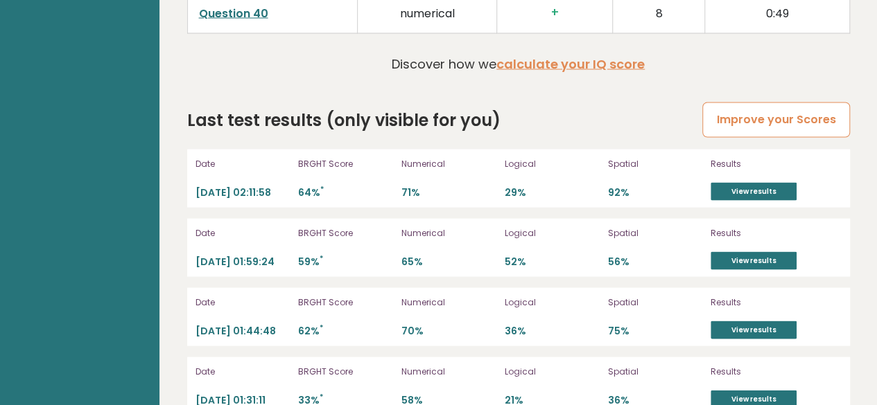
click at [816, 102] on link "Improve your Scores" at bounding box center [775, 119] width 147 height 35
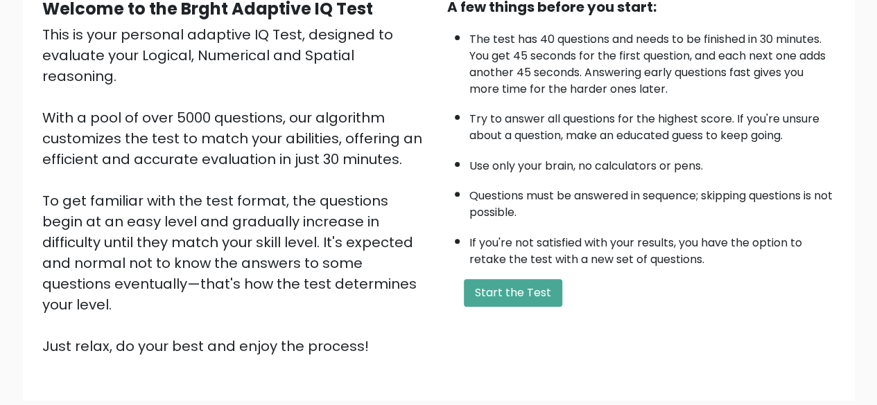
scroll to position [229, 0]
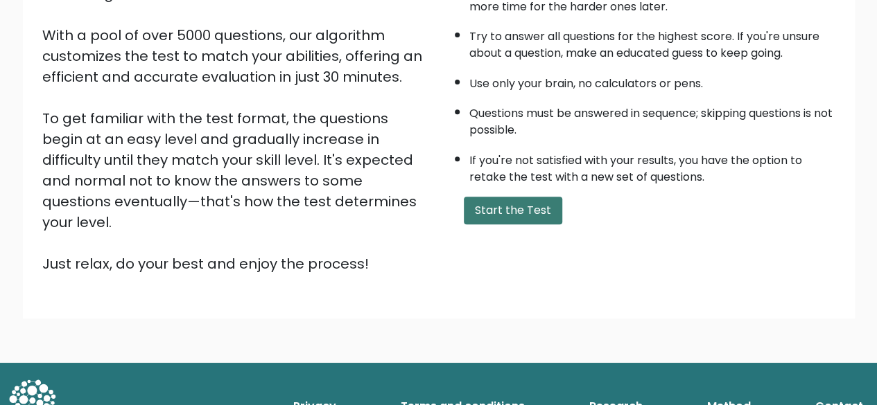
click at [527, 202] on button "Start the Test" at bounding box center [513, 211] width 98 height 28
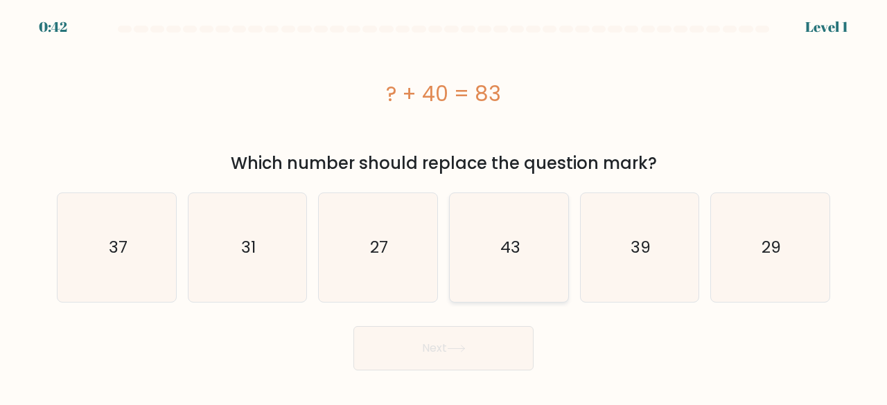
click at [533, 264] on icon "43" at bounding box center [509, 247] width 109 height 109
click at [444, 206] on input "d. 43" at bounding box center [443, 204] width 1 height 3
radio input "true"
click at [479, 337] on button "Next" at bounding box center [443, 348] width 180 height 44
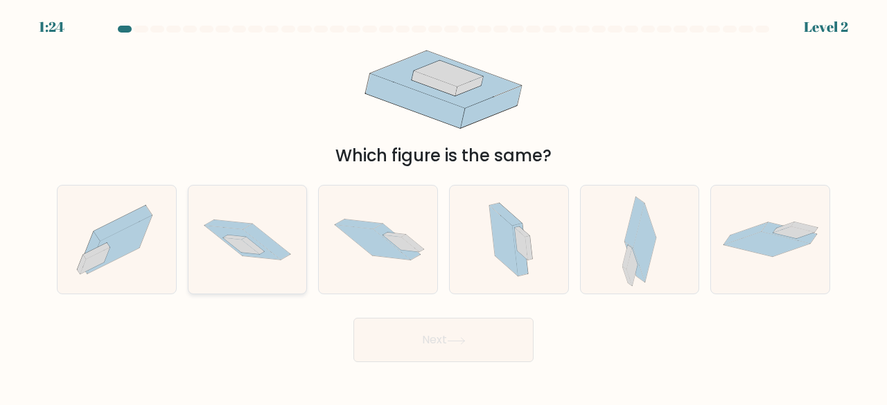
drag, startPoint x: 224, startPoint y: 243, endPoint x: 272, endPoint y: 277, distance: 58.6
click at [224, 244] on icon at bounding box center [247, 240] width 118 height 78
click at [443, 206] on input "b." at bounding box center [443, 204] width 1 height 3
radio input "true"
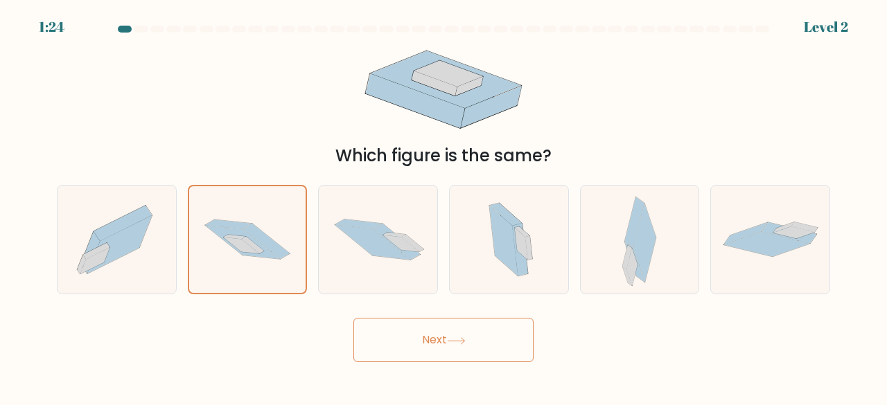
click at [393, 351] on button "Next" at bounding box center [443, 340] width 180 height 44
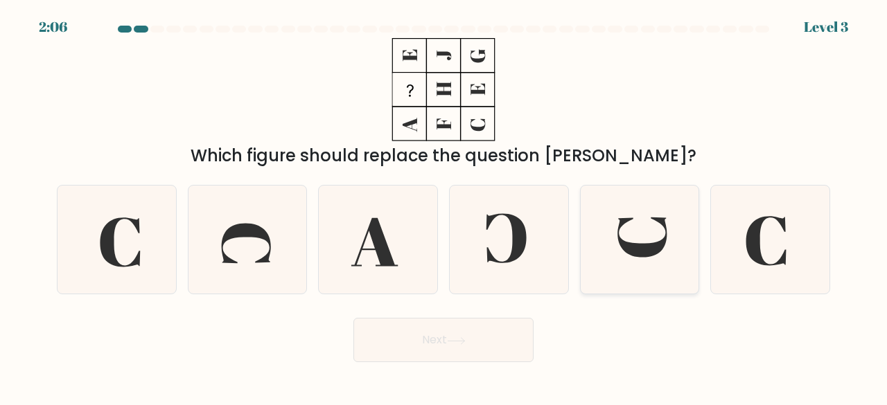
click at [647, 243] on icon at bounding box center [639, 240] width 109 height 109
click at [444, 206] on input "e." at bounding box center [443, 204] width 1 height 3
radio input "true"
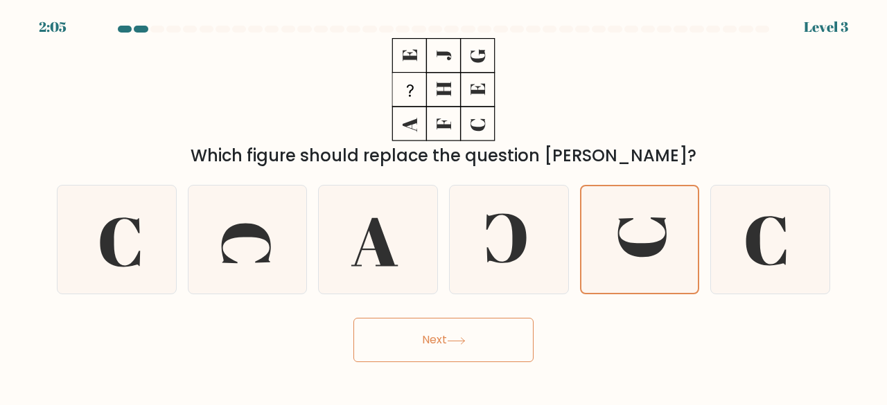
click at [509, 338] on button "Next" at bounding box center [443, 340] width 180 height 44
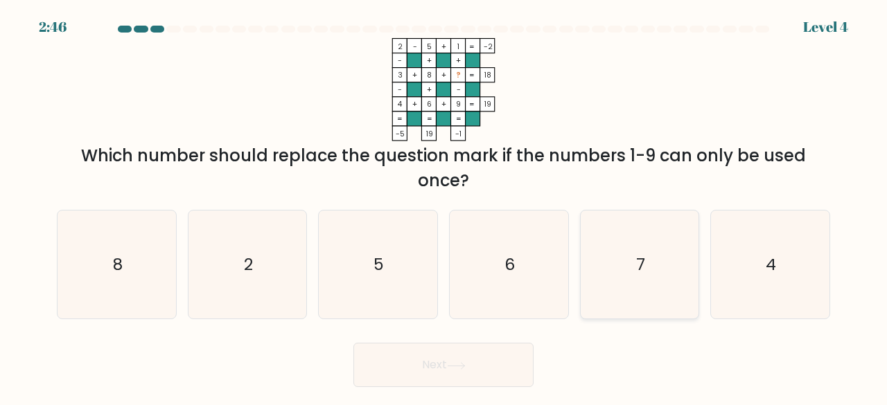
click at [626, 245] on icon "7" at bounding box center [639, 265] width 109 height 109
click at [444, 206] on input "e. 7" at bounding box center [443, 204] width 1 height 3
radio input "true"
click at [496, 360] on button "Next" at bounding box center [443, 365] width 180 height 44
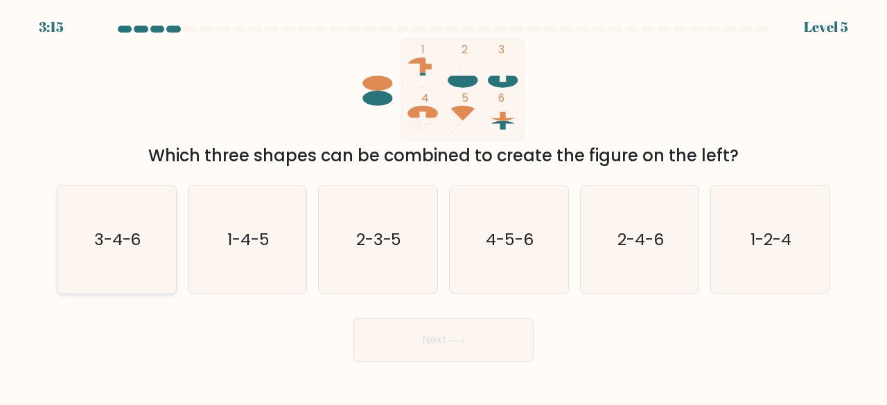
click at [159, 264] on icon "3-4-6" at bounding box center [116, 240] width 109 height 109
click at [443, 206] on input "a. 3-4-6" at bounding box center [443, 204] width 1 height 3
radio input "true"
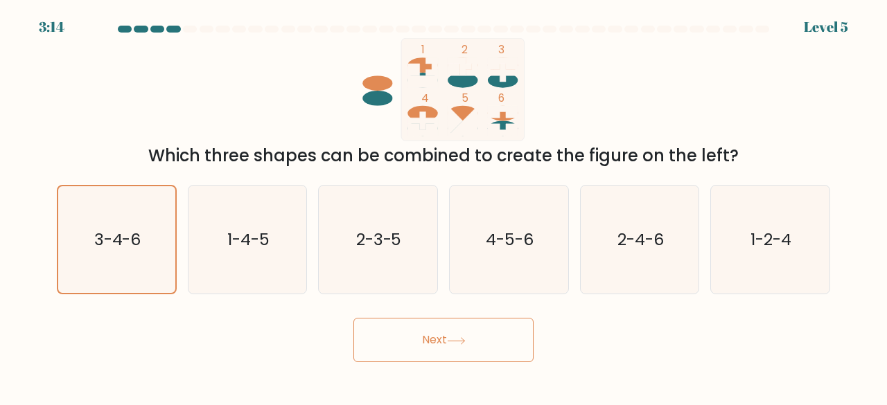
click at [422, 335] on button "Next" at bounding box center [443, 340] width 180 height 44
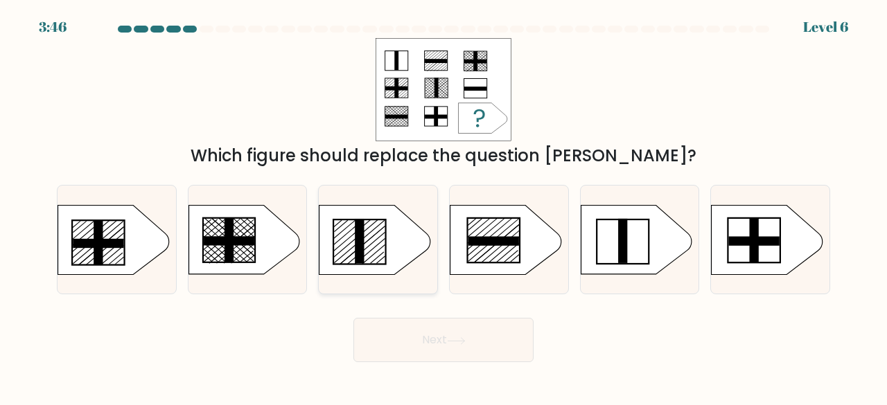
click at [356, 257] on rect at bounding box center [359, 241] width 9 height 44
click at [443, 206] on input "c." at bounding box center [443, 204] width 1 height 3
radio input "true"
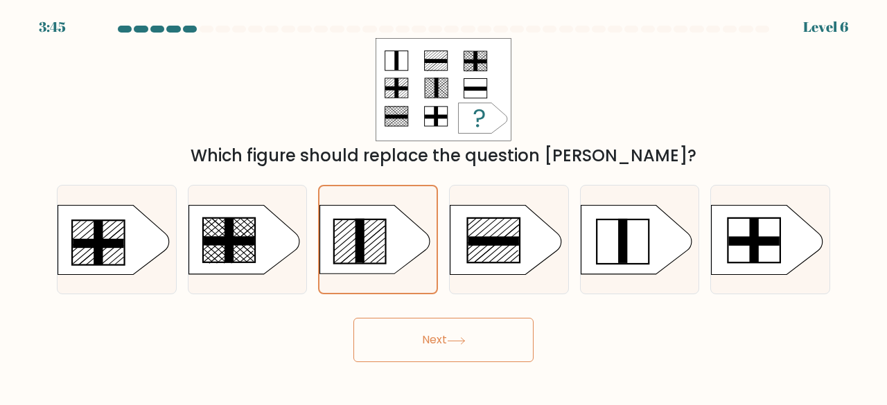
click at [420, 332] on button "Next" at bounding box center [443, 340] width 180 height 44
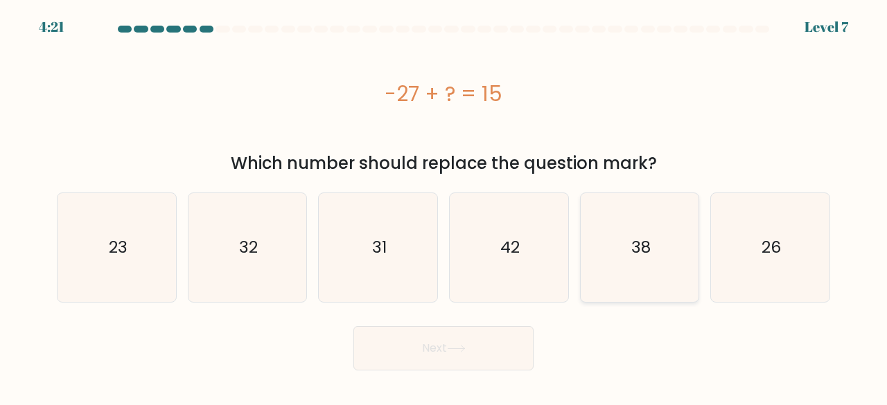
click at [675, 293] on icon "38" at bounding box center [639, 247] width 109 height 109
click at [444, 206] on input "e. 38" at bounding box center [443, 204] width 1 height 3
radio input "true"
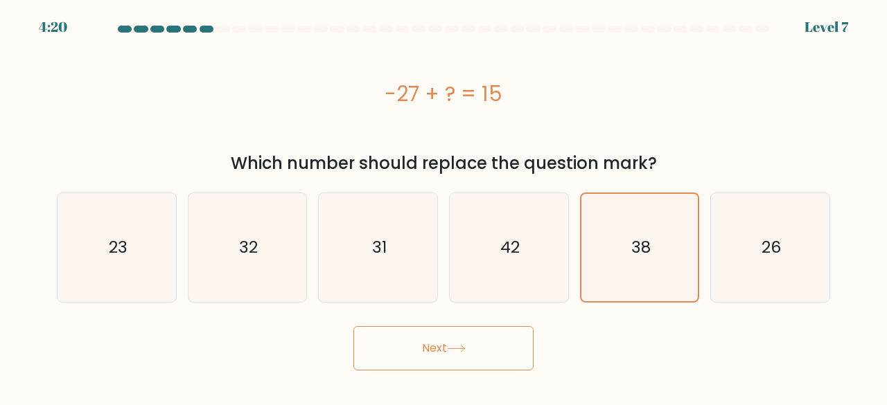
click at [459, 355] on button "Next" at bounding box center [443, 348] width 180 height 44
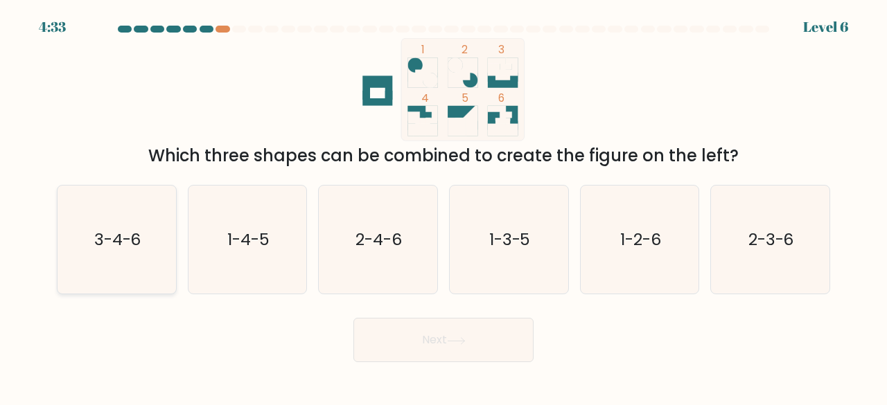
drag, startPoint x: 132, startPoint y: 232, endPoint x: 173, endPoint y: 244, distance: 43.2
click at [130, 233] on text "3-4-6" at bounding box center [117, 239] width 47 height 23
click at [443, 206] on input "a. 3-4-6" at bounding box center [443, 204] width 1 height 3
radio input "true"
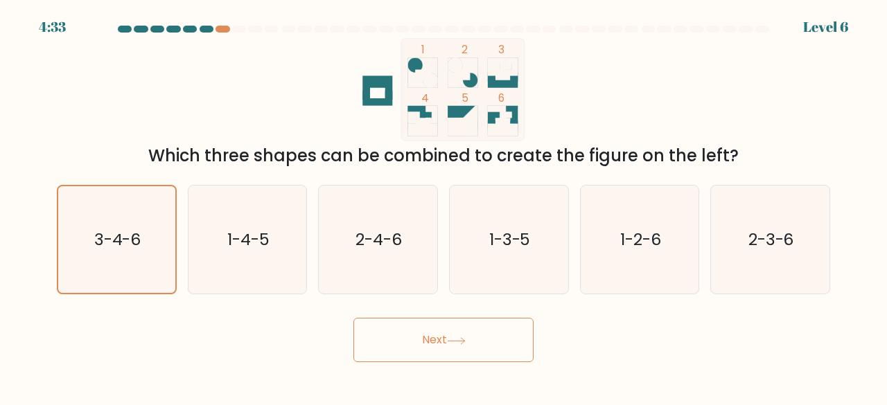
drag, startPoint x: 348, startPoint y: 310, endPoint x: 358, endPoint y: 331, distance: 23.2
click at [349, 318] on form at bounding box center [443, 194] width 887 height 337
click at [369, 340] on button "Next" at bounding box center [443, 340] width 180 height 44
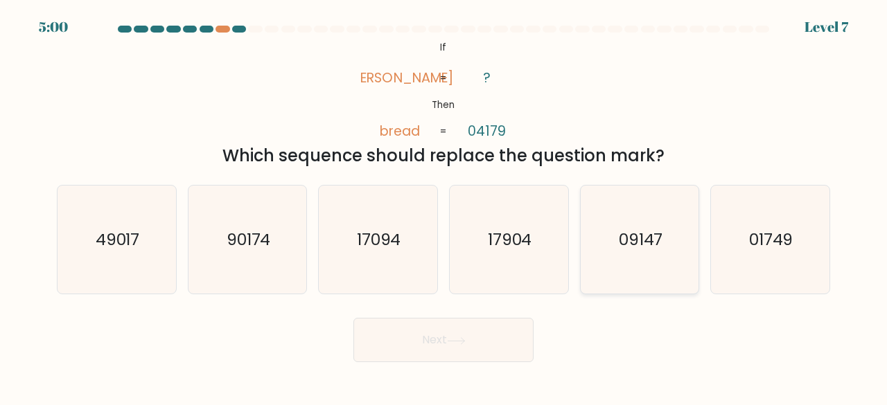
click at [632, 228] on icon "09147" at bounding box center [639, 240] width 109 height 109
click at [444, 206] on input "e. 09147" at bounding box center [443, 204] width 1 height 3
radio input "true"
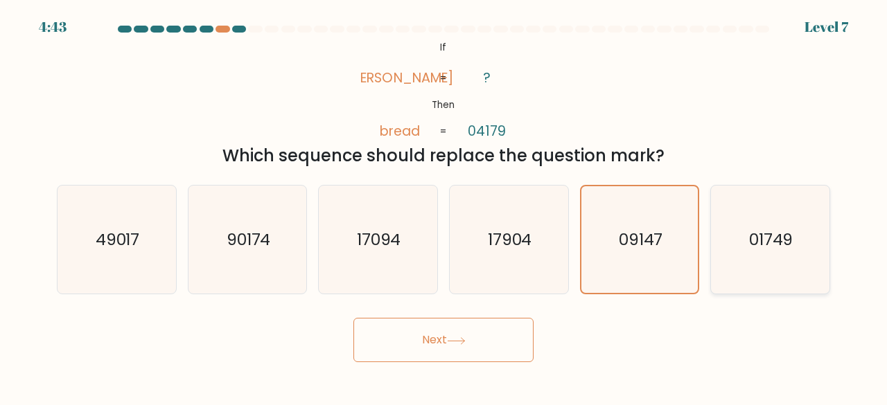
click at [748, 232] on icon "01749" at bounding box center [770, 240] width 109 height 109
click at [444, 206] on input "f. 01749" at bounding box center [443, 204] width 1 height 3
radio input "true"
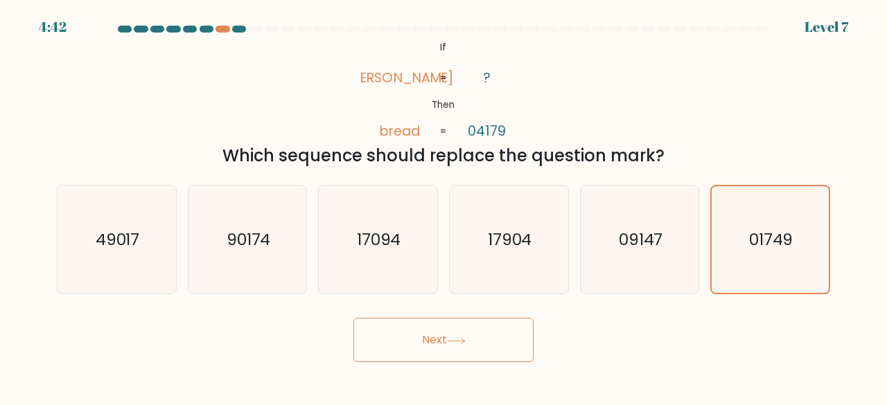
click at [509, 333] on button "Next" at bounding box center [443, 340] width 180 height 44
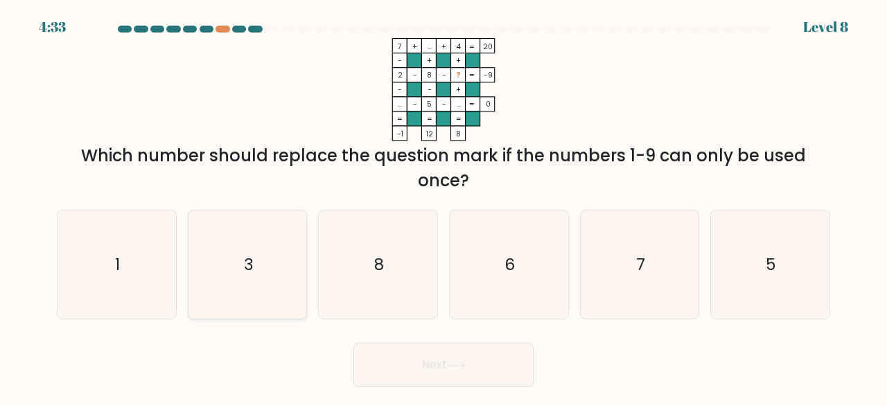
click at [251, 265] on text "3" at bounding box center [249, 264] width 10 height 23
click at [443, 206] on input "b. 3" at bounding box center [443, 204] width 1 height 3
radio input "true"
click at [448, 369] on button "Next" at bounding box center [443, 365] width 180 height 44
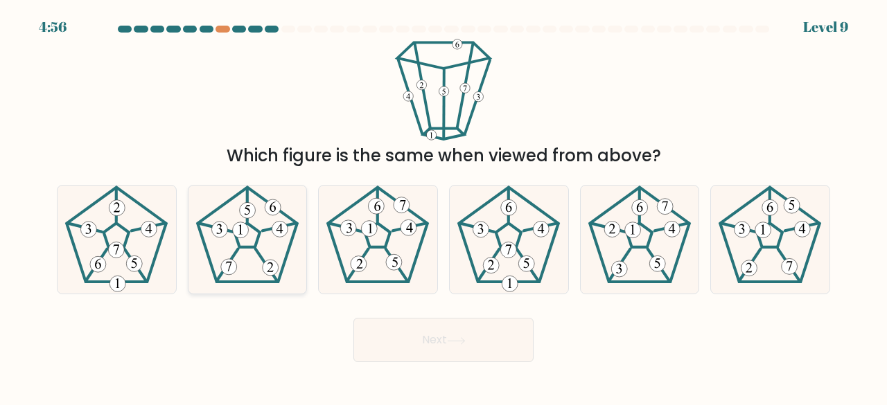
click at [217, 208] on 141 at bounding box center [247, 234] width 100 height 95
click at [443, 206] on input "b." at bounding box center [443, 204] width 1 height 3
radio input "true"
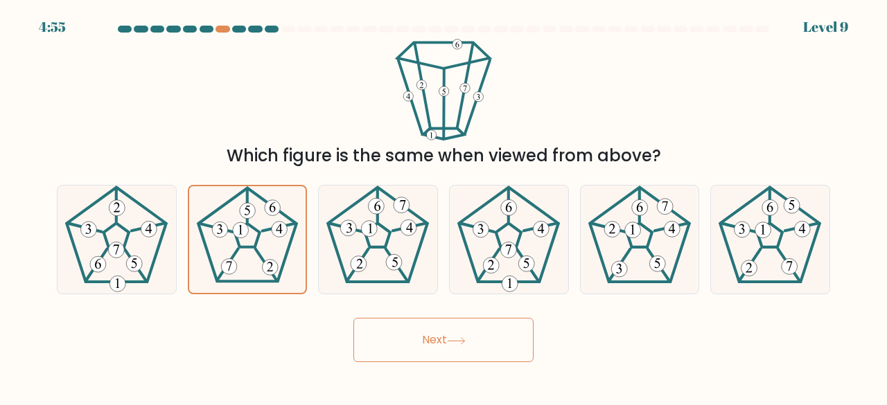
click at [511, 344] on button "Next" at bounding box center [443, 340] width 180 height 44
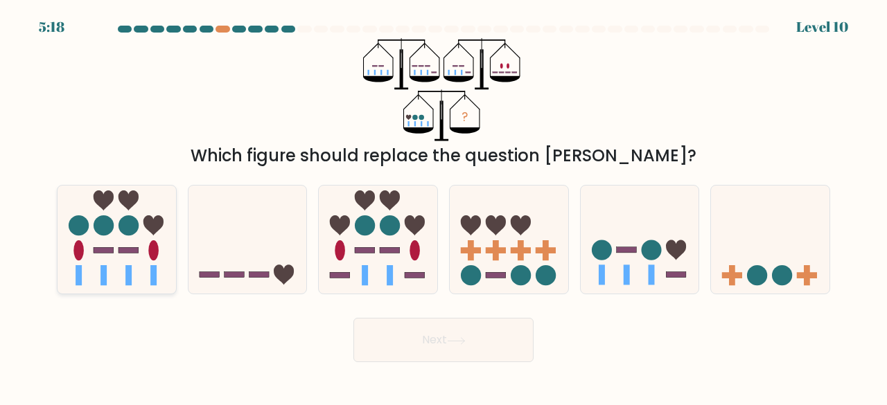
click at [164, 275] on icon at bounding box center [117, 240] width 118 height 98
click at [443, 206] on input "a." at bounding box center [443, 204] width 1 height 3
radio input "true"
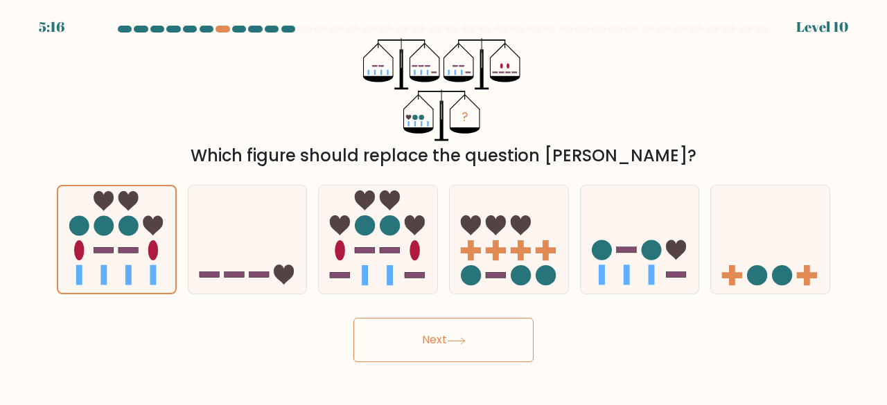
click at [473, 314] on div "Next" at bounding box center [444, 336] width 790 height 51
click at [480, 332] on button "Next" at bounding box center [443, 340] width 180 height 44
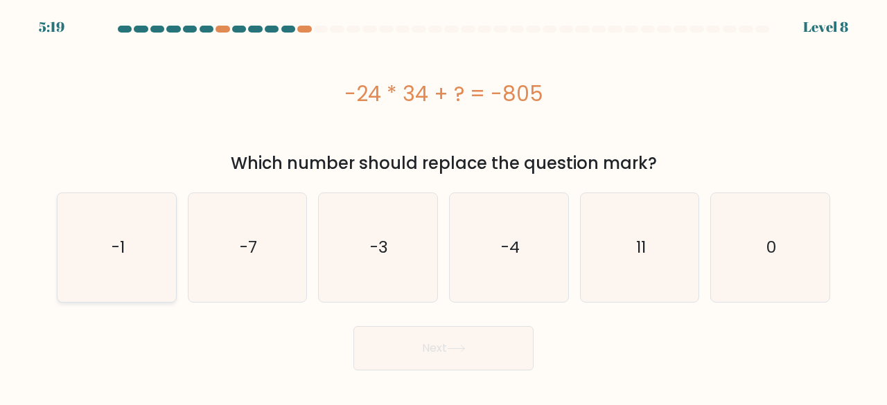
click at [142, 272] on icon "-1" at bounding box center [116, 247] width 109 height 109
click at [443, 206] on input "a. -1" at bounding box center [443, 204] width 1 height 3
radio input "true"
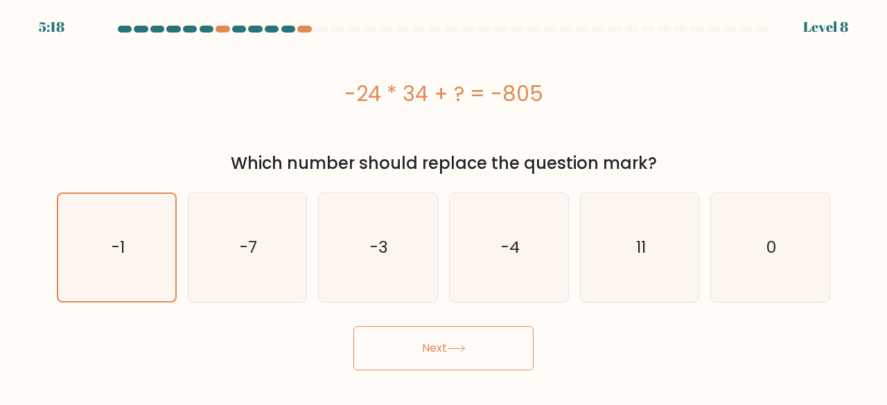
drag, startPoint x: 385, startPoint y: 317, endPoint x: 384, endPoint y: 337, distance: 20.1
click at [385, 318] on form "a. 0" at bounding box center [443, 198] width 887 height 345
click at [385, 342] on button "Next" at bounding box center [443, 348] width 180 height 44
